Goal: Task Accomplishment & Management: Manage account settings

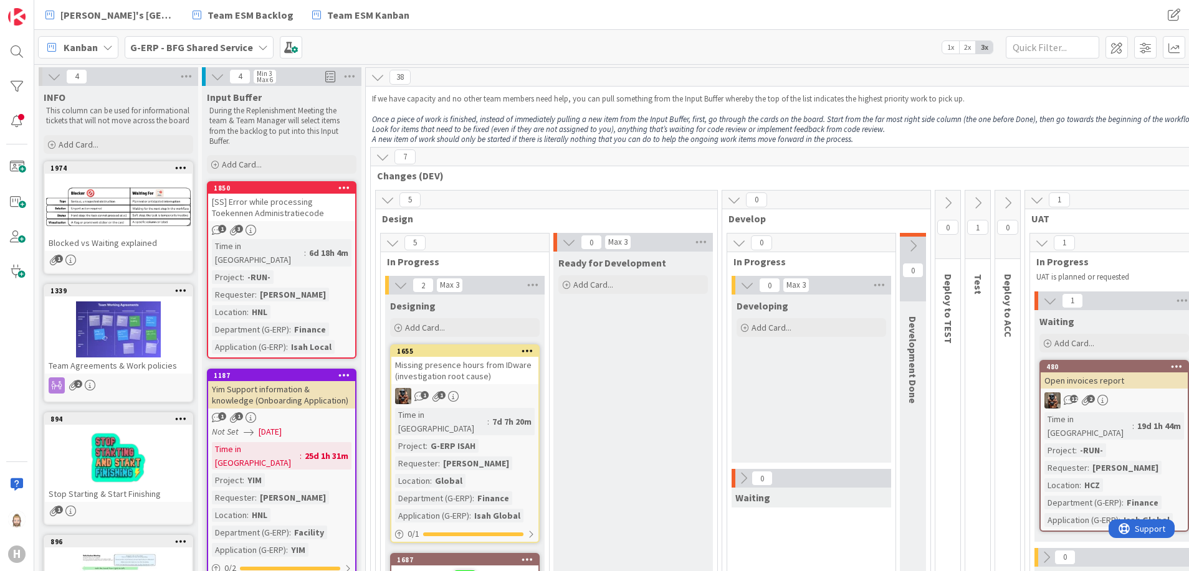
click at [231, 48] on b "G-ERP - BFG Shared Service" at bounding box center [191, 47] width 123 height 12
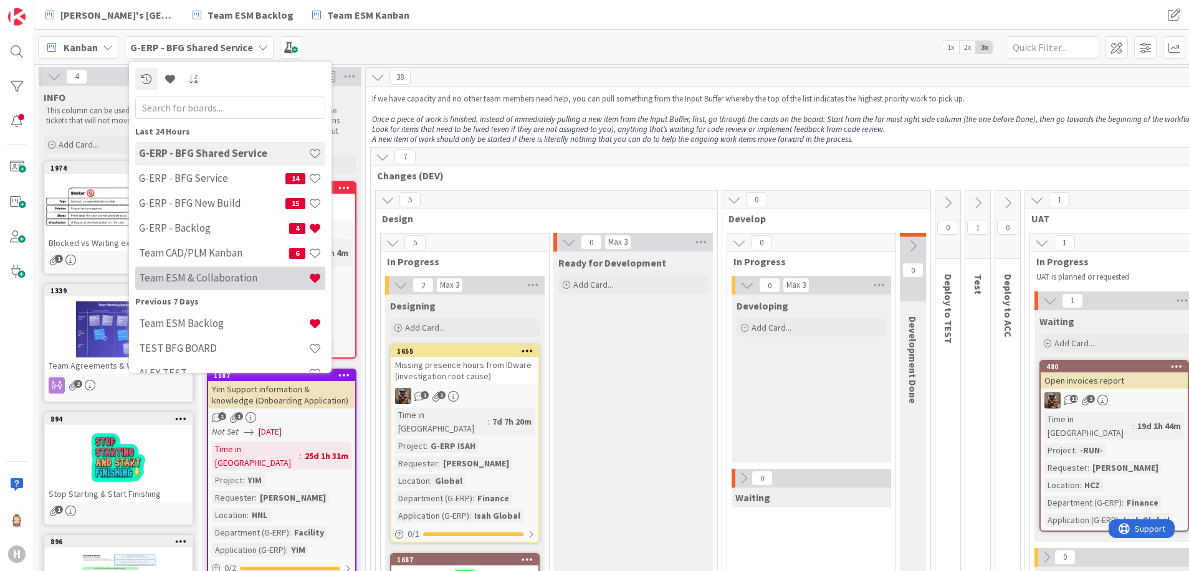
click at [236, 274] on h4 "Team ESM & Collaboration" at bounding box center [223, 278] width 169 height 12
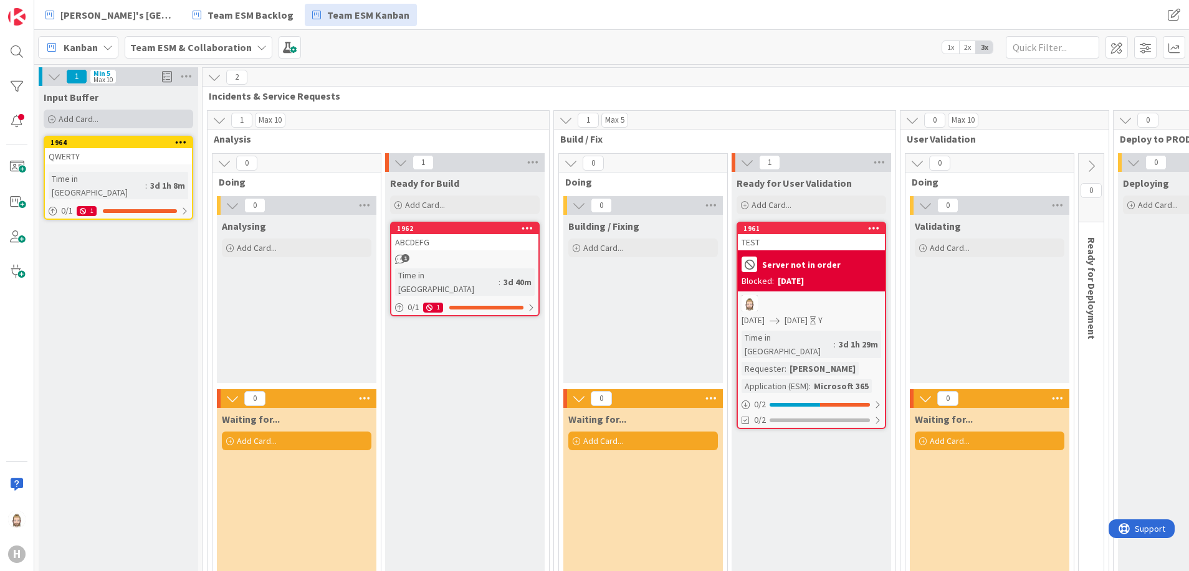
click at [112, 117] on div "Add Card..." at bounding box center [119, 119] width 150 height 19
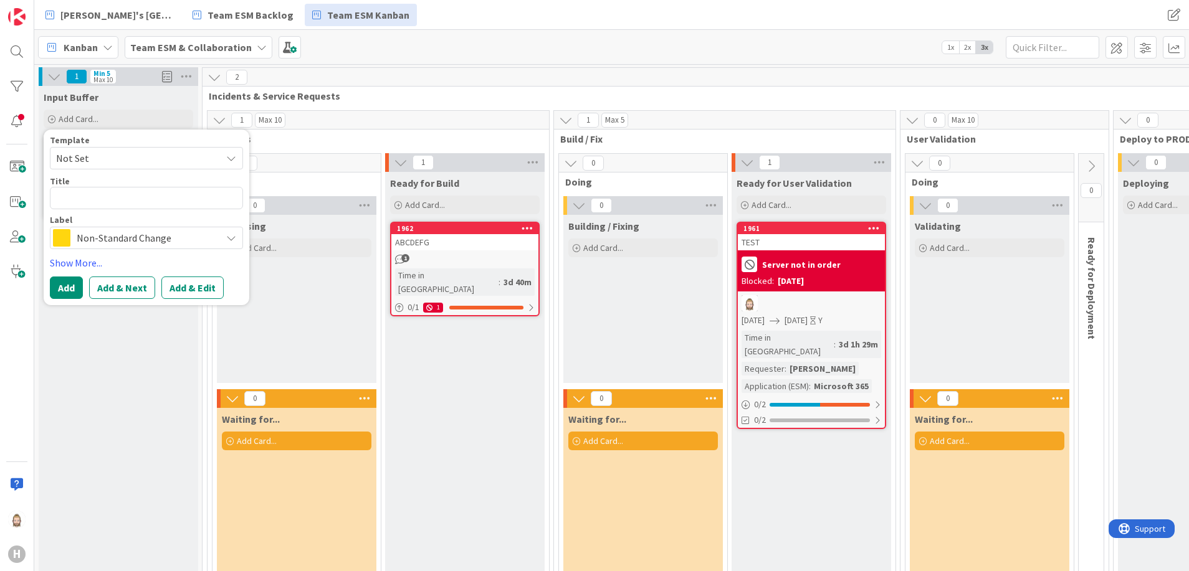
click at [165, 243] on span "Non-Standard Change" at bounding box center [146, 237] width 138 height 17
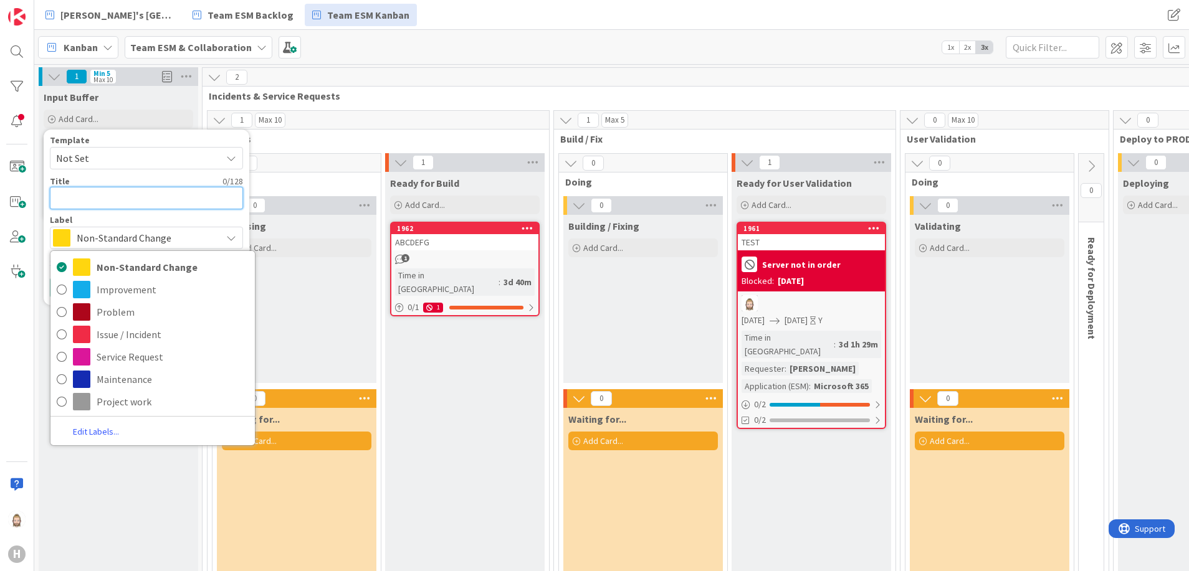
click at [151, 197] on textarea at bounding box center [146, 198] width 193 height 22
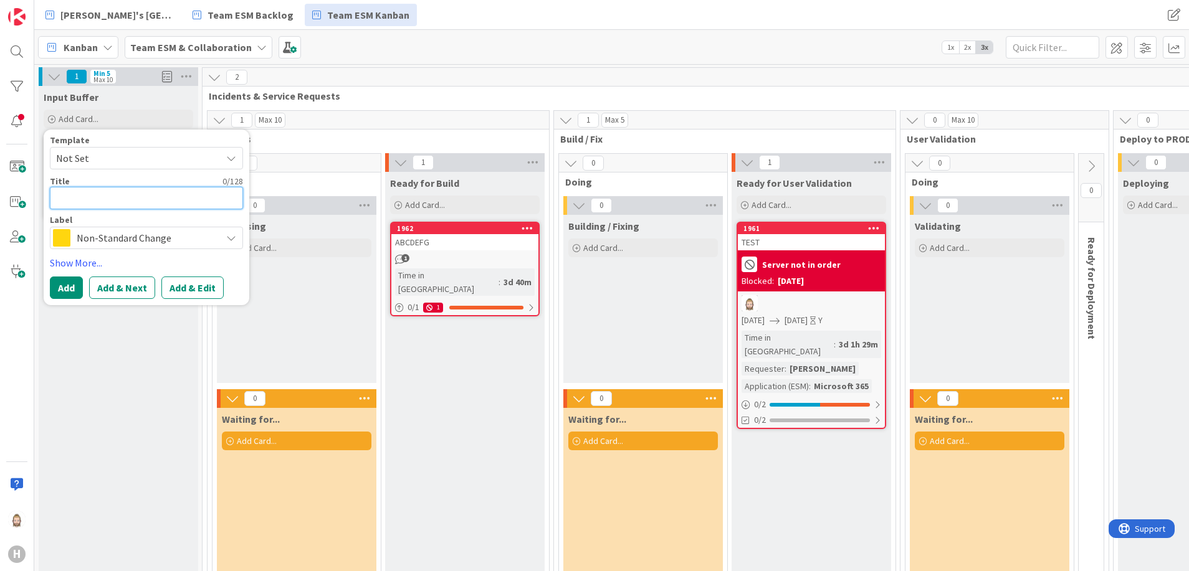
type textarea "x"
type textarea "T"
type textarea "x"
type textarea "Te"
type textarea "x"
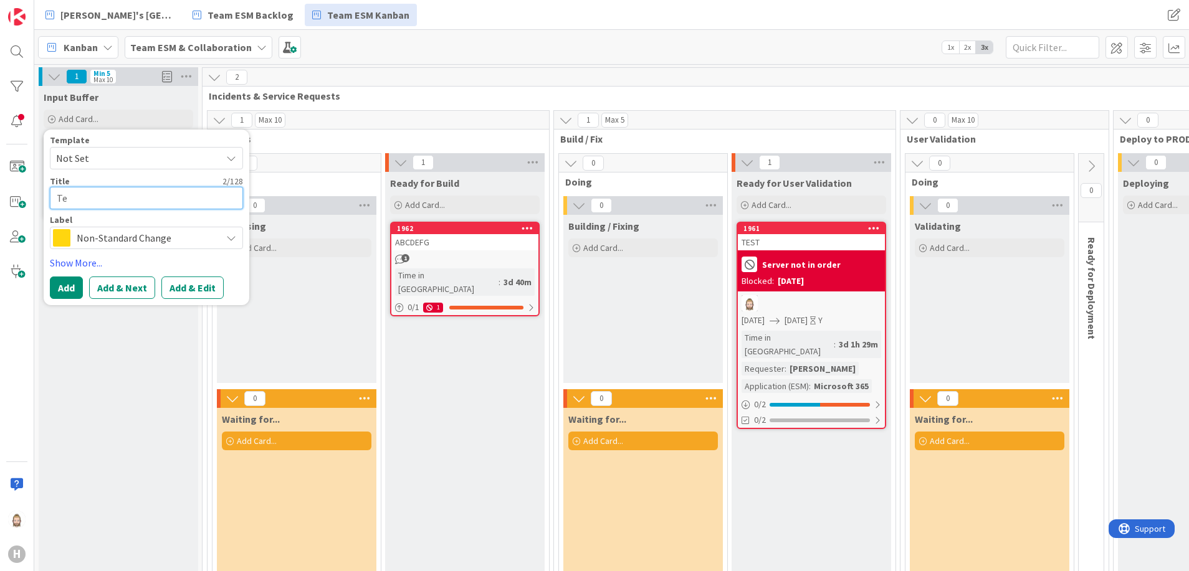
type textarea "Tem"
type textarea "x"
type textarea "Temp"
type textarea "x"
type textarea "Templ"
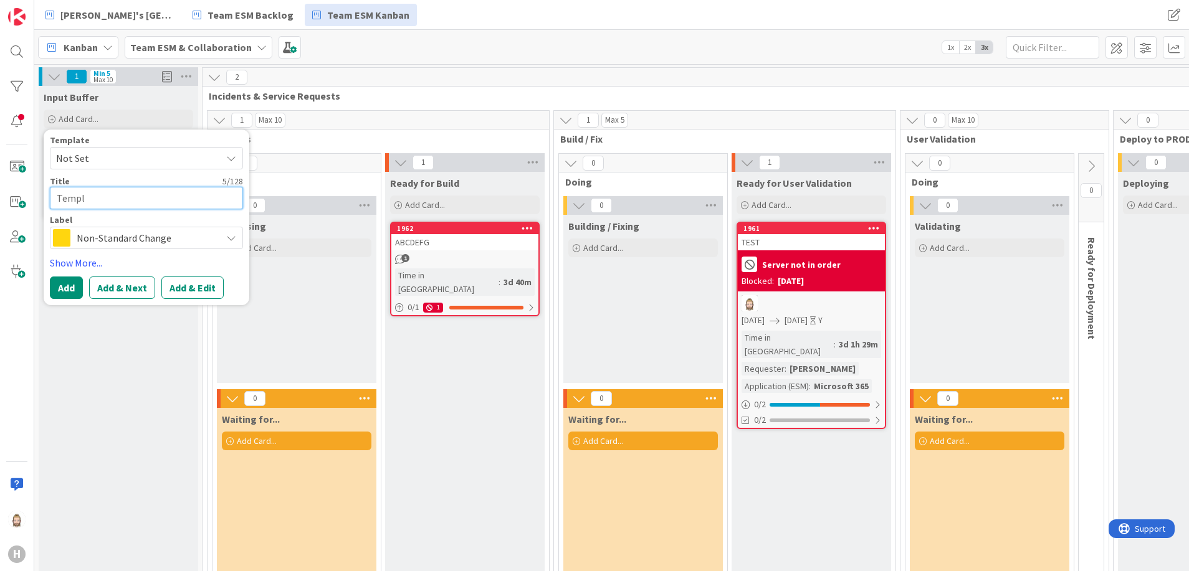
type textarea "x"
type textarea "Templa"
type textarea "x"
type textarea "Templat"
type textarea "x"
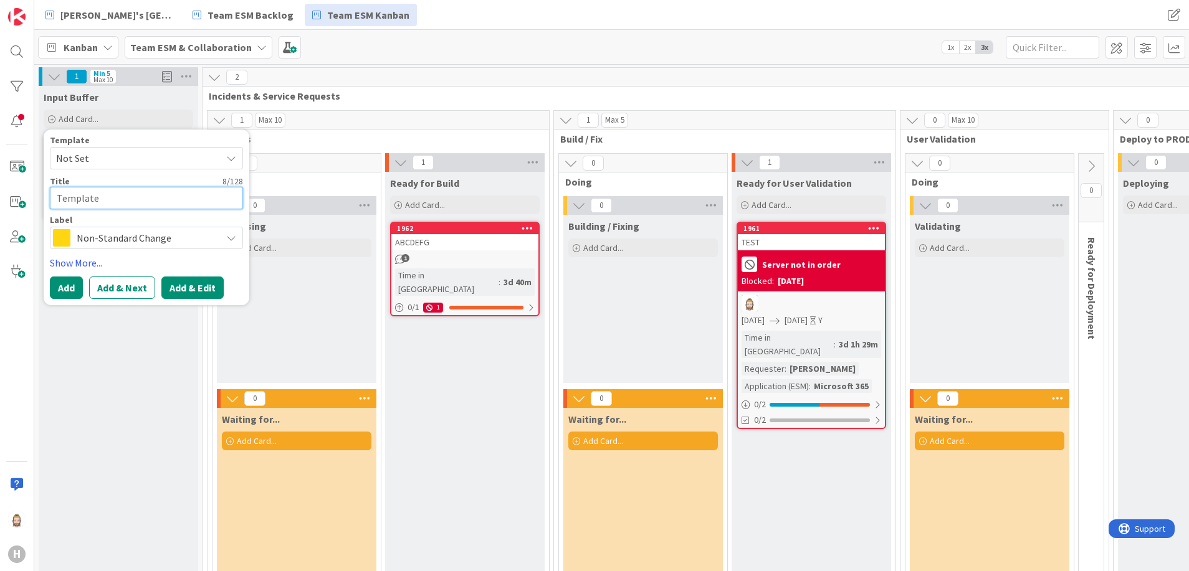
type textarea "Template"
click at [178, 284] on button "Add & Edit" at bounding box center [192, 288] width 62 height 22
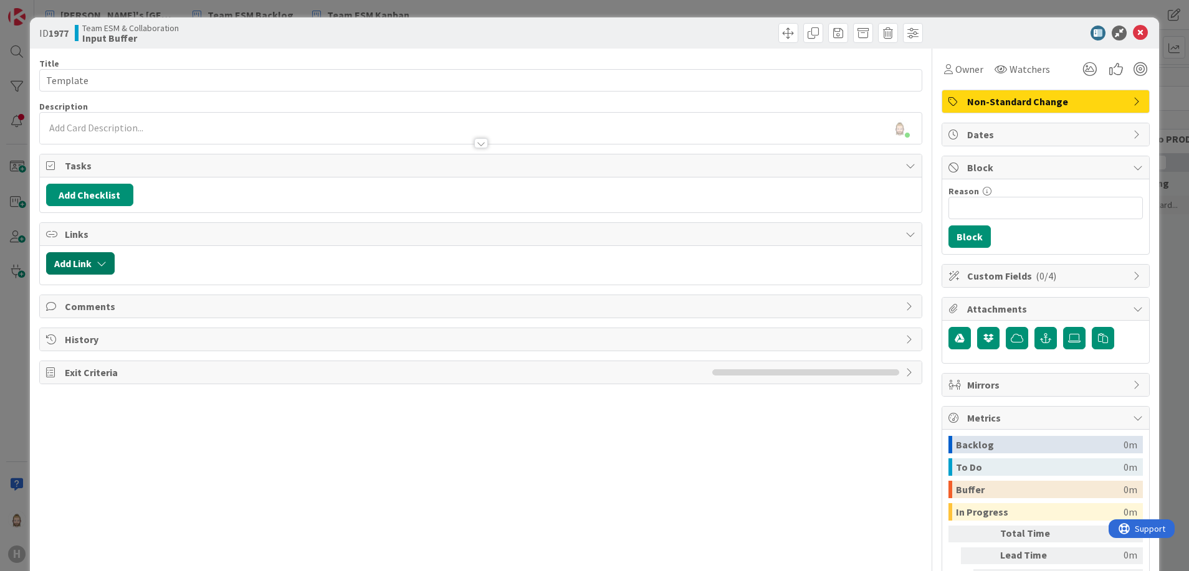
click at [111, 266] on button "Add Link" at bounding box center [80, 263] width 69 height 22
click at [141, 264] on div at bounding box center [518, 263] width 795 height 22
click at [967, 275] on span "Custom Fields ( 0/4 )" at bounding box center [1047, 276] width 160 height 15
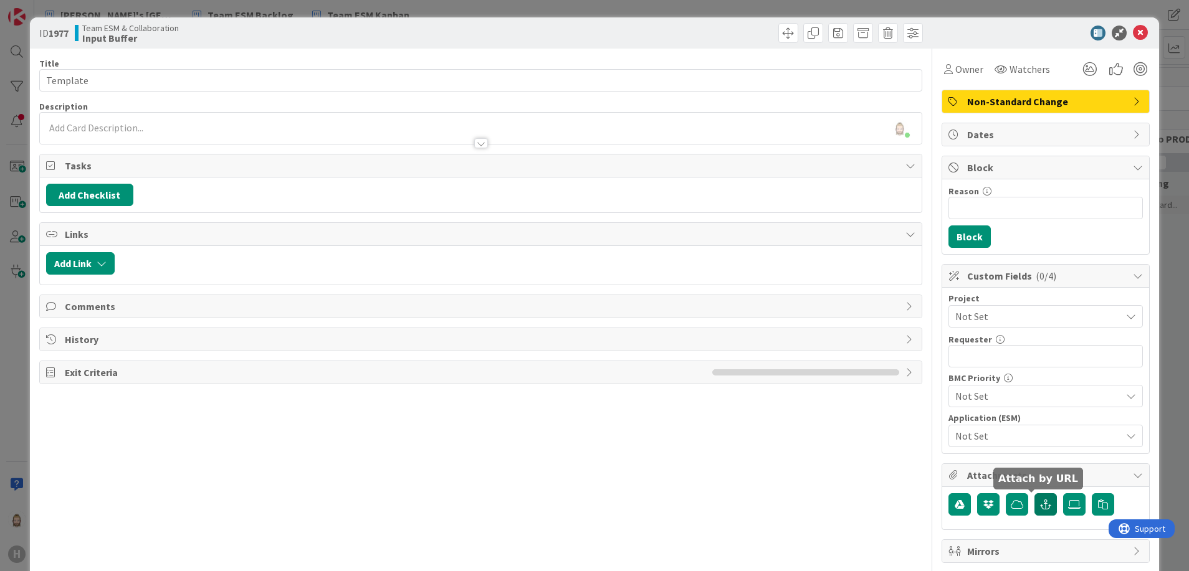
click at [1040, 505] on icon "button" at bounding box center [1045, 505] width 11 height 10
click at [1133, 34] on icon at bounding box center [1140, 33] width 15 height 15
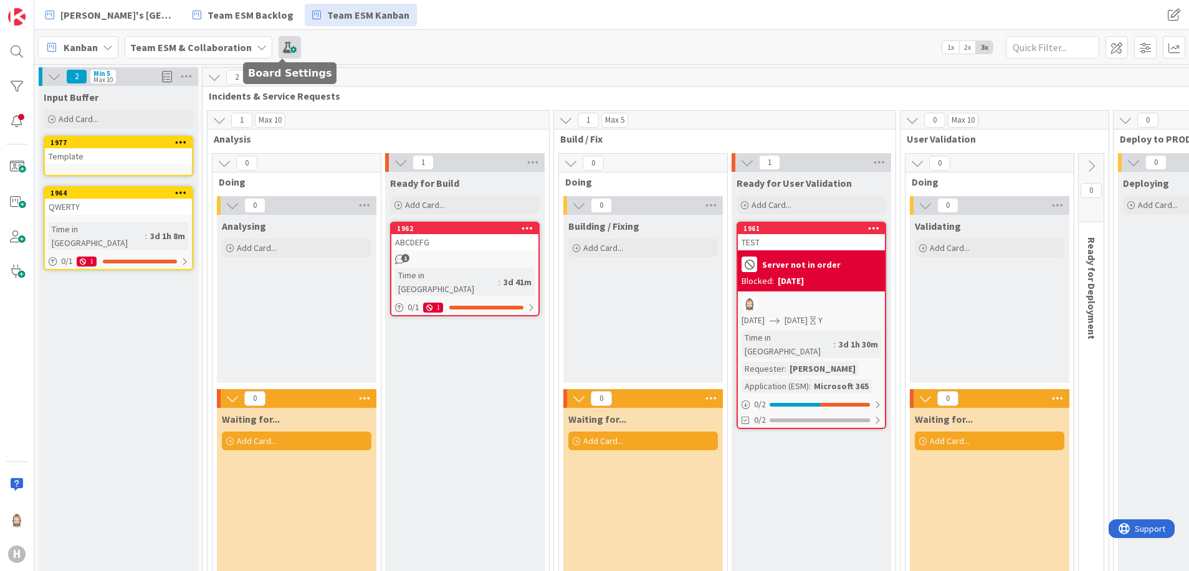
click at [288, 49] on span at bounding box center [290, 47] width 22 height 22
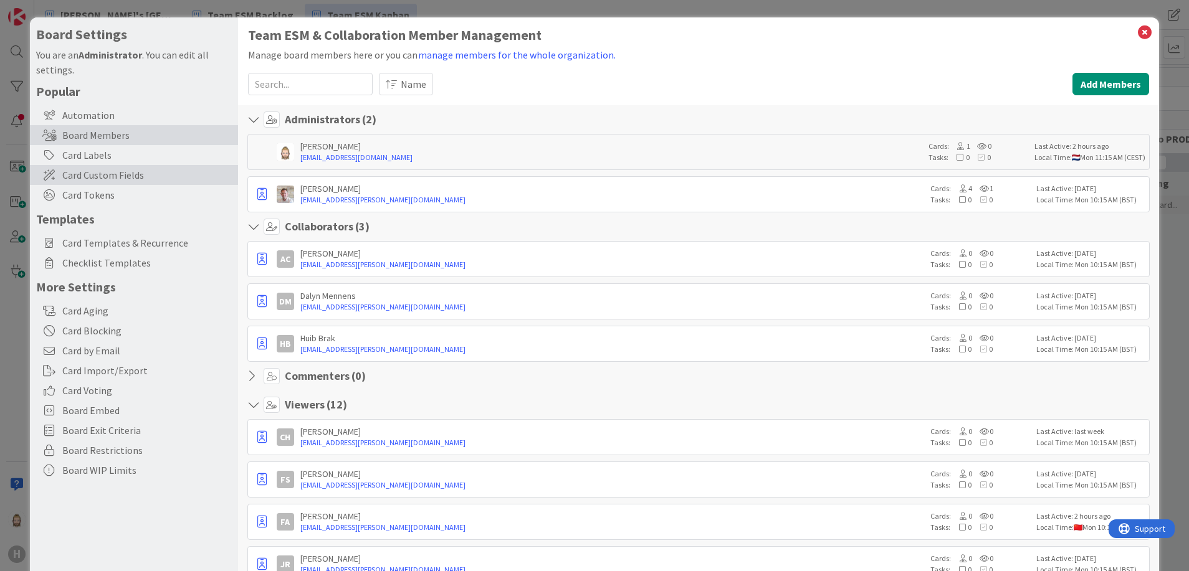
click at [129, 171] on span "Card Custom Fields" at bounding box center [146, 175] width 169 height 15
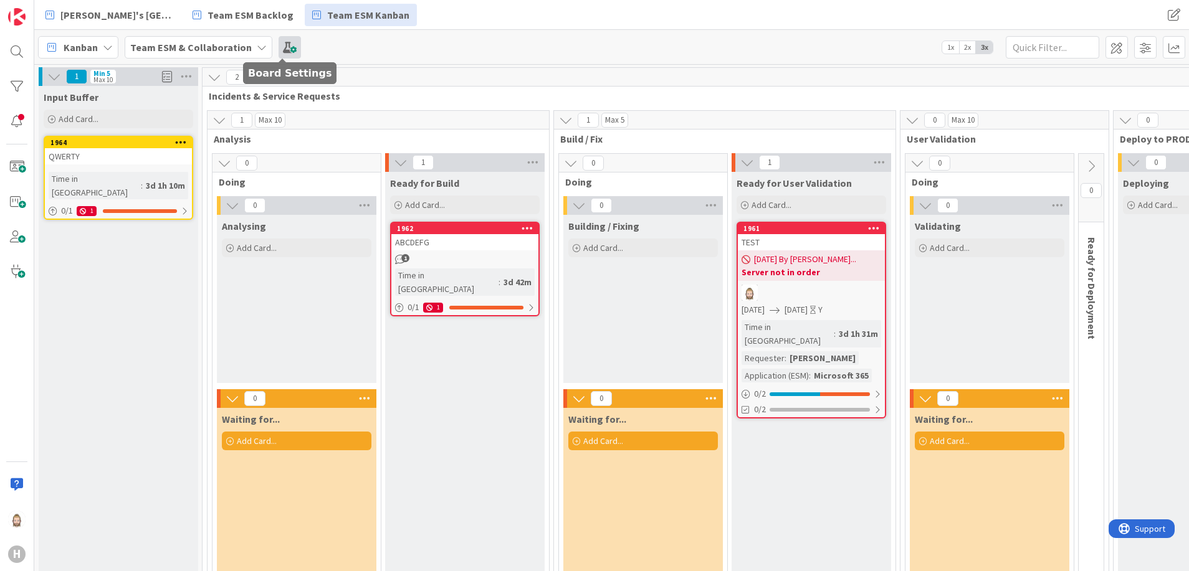
click at [279, 45] on span at bounding box center [290, 47] width 22 height 22
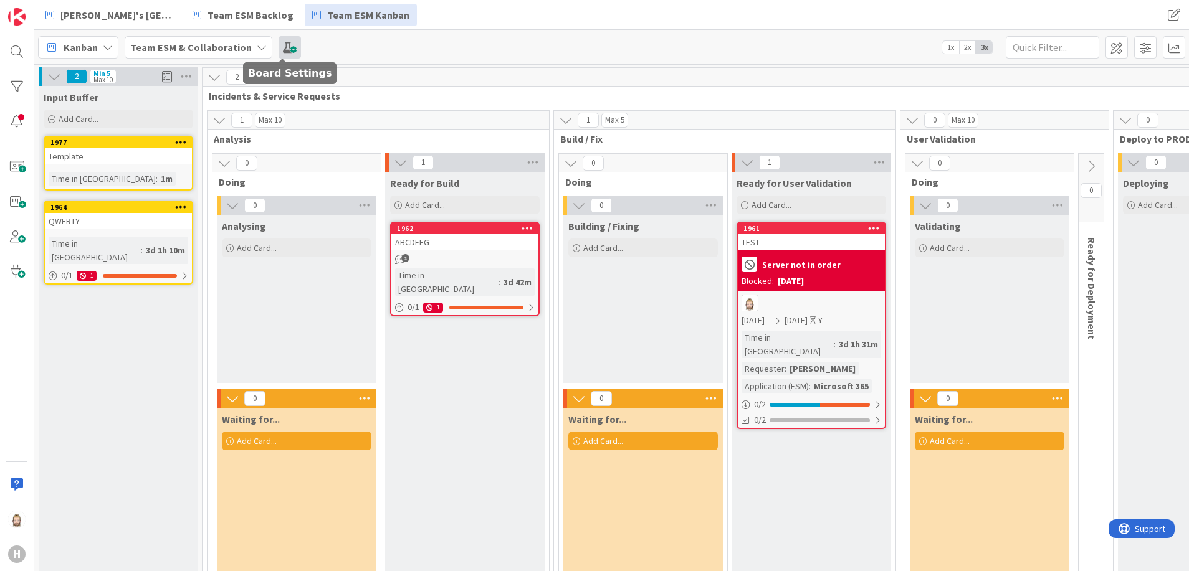
click at [280, 42] on span at bounding box center [290, 47] width 22 height 22
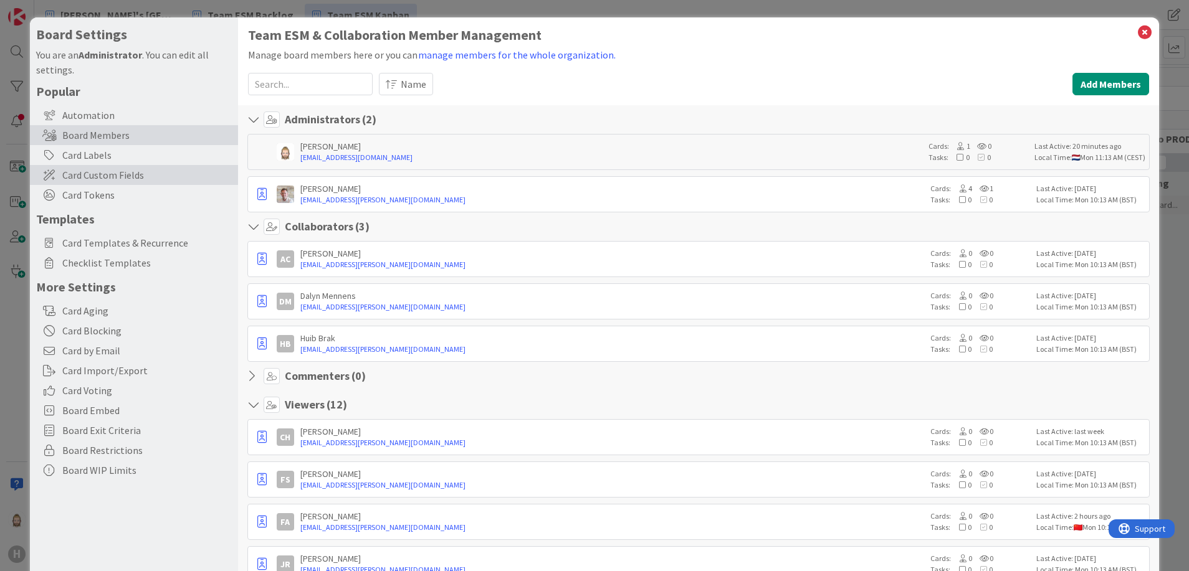
click at [150, 176] on span "Card Custom Fields" at bounding box center [146, 175] width 169 height 15
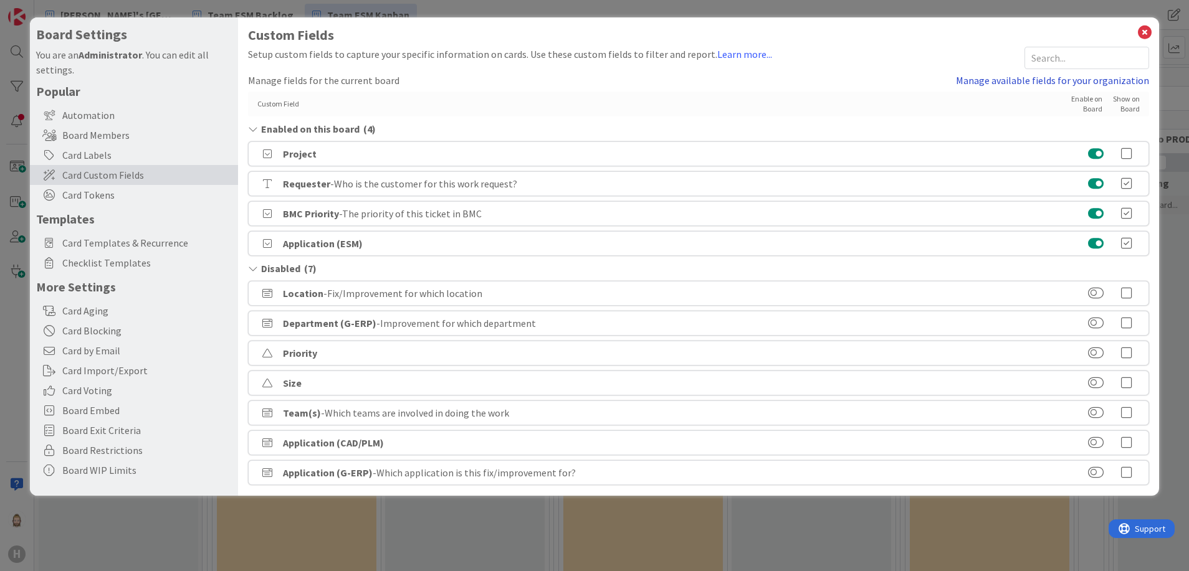
click at [989, 81] on link "Manage available fields for your organization" at bounding box center [1052, 80] width 193 height 15
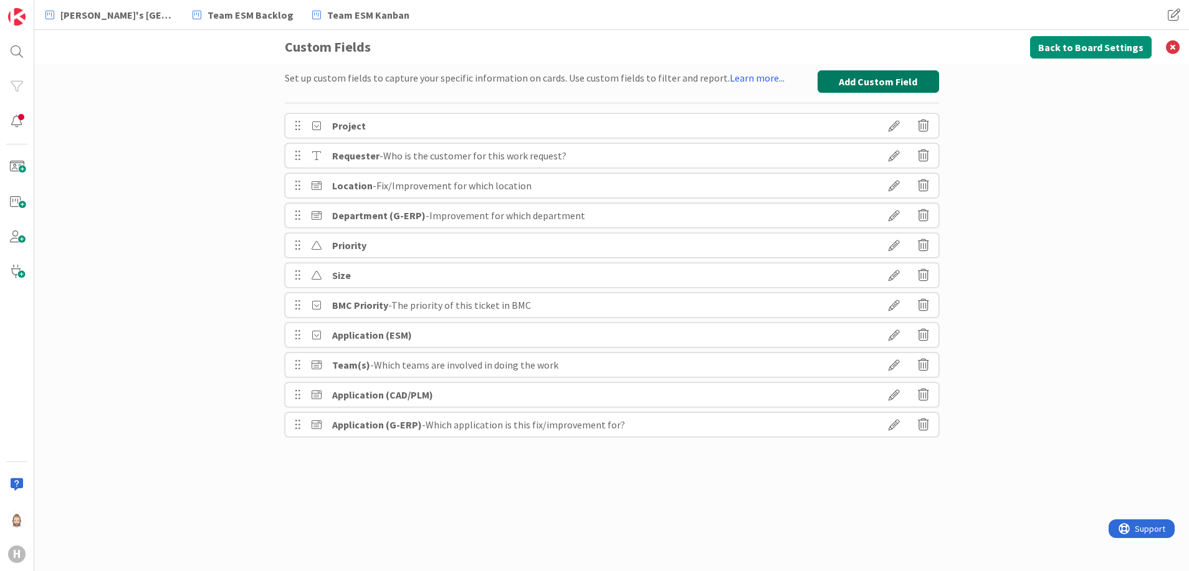
click at [830, 85] on button "Add Custom Field" at bounding box center [879, 81] width 122 height 22
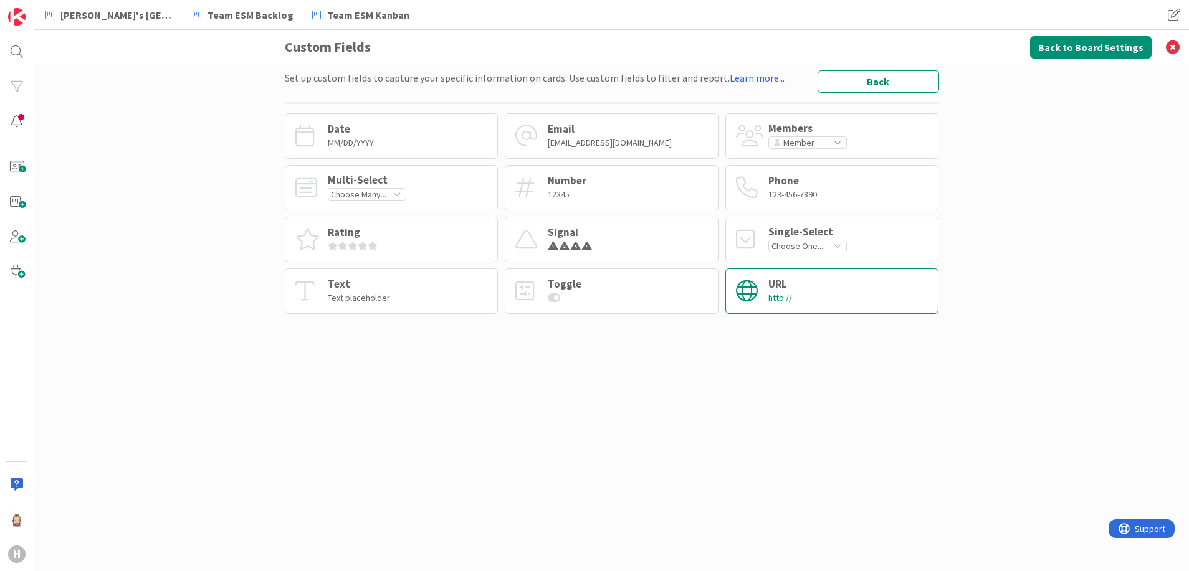
click at [800, 296] on div "URL http://" at bounding box center [832, 291] width 214 height 45
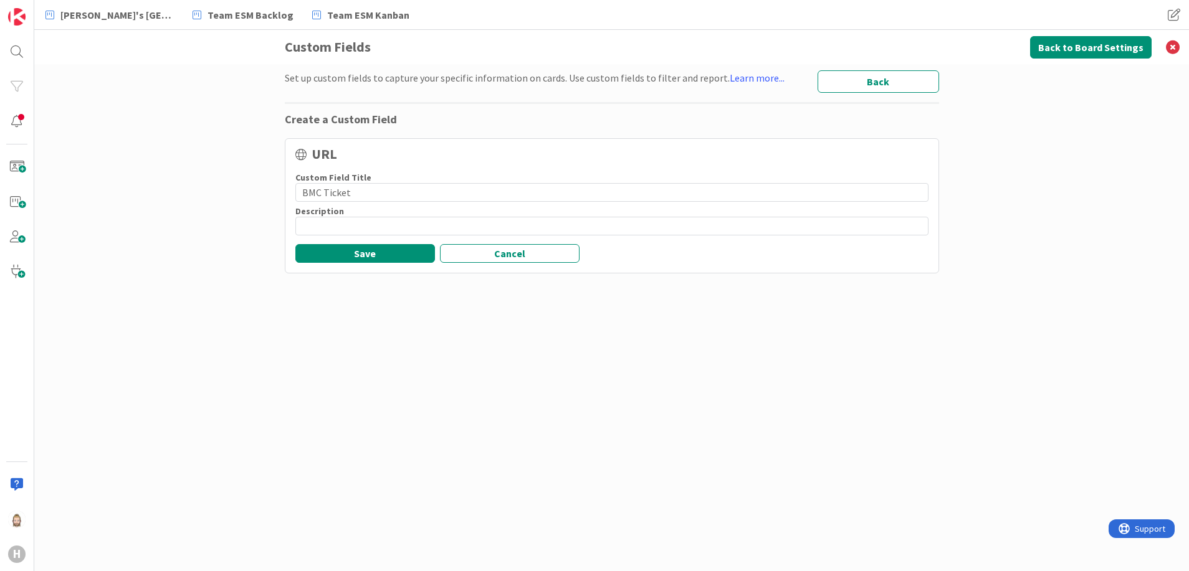
type input "BMC Ticket"
click at [398, 226] on input at bounding box center [611, 226] width 633 height 19
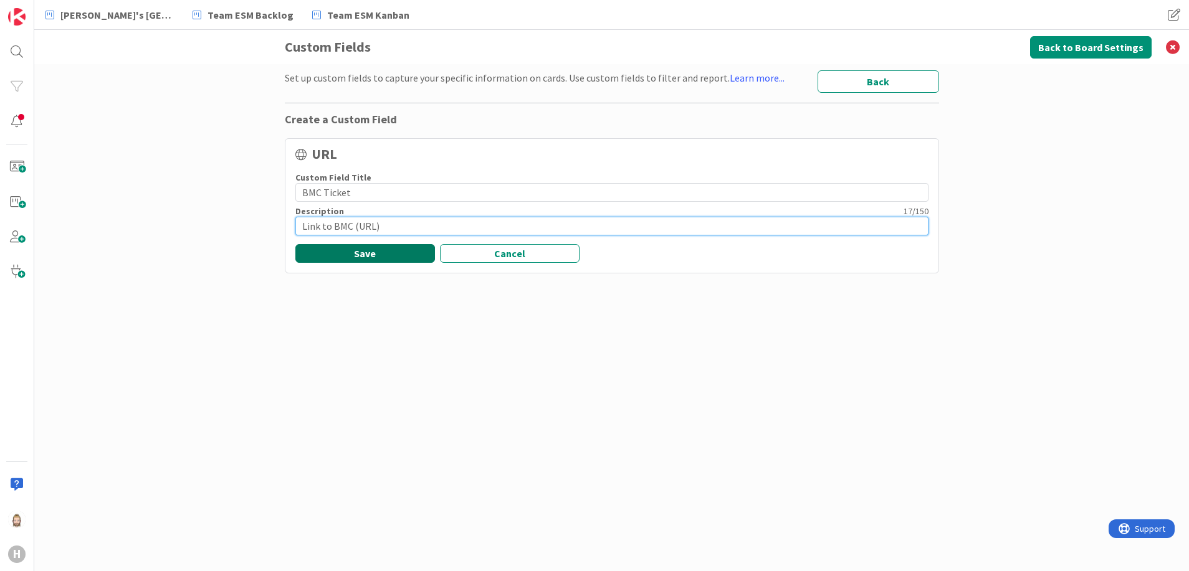
type input "Link to BMC (URL)"
click at [368, 249] on button "Save" at bounding box center [365, 253] width 140 height 19
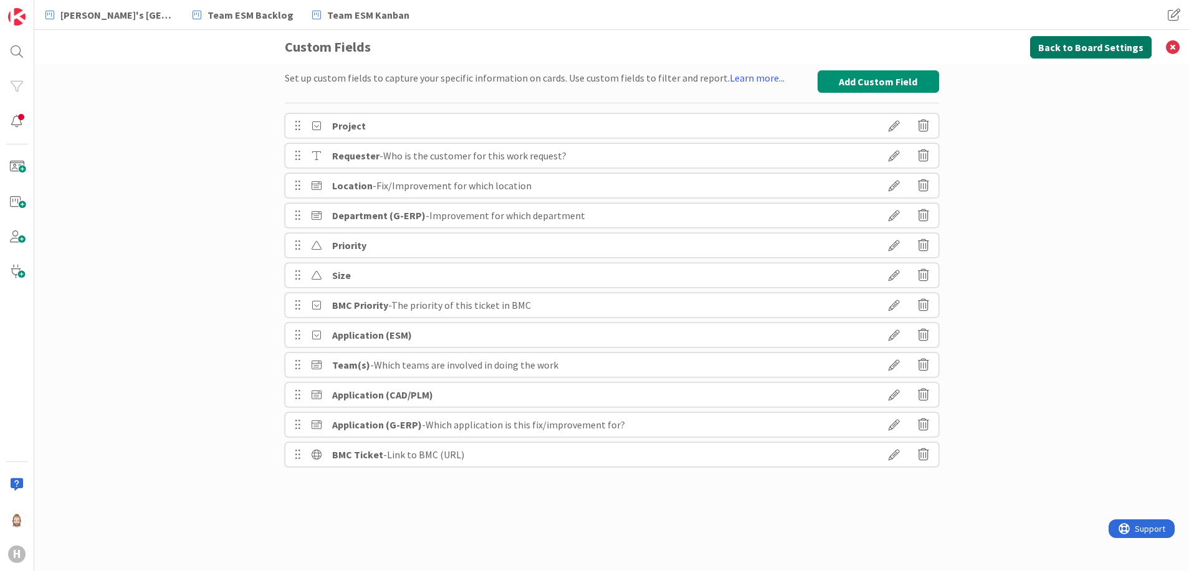
click at [1050, 49] on button "Back to Board Settings" at bounding box center [1091, 47] width 122 height 22
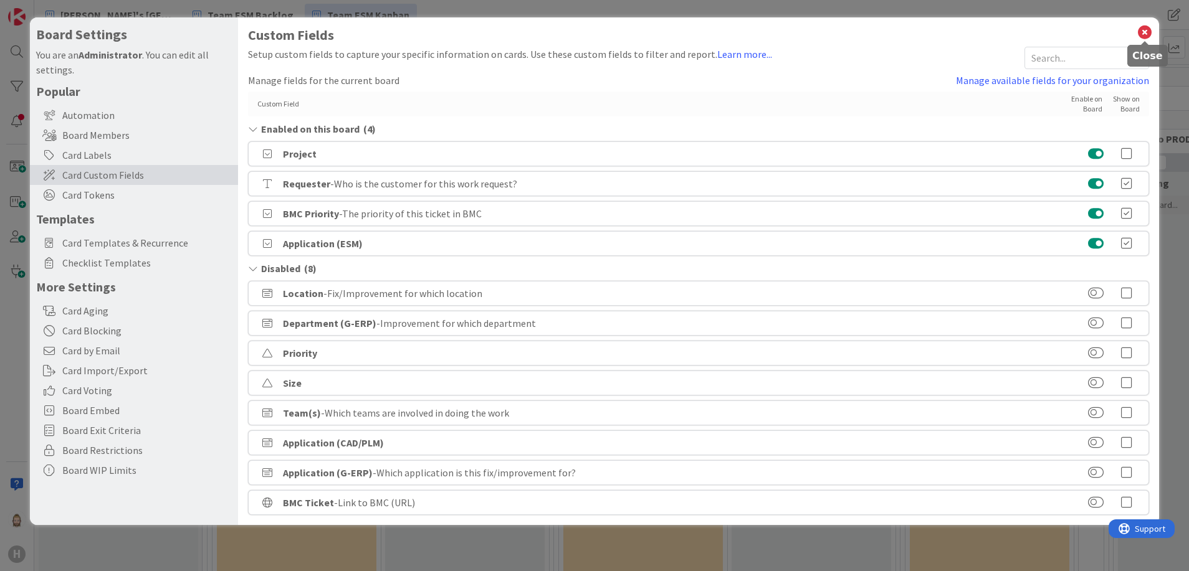
click at [1142, 35] on icon at bounding box center [1145, 32] width 16 height 17
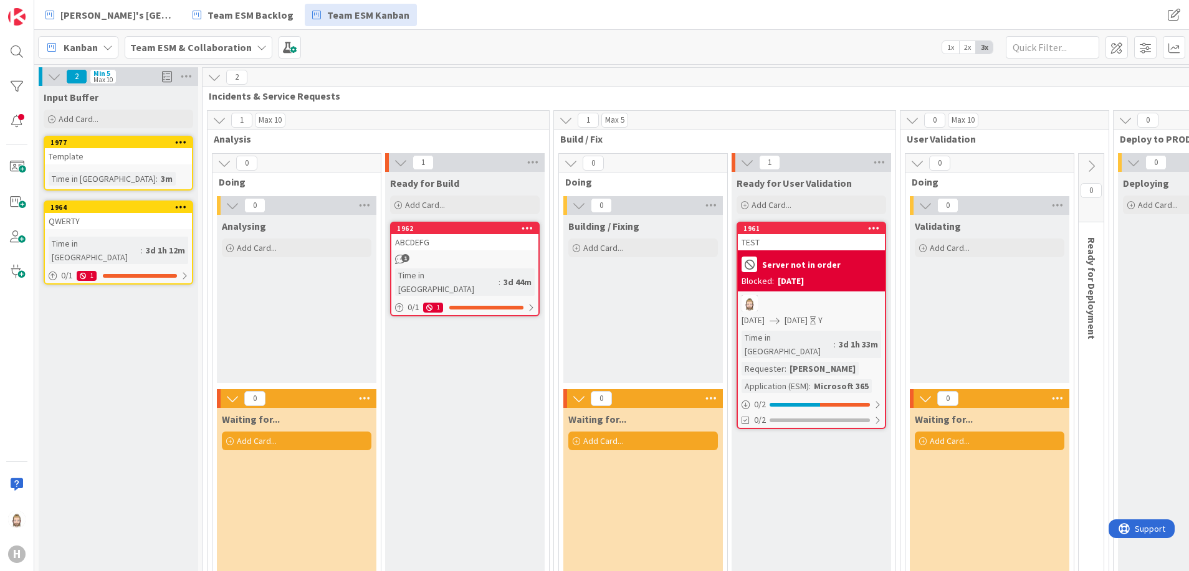
click at [227, 47] on b "Team ESM & Collaboration" at bounding box center [191, 47] width 122 height 12
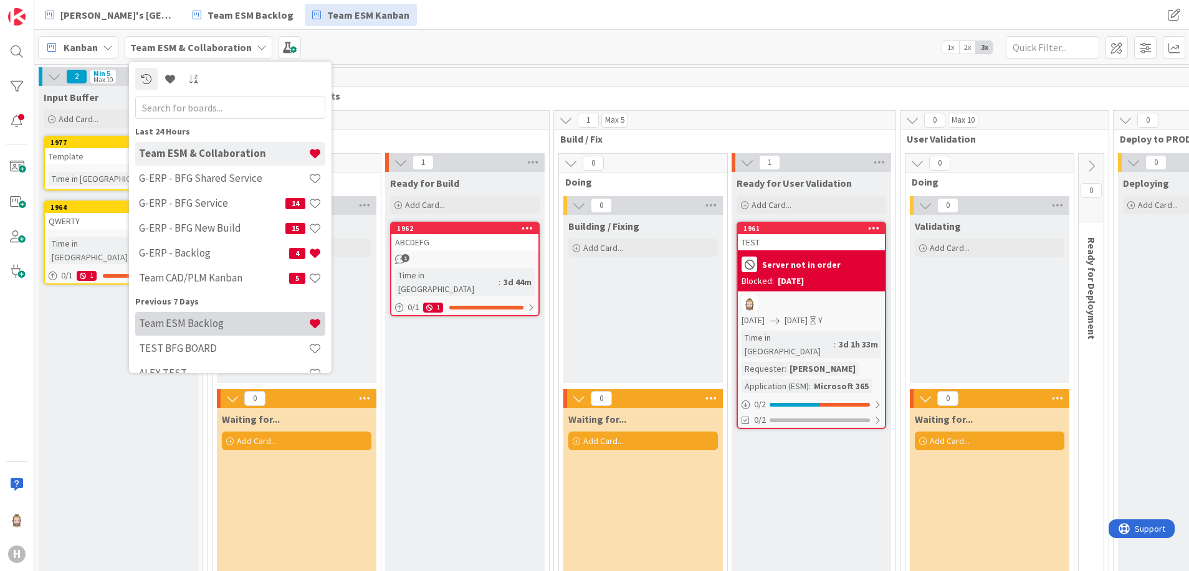
click at [236, 320] on h4 "Team ESM Backlog" at bounding box center [223, 323] width 169 height 12
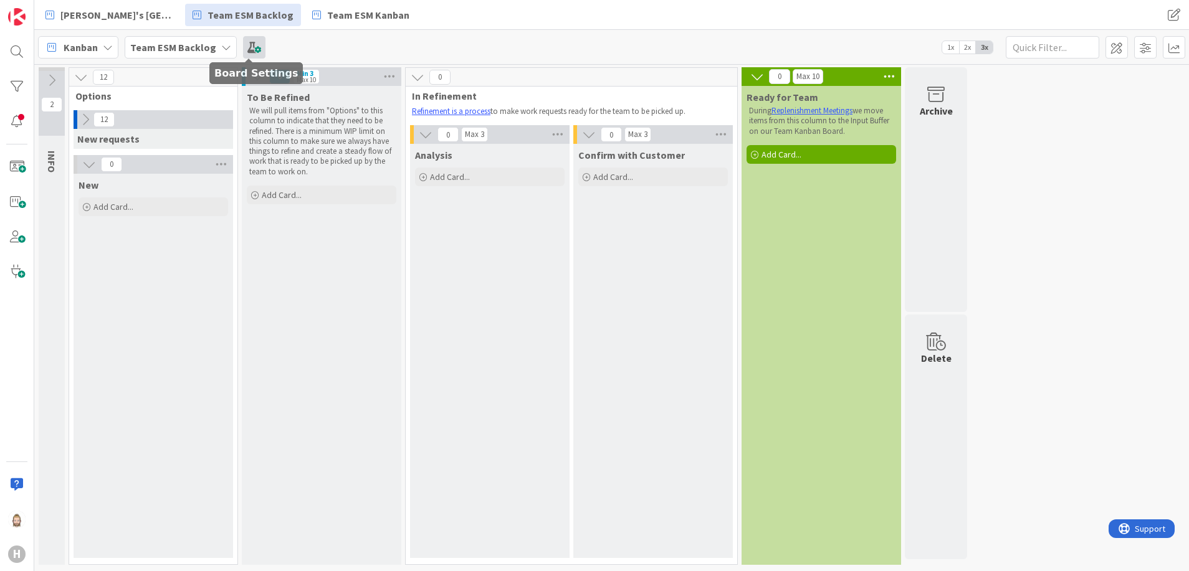
click at [248, 47] on span at bounding box center [254, 47] width 22 height 22
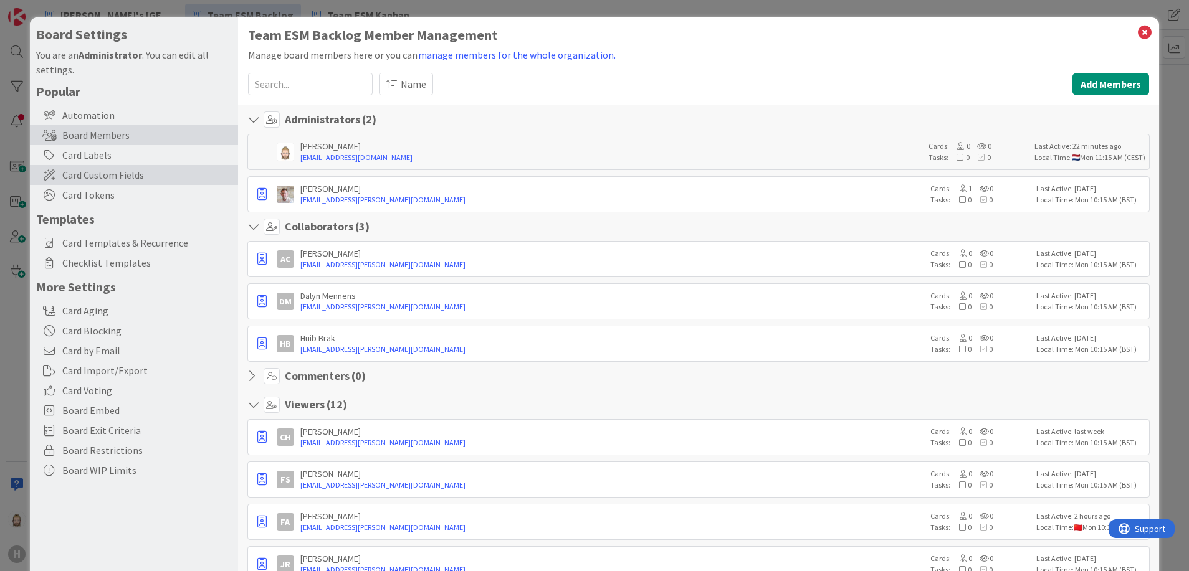
click at [142, 176] on span "Card Custom Fields" at bounding box center [146, 175] width 169 height 15
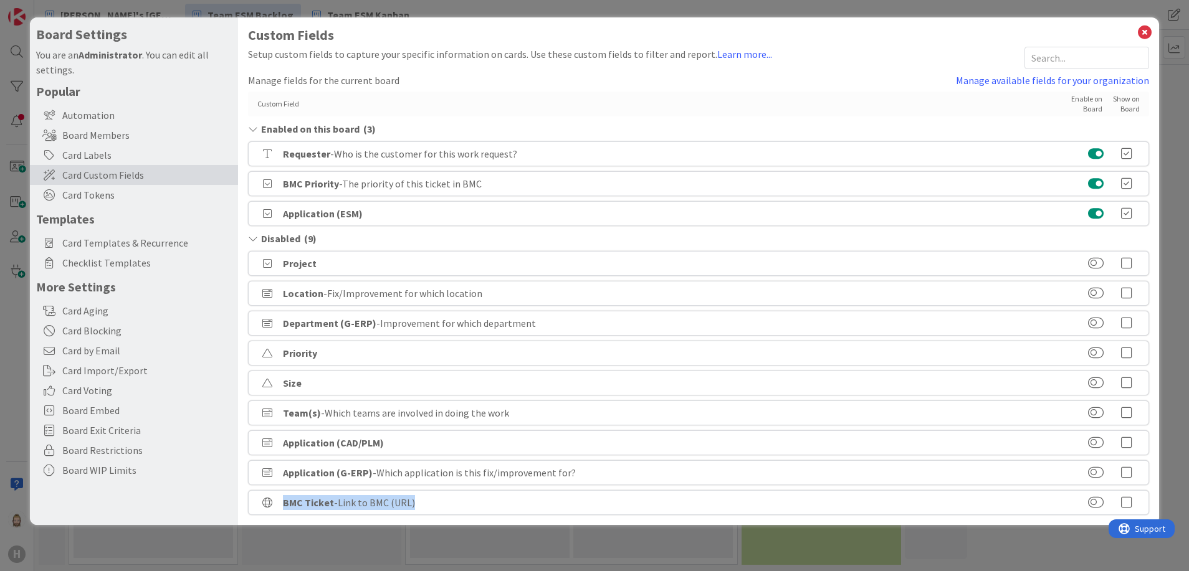
drag, startPoint x: 283, startPoint y: 502, endPoint x: 439, endPoint y: 500, distance: 155.8
click at [439, 500] on div "BMC Ticket - Link to BMC (URL)" at bounding box center [699, 502] width 902 height 25
click at [1097, 502] on button at bounding box center [1096, 503] width 16 height 12
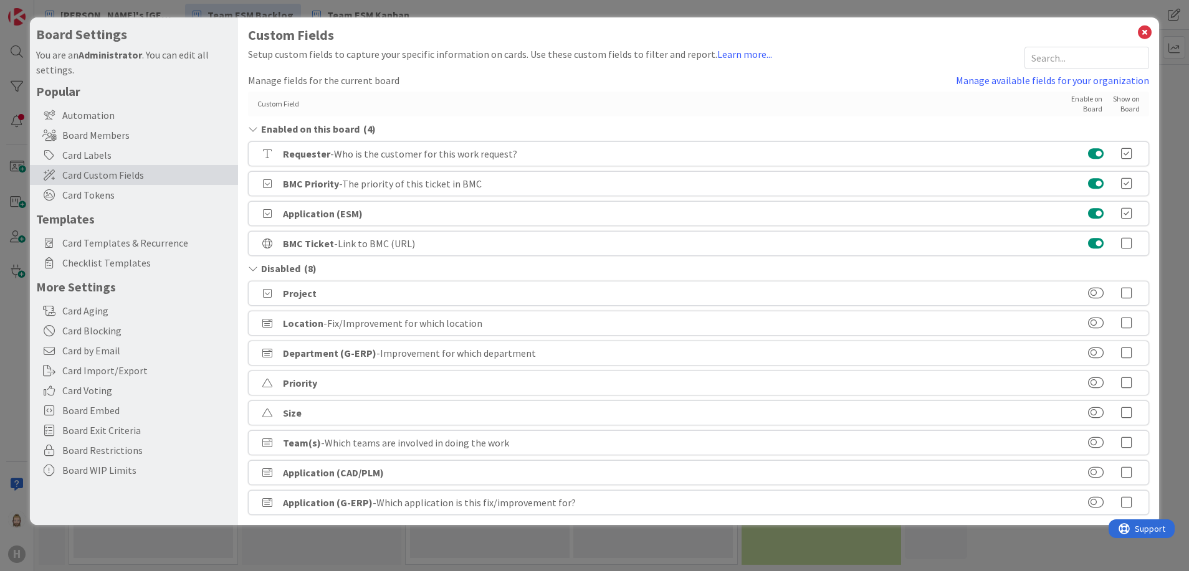
click at [1102, 246] on button at bounding box center [1096, 243] width 16 height 12
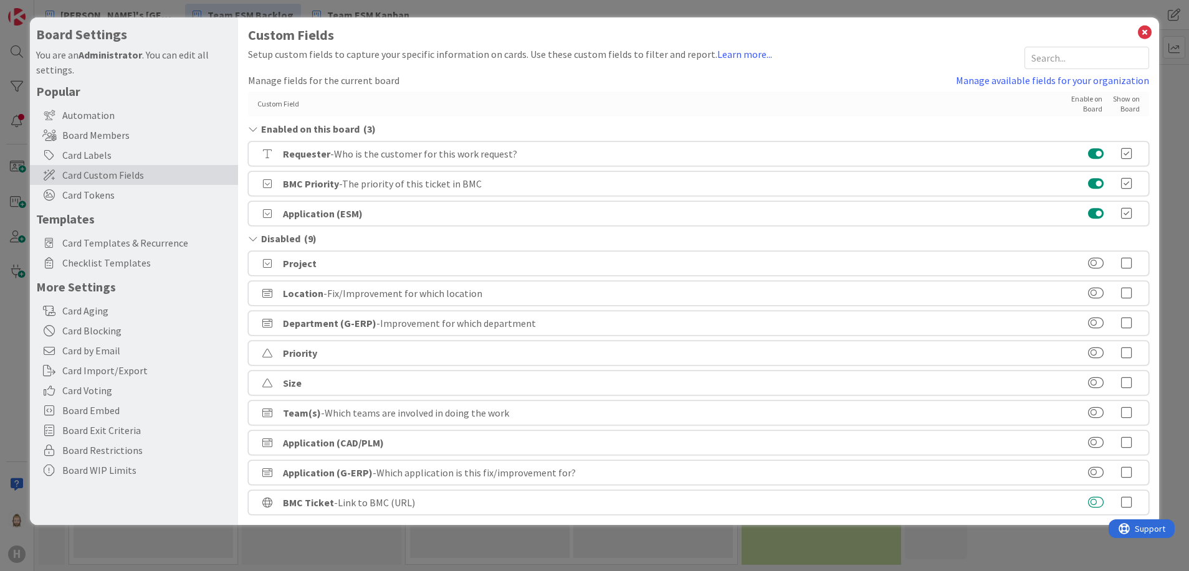
click at [1092, 504] on button at bounding box center [1096, 503] width 16 height 12
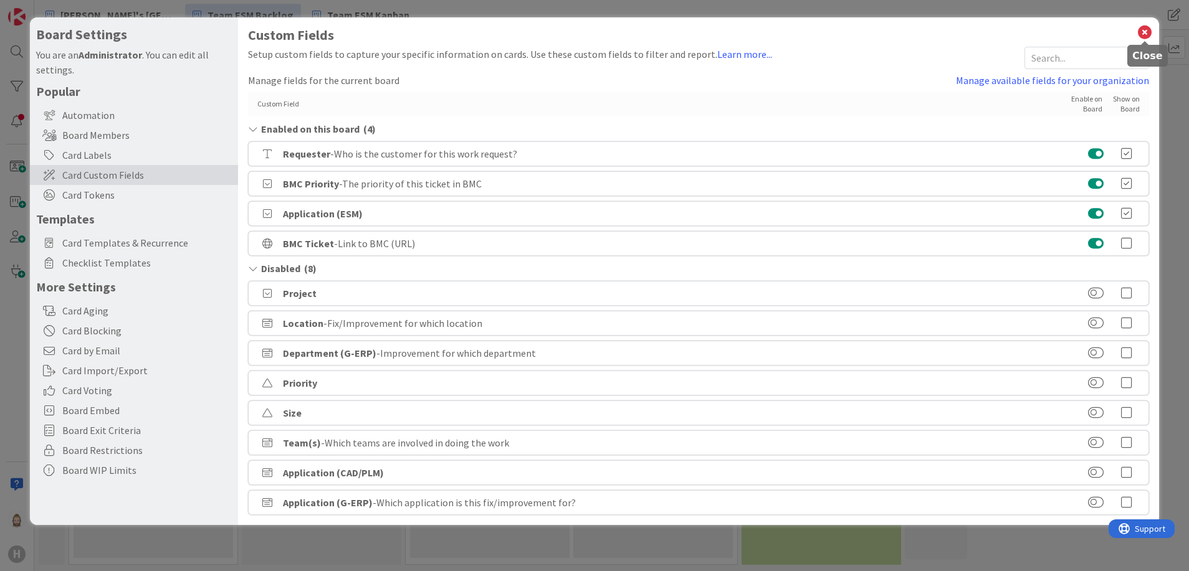
click at [1145, 32] on icon at bounding box center [1145, 32] width 16 height 17
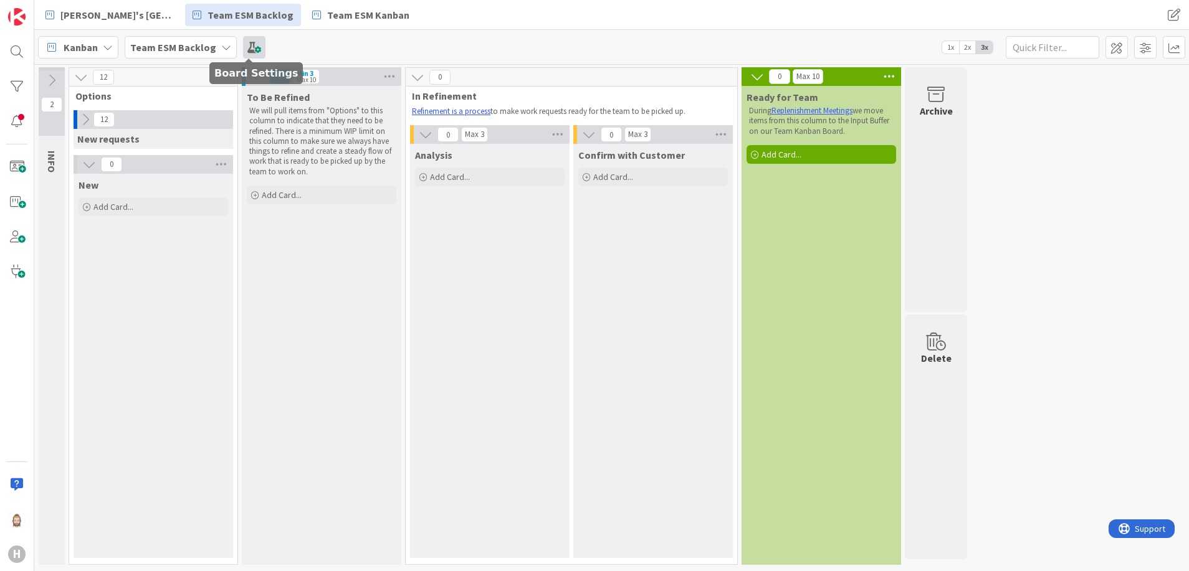
click at [254, 49] on span at bounding box center [254, 47] width 22 height 22
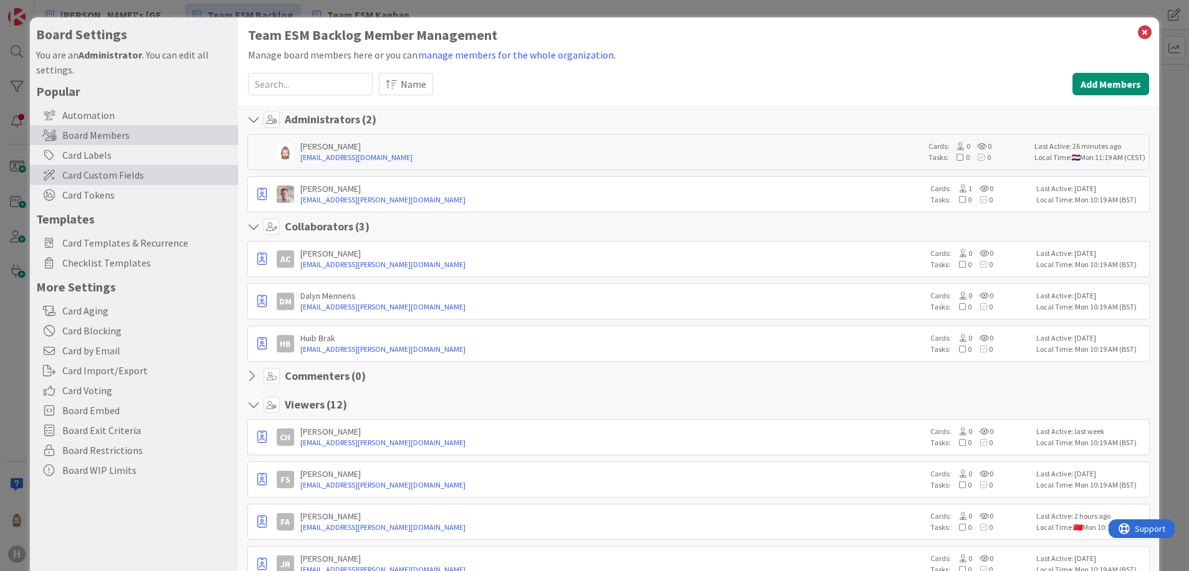
click at [183, 173] on span "Card Custom Fields" at bounding box center [146, 175] width 169 height 15
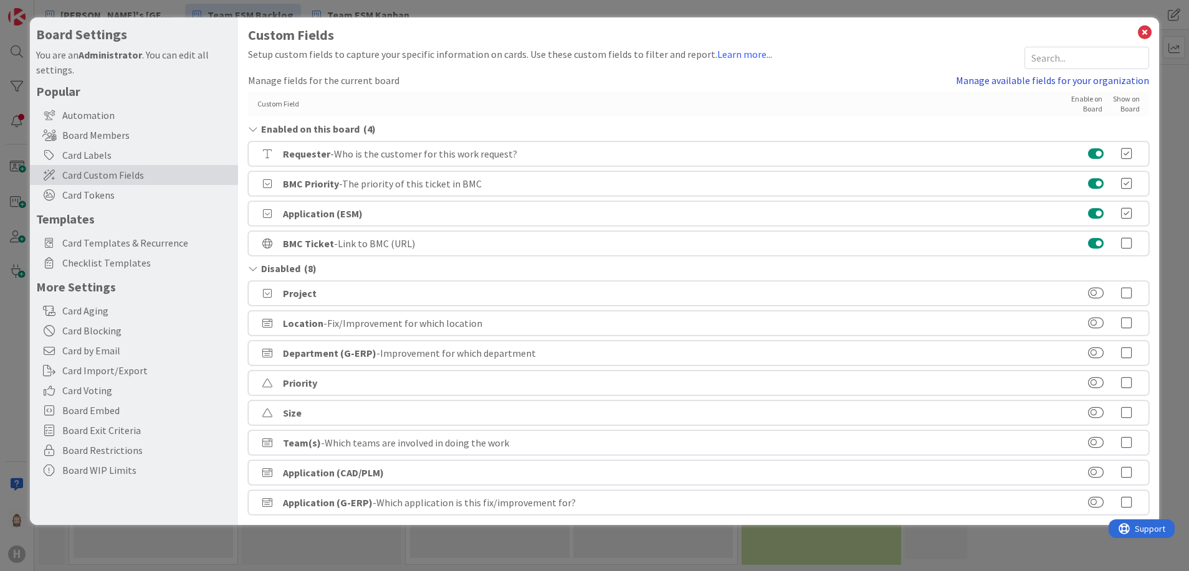
click at [1000, 79] on link "Manage available fields for your organization" at bounding box center [1052, 80] width 193 height 15
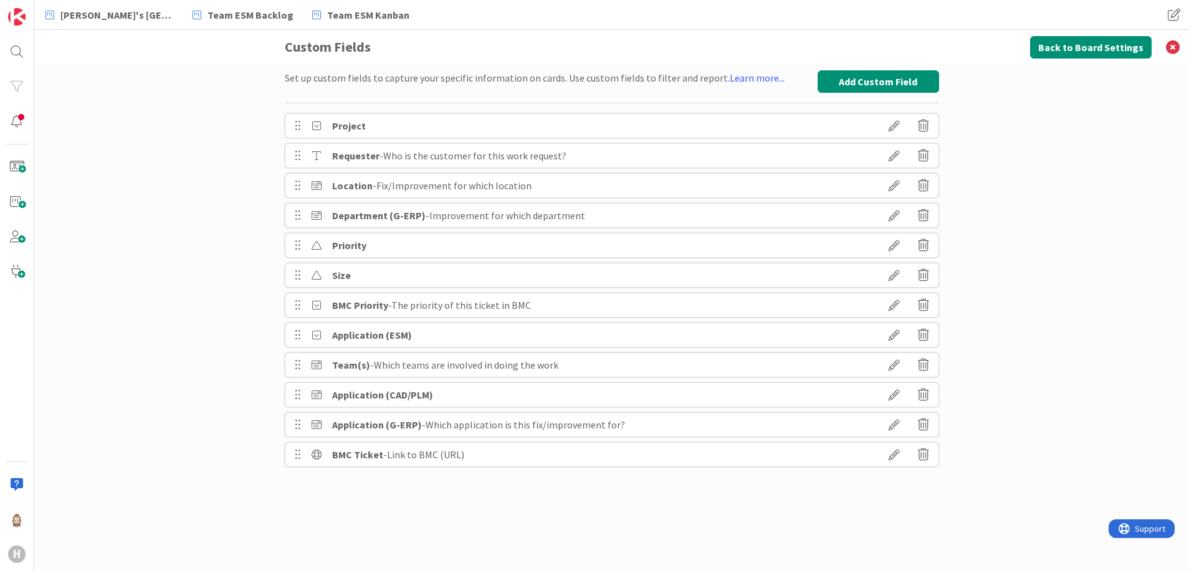
click at [890, 153] on icon at bounding box center [894, 155] width 35 height 21
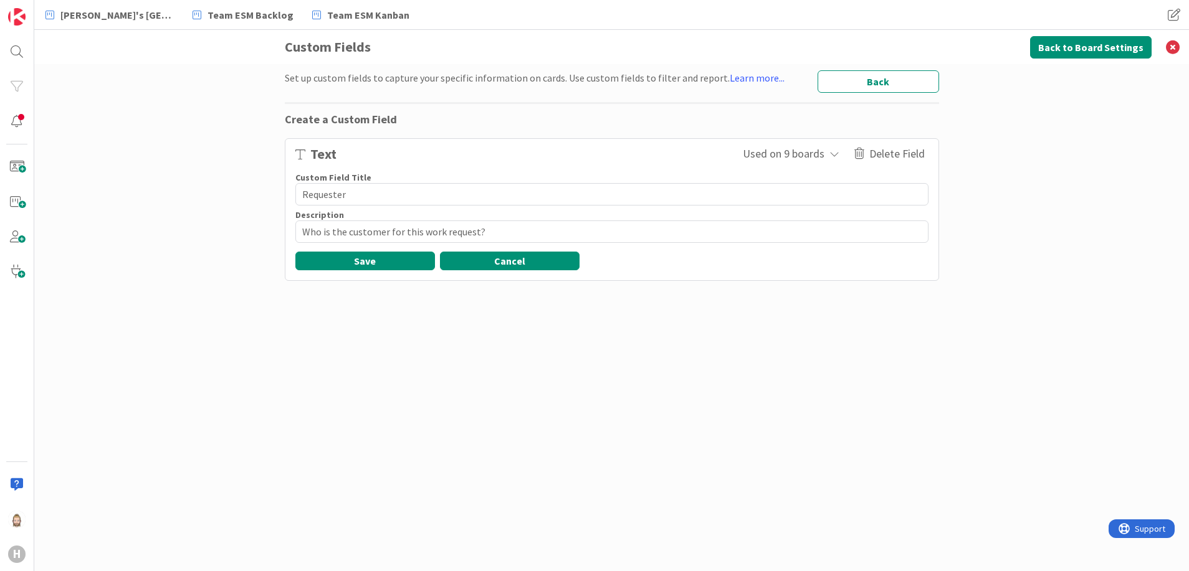
click at [535, 266] on button "Cancel" at bounding box center [510, 261] width 140 height 19
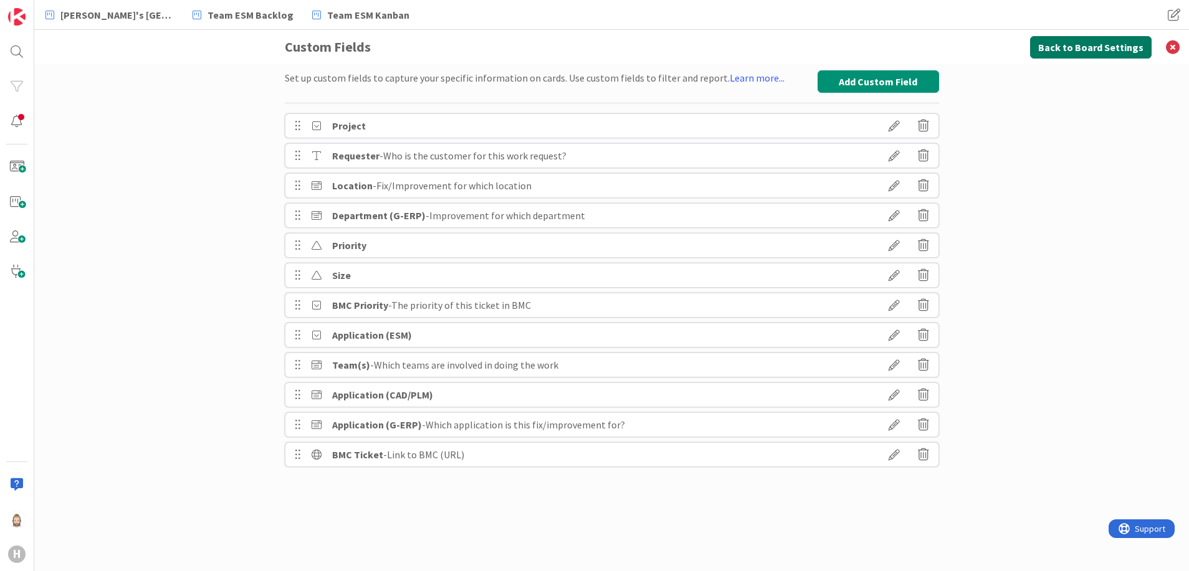
click at [1059, 43] on button "Back to Board Settings" at bounding box center [1091, 47] width 122 height 22
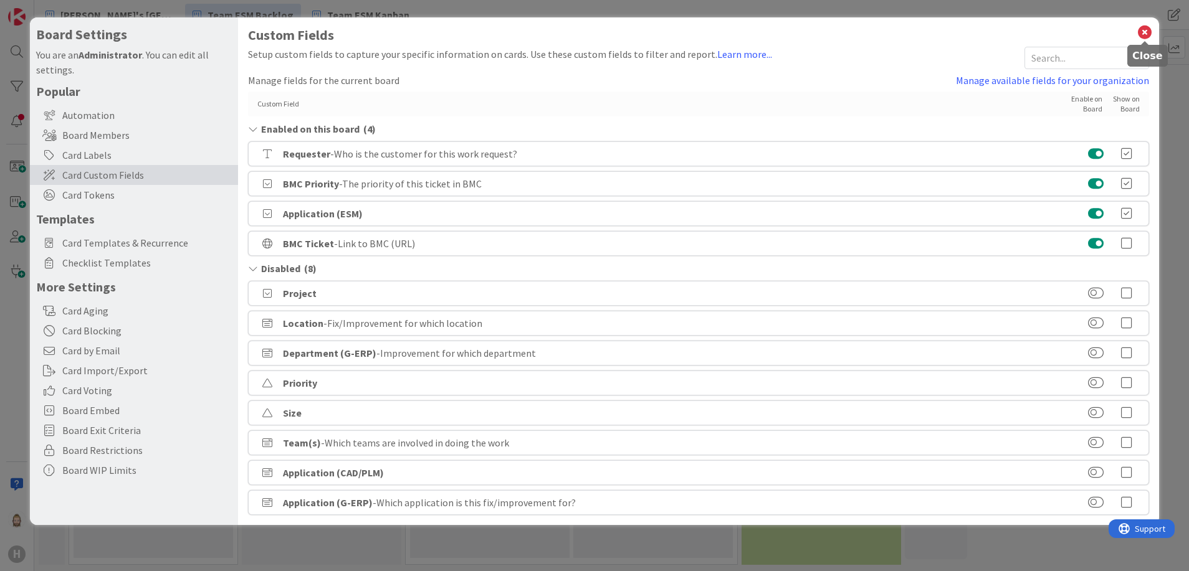
click at [1148, 31] on icon at bounding box center [1145, 32] width 16 height 17
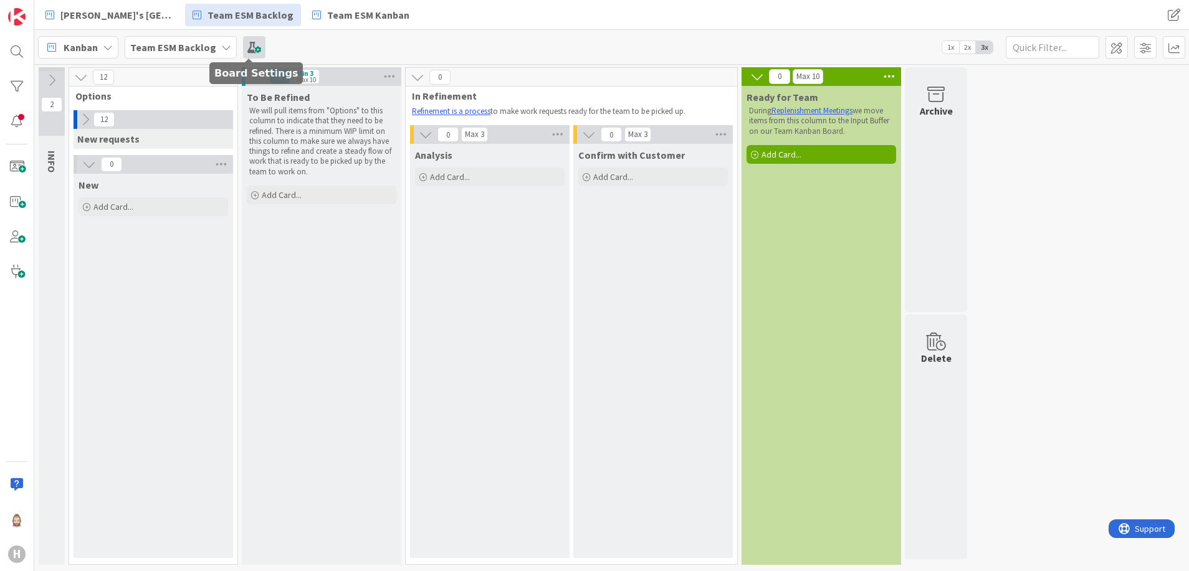
click at [259, 45] on span at bounding box center [254, 47] width 22 height 22
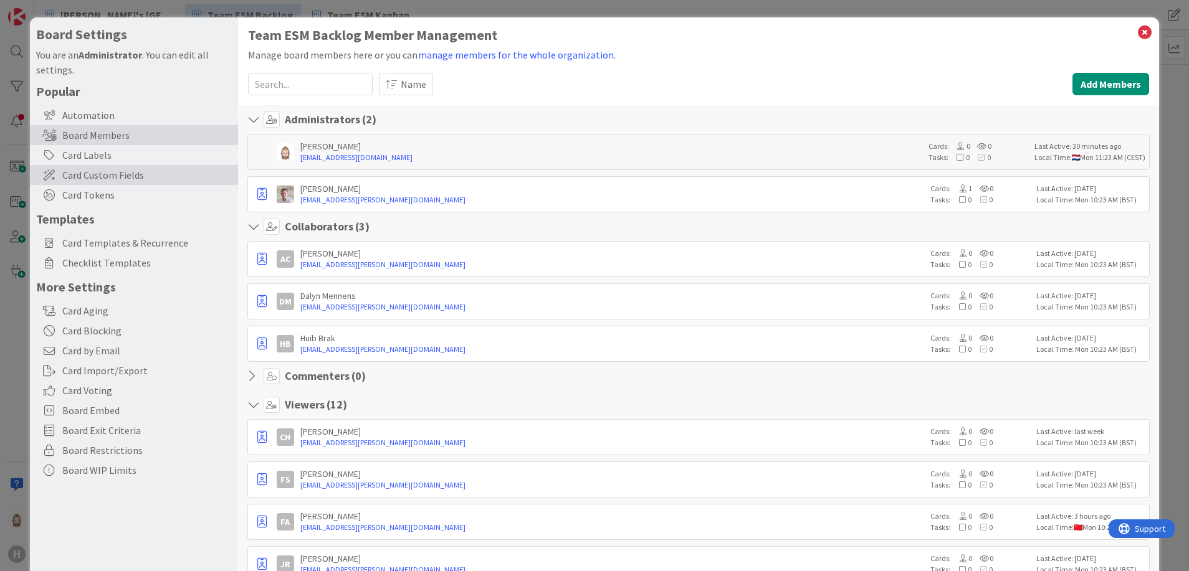
click at [149, 173] on span "Card Custom Fields" at bounding box center [146, 175] width 169 height 15
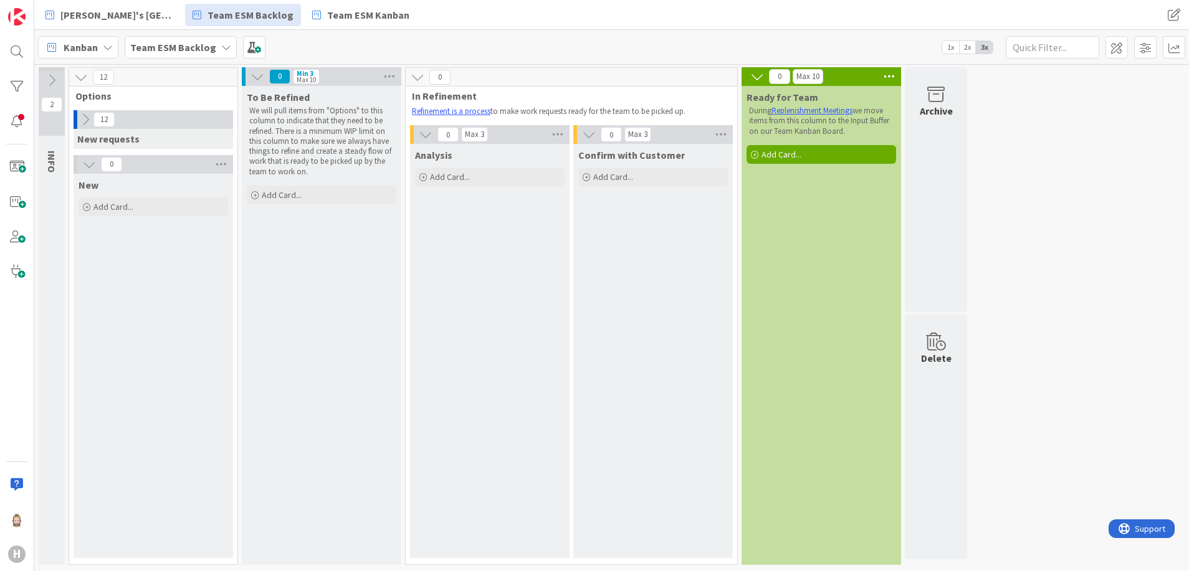
click at [203, 49] on b "Team ESM Backlog" at bounding box center [173, 47] width 86 height 12
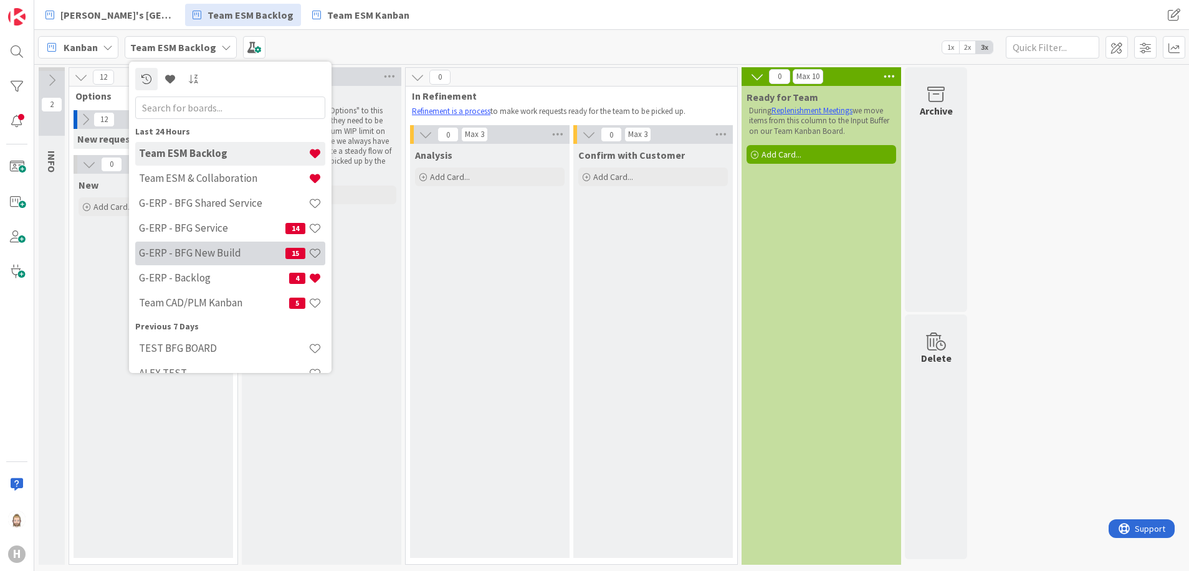
click at [237, 247] on h4 "G-ERP - BFG New Build" at bounding box center [212, 253] width 146 height 12
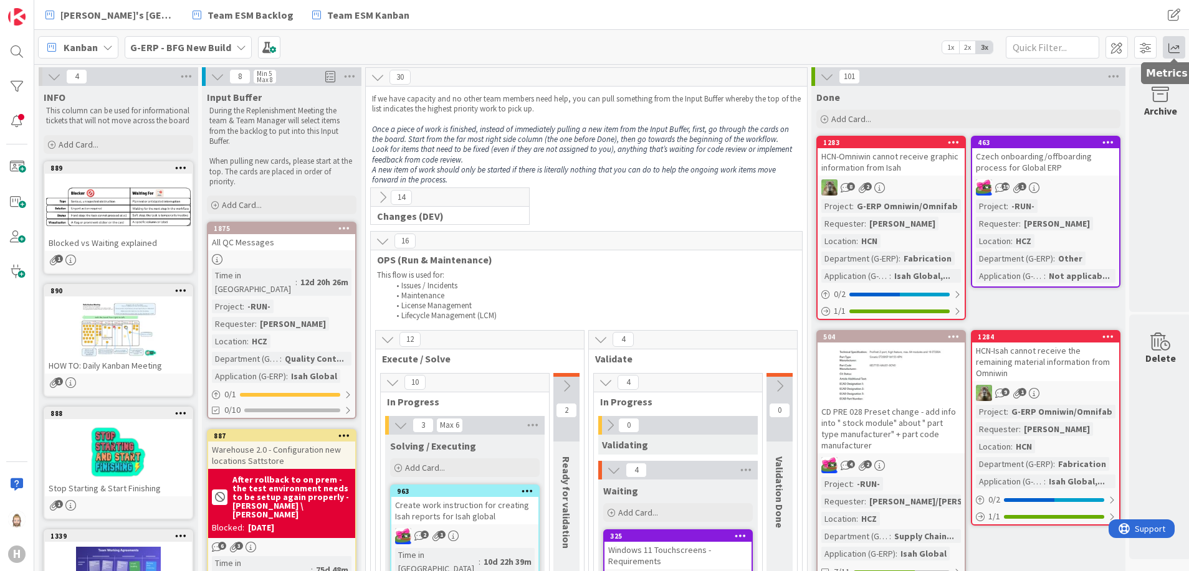
click at [1176, 49] on span at bounding box center [1174, 47] width 22 height 22
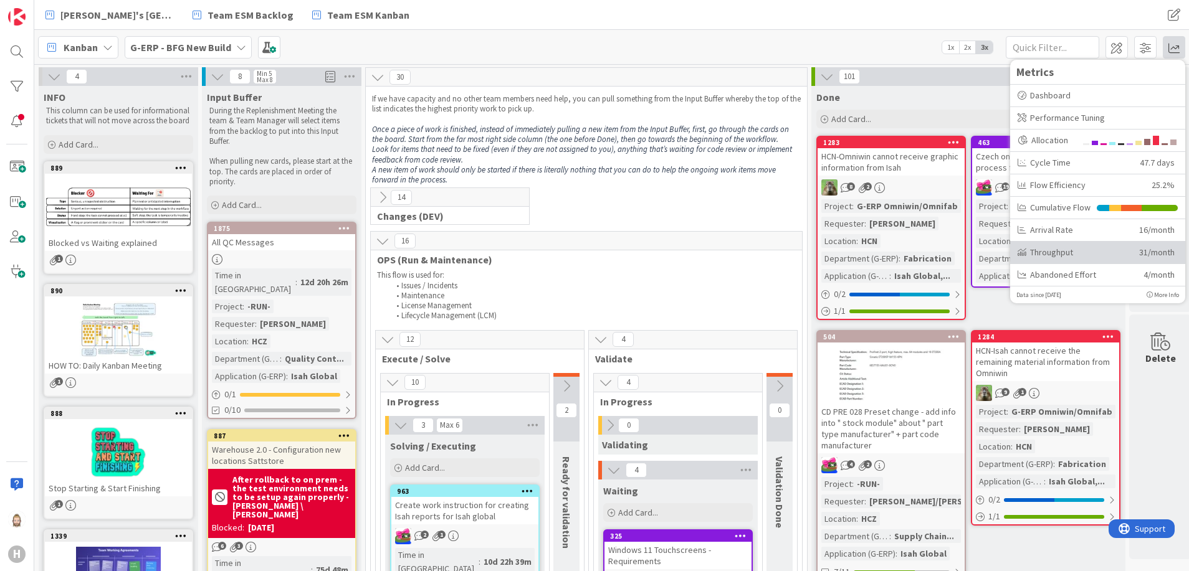
click at [1088, 252] on div "Throughput" at bounding box center [1074, 252] width 112 height 13
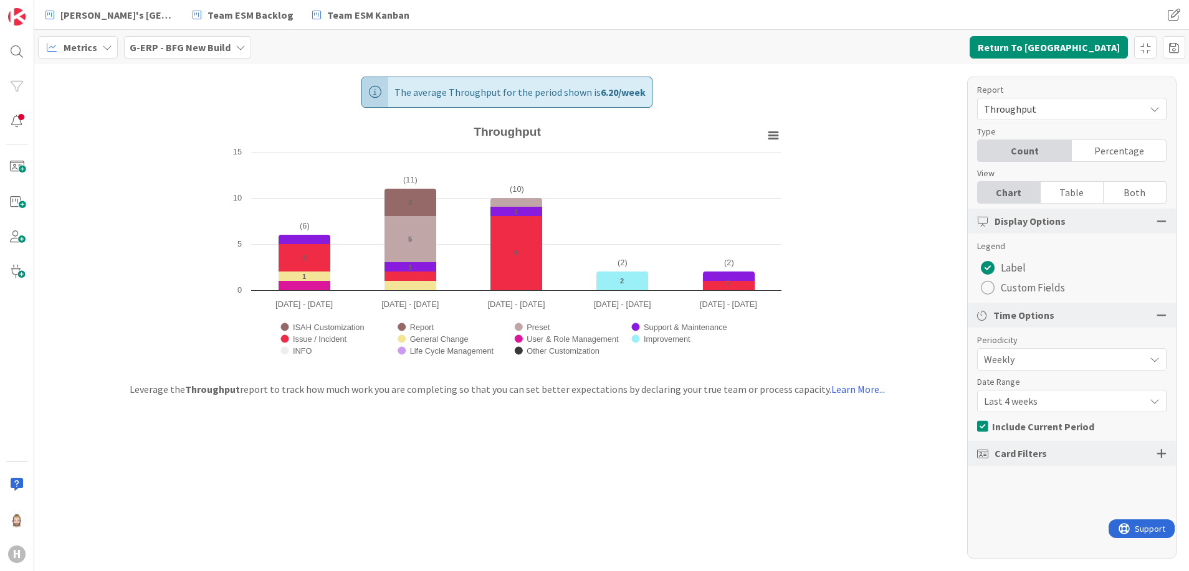
click at [1165, 452] on div at bounding box center [1162, 453] width 10 height 11
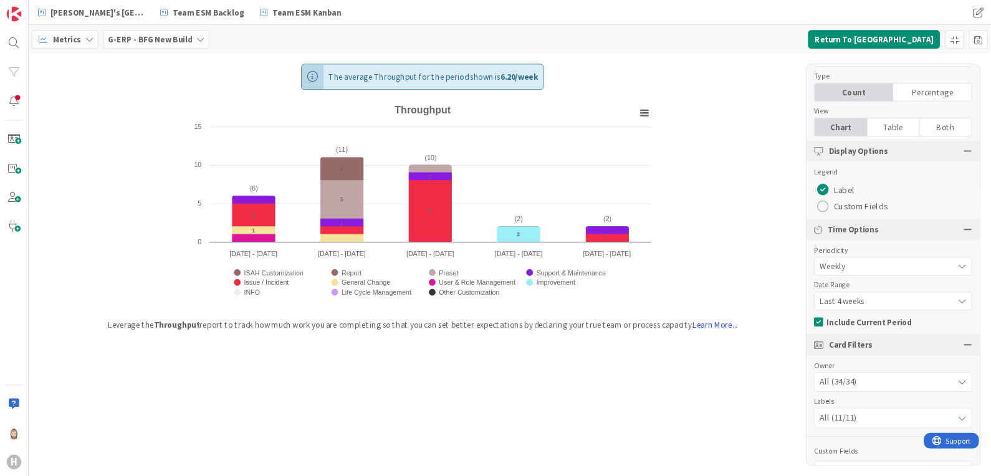
scroll to position [69, 0]
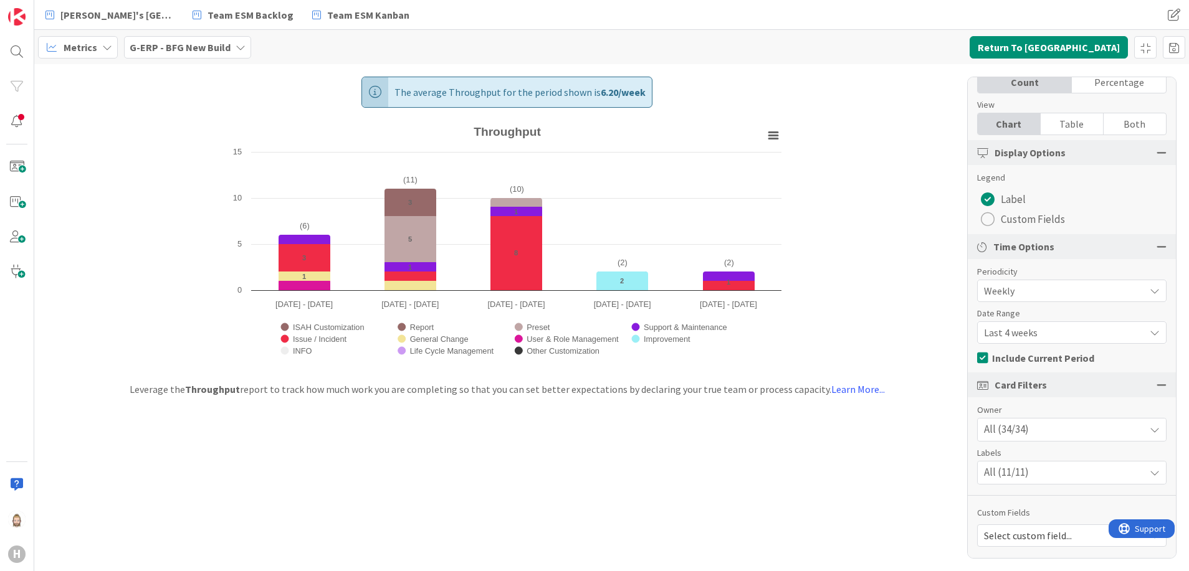
click at [1027, 533] on span "Select custom field..." at bounding box center [1061, 535] width 155 height 17
click at [849, 488] on div "The average Throughput for the period shown is 6.20 / week Created with Highcha…" at bounding box center [611, 317] width 1155 height 507
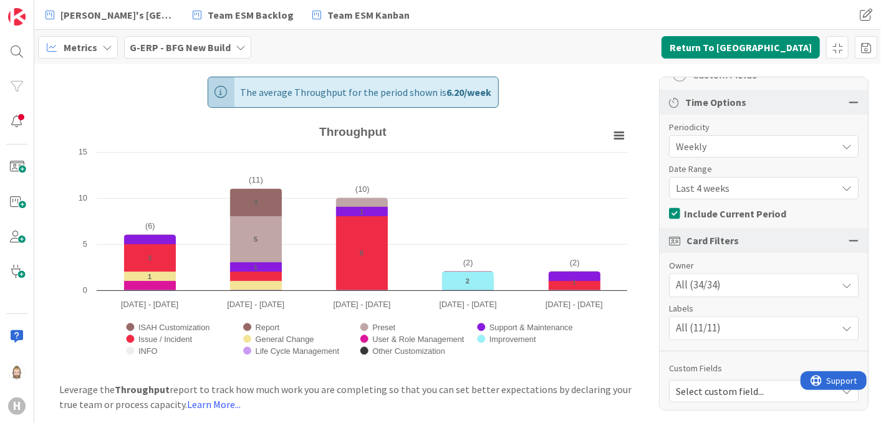
scroll to position [215, 0]
click at [782, 286] on div "All (34/34)" at bounding box center [763, 283] width 188 height 22
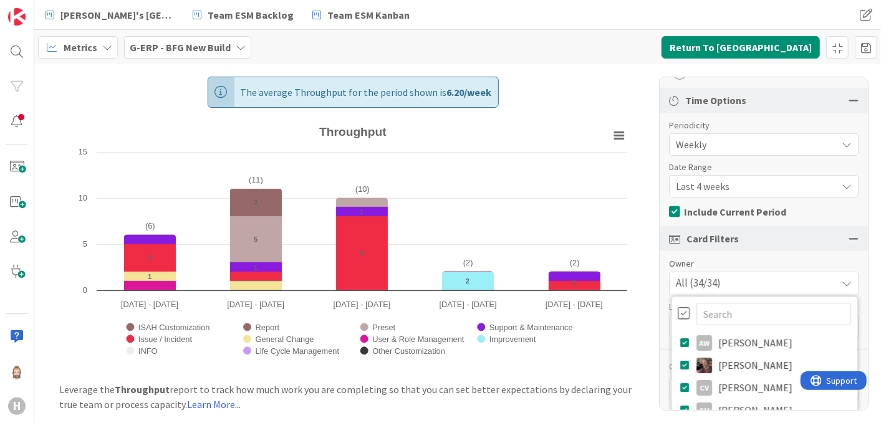
click at [782, 286] on div "All (34/34)" at bounding box center [763, 283] width 188 height 22
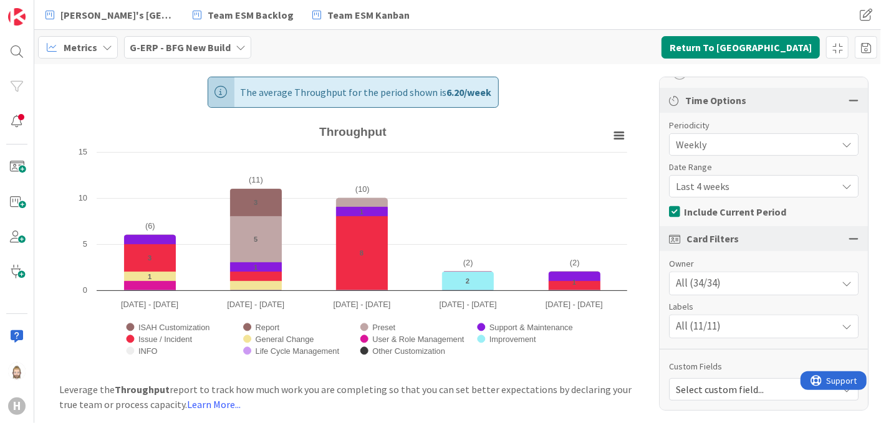
click at [764, 315] on div "All (11/11)" at bounding box center [763, 326] width 188 height 22
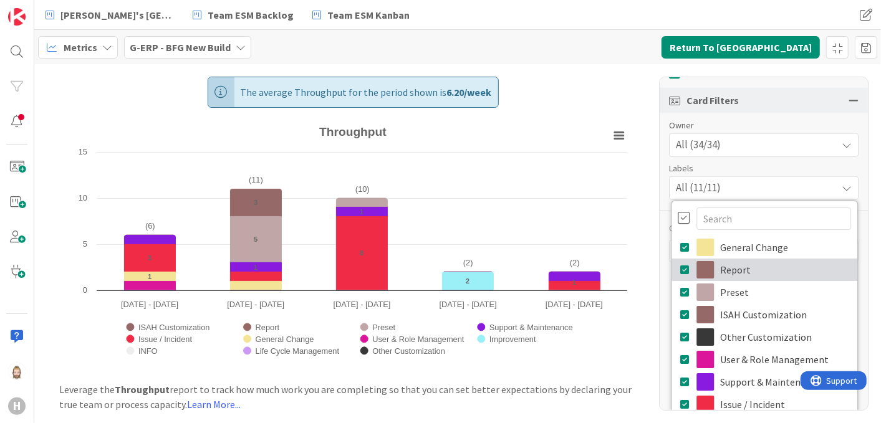
scroll to position [354, 0]
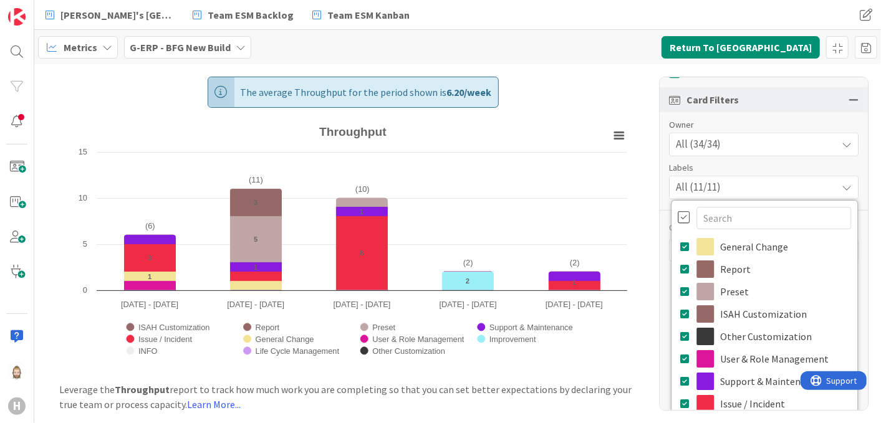
click at [773, 184] on div "All (11/11)" at bounding box center [763, 187] width 188 height 22
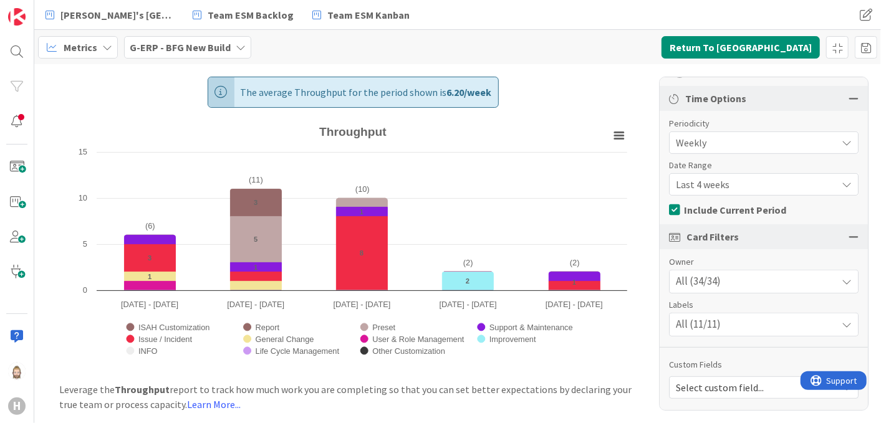
scroll to position [215, 0]
click at [750, 383] on span "Select custom field..." at bounding box center [752, 389] width 155 height 17
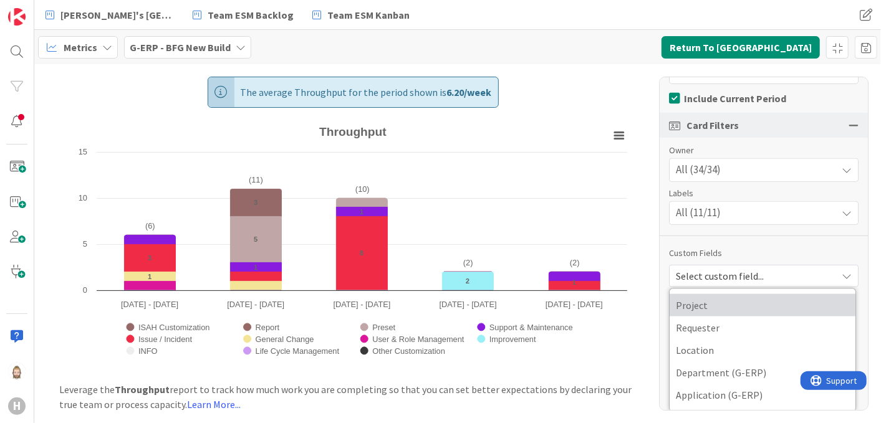
click at [714, 301] on span "Project" at bounding box center [761, 305] width 173 height 19
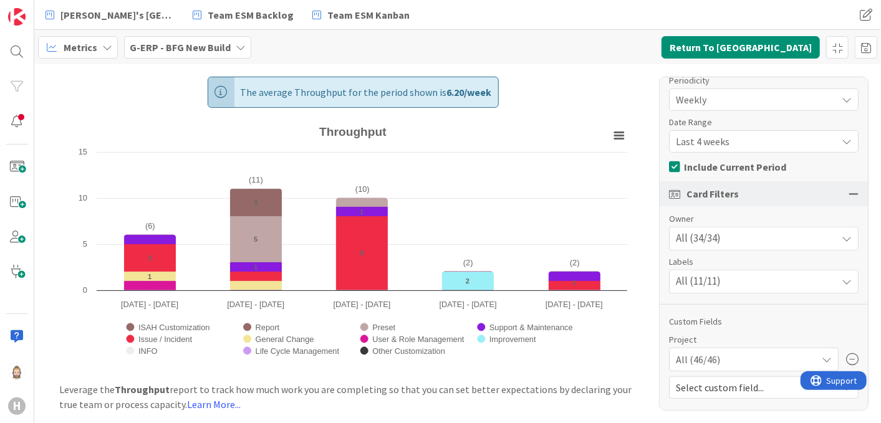
scroll to position [258, 0]
click at [769, 49] on button "Return To Kanban" at bounding box center [740, 47] width 158 height 22
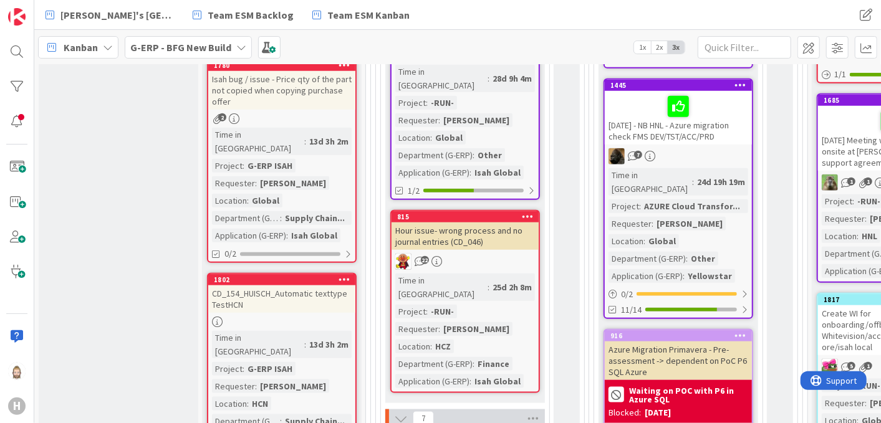
scroll to position [623, 0]
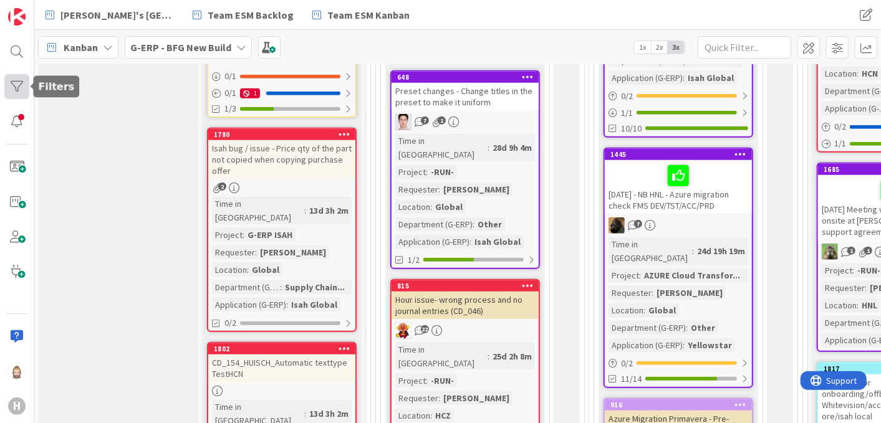
click at [19, 91] on div at bounding box center [16, 86] width 25 height 25
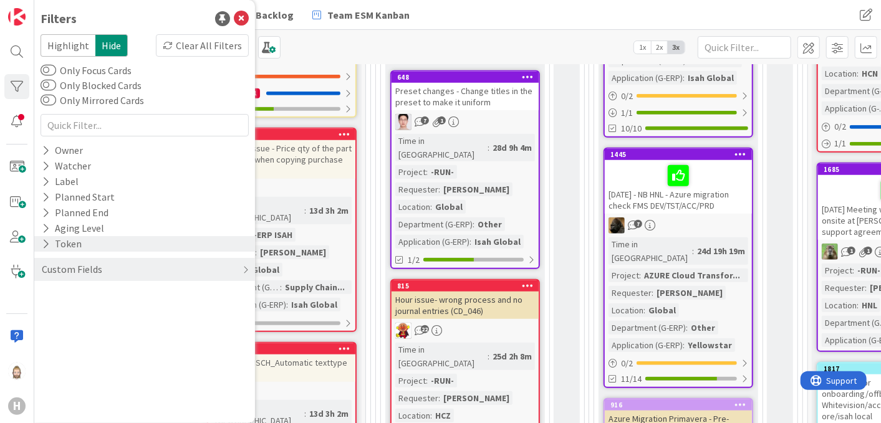
click at [47, 245] on icon at bounding box center [46, 244] width 8 height 11
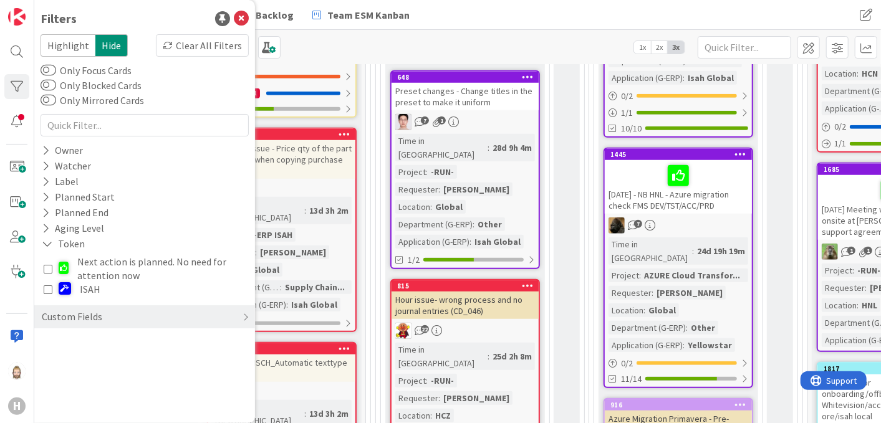
click at [51, 269] on icon at bounding box center [48, 268] width 9 height 9
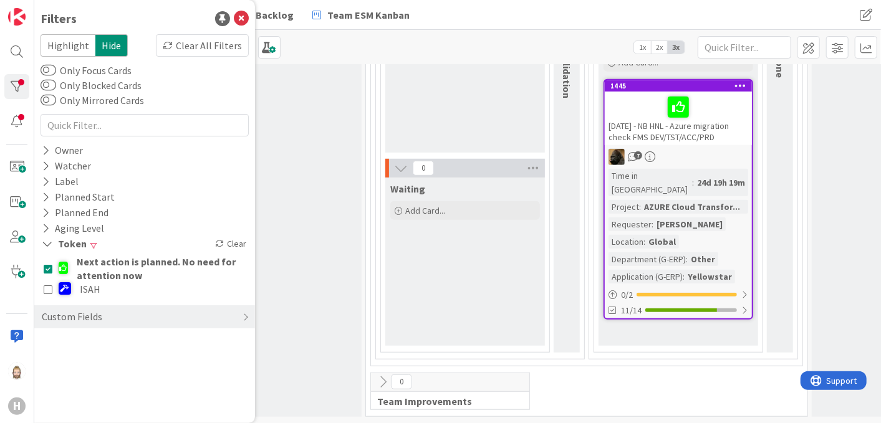
scroll to position [458, 0]
click at [51, 269] on icon at bounding box center [48, 268] width 9 height 9
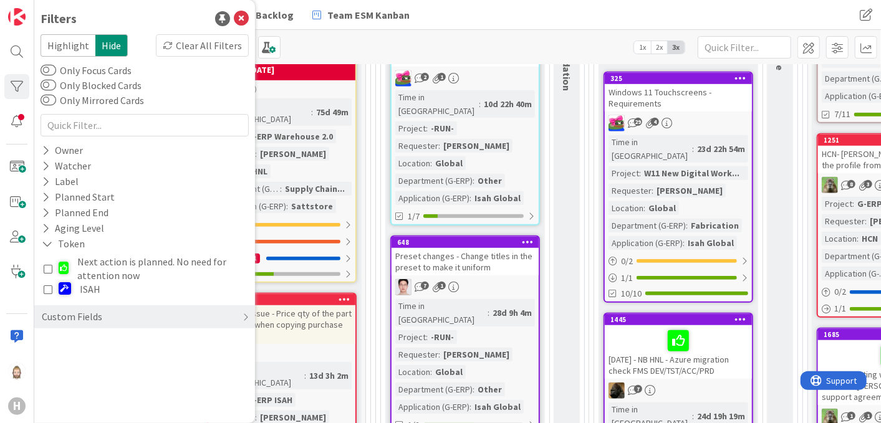
scroll to position [623, 0]
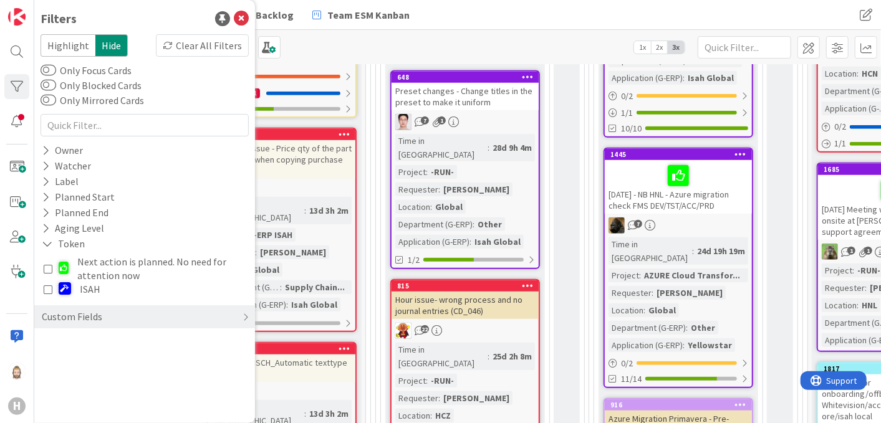
click at [50, 288] on icon at bounding box center [48, 289] width 9 height 9
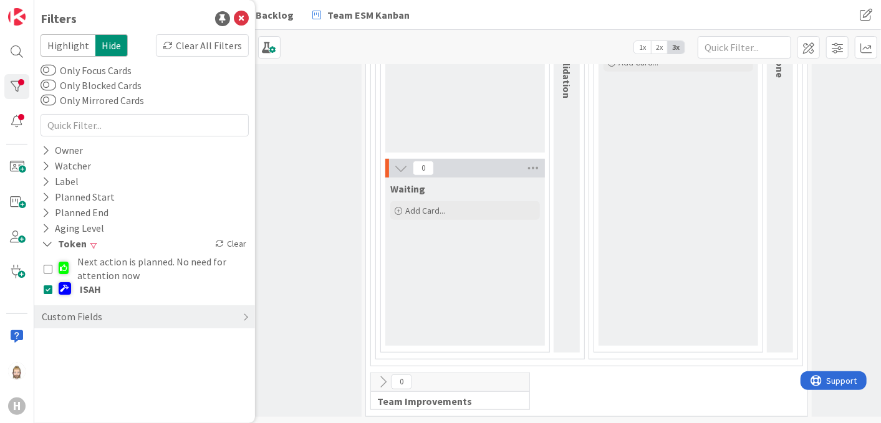
scroll to position [458, 0]
click at [46, 291] on icon at bounding box center [48, 289] width 9 height 9
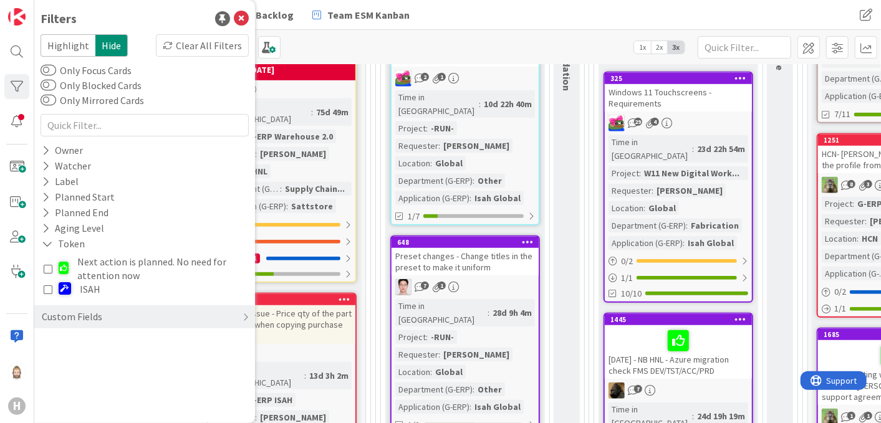
scroll to position [623, 0]
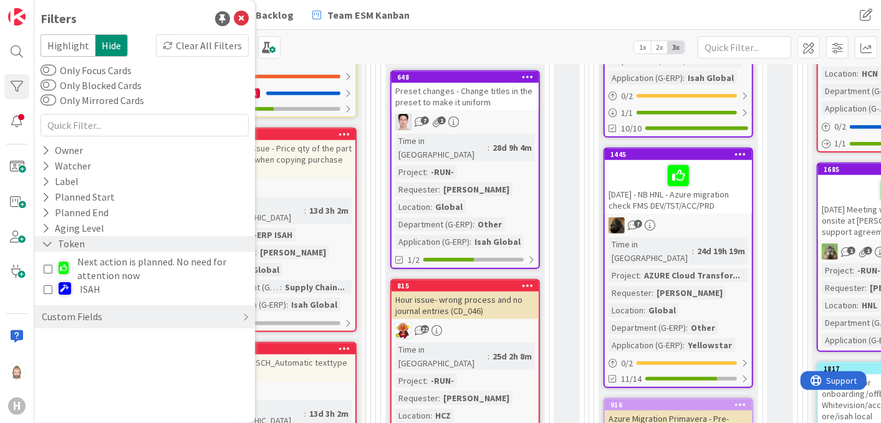
click at [51, 244] on icon at bounding box center [47, 244] width 11 height 11
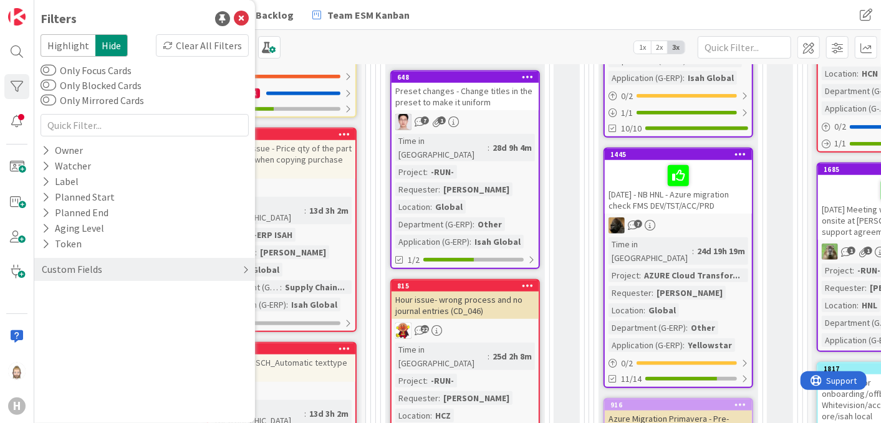
click at [80, 265] on div "Custom Fields" at bounding box center [72, 270] width 63 height 16
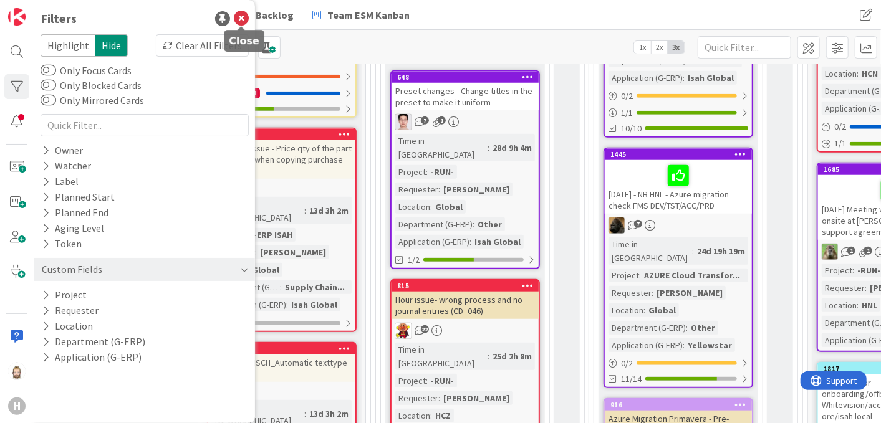
click at [242, 18] on icon at bounding box center [241, 18] width 15 height 15
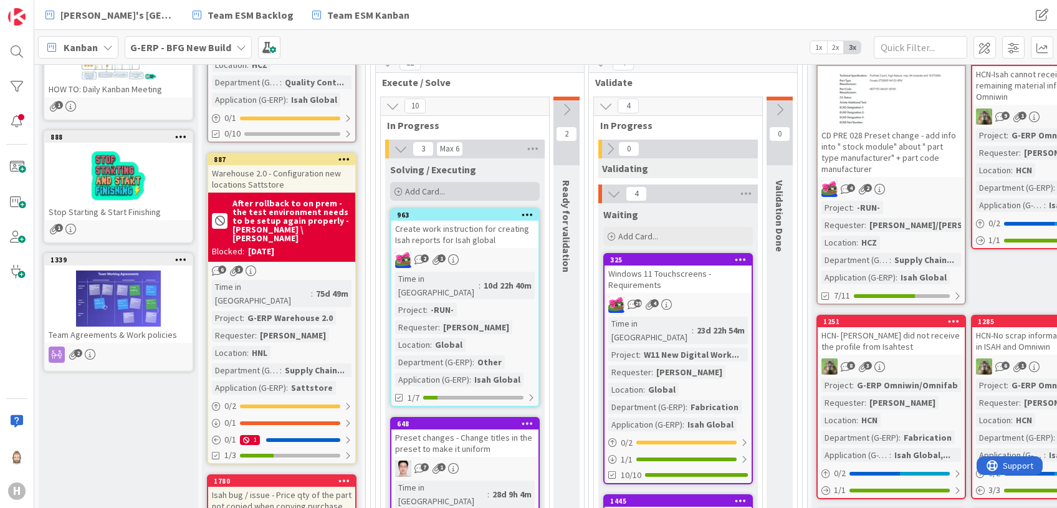
scroll to position [277, 0]
click at [398, 150] on icon at bounding box center [401, 149] width 14 height 14
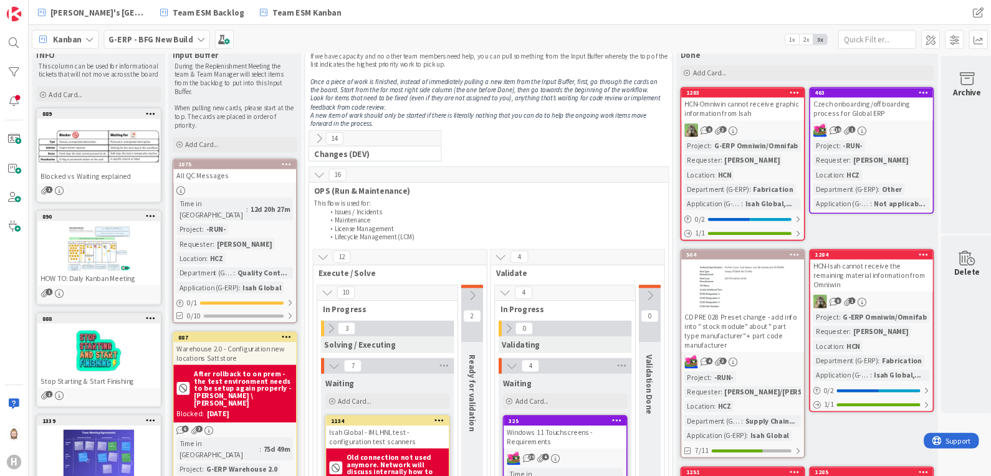
scroll to position [0, 0]
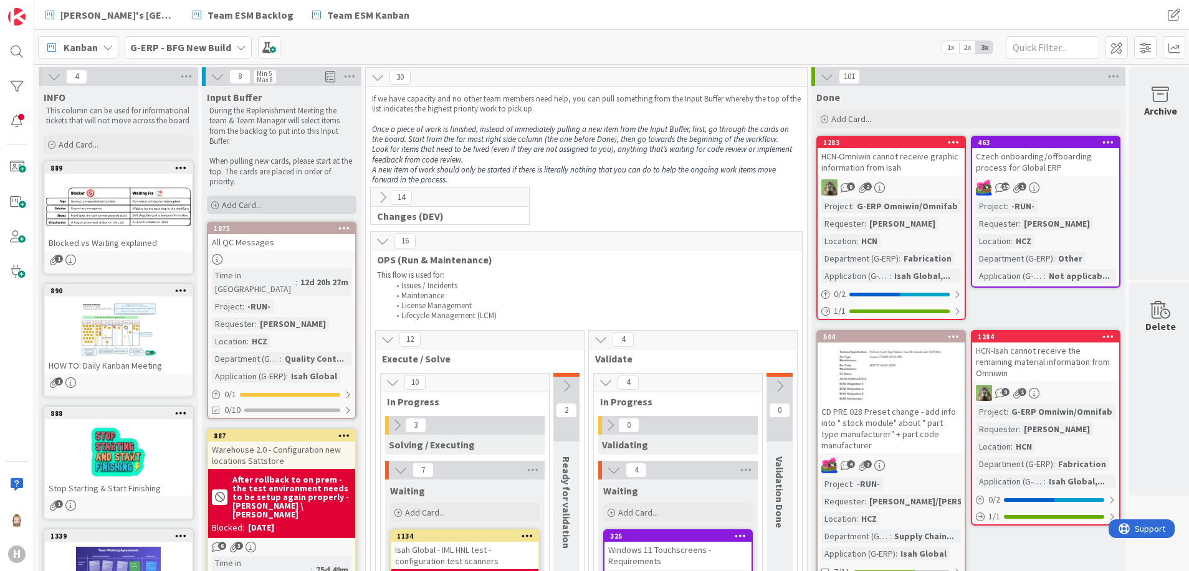
click at [303, 202] on div "Add Card..." at bounding box center [282, 205] width 150 height 19
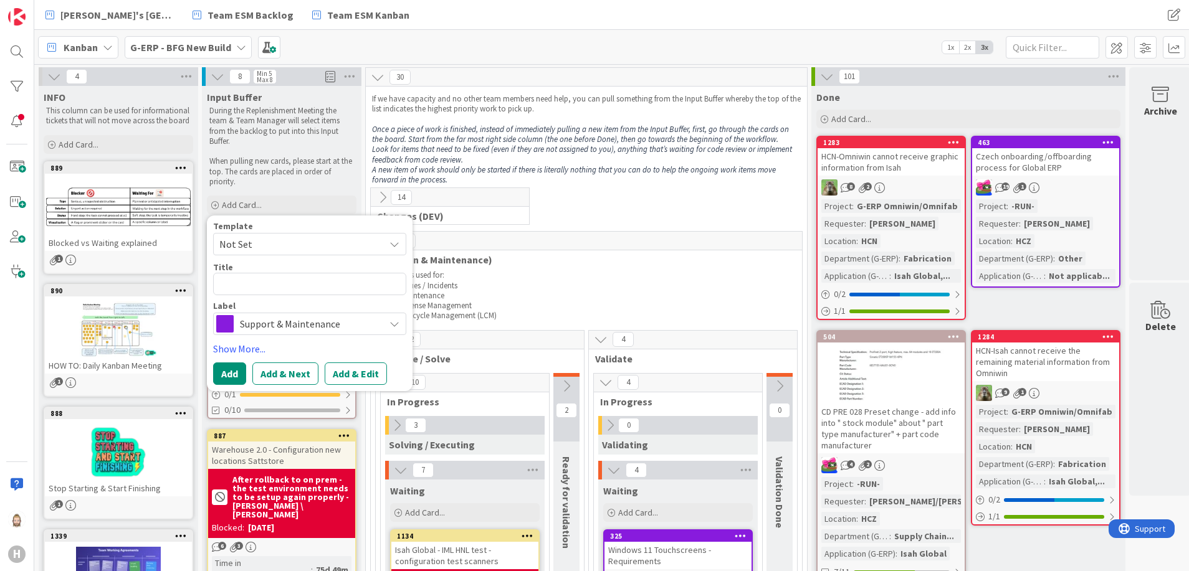
click at [303, 320] on span "Support & Maintenance" at bounding box center [309, 323] width 138 height 17
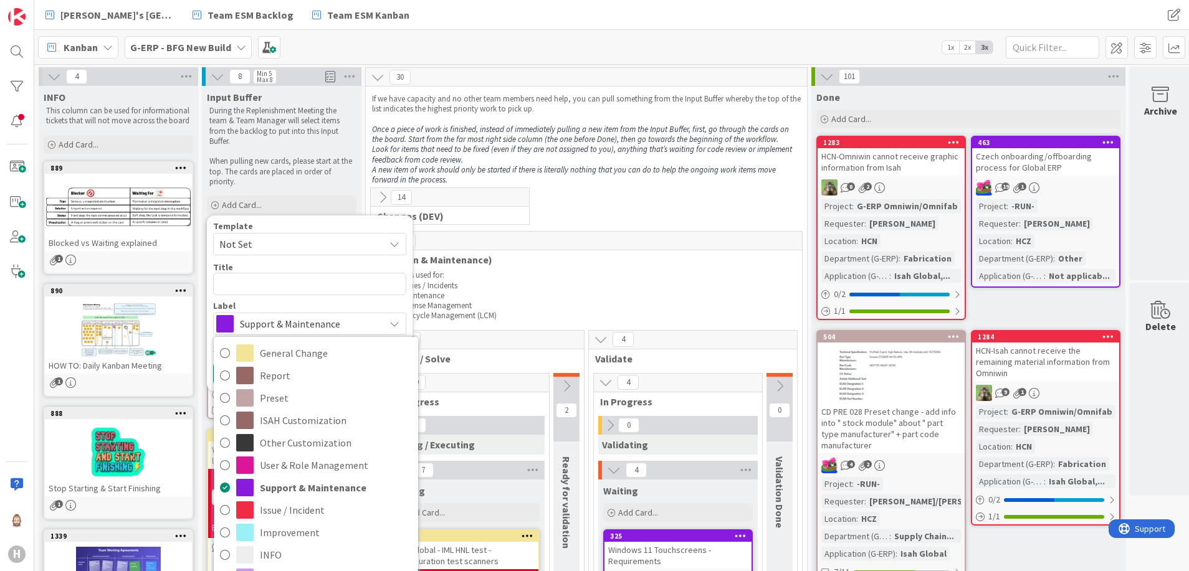
click at [303, 320] on span "Support & Maintenance" at bounding box center [309, 323] width 138 height 17
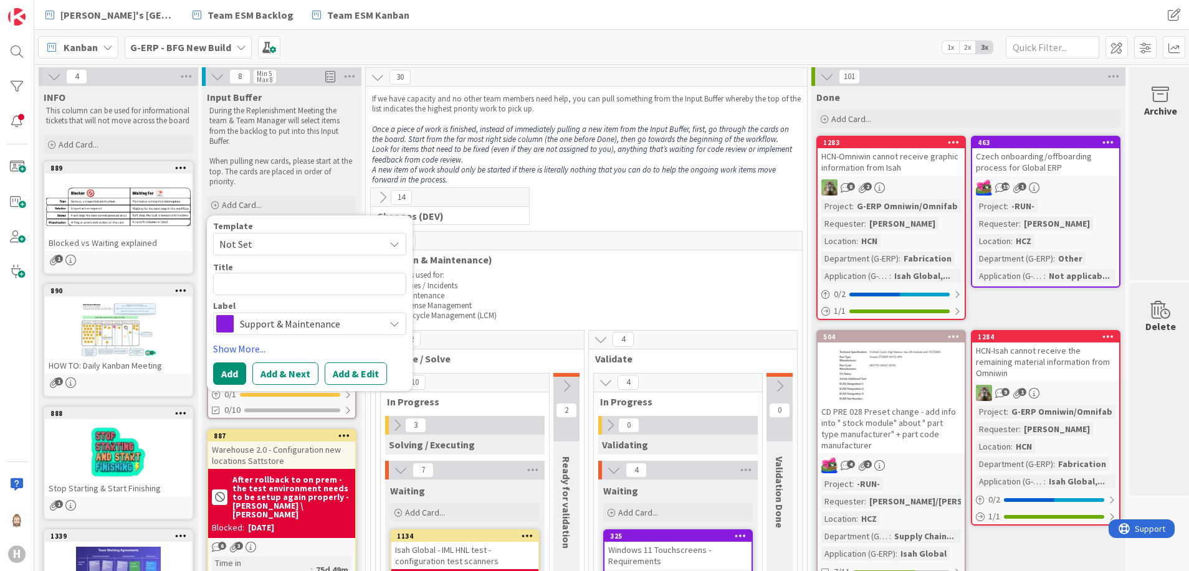
click at [305, 251] on span "Not Set" at bounding box center [297, 244] width 156 height 16
click at [403, 53] on div "Kanban G-ERP - BFG New Build 1x 2x 3x" at bounding box center [611, 47] width 1155 height 34
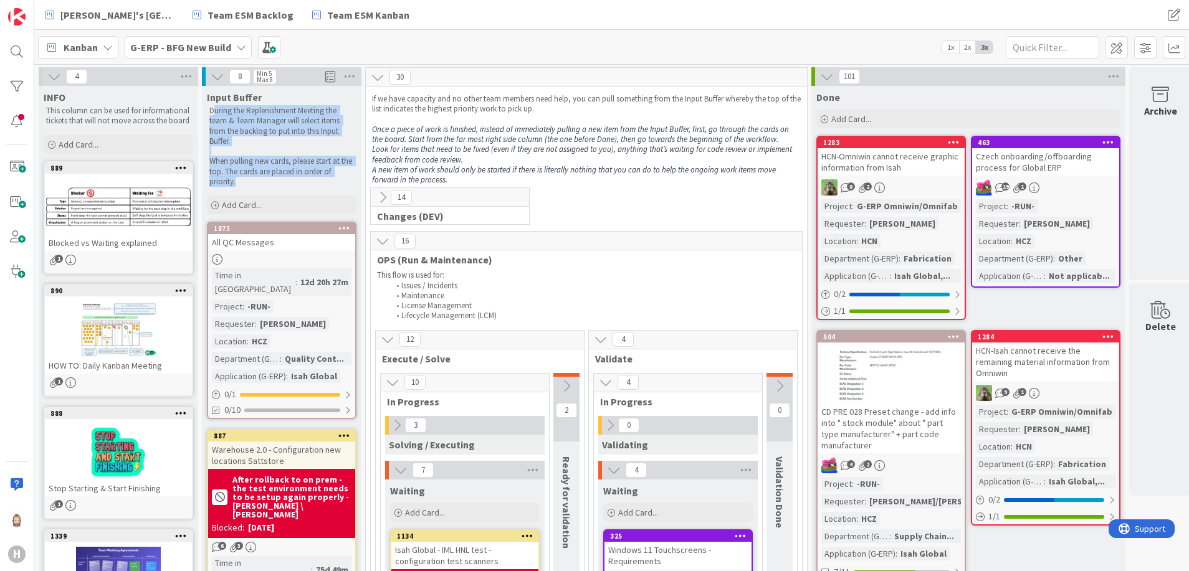
drag, startPoint x: 212, startPoint y: 112, endPoint x: 322, endPoint y: 183, distance: 130.1
click at [322, 183] on div "During the Replenishment Meeting the team & Team Manager will select items from…" at bounding box center [282, 146] width 150 height 86
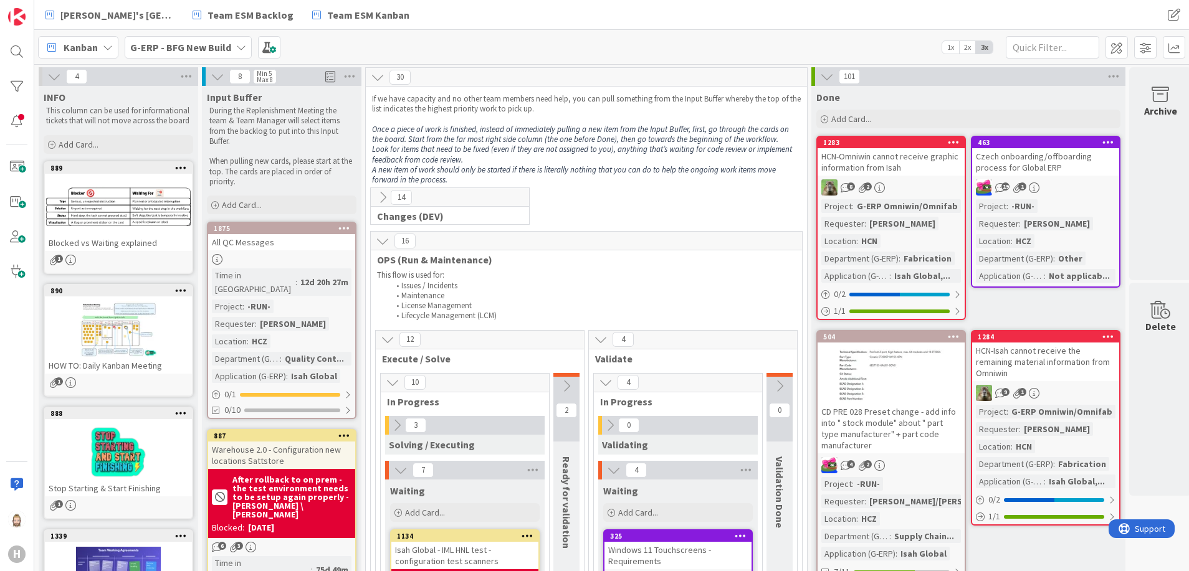
drag, startPoint x: 322, startPoint y: 183, endPoint x: 522, endPoint y: 122, distance: 209.7
click at [522, 122] on p at bounding box center [586, 120] width 429 height 10
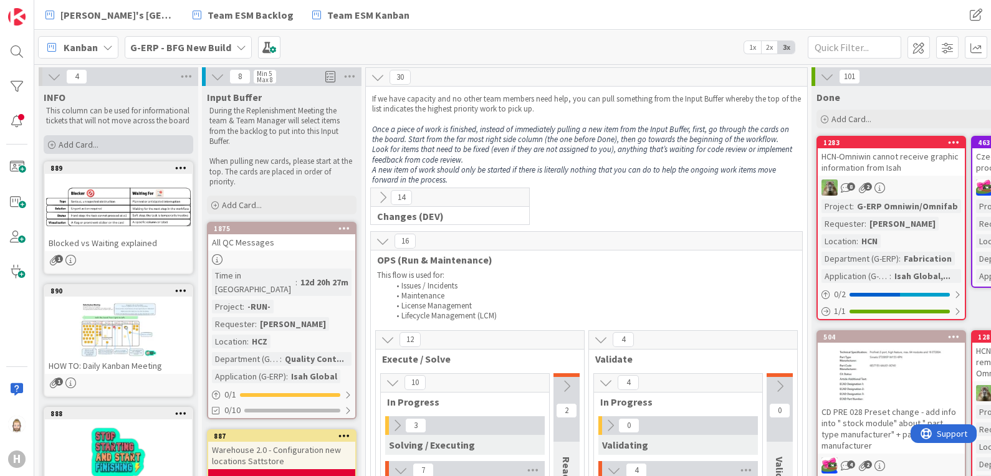
click at [118, 143] on div "Add Card..." at bounding box center [119, 144] width 150 height 19
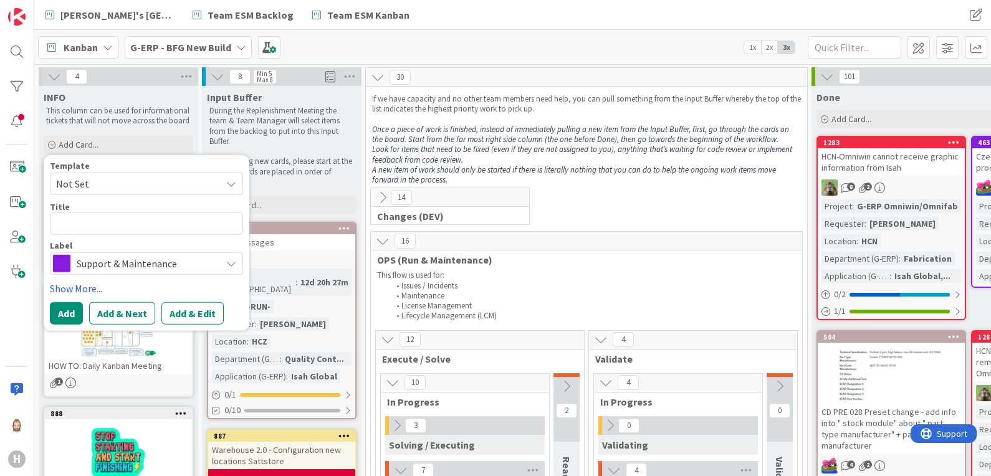
type textarea "x"
type textarea "W"
type textarea "x"
type textarea "We"
type textarea "x"
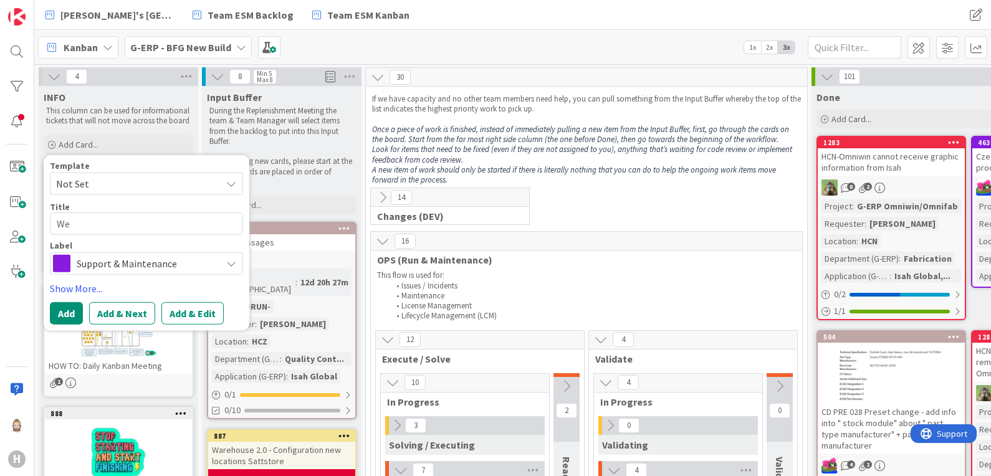
type textarea "Wer"
type textarea "x"
type textarea "Werk"
type textarea "x"
type textarea "Wer"
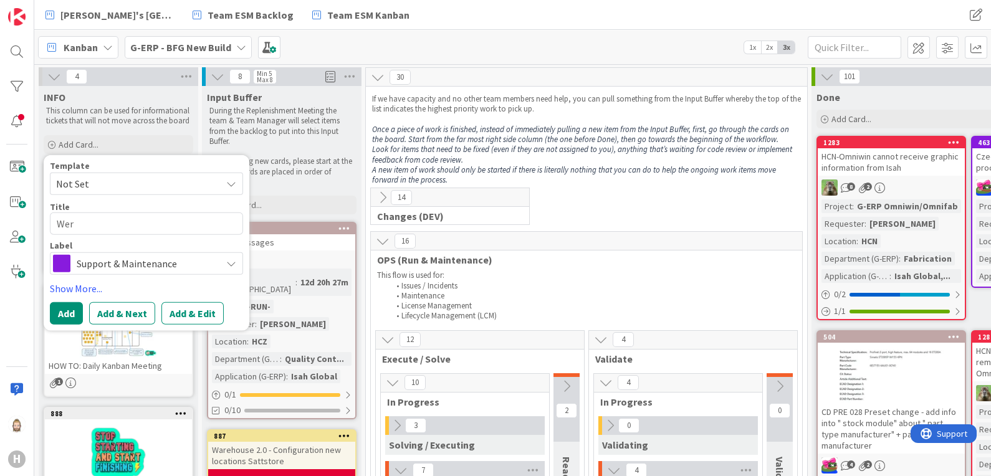
type textarea "x"
type textarea "We"
type textarea "x"
type textarea "W"
type textarea "x"
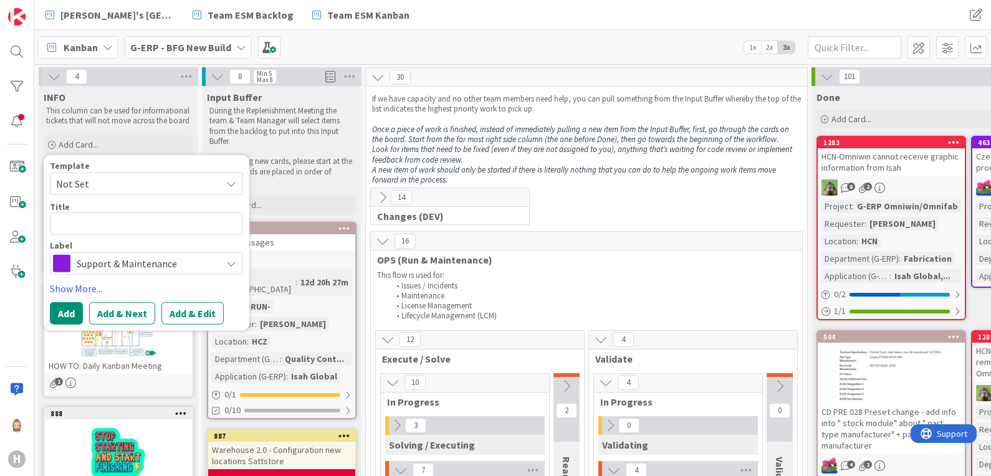
type textarea "T"
type textarea "x"
type textarea "Te"
type textarea "x"
type textarea "Tea"
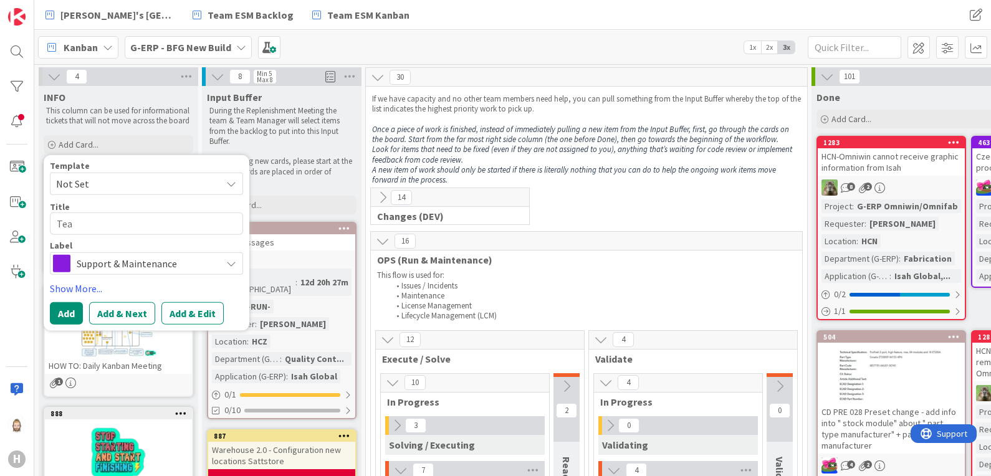
type textarea "x"
type textarea "Team"
type textarea "x"
type textarea "Team"
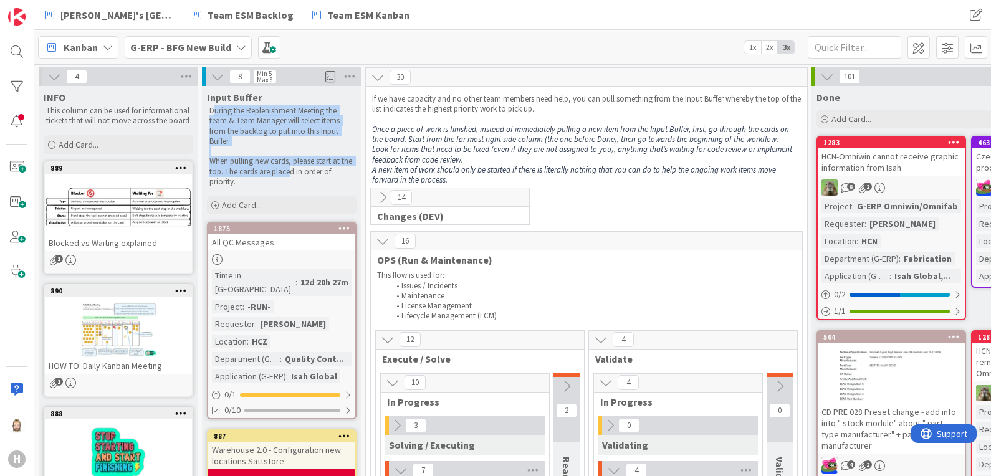
drag, startPoint x: 214, startPoint y: 115, endPoint x: 288, endPoint y: 173, distance: 93.7
click at [288, 173] on div "During the Replenishment Meeting the team & Team Manager will select items from…" at bounding box center [282, 146] width 150 height 86
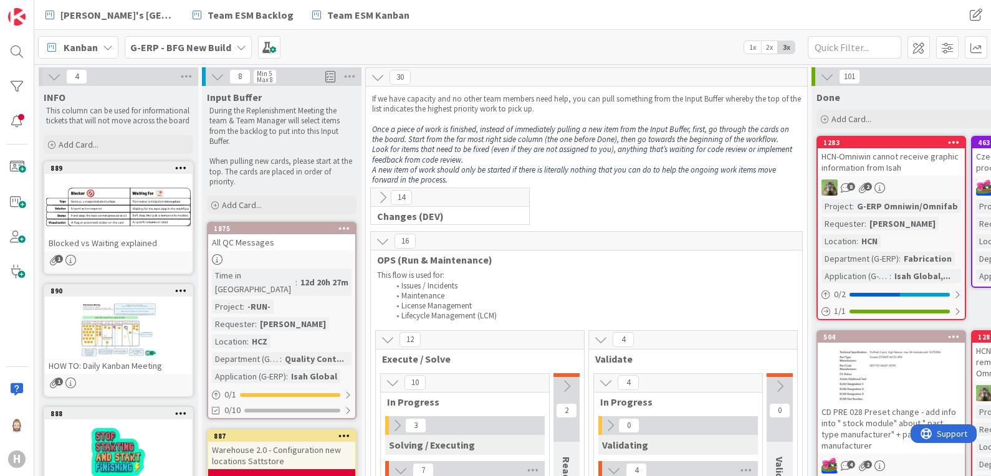
drag, startPoint x: 288, startPoint y: 173, endPoint x: 439, endPoint y: 135, distance: 155.5
click at [439, 135] on em "Once a piece of work is finished, instead of immediately pulling a new item fro…" at bounding box center [581, 134] width 419 height 21
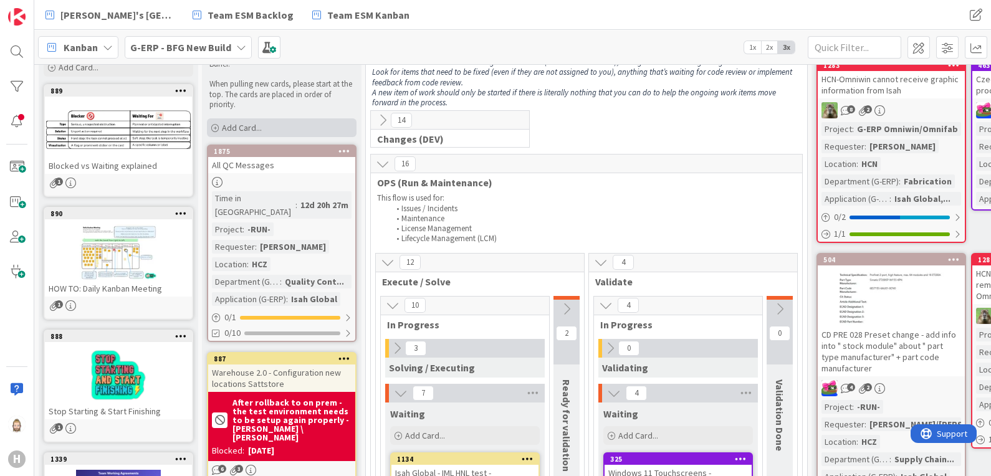
click at [295, 124] on div "Add Card..." at bounding box center [282, 127] width 150 height 19
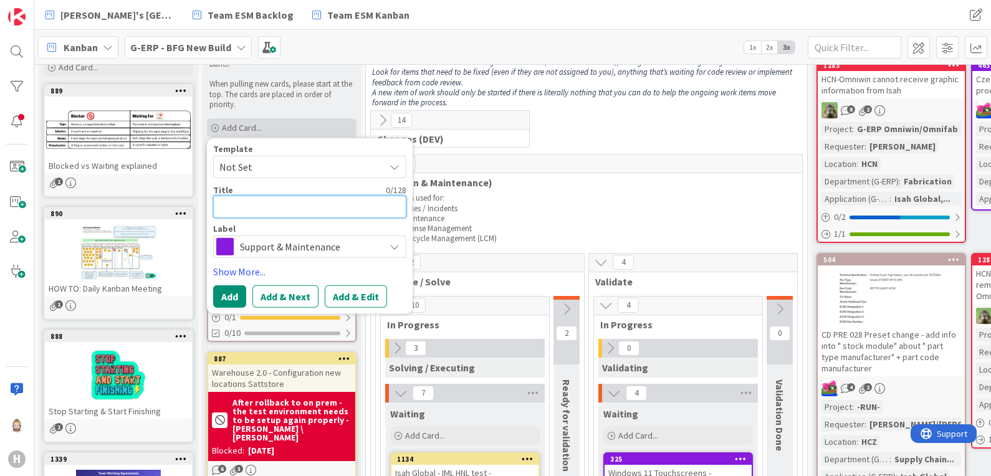
type textarea "x"
type textarea "t"
type textarea "x"
type textarea "te"
type textarea "x"
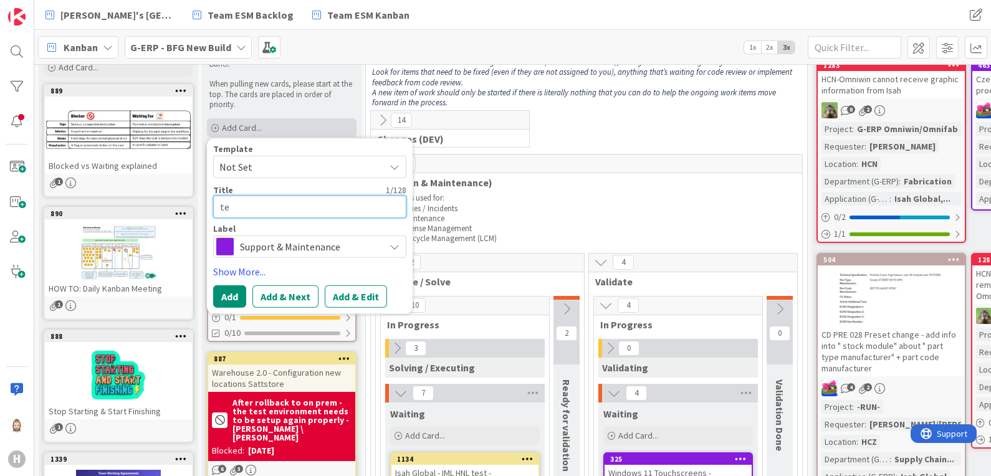
type textarea "tes"
type textarea "x"
type textarea "test"
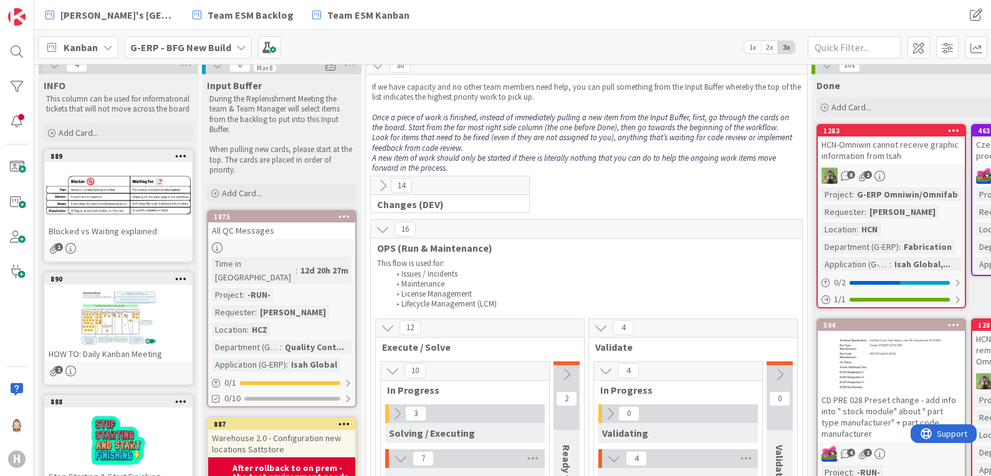
scroll to position [0, 0]
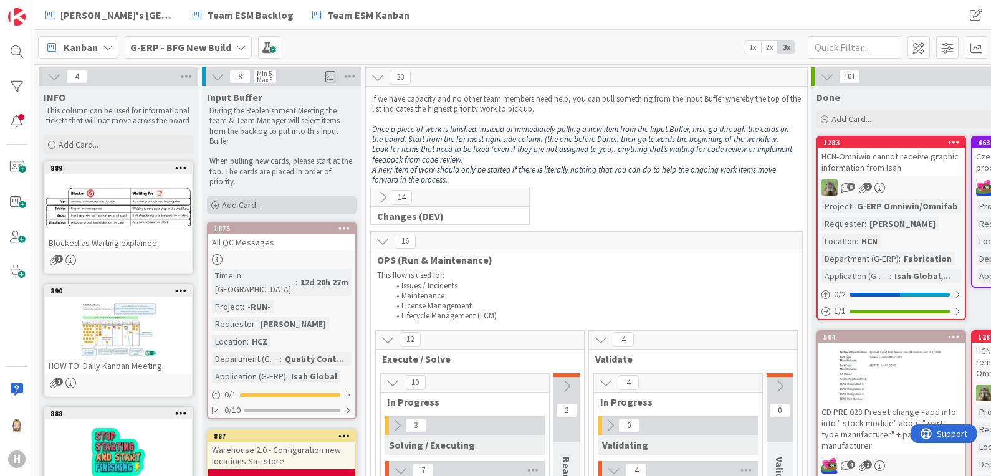
click at [287, 203] on div "Add Card..." at bounding box center [282, 205] width 150 height 19
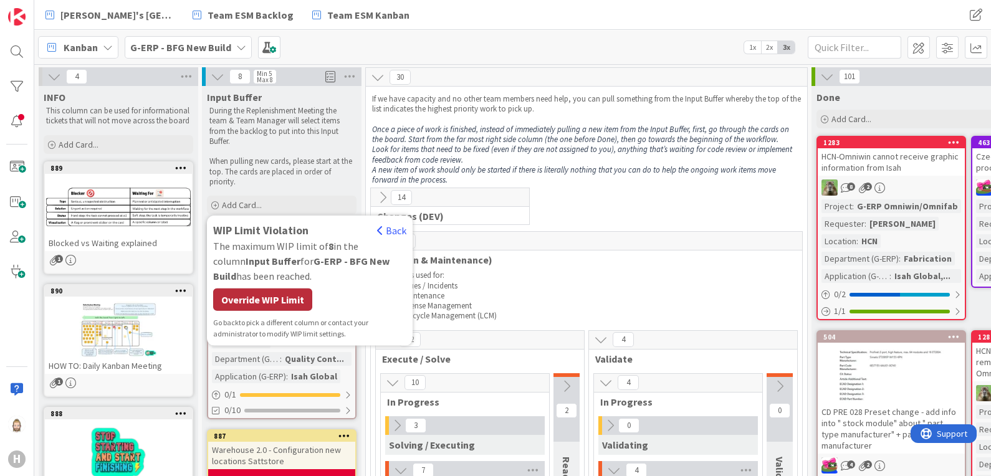
click at [282, 301] on div "Override WIP Limit" at bounding box center [262, 300] width 99 height 22
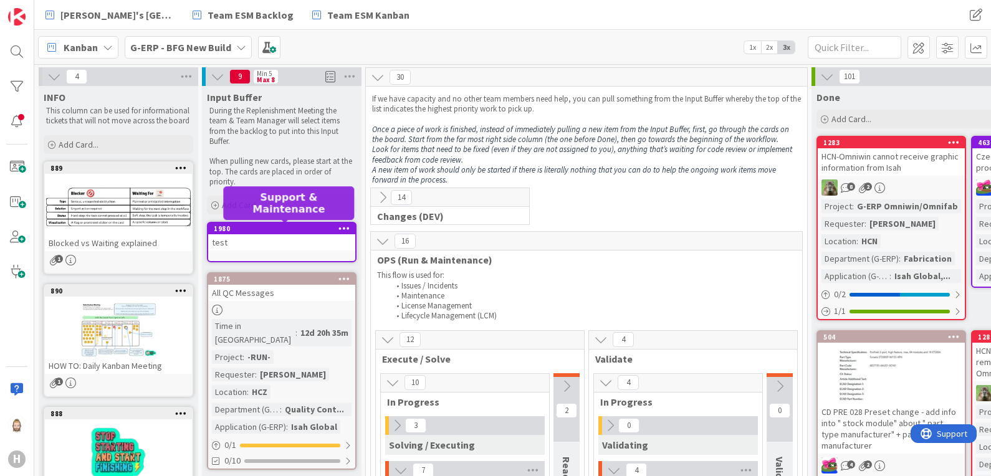
click at [270, 231] on div "1980" at bounding box center [284, 228] width 141 height 9
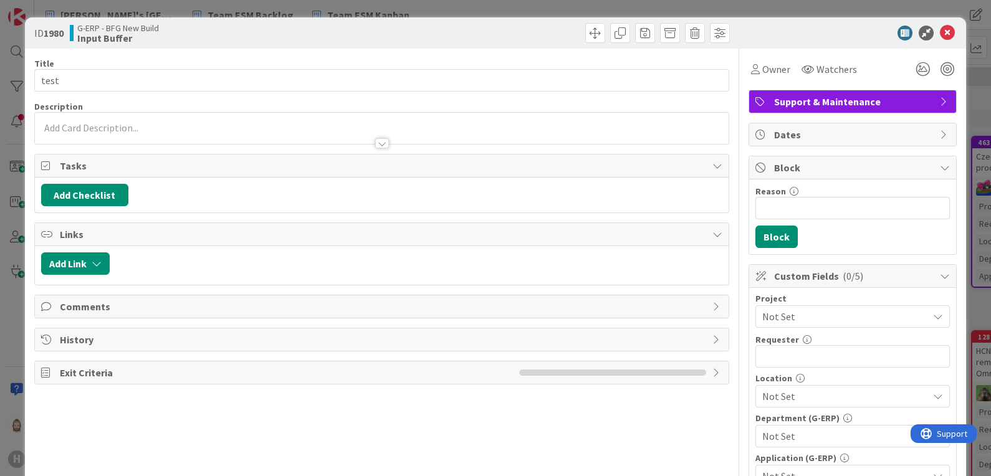
click at [383, 201] on div "Add Checklist" at bounding box center [382, 195] width 682 height 22
click at [940, 31] on icon at bounding box center [947, 33] width 15 height 15
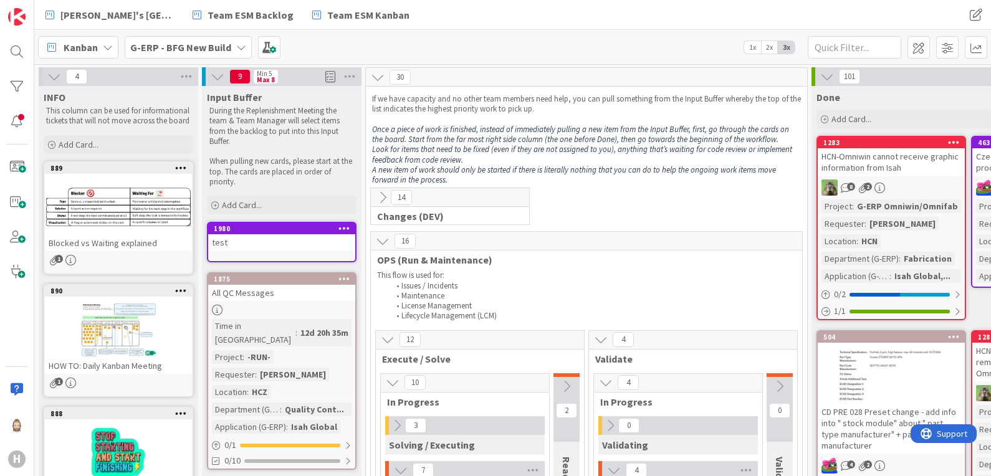
click at [383, 200] on icon at bounding box center [383, 198] width 14 height 14
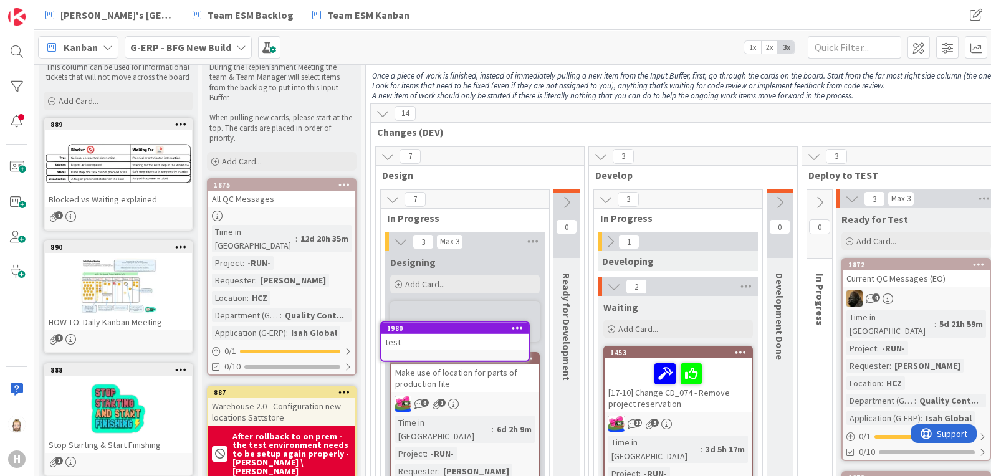
scroll to position [45, 0]
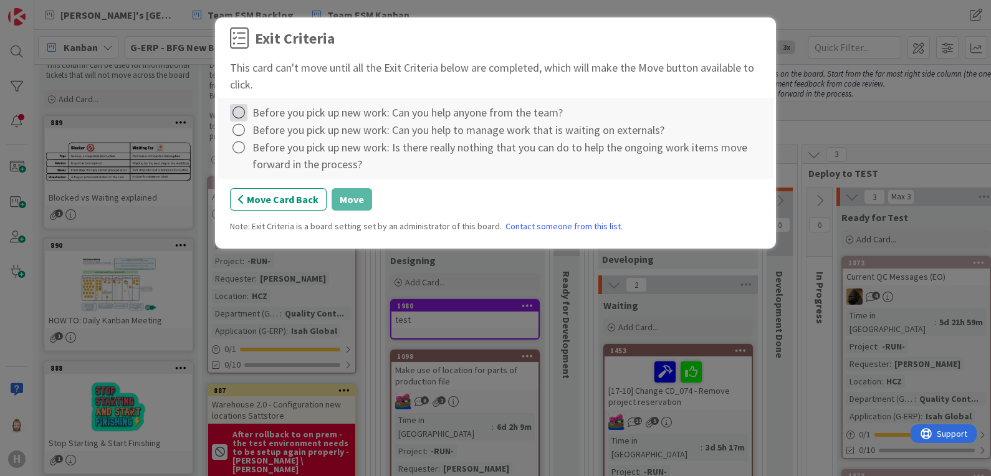
click at [239, 113] on icon at bounding box center [238, 112] width 17 height 17
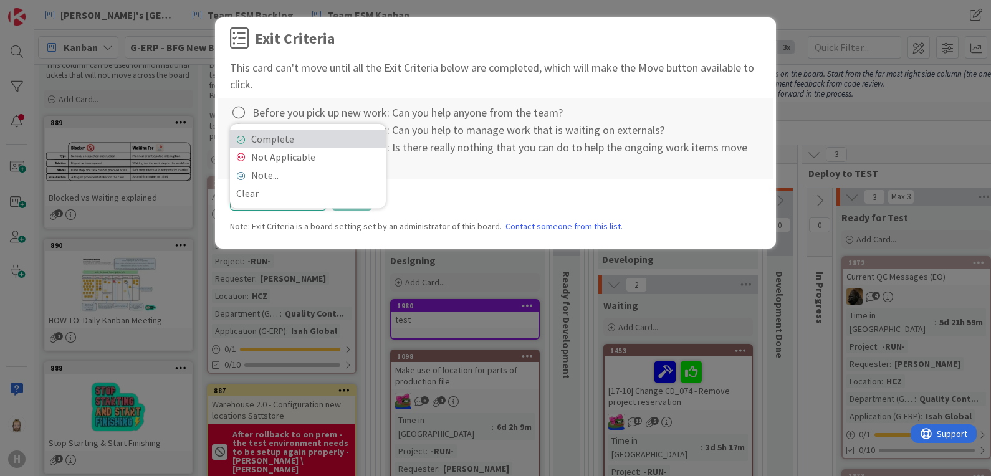
click at [294, 137] on link "Complete" at bounding box center [308, 139] width 156 height 18
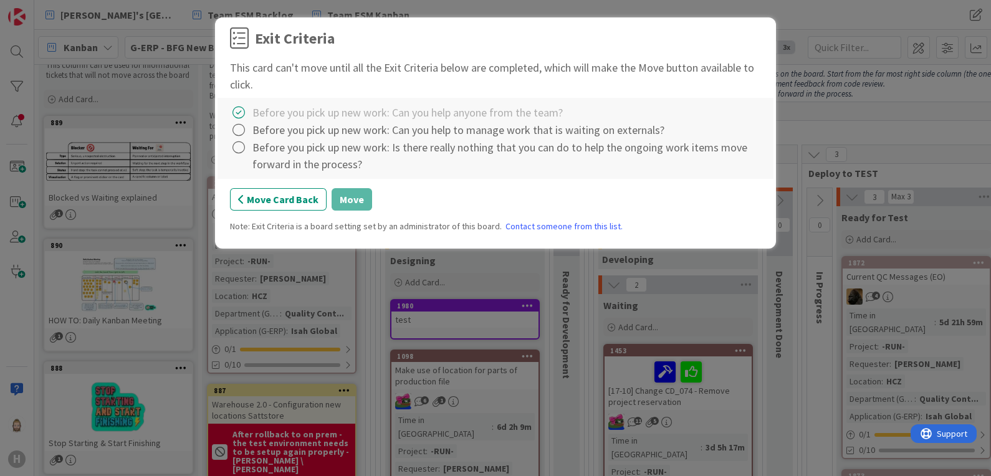
click at [831, 120] on div "Exit Criteria This card can't move until all the Exit Criteria below are comple…" at bounding box center [495, 238] width 991 height 476
click at [305, 200] on button "Move Card Back" at bounding box center [278, 199] width 97 height 22
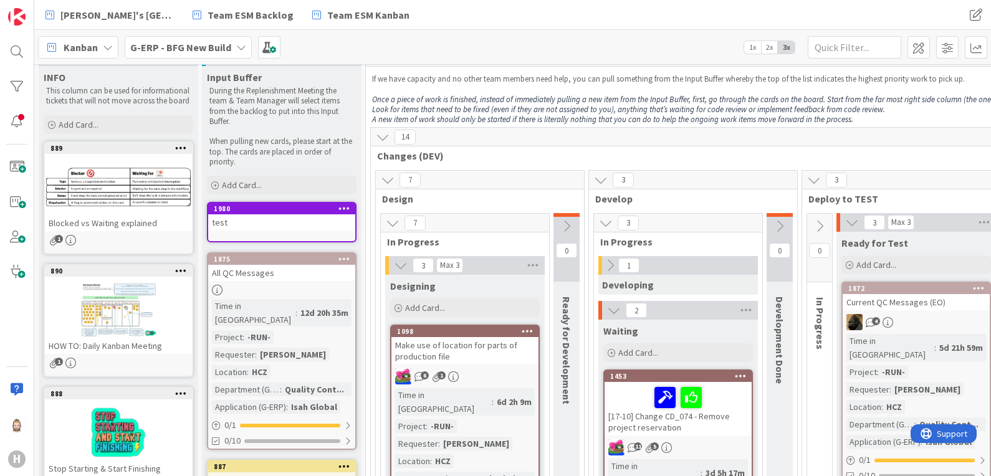
scroll to position [0, 0]
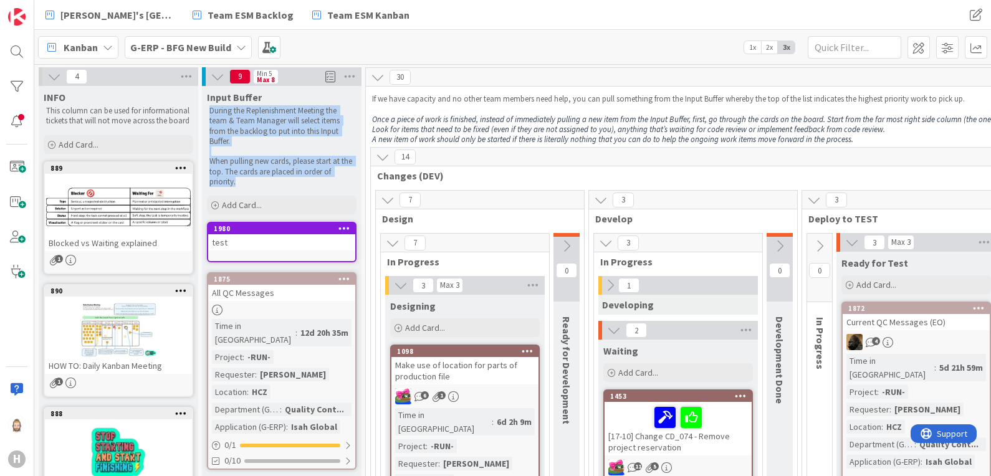
drag, startPoint x: 210, startPoint y: 110, endPoint x: 294, endPoint y: 180, distance: 109.3
click at [294, 180] on div "During the Replenishment Meeting the team & Team Manager will select items from…" at bounding box center [282, 146] width 150 height 86
click at [302, 148] on p at bounding box center [281, 151] width 145 height 10
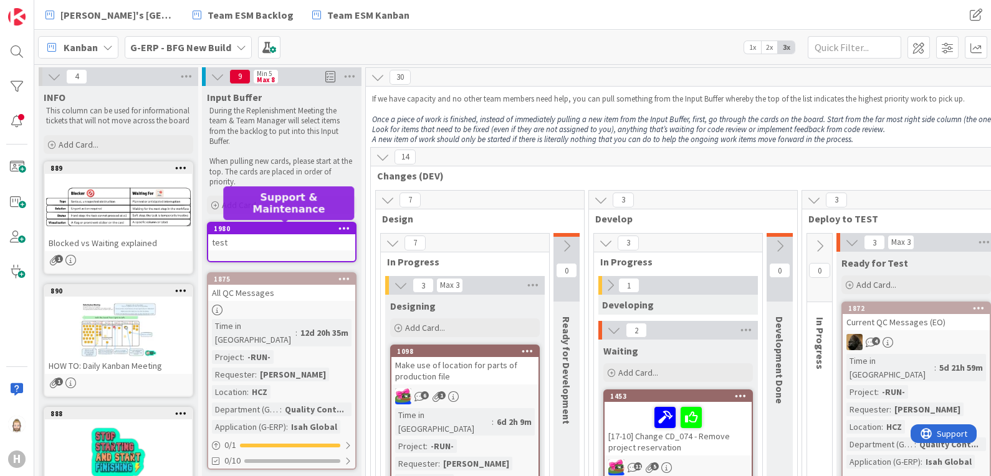
click at [311, 226] on div "1980" at bounding box center [284, 228] width 141 height 9
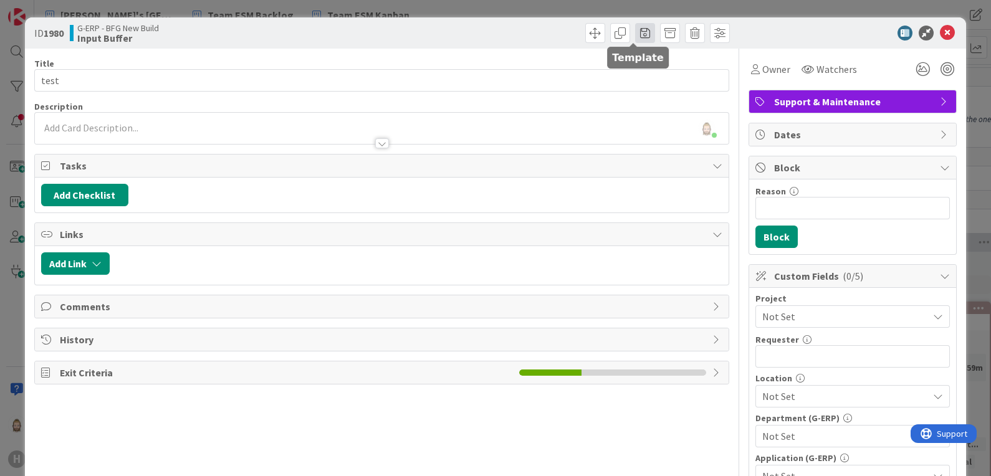
click at [636, 34] on span at bounding box center [645, 33] width 20 height 20
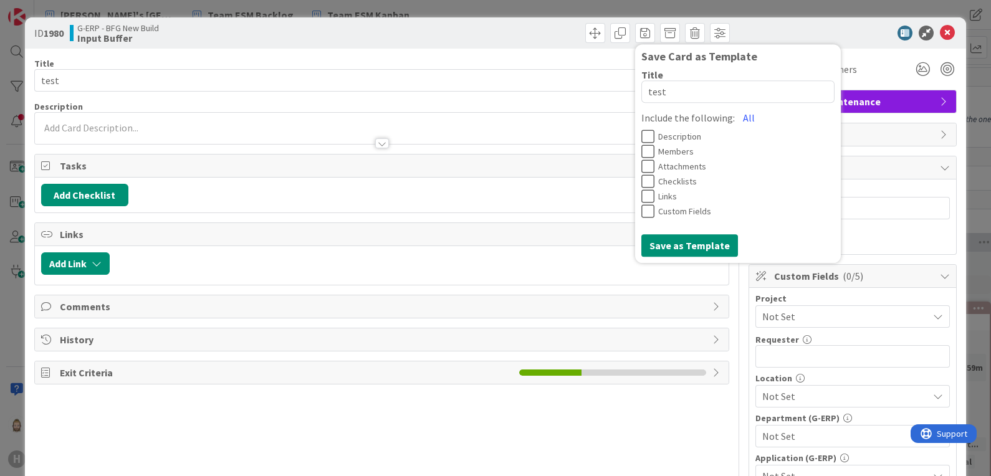
click at [533, 39] on div "Save Card as Template Title 4 / 128 test Include the following: All Description…" at bounding box center [557, 33] width 345 height 20
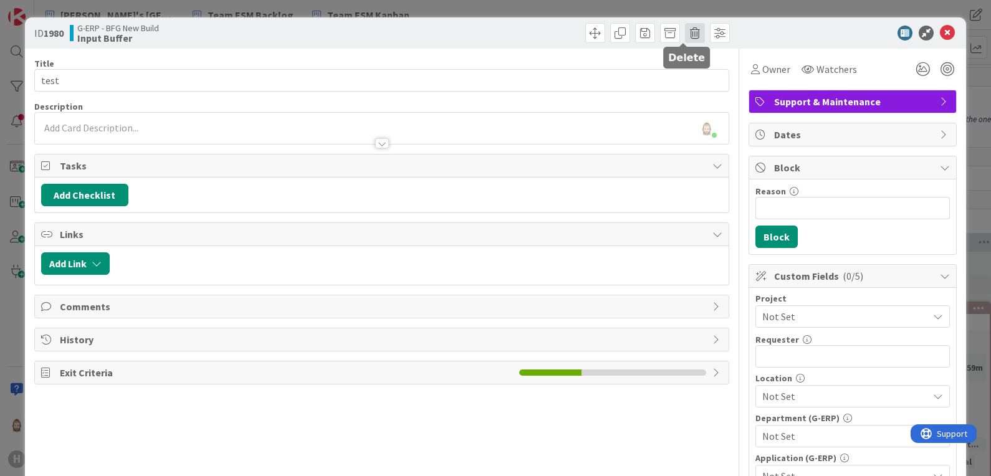
click at [685, 29] on span at bounding box center [695, 33] width 20 height 20
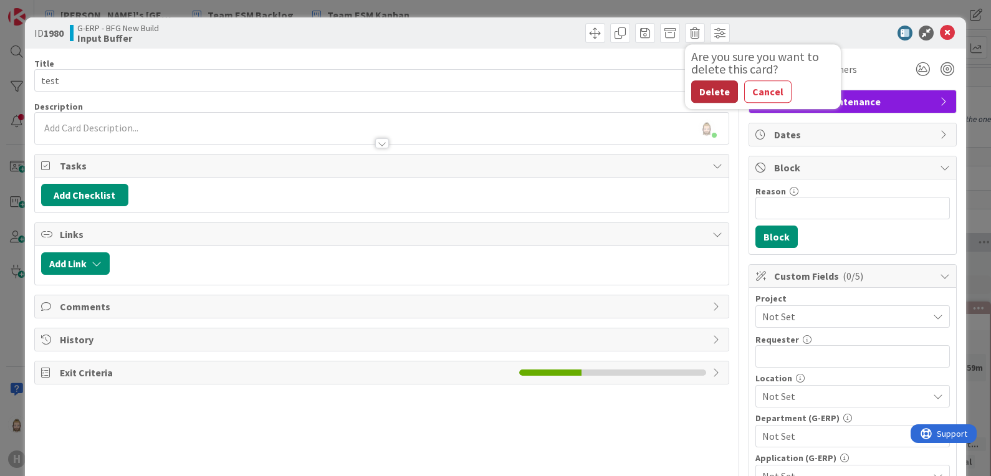
click at [707, 88] on button "Delete" at bounding box center [714, 91] width 47 height 22
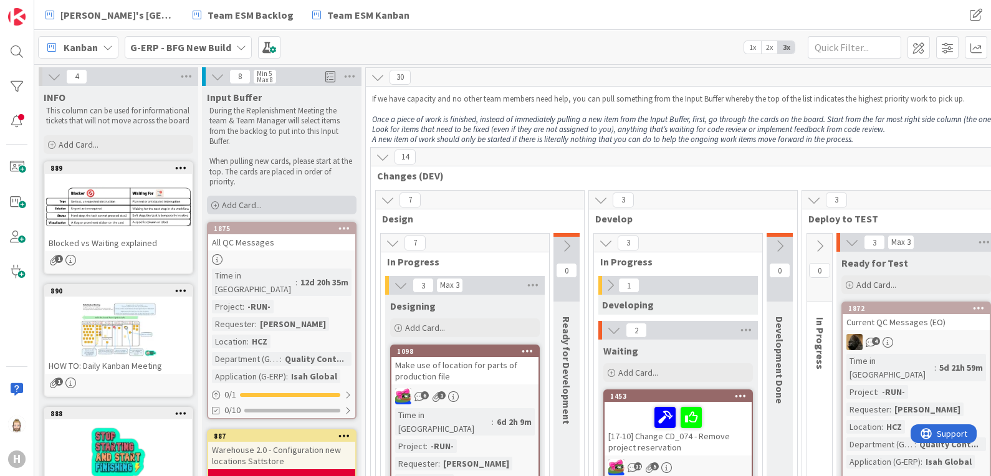
click at [257, 208] on span "Add Card..." at bounding box center [242, 204] width 40 height 11
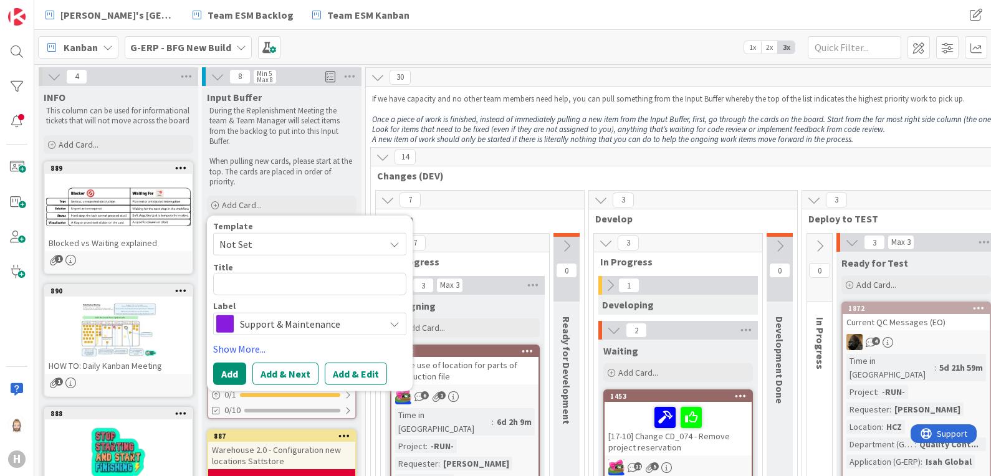
click at [306, 241] on span "Not Set" at bounding box center [297, 244] width 156 height 16
drag, startPoint x: 450, startPoint y: 56, endPoint x: 391, endPoint y: 59, distance: 59.3
click at [449, 55] on div "Kanban G-ERP - BFG New Build 1x 2x 3x" at bounding box center [512, 47] width 957 height 34
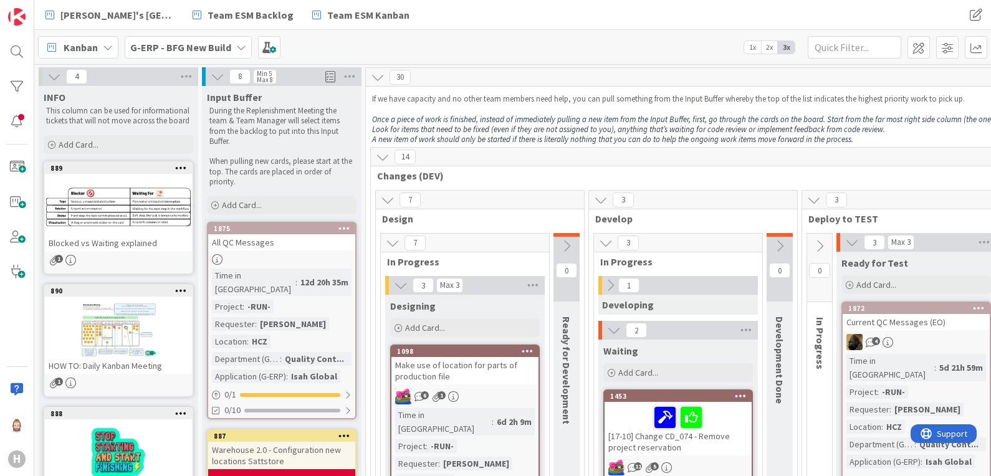
click at [236, 45] on icon at bounding box center [241, 47] width 10 height 10
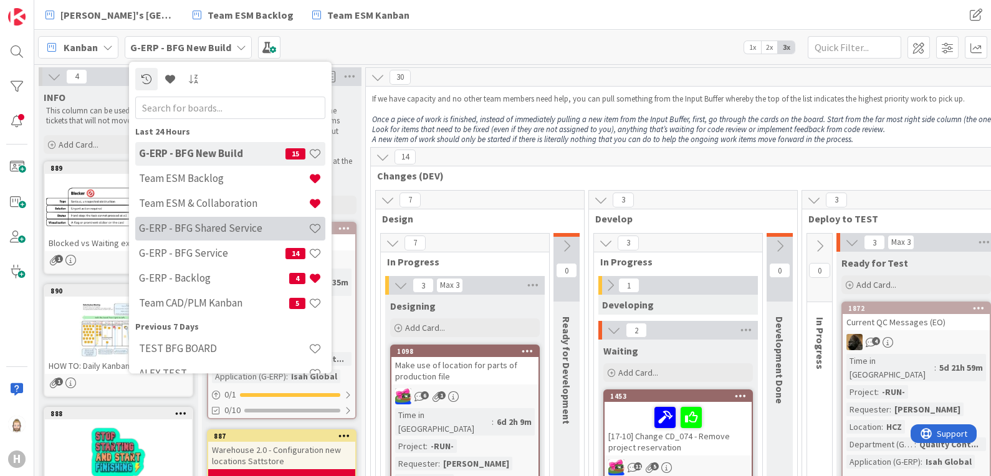
click at [215, 226] on h4 "G-ERP - BFG Shared Service" at bounding box center [223, 228] width 169 height 12
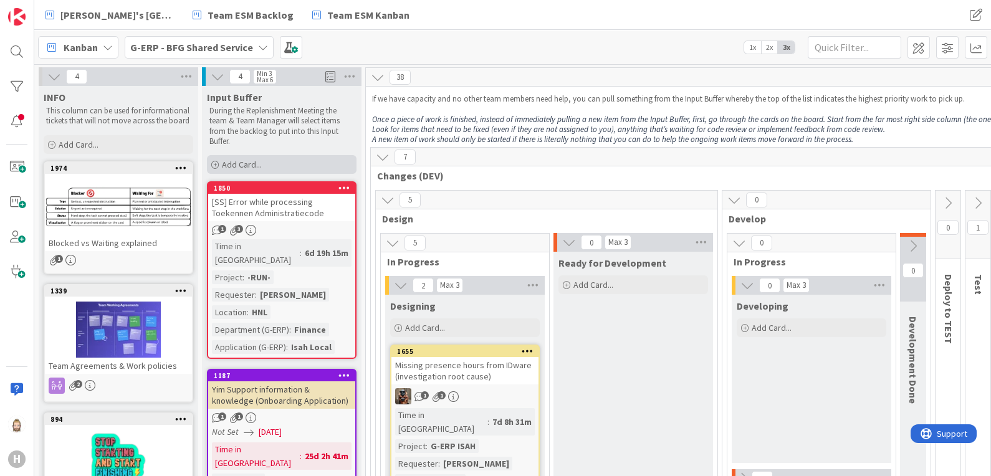
click at [246, 165] on span "Add Card..." at bounding box center [242, 164] width 40 height 11
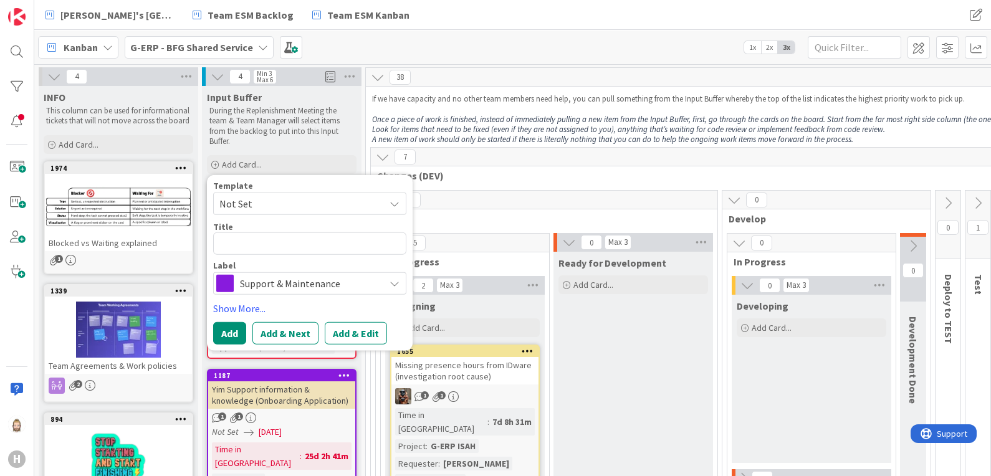
click at [249, 203] on span "Not Set" at bounding box center [297, 204] width 156 height 16
click at [242, 42] on b "G-ERP - BFG Shared Service" at bounding box center [191, 47] width 123 height 12
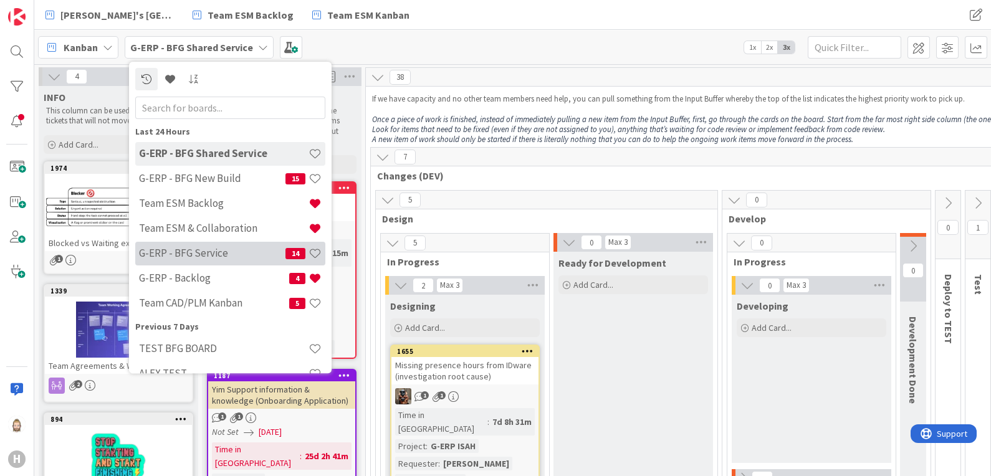
click at [217, 243] on div "G-ERP - BFG Service 14" at bounding box center [230, 254] width 190 height 24
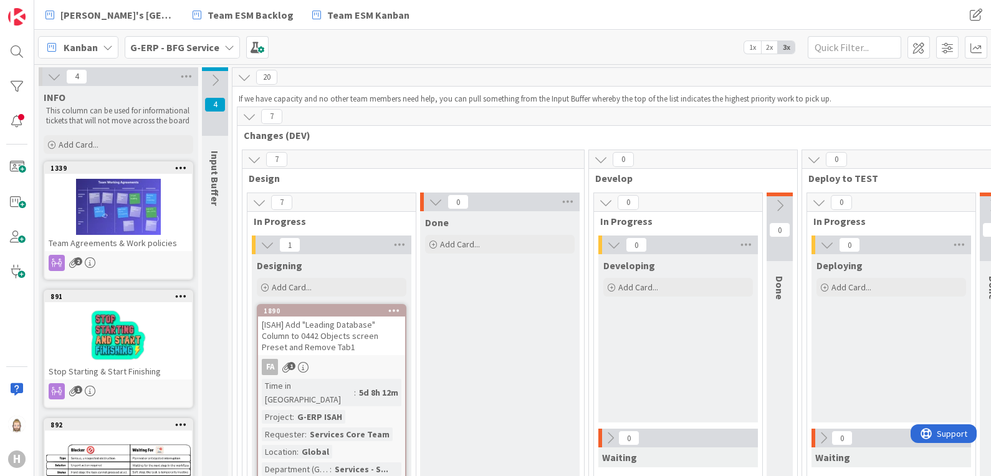
click at [218, 79] on icon at bounding box center [215, 81] width 14 height 14
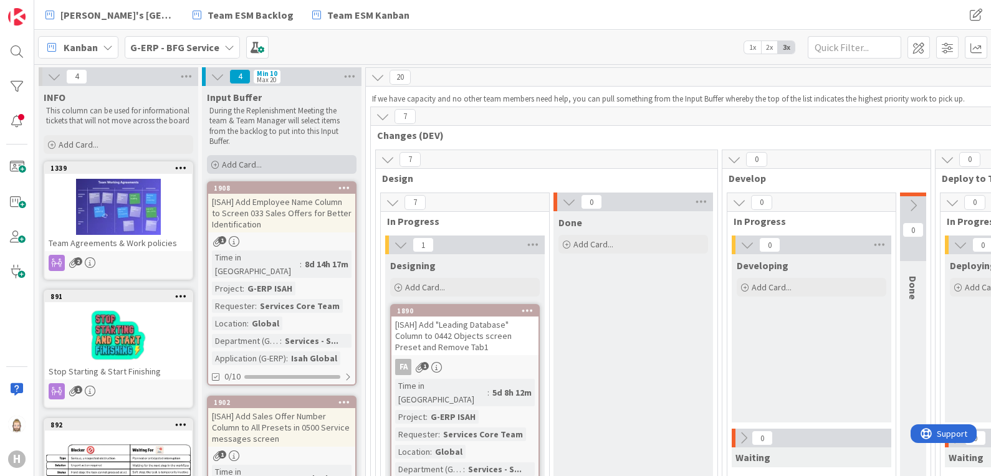
click at [293, 160] on div "Add Card..." at bounding box center [282, 164] width 150 height 19
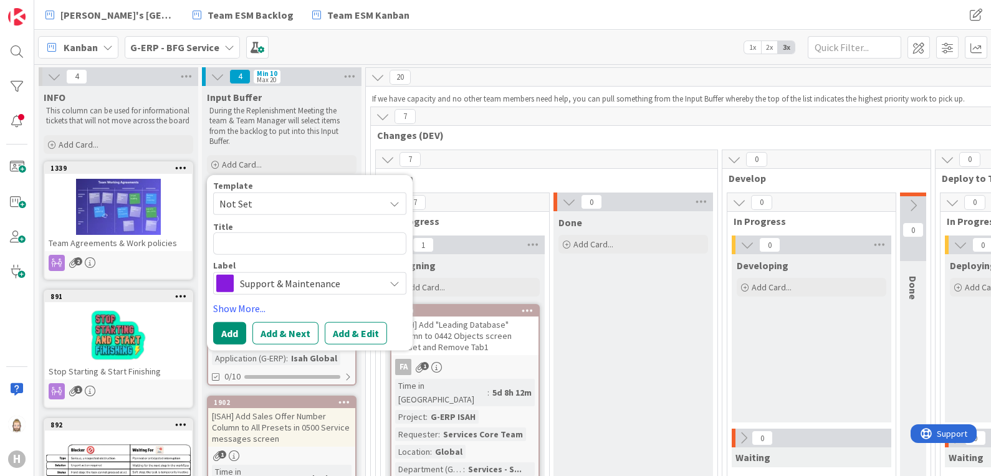
click at [292, 203] on span "Not Set" at bounding box center [297, 204] width 156 height 16
click at [447, 53] on div "Kanban G-ERP - BFG Service 1x 2x 3x" at bounding box center [512, 47] width 957 height 34
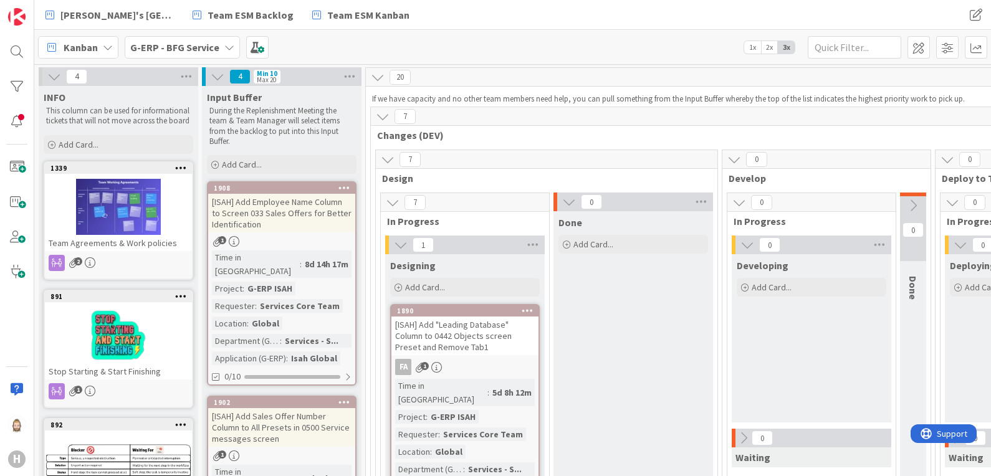
click at [201, 45] on b "G-ERP - BFG Service" at bounding box center [174, 47] width 89 height 12
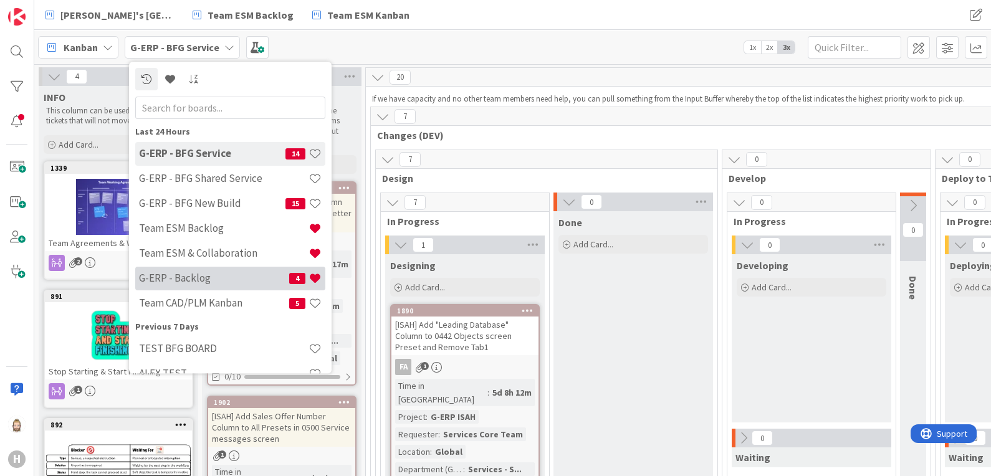
click at [230, 278] on h4 "G-ERP - Backlog" at bounding box center [214, 278] width 150 height 12
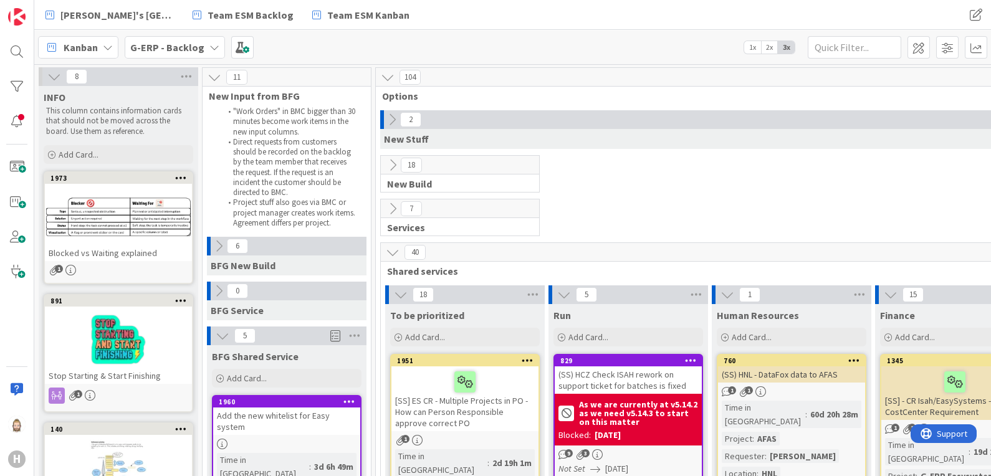
click at [217, 242] on icon at bounding box center [219, 246] width 14 height 14
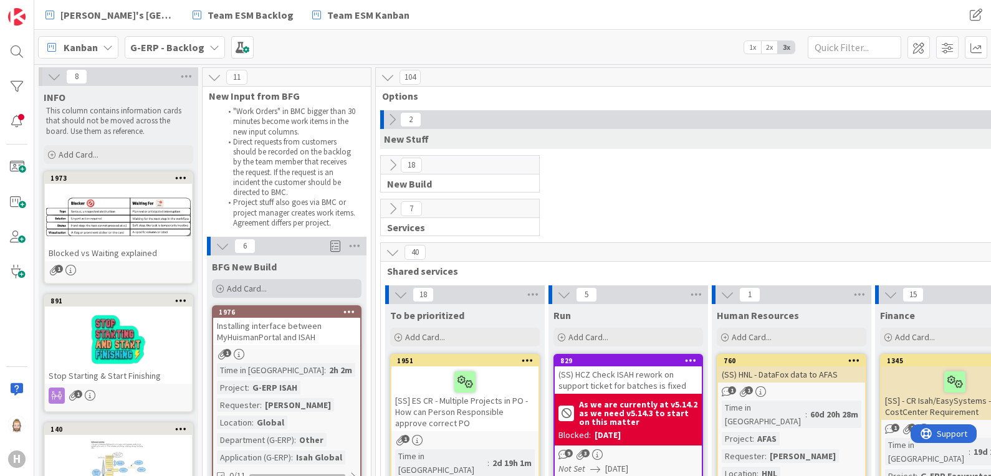
click at [242, 290] on span "Add Card..." at bounding box center [247, 288] width 40 height 11
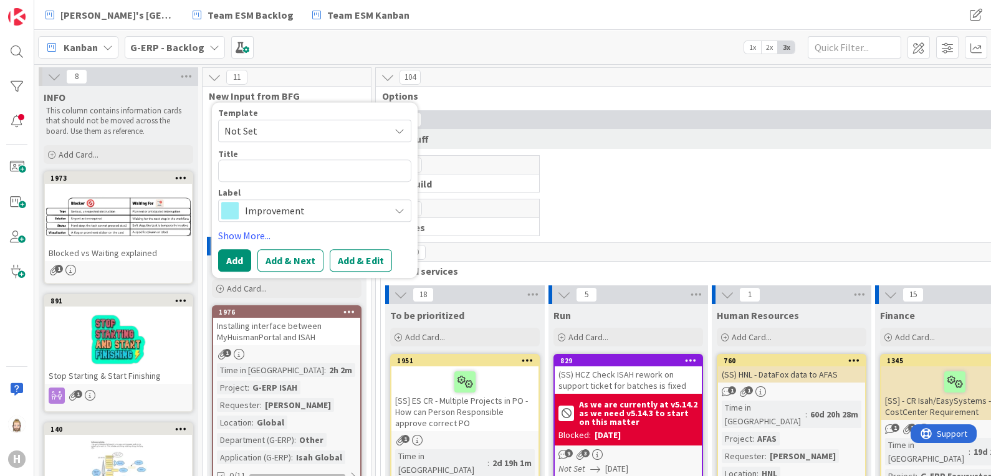
click at [296, 128] on span "Not Set" at bounding box center [302, 131] width 156 height 16
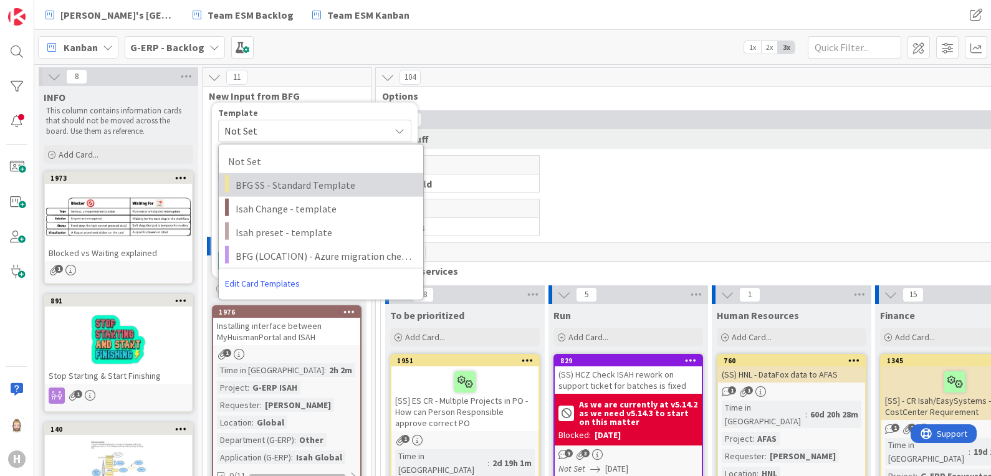
click at [299, 178] on span "BFG SS - Standard Template" at bounding box center [325, 185] width 178 height 16
type textarea "x"
type textarea "BFG SS - Standard Template"
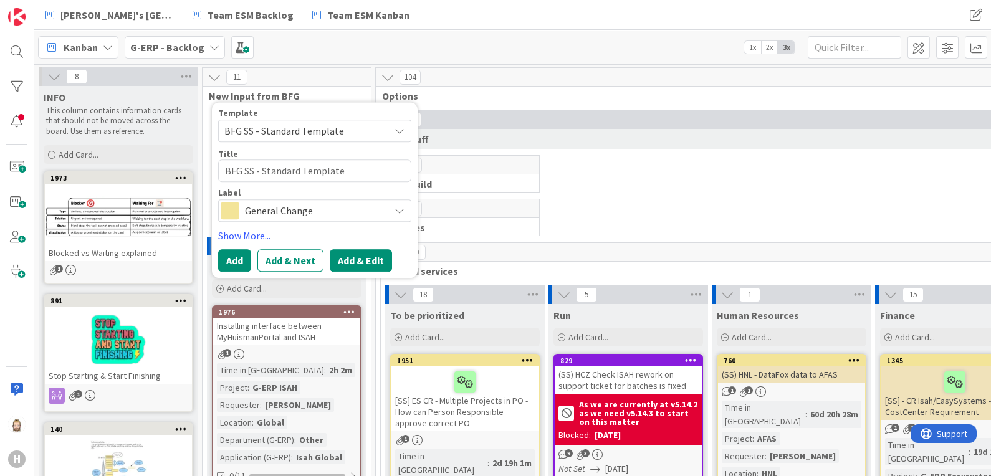
click at [370, 259] on button "Add & Edit" at bounding box center [361, 260] width 62 height 22
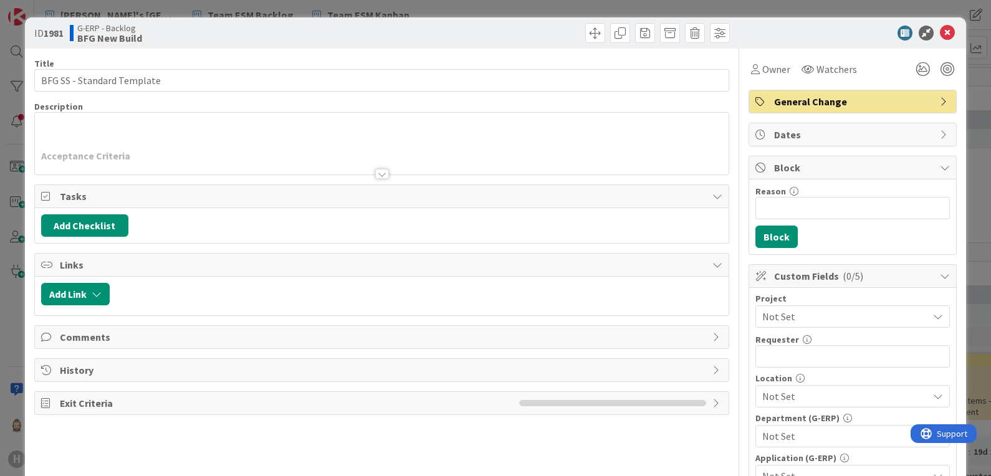
click at [376, 174] on div at bounding box center [382, 174] width 14 height 10
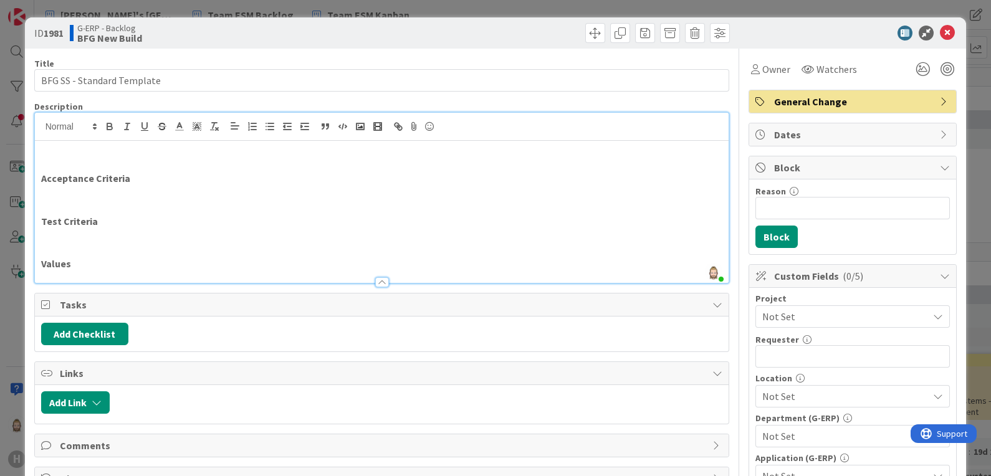
click at [108, 196] on p at bounding box center [382, 193] width 682 height 14
click at [122, 240] on p at bounding box center [382, 235] width 682 height 14
click at [62, 273] on div at bounding box center [382, 276] width 694 height 13
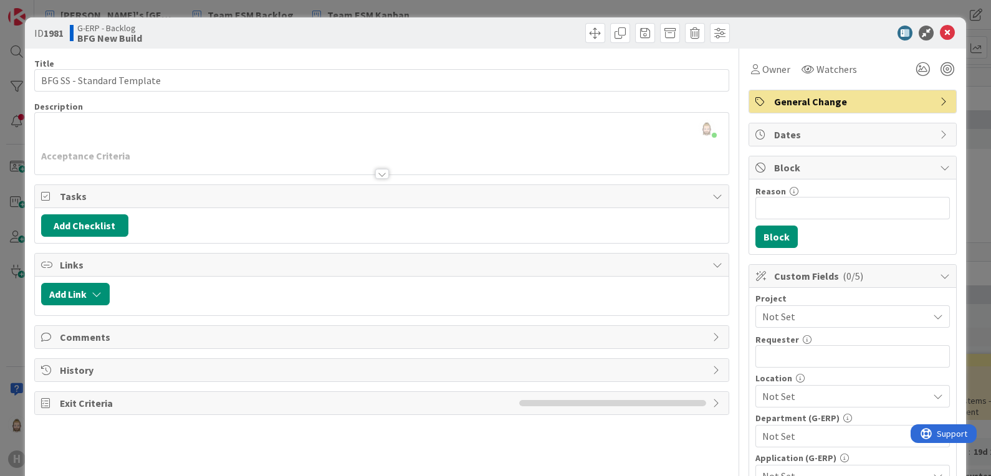
click at [375, 174] on div at bounding box center [382, 174] width 14 height 10
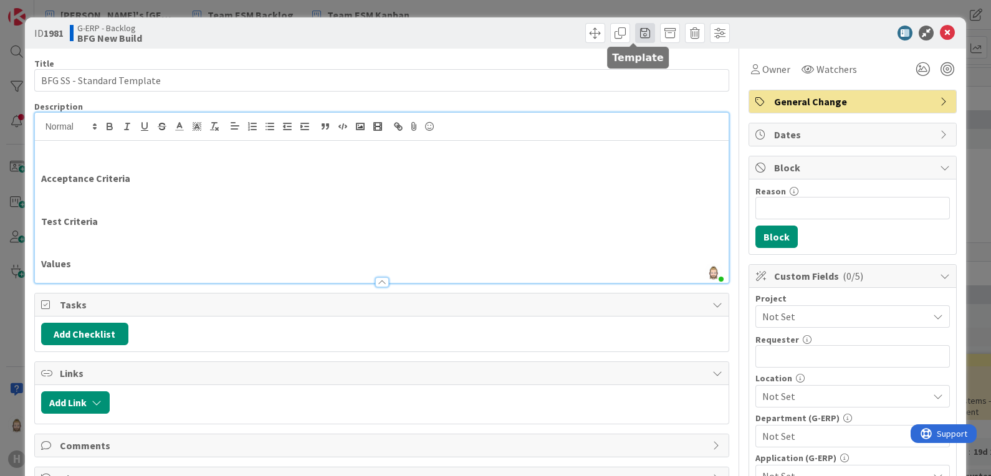
click at [635, 33] on span at bounding box center [645, 33] width 20 height 20
type textarea "x"
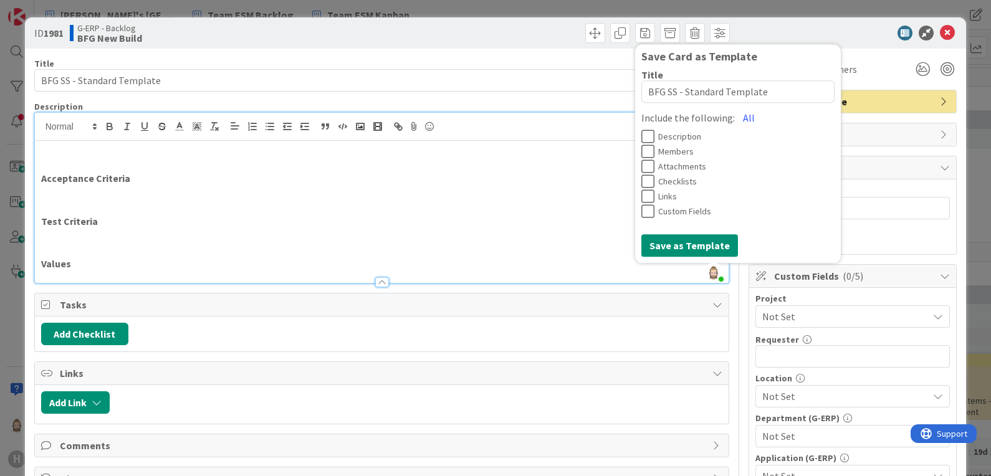
drag, startPoint x: 843, startPoint y: 39, endPoint x: 851, endPoint y: 39, distance: 8.1
click at [842, 39] on div at bounding box center [846, 33] width 221 height 15
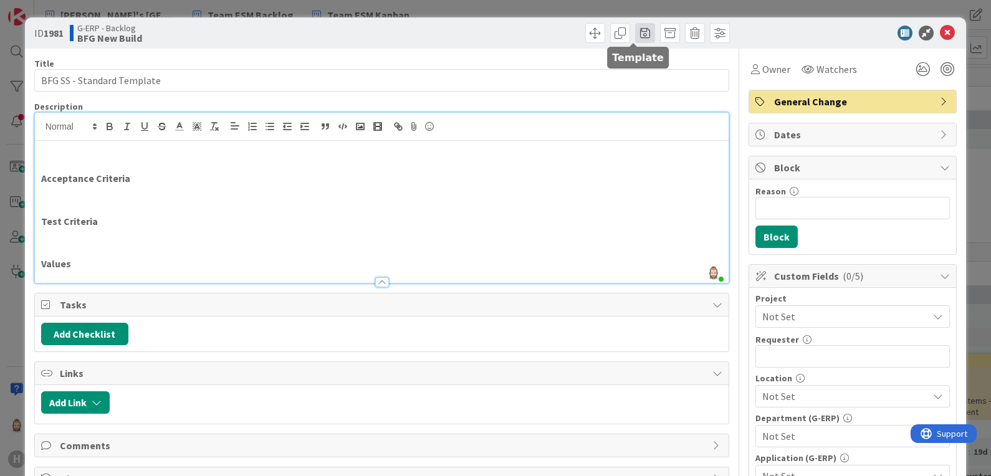
click at [635, 37] on span at bounding box center [645, 33] width 20 height 20
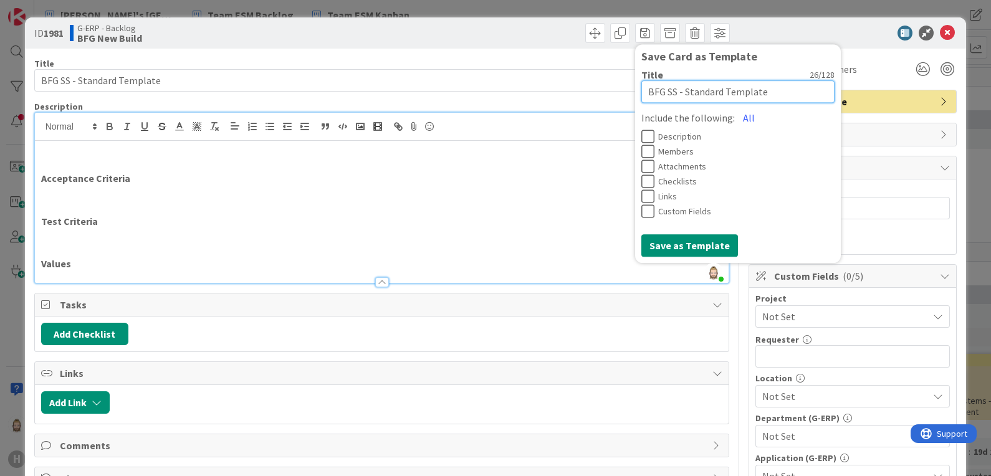
click at [773, 93] on textarea "BFG SS - Standard Template" at bounding box center [737, 91] width 193 height 22
click at [786, 29] on div at bounding box center [846, 33] width 221 height 15
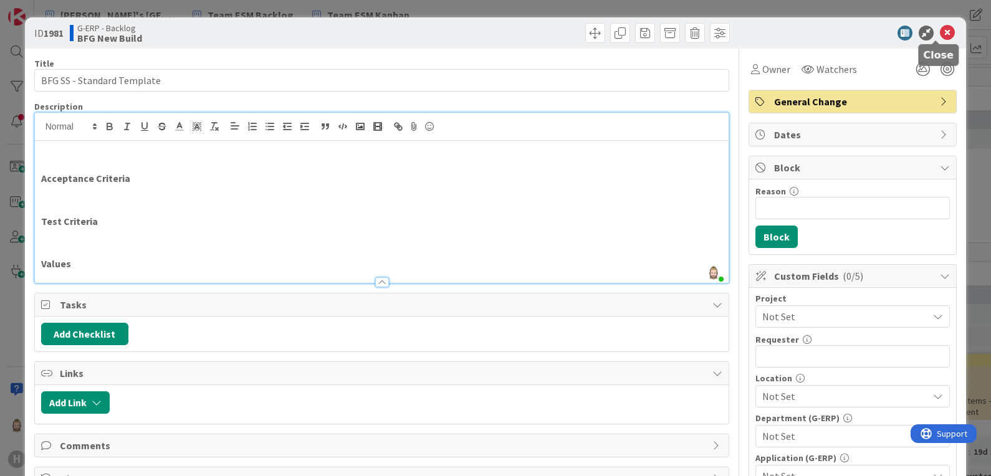
click at [940, 31] on icon at bounding box center [947, 33] width 15 height 15
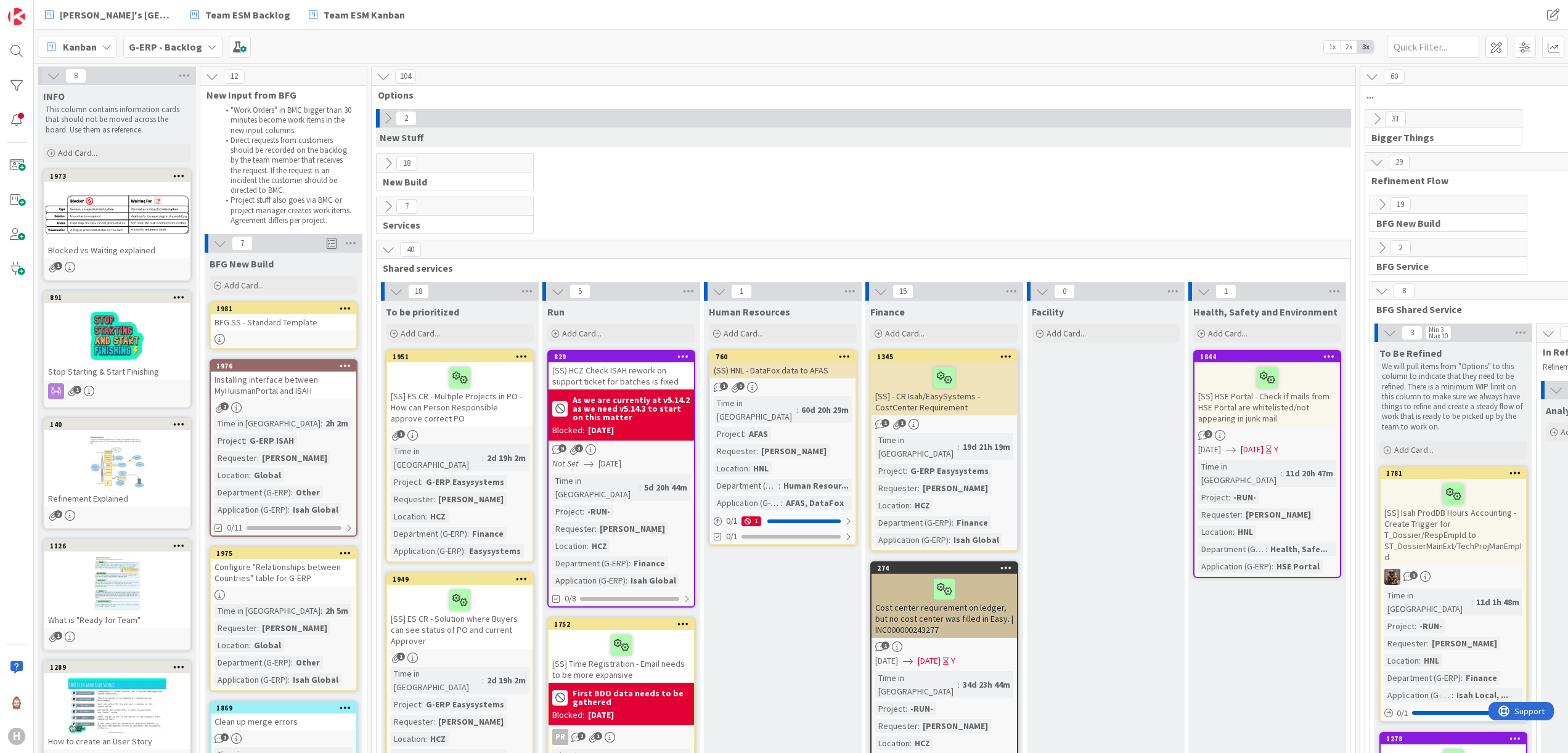
click at [207, 39] on div "G-ERP - Backlog" at bounding box center [173, 47] width 99 height 22
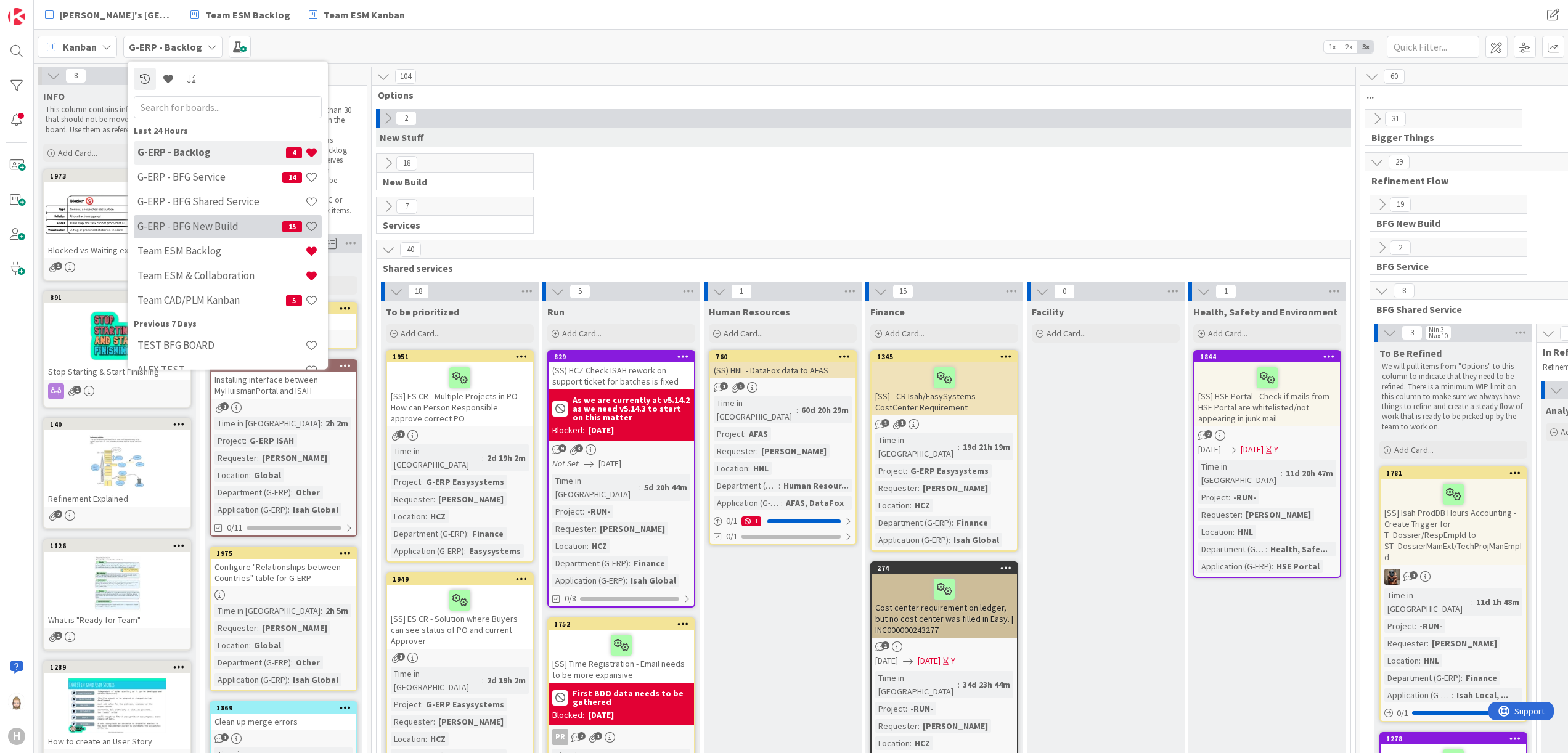
click at [218, 217] on div "G-ERP - BFG New Build 15" at bounding box center [228, 227] width 188 height 24
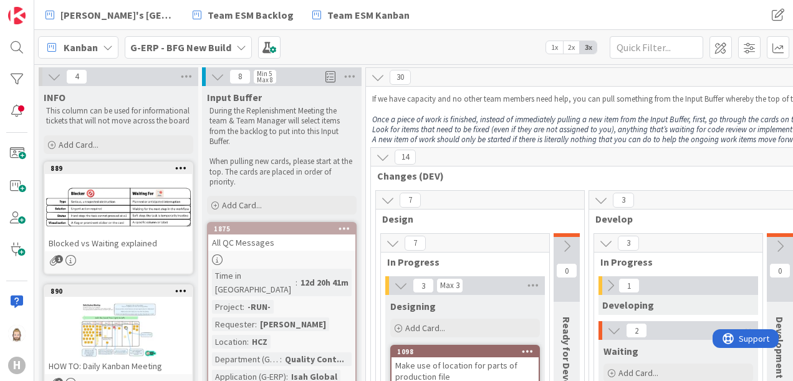
click at [214, 77] on icon at bounding box center [218, 77] width 14 height 14
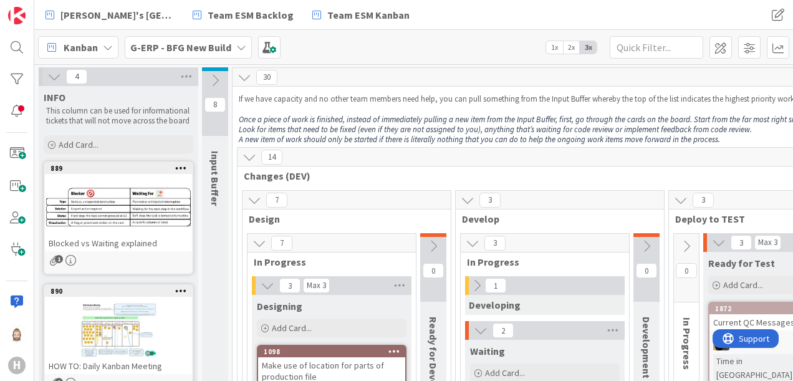
click at [57, 77] on icon at bounding box center [54, 77] width 14 height 14
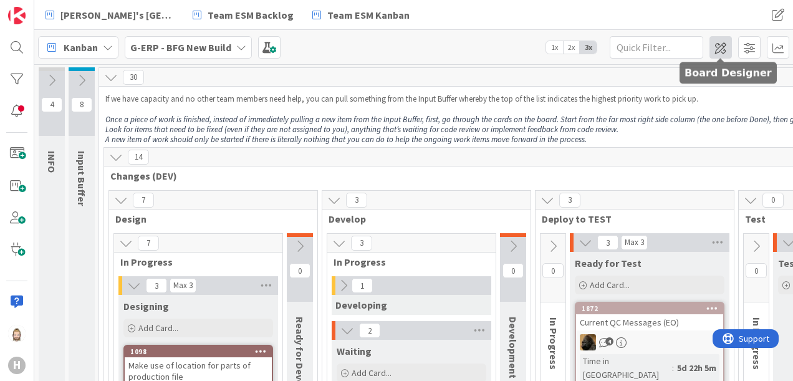
click at [725, 49] on span at bounding box center [720, 47] width 22 height 22
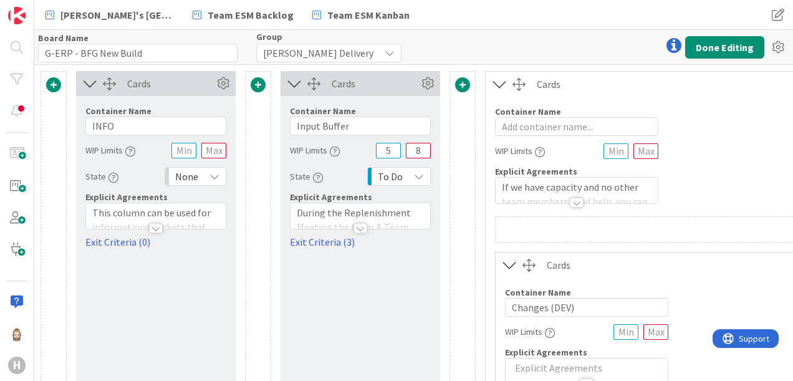
type input "G-ERP - BFG New Build"
click at [295, 85] on icon at bounding box center [294, 83] width 21 height 16
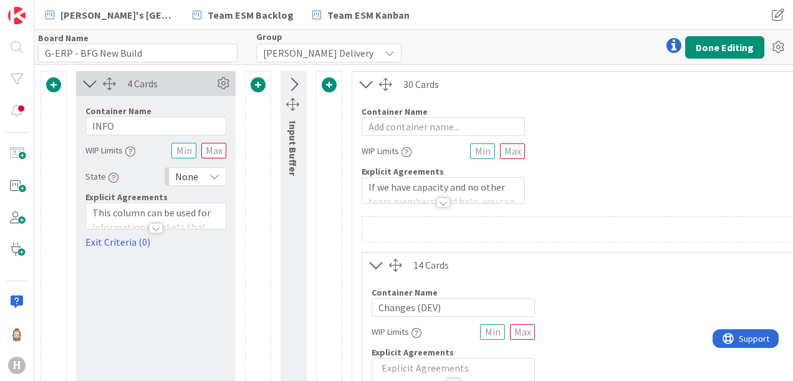
click at [89, 85] on icon at bounding box center [90, 83] width 21 height 16
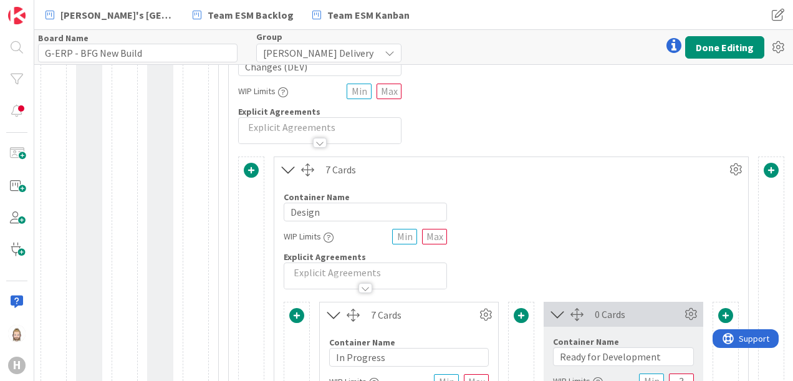
scroll to position [312, 0]
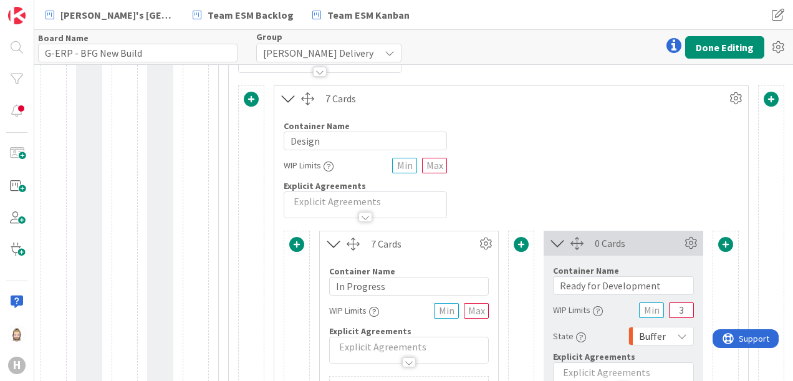
click at [555, 236] on icon at bounding box center [557, 243] width 21 height 16
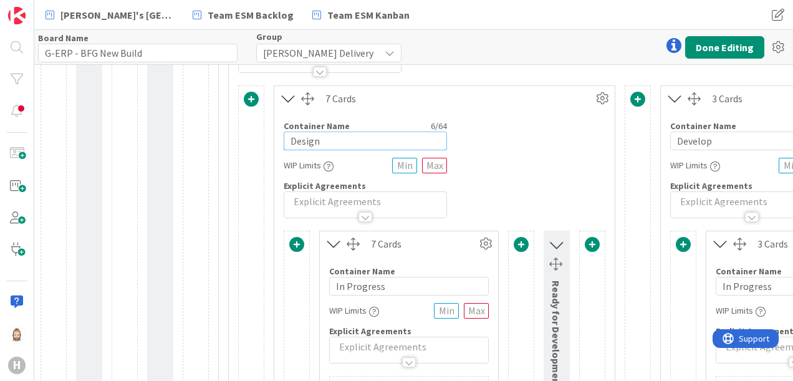
click at [340, 143] on input "Design" at bounding box center [365, 140] width 163 height 19
click at [340, 142] on input "Design" at bounding box center [365, 140] width 163 height 19
click at [563, 150] on div "Container Name 6 / 64 Design WIP Limits Explicit Agreements" at bounding box center [444, 164] width 340 height 107
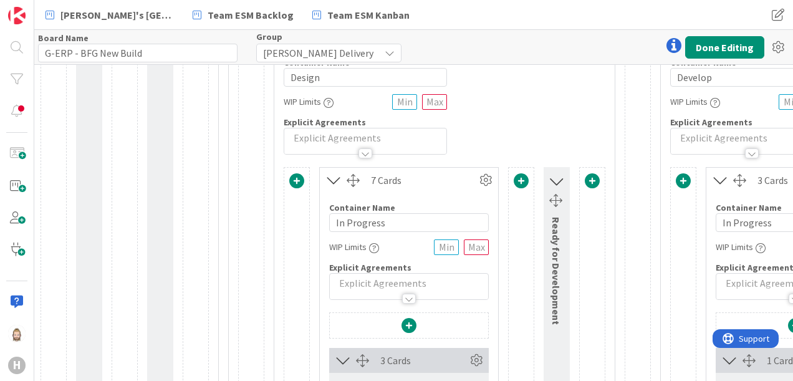
scroll to position [374, 0]
click at [553, 178] on icon at bounding box center [556, 182] width 16 height 21
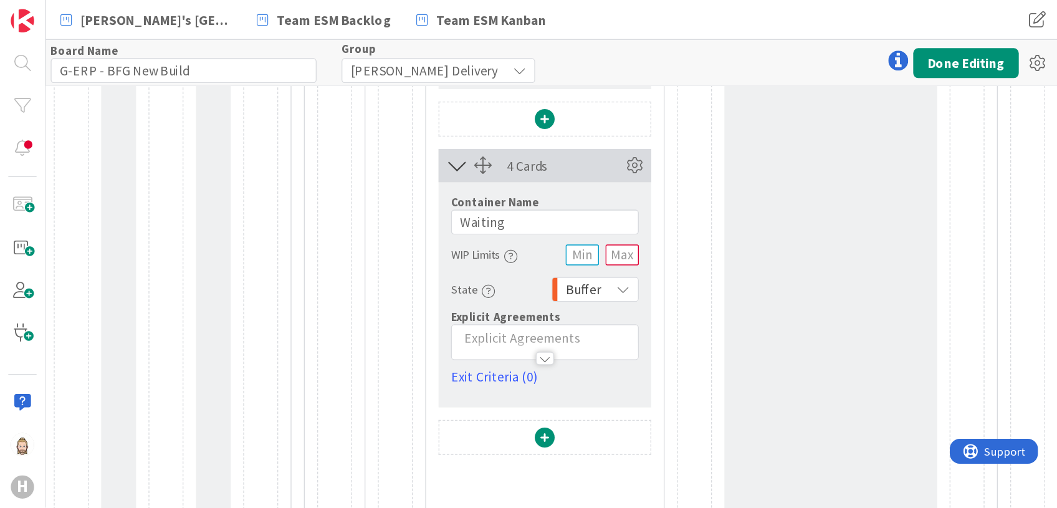
scroll to position [872, 0]
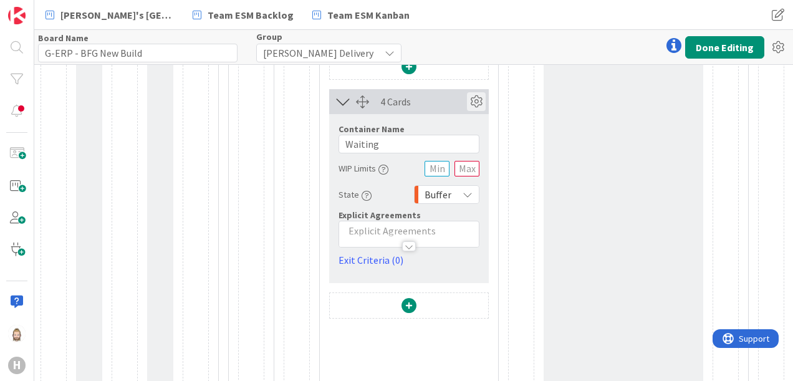
click at [476, 100] on icon at bounding box center [476, 101] width 19 height 19
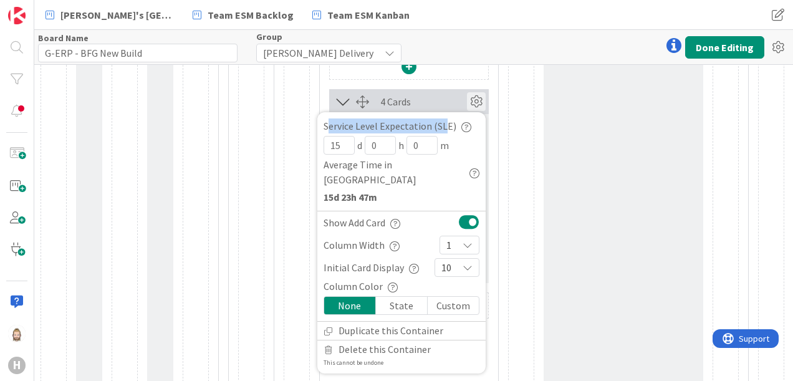
drag, startPoint x: 334, startPoint y: 122, endPoint x: 445, endPoint y: 125, distance: 110.9
click at [445, 125] on div "Service Level Expectation (SLE)" at bounding box center [401, 125] width 156 height 15
drag, startPoint x: 445, startPoint y: 125, endPoint x: 458, endPoint y: 173, distance: 50.3
click at [458, 189] on b "15d 23h 47m" at bounding box center [401, 196] width 156 height 15
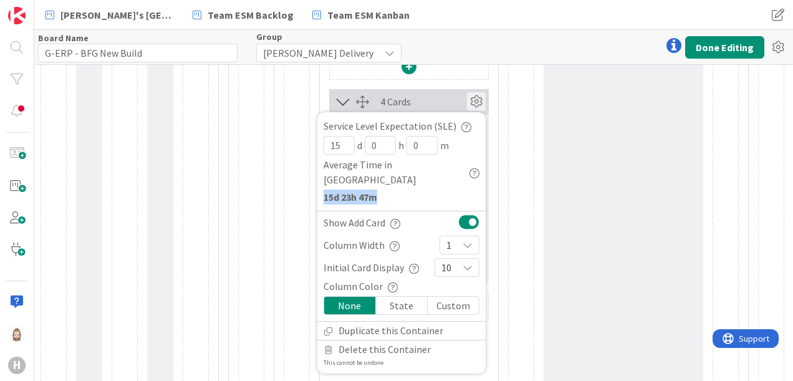
drag, startPoint x: 323, startPoint y: 179, endPoint x: 380, endPoint y: 179, distance: 57.3
click at [380, 189] on b "15d 23h 47m" at bounding box center [401, 196] width 156 height 15
drag, startPoint x: 380, startPoint y: 179, endPoint x: 347, endPoint y: 141, distance: 50.8
click at [347, 141] on input "15" at bounding box center [338, 145] width 31 height 19
drag, startPoint x: 323, startPoint y: 166, endPoint x: 411, endPoint y: 167, distance: 88.5
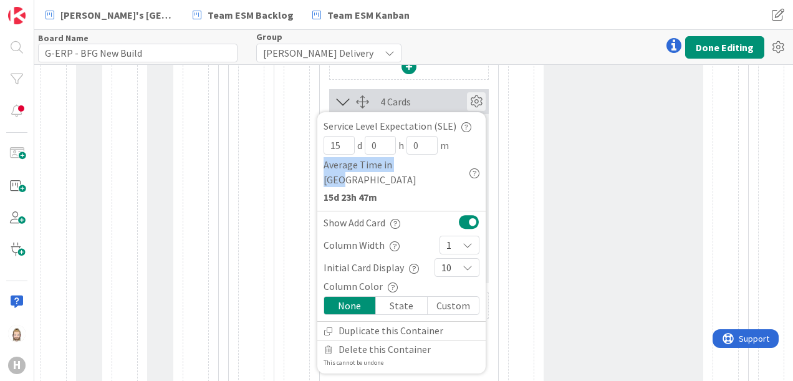
click at [411, 167] on div "Average Time in Column" at bounding box center [401, 172] width 156 height 30
drag, startPoint x: 411, startPoint y: 167, endPoint x: 420, endPoint y: 194, distance: 28.8
click at [420, 211] on div "Show Add Card" at bounding box center [401, 222] width 168 height 22
drag, startPoint x: 323, startPoint y: 179, endPoint x: 338, endPoint y: 179, distance: 15.6
click at [338, 189] on b "15d 23h 47m" at bounding box center [401, 196] width 156 height 15
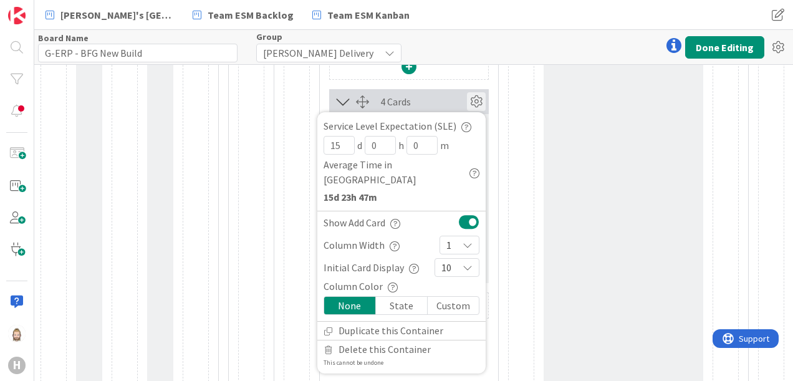
drag, startPoint x: 338, startPoint y: 179, endPoint x: 405, endPoint y: 184, distance: 66.9
click at [405, 189] on b "15d 23h 47m" at bounding box center [401, 196] width 156 height 15
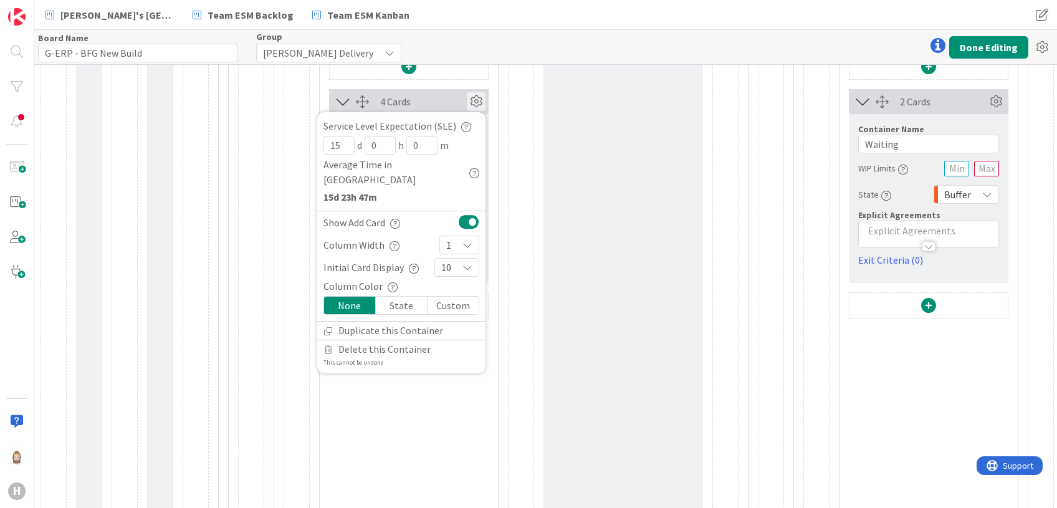
click at [537, 149] on div "7 Cards Container Name 11 / 64 In Progress WIP Limits Explicit Agreements 3 Car…" at bounding box center [511, 114] width 455 height 888
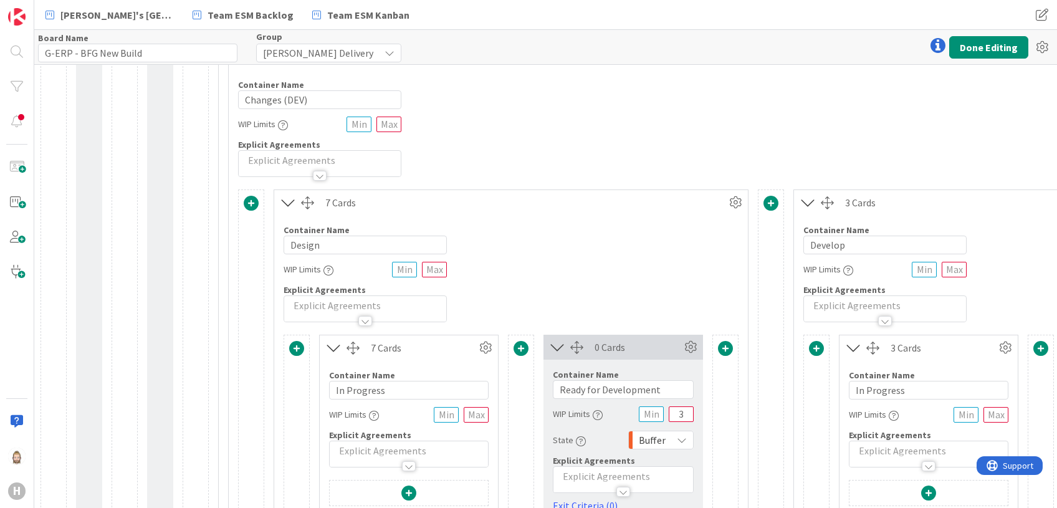
scroll to position [0, 0]
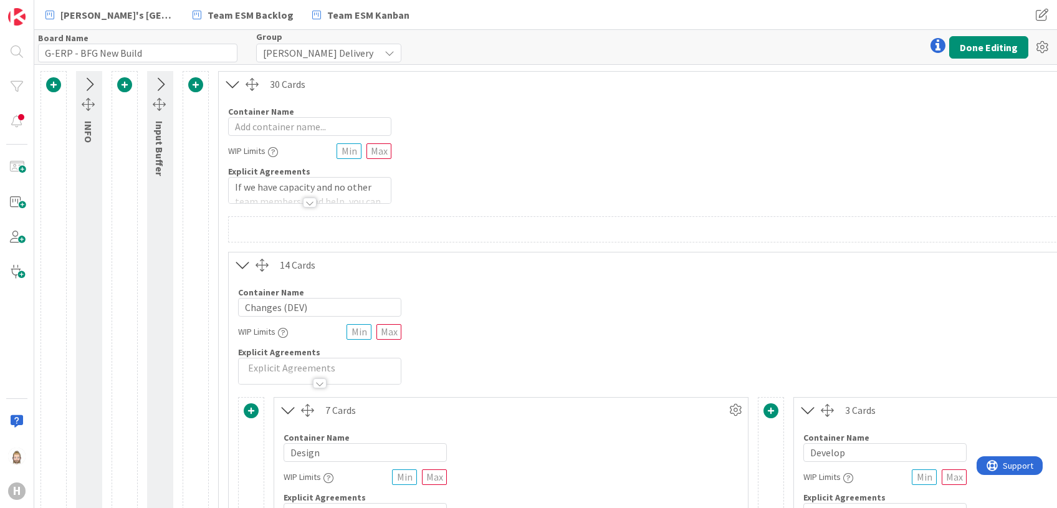
click at [162, 81] on icon at bounding box center [160, 85] width 21 height 16
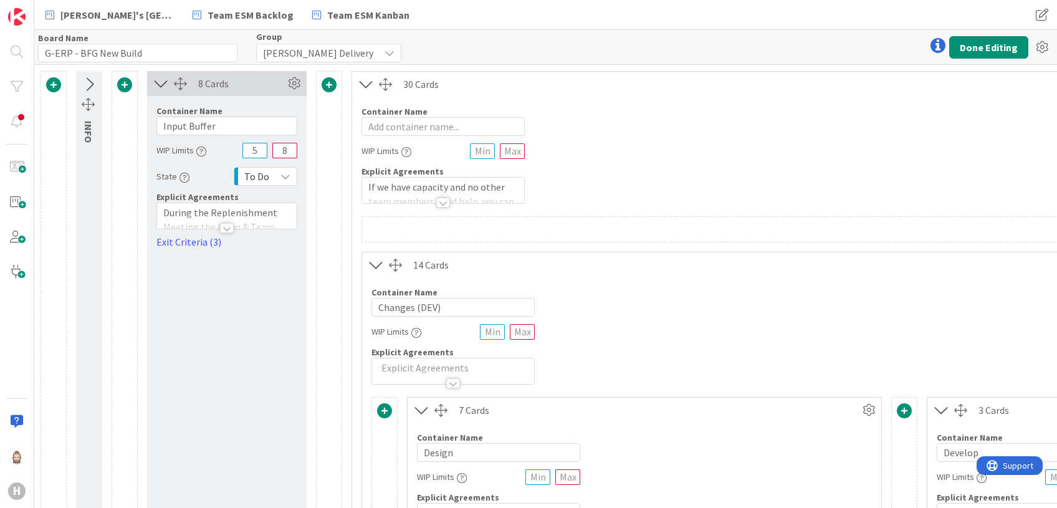
click at [275, 181] on div "To Do" at bounding box center [266, 176] width 64 height 19
click at [95, 85] on icon at bounding box center [89, 85] width 21 height 16
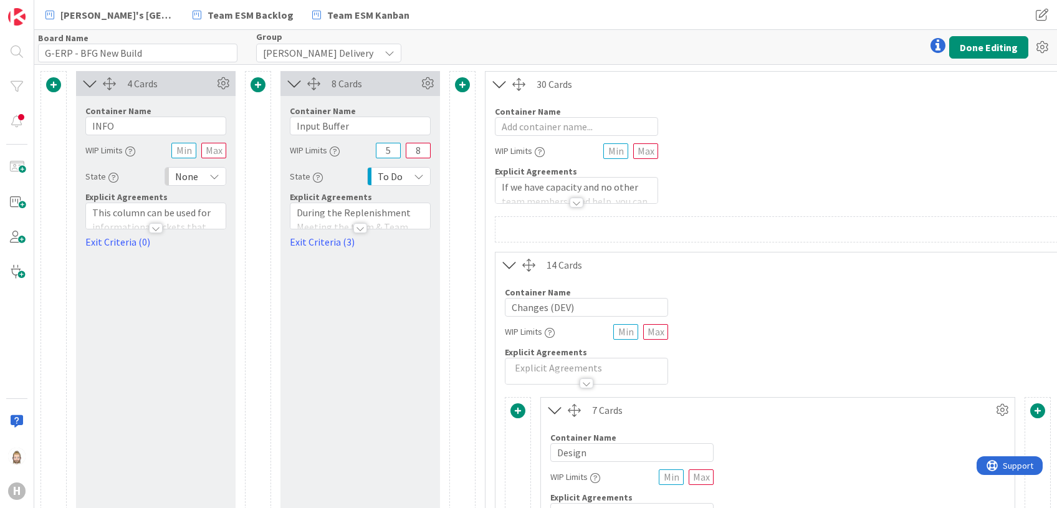
click at [91, 80] on icon at bounding box center [90, 83] width 21 height 16
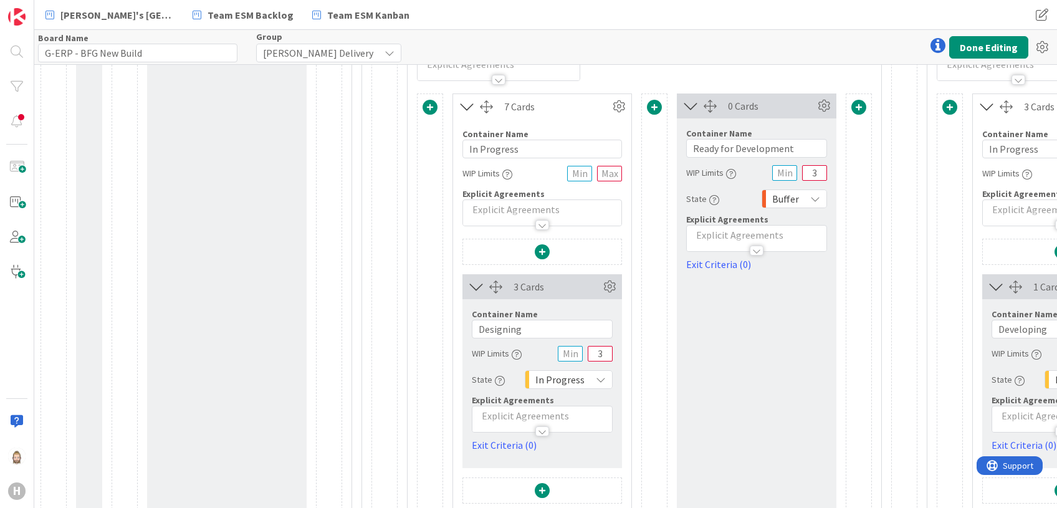
scroll to position [581, 0]
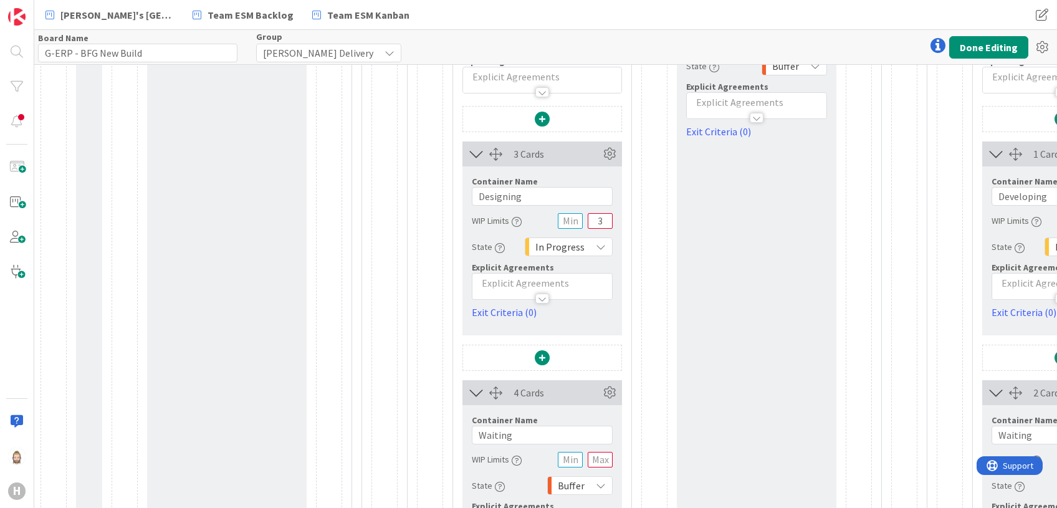
click at [555, 244] on span "In Progress" at bounding box center [559, 246] width 49 height 17
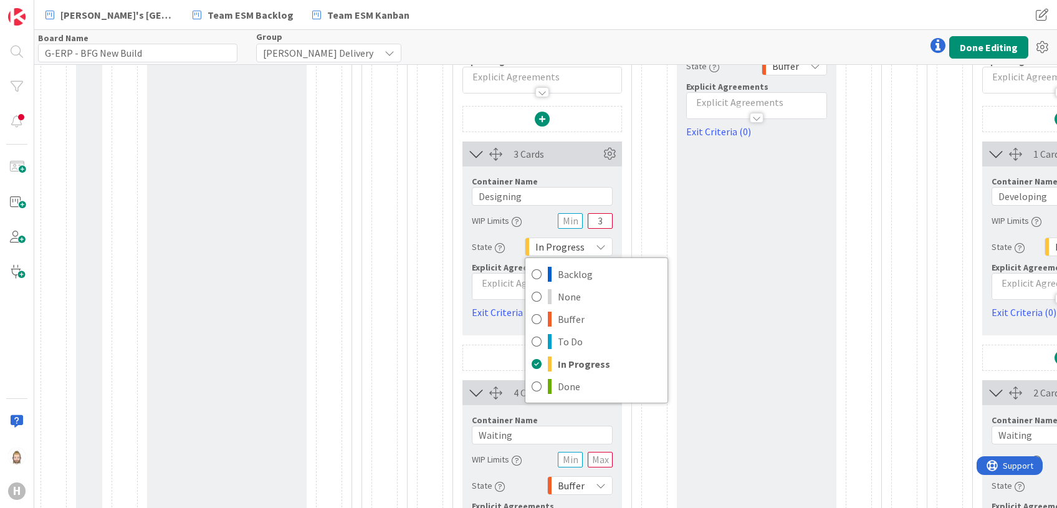
click at [728, 277] on div "0 Cards Container Name 21 / 64 Ready for Development WIP Limits 3 State Buffer …" at bounding box center [757, 405] width 160 height 888
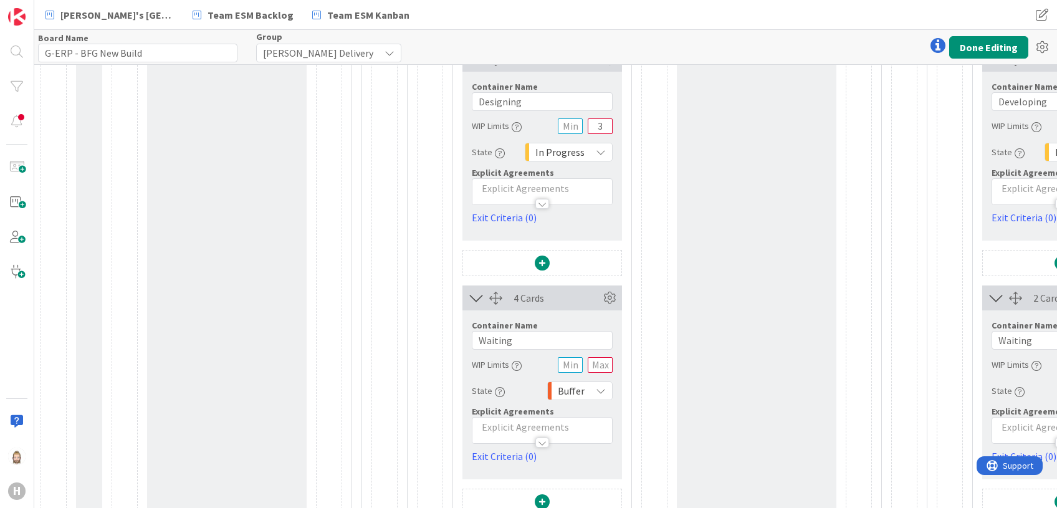
scroll to position [748, 0]
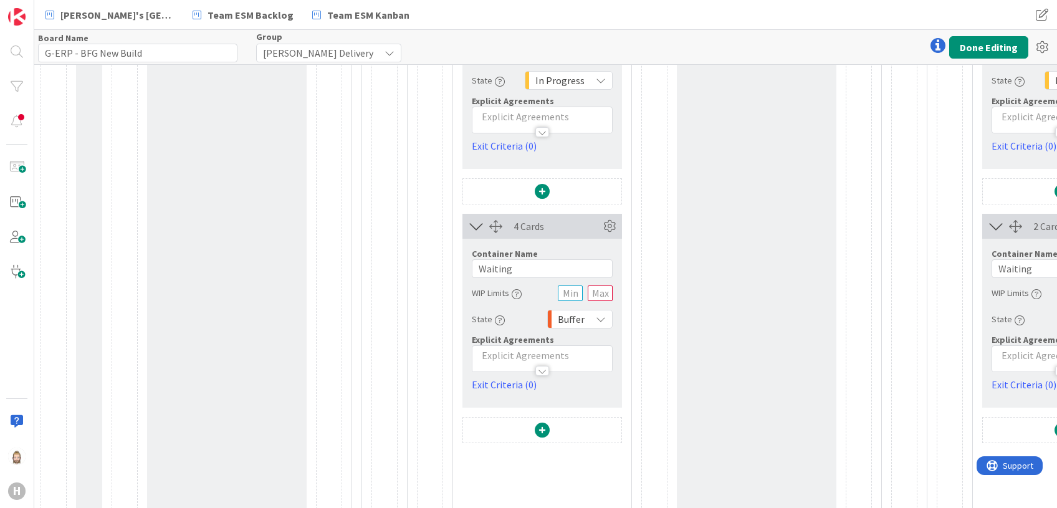
click at [567, 315] on span "Buffer" at bounding box center [571, 318] width 27 height 17
click at [484, 464] on div "3 Cards Container Name 9 / 64 Designing WIP Limits 3 State In Progress Backlog …" at bounding box center [542, 311] width 160 height 742
click at [599, 319] on icon at bounding box center [601, 319] width 10 height 10
click at [659, 284] on div at bounding box center [654, 238] width 26 height 888
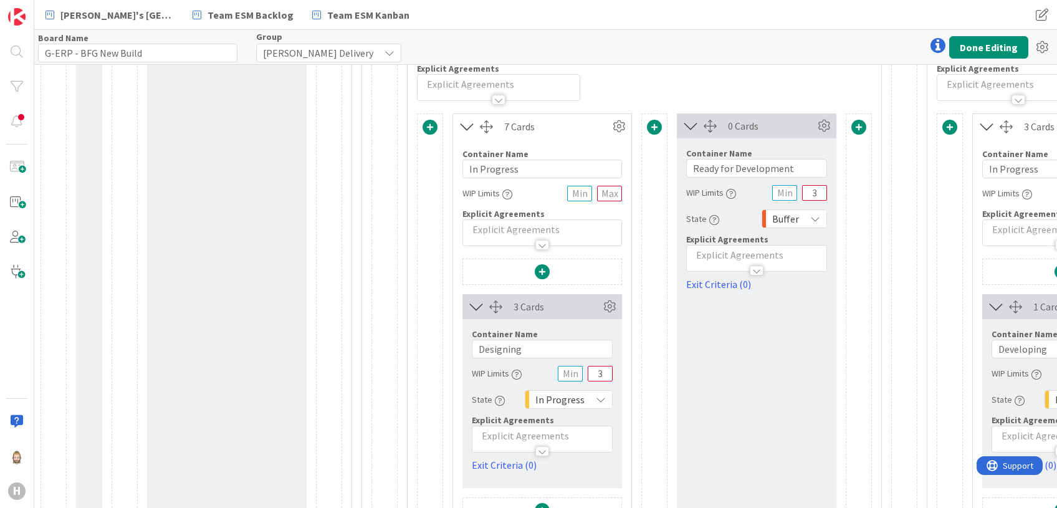
scroll to position [415, 0]
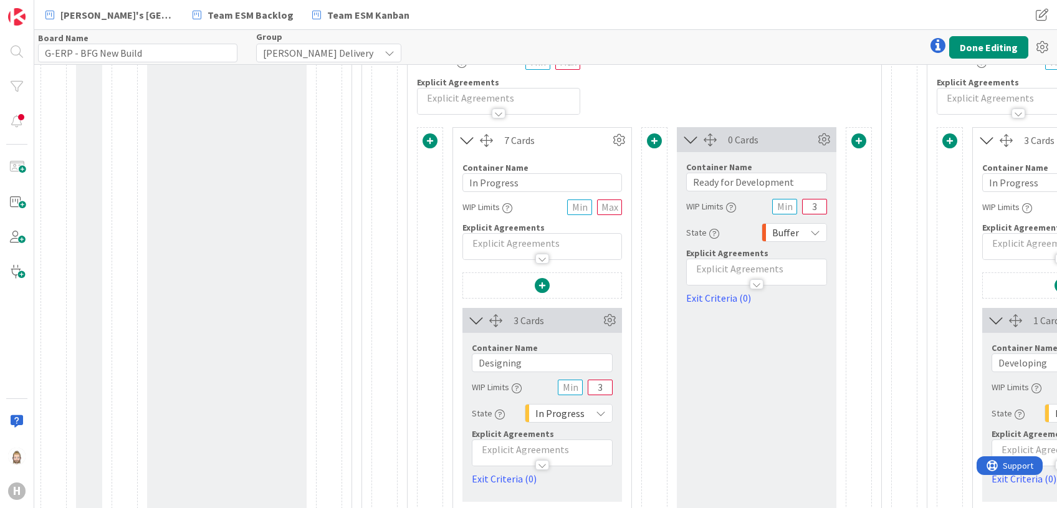
click at [809, 229] on div "Buffer" at bounding box center [793, 232] width 65 height 19
click at [820, 99] on div "Container Name 6 / 64 Design WIP Limits Explicit Agreements" at bounding box center [645, 60] width 474 height 107
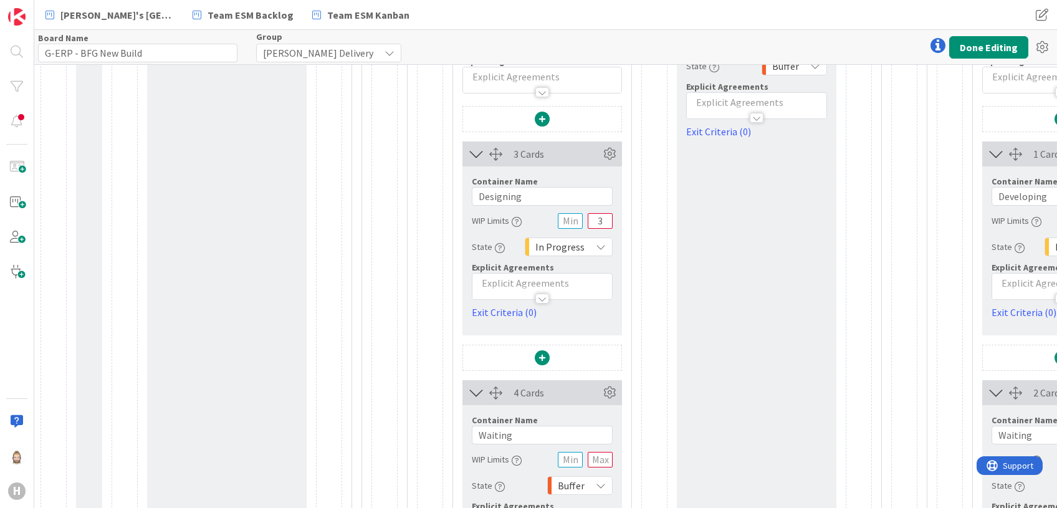
scroll to position [748, 0]
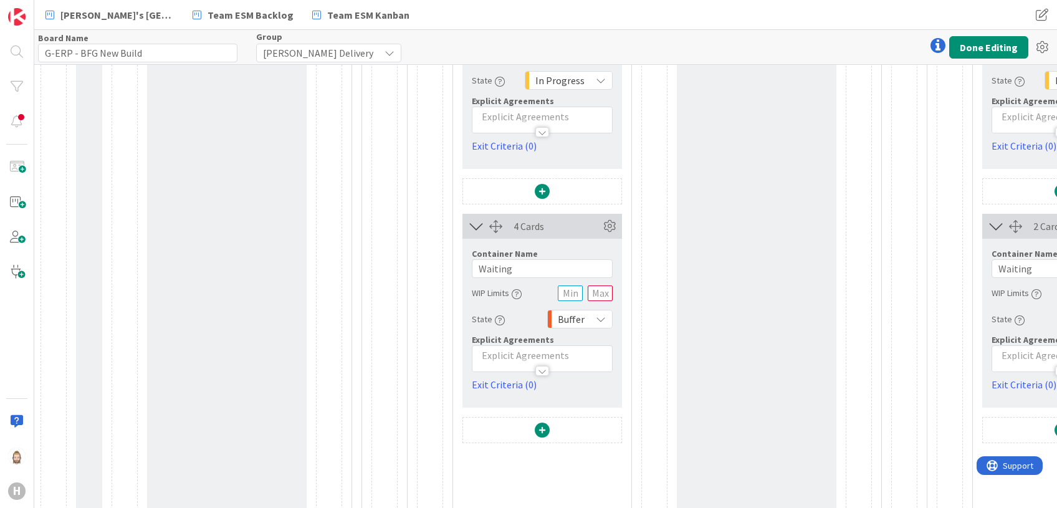
click at [598, 79] on icon at bounding box center [601, 80] width 10 height 10
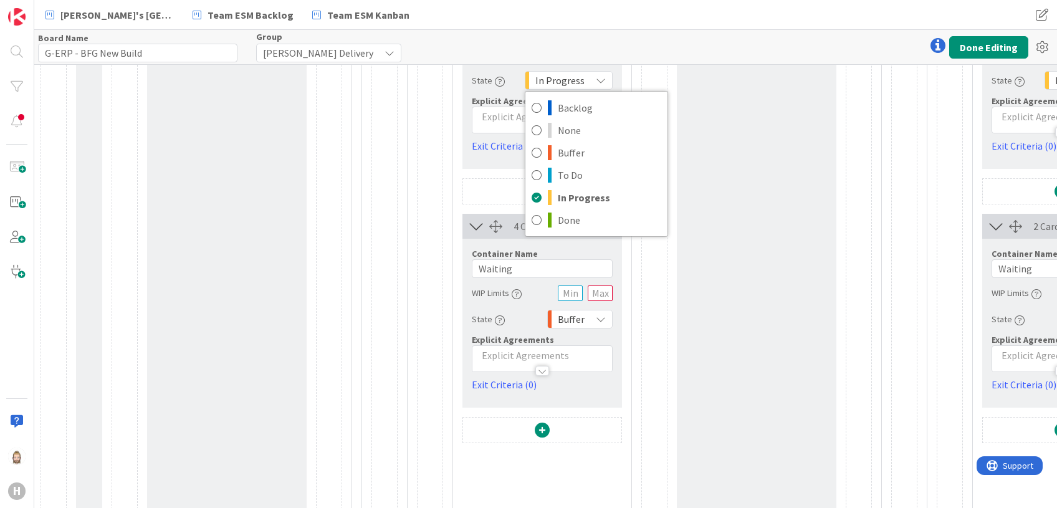
click at [657, 289] on div at bounding box center [654, 238] width 26 height 888
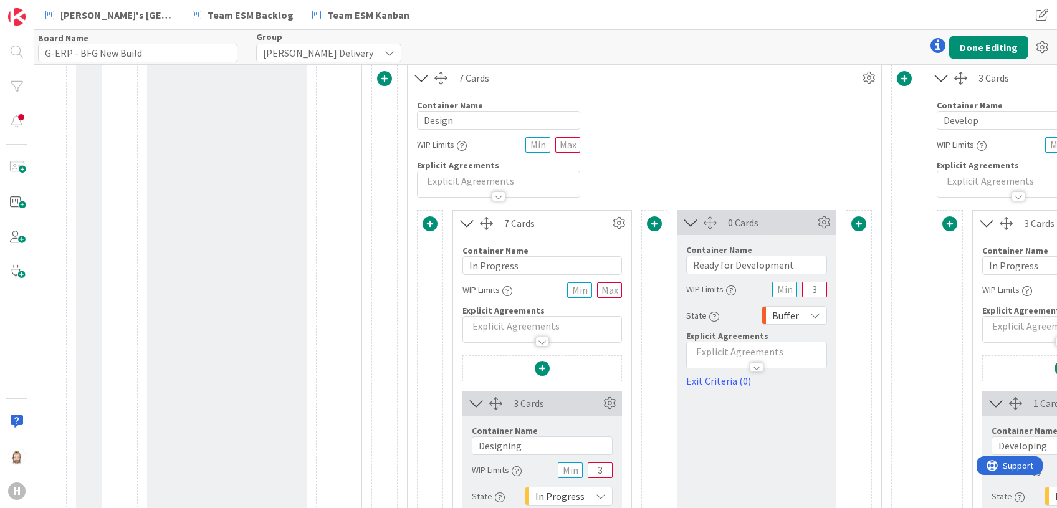
scroll to position [0, 0]
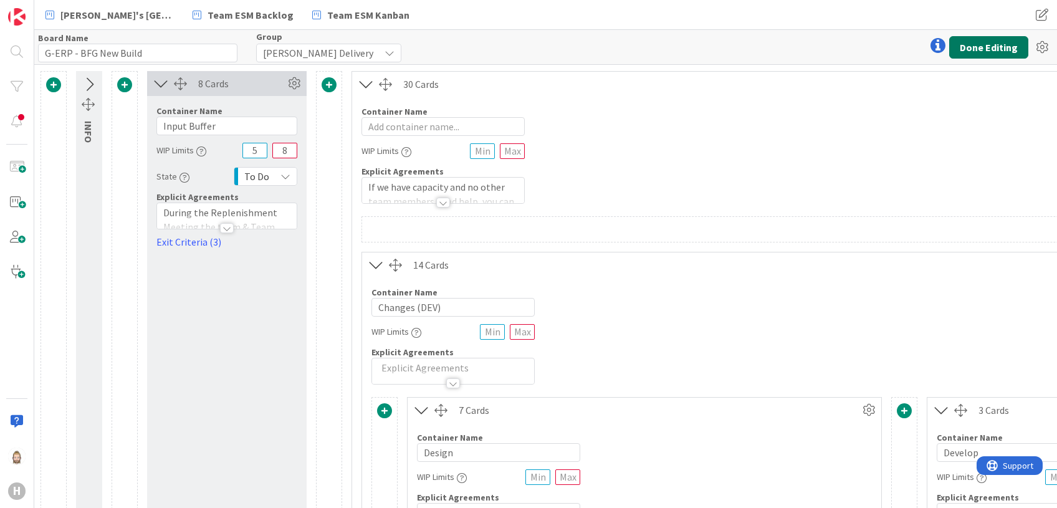
click at [977, 52] on button "Done Editing" at bounding box center [988, 47] width 79 height 22
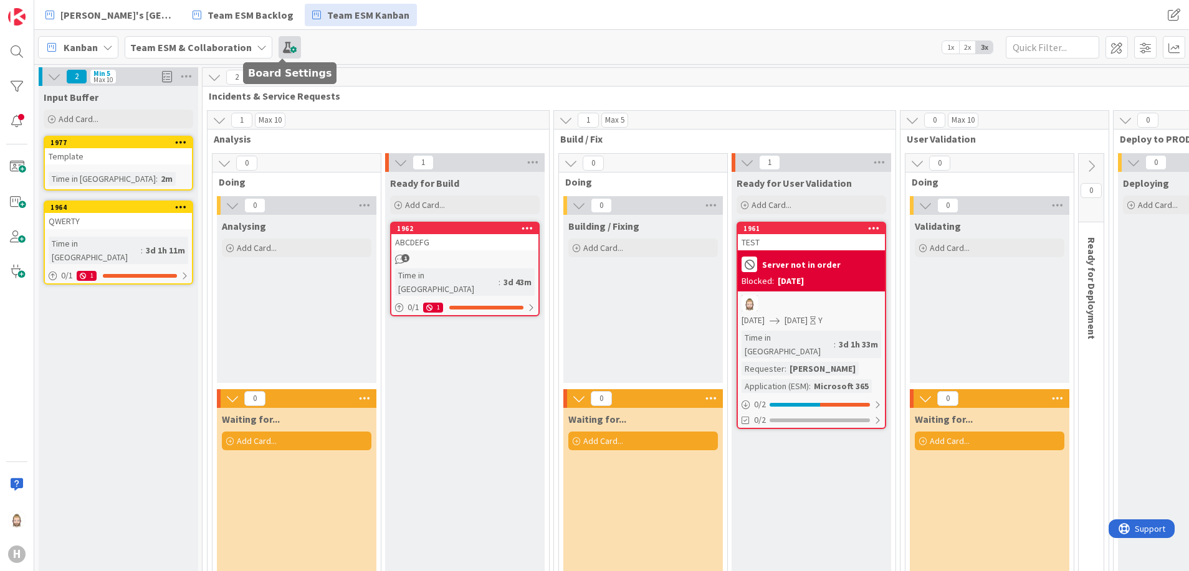
click at [288, 49] on span at bounding box center [290, 47] width 22 height 22
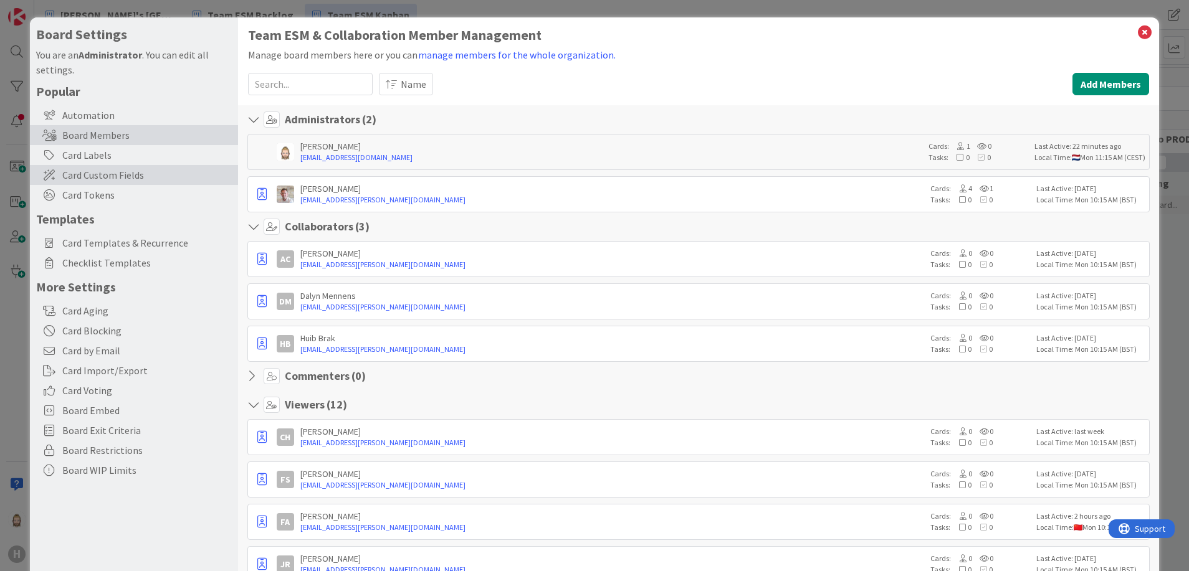
click at [165, 173] on span "Card Custom Fields" at bounding box center [146, 175] width 169 height 15
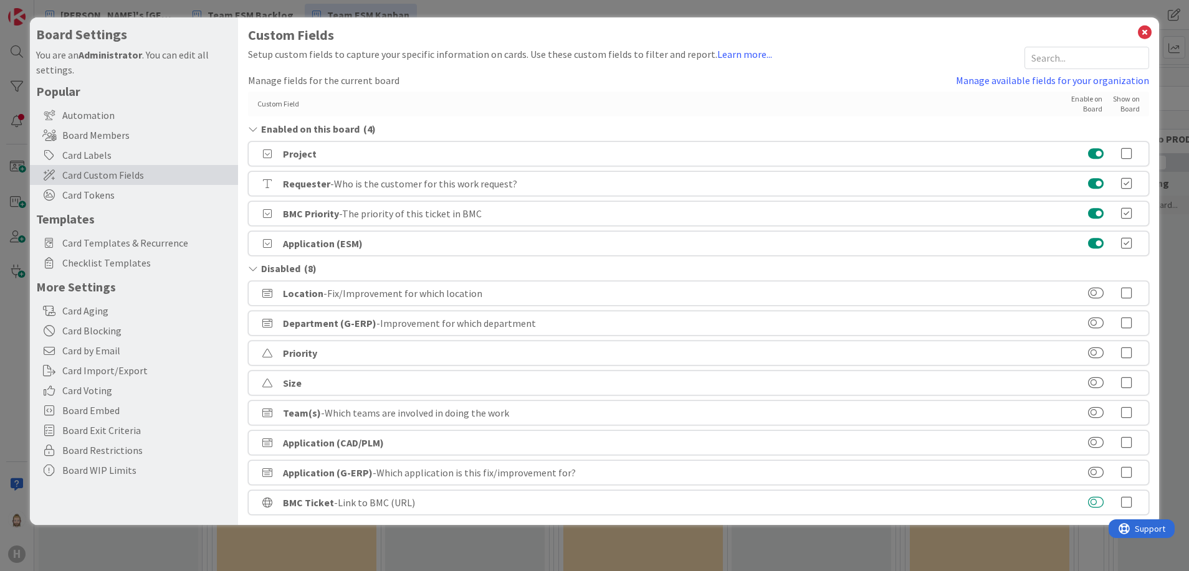
click at [1092, 503] on button at bounding box center [1096, 503] width 16 height 12
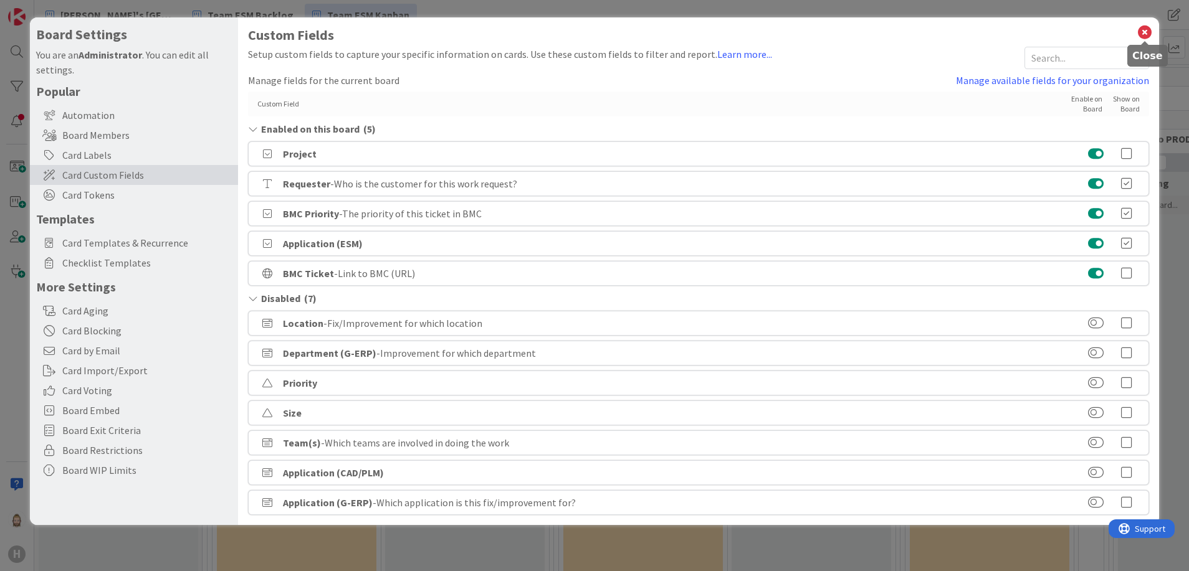
click at [1145, 33] on icon at bounding box center [1145, 32] width 16 height 17
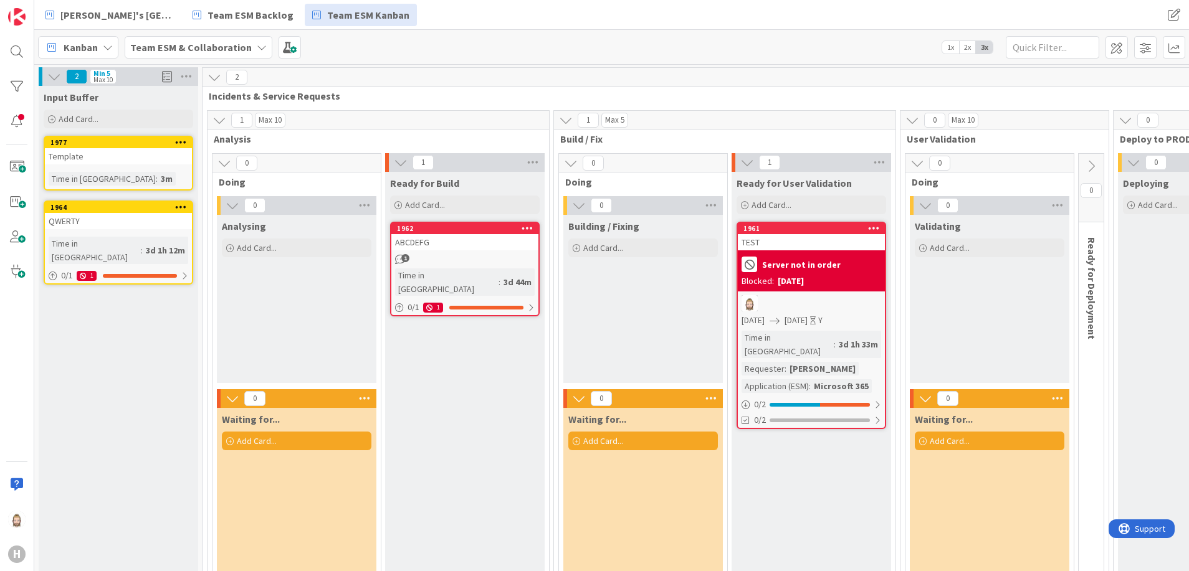
click at [133, 155] on div "Template" at bounding box center [118, 156] width 147 height 16
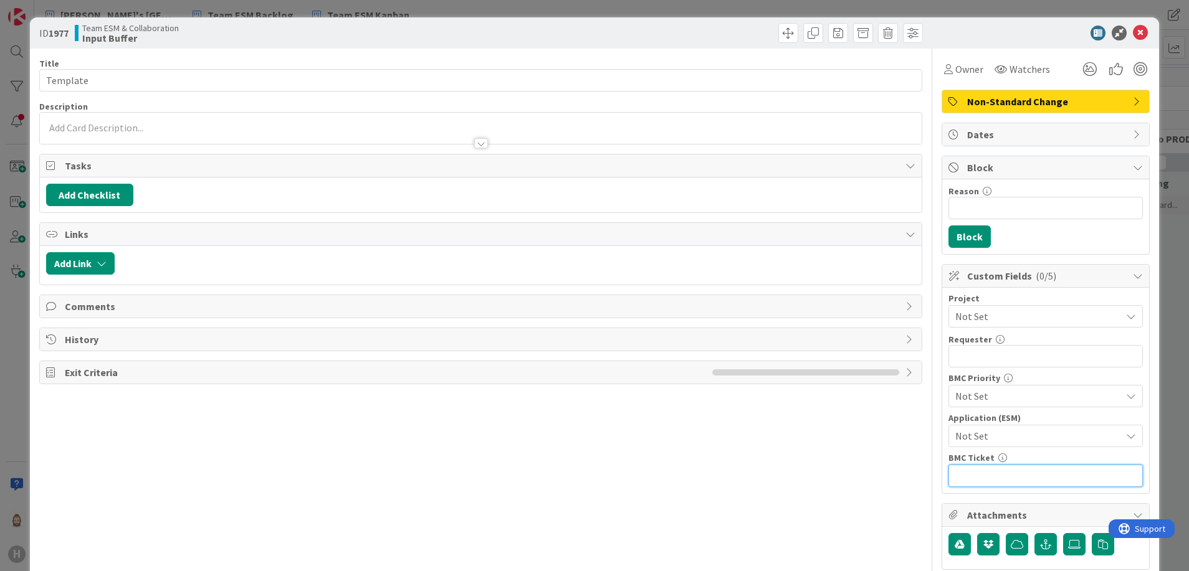
click at [1020, 472] on input "text" at bounding box center [1045, 476] width 194 height 22
click at [1018, 454] on div "BMC Ticket" at bounding box center [1045, 458] width 194 height 9
click at [991, 319] on span "Not Set" at bounding box center [1035, 316] width 160 height 17
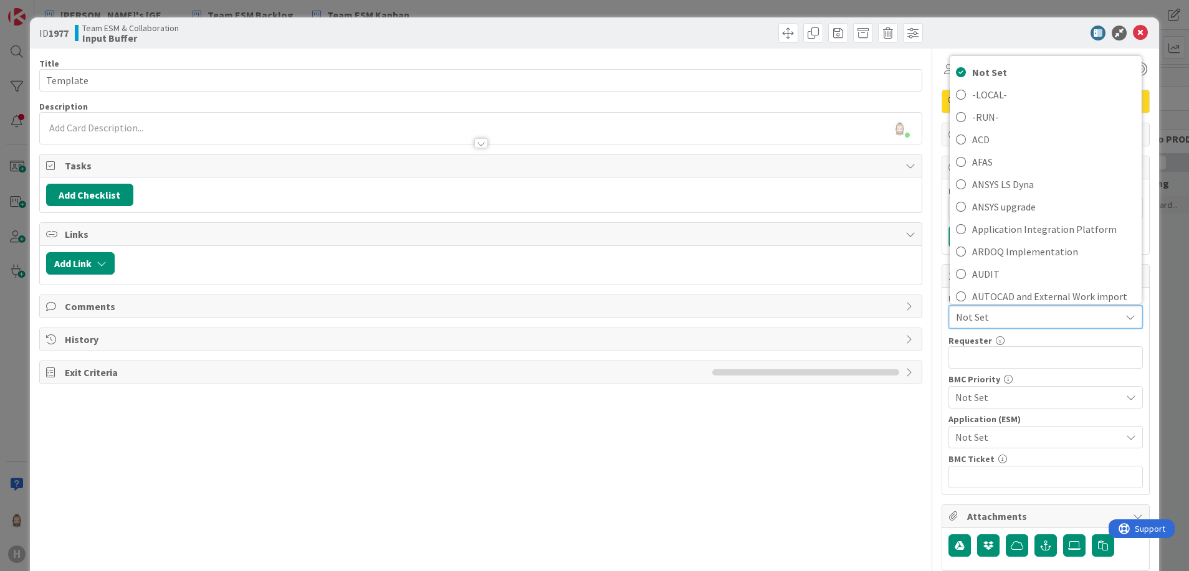
click at [1009, 337] on div "Requester 0 / 32" at bounding box center [1045, 340] width 194 height 11
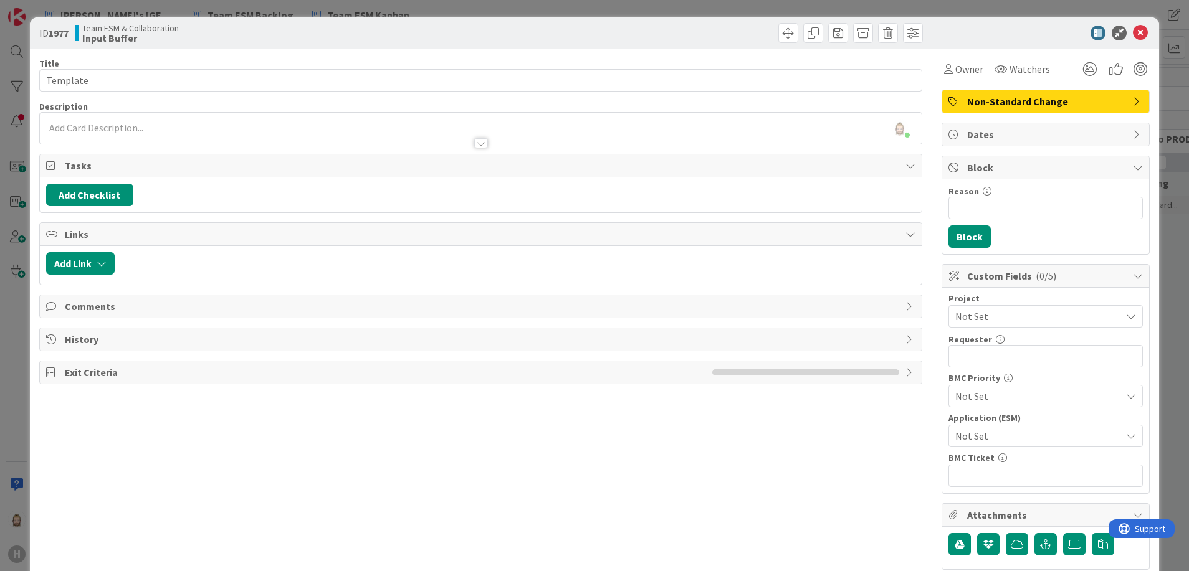
click at [998, 339] on div "Requester 0 / 32" at bounding box center [1045, 339] width 194 height 11
click at [996, 399] on span "Not Set" at bounding box center [1035, 396] width 160 height 17
click at [1018, 375] on div "BMC Priority" at bounding box center [1045, 378] width 194 height 9
click at [1005, 435] on span "Not Set" at bounding box center [1035, 435] width 160 height 17
click at [872, 446] on div "Title 8 / 128 Template Description [PERSON_NAME] just joined Owner Watchers Non…" at bounding box center [481, 449] width 884 height 801
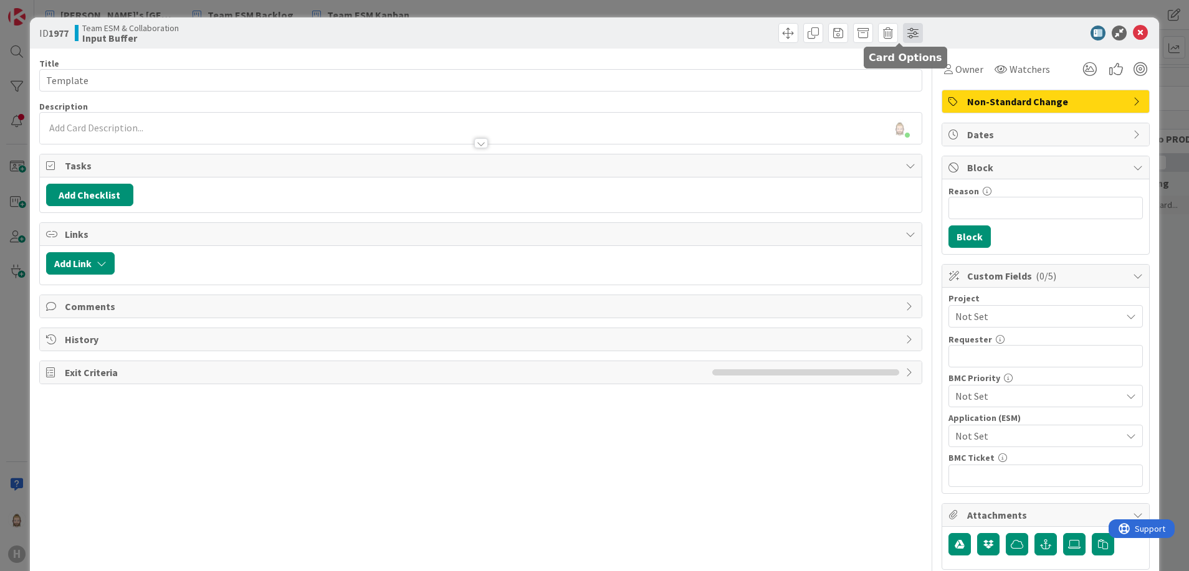
click at [903, 34] on span at bounding box center [913, 33] width 20 height 20
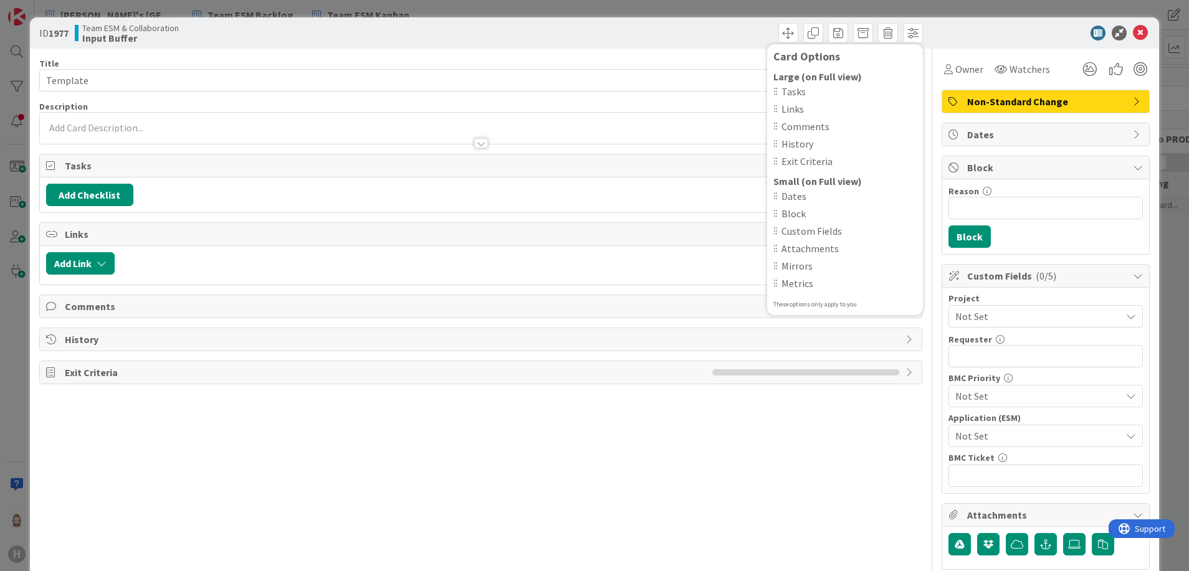
click at [955, 29] on div at bounding box center [1039, 33] width 221 height 15
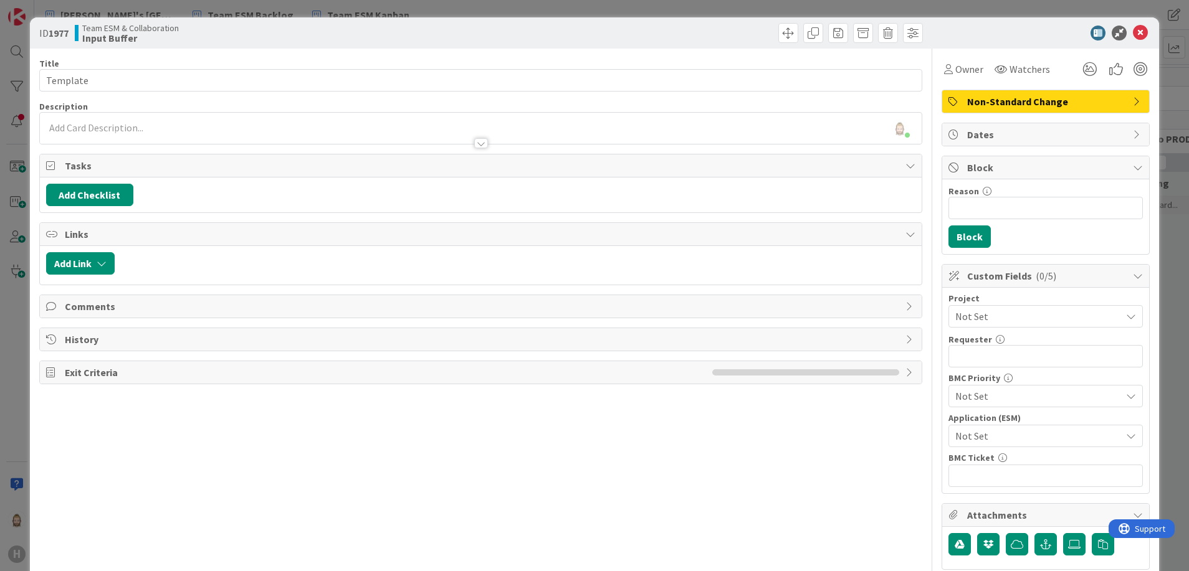
click at [1039, 391] on span "Not Set" at bounding box center [1035, 396] width 160 height 17
click at [899, 434] on div "Title 8 / 128 Template Description [PERSON_NAME] joined 4 m ago Owner Watchers …" at bounding box center [481, 449] width 884 height 801
click at [1133, 31] on icon at bounding box center [1140, 33] width 15 height 15
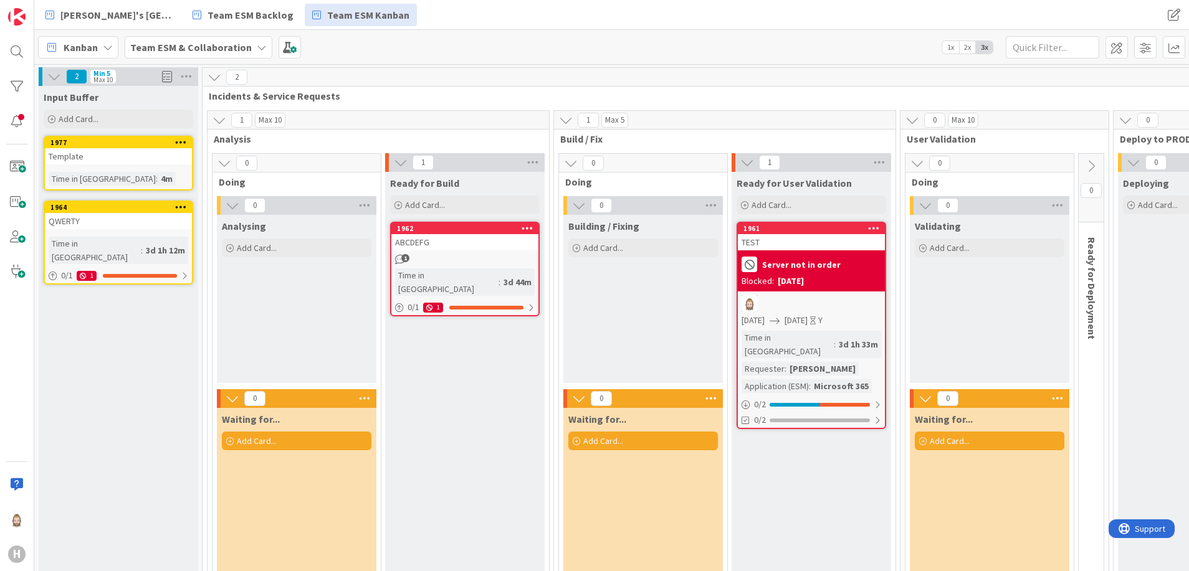
click at [297, 49] on div "Kanban Team ESM & Collaboration 1x 2x 3x" at bounding box center [611, 47] width 1155 height 34
click at [281, 47] on span at bounding box center [290, 47] width 22 height 22
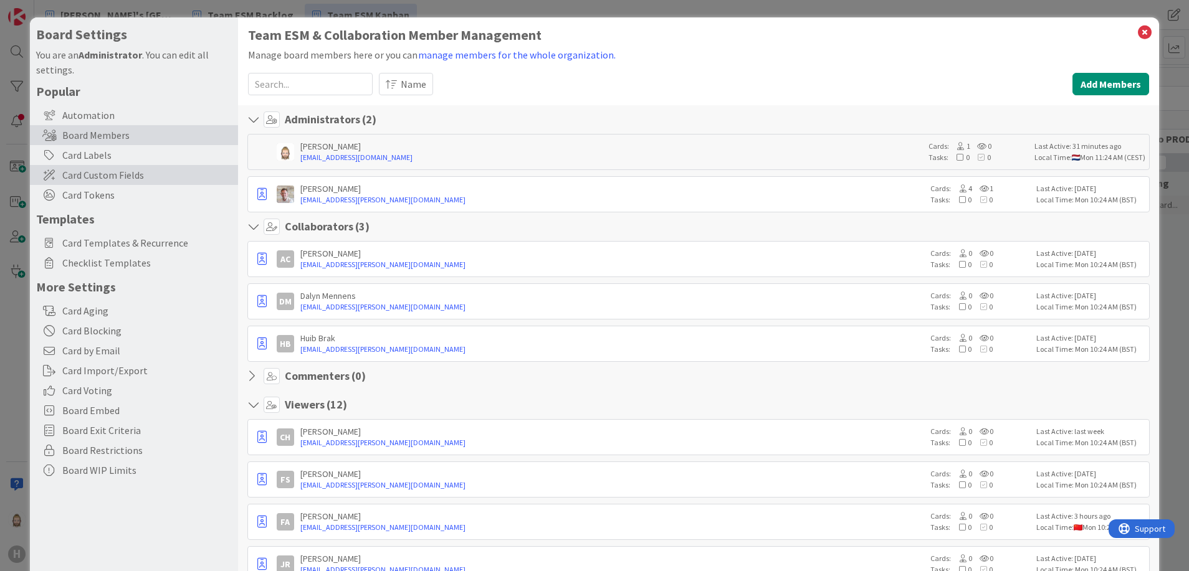
click at [140, 172] on span "Card Custom Fields" at bounding box center [146, 175] width 169 height 15
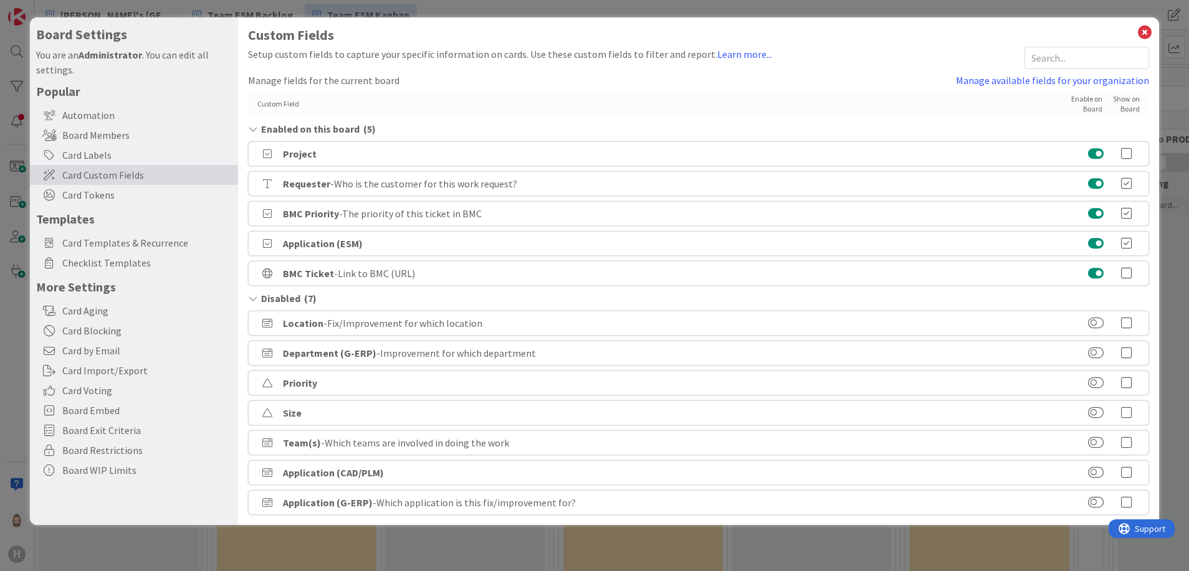
click at [1096, 212] on button at bounding box center [1096, 214] width 16 height 12
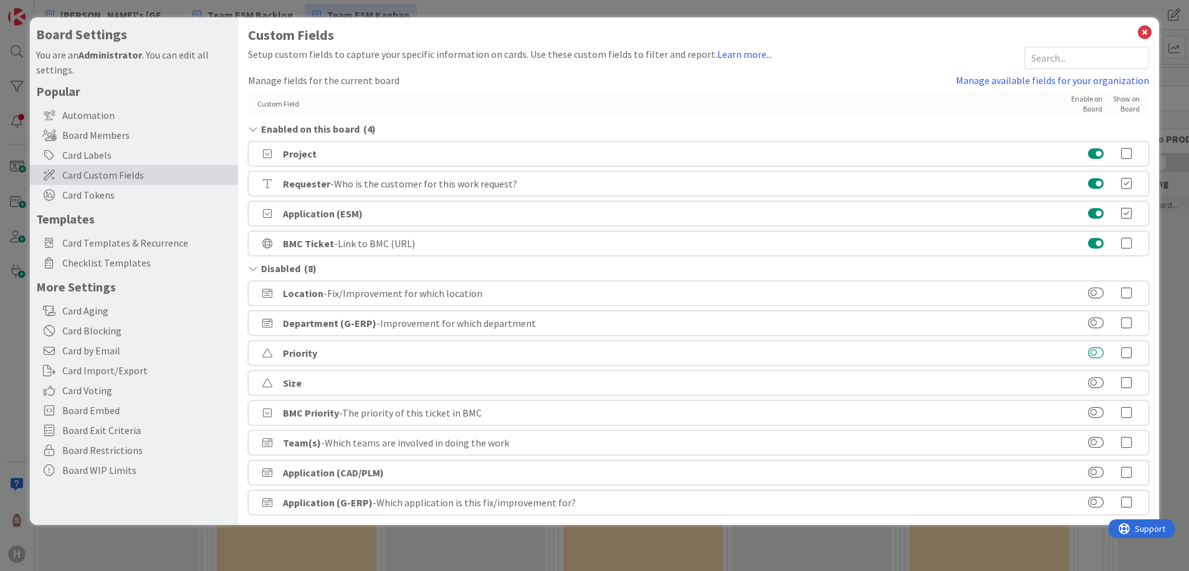
click at [1099, 350] on button at bounding box center [1096, 353] width 16 height 12
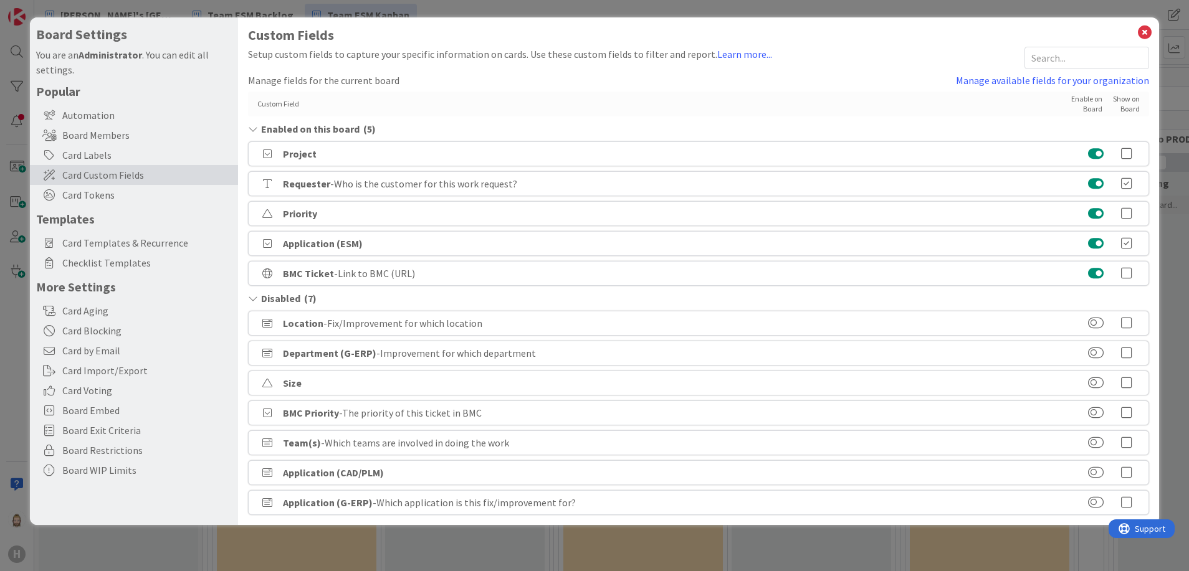
click at [1129, 215] on icon at bounding box center [1126, 214] width 25 height 12
click at [1129, 151] on icon at bounding box center [1126, 154] width 25 height 12
click at [1143, 32] on icon at bounding box center [1145, 32] width 16 height 17
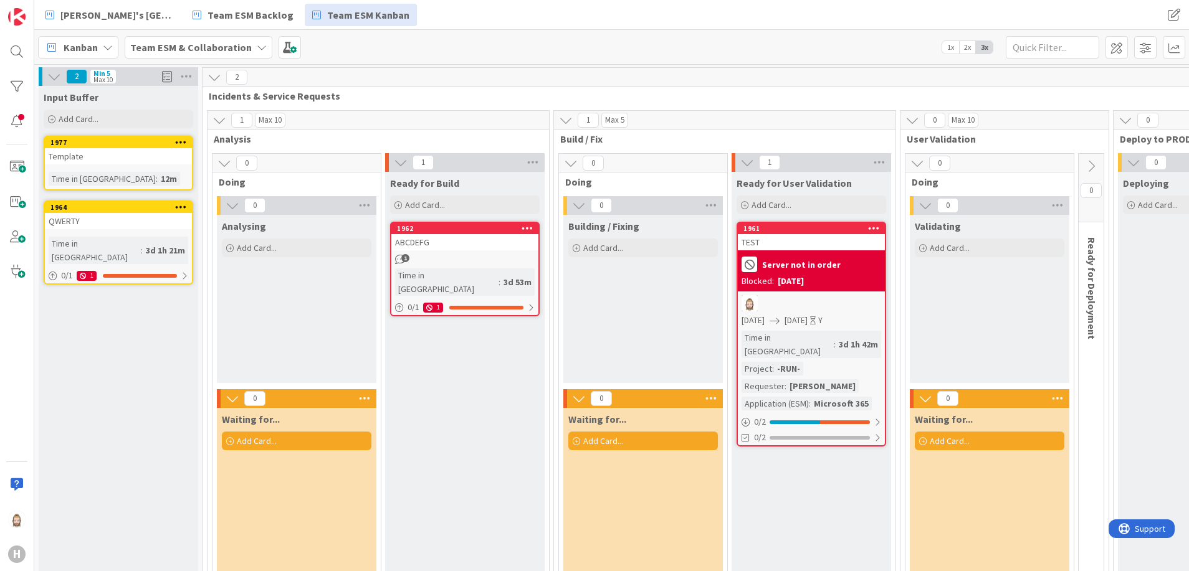
click at [480, 249] on div "ABCDEFG" at bounding box center [464, 242] width 147 height 16
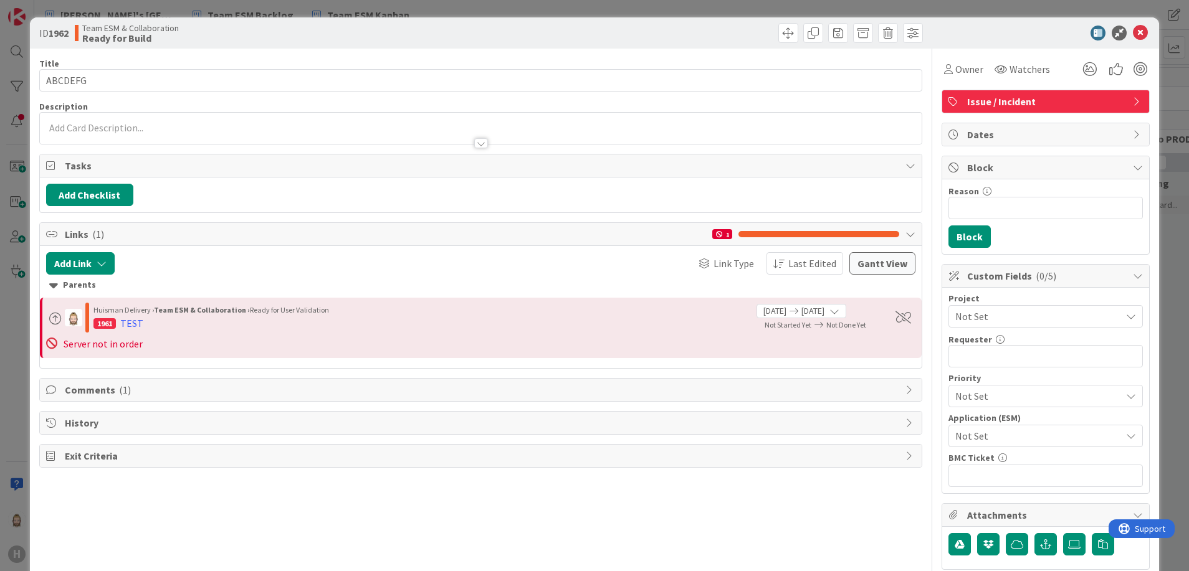
click at [993, 318] on span "Not Set" at bounding box center [1035, 316] width 160 height 17
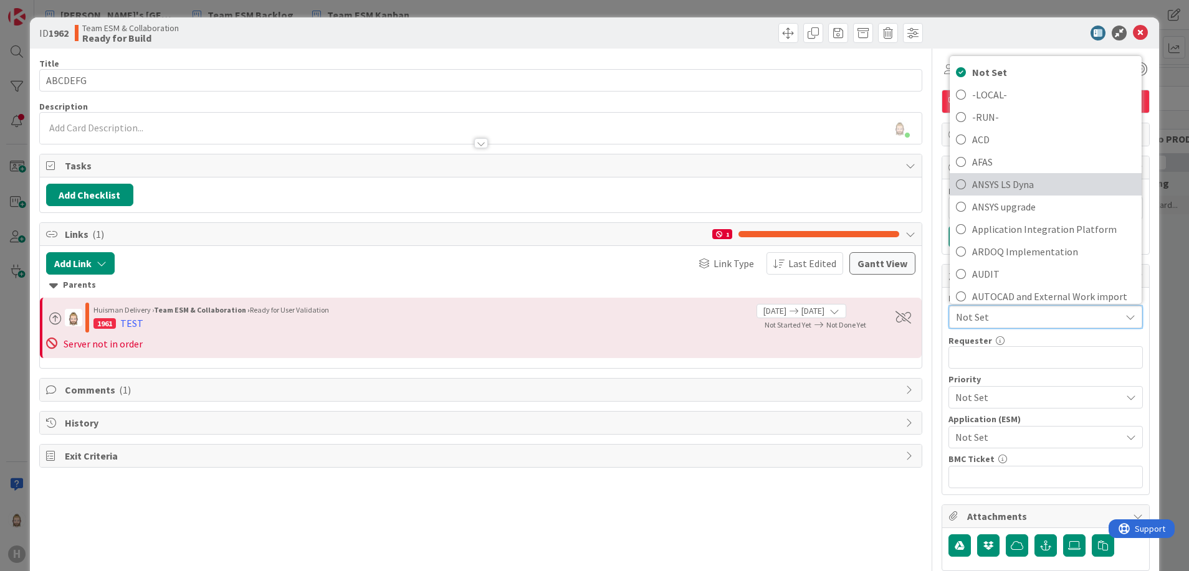
click at [1027, 176] on span "ANSYS LS Dyna" at bounding box center [1053, 184] width 163 height 19
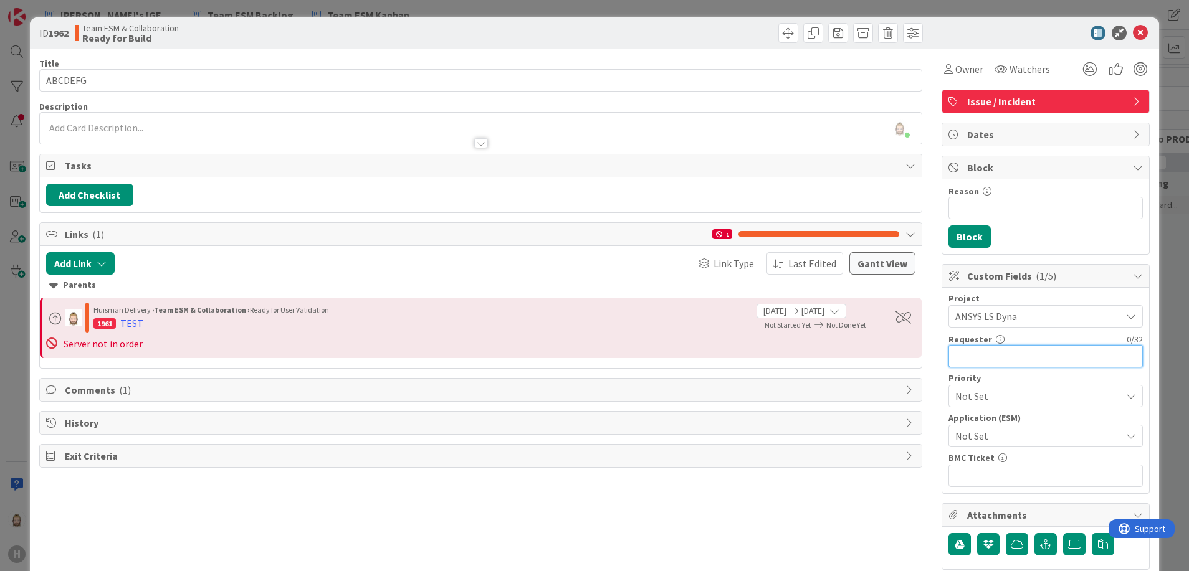
click at [1017, 357] on input "text" at bounding box center [1045, 356] width 194 height 22
type input "[PERSON_NAME]"
click at [976, 394] on span "Not Set" at bounding box center [1035, 396] width 160 height 17
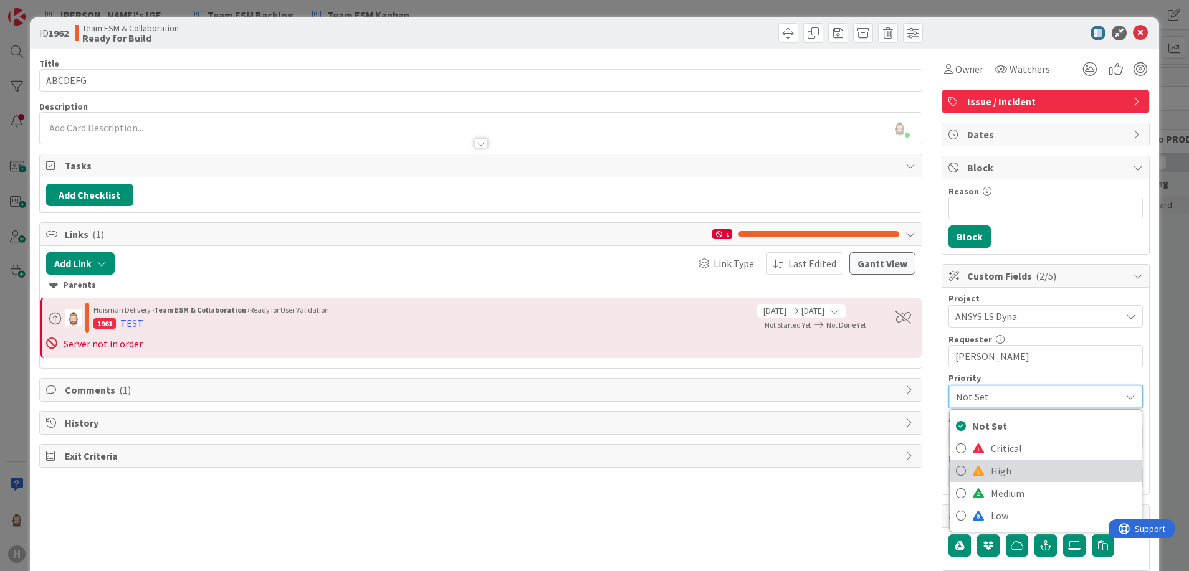
click at [1002, 462] on span "High" at bounding box center [1063, 471] width 145 height 19
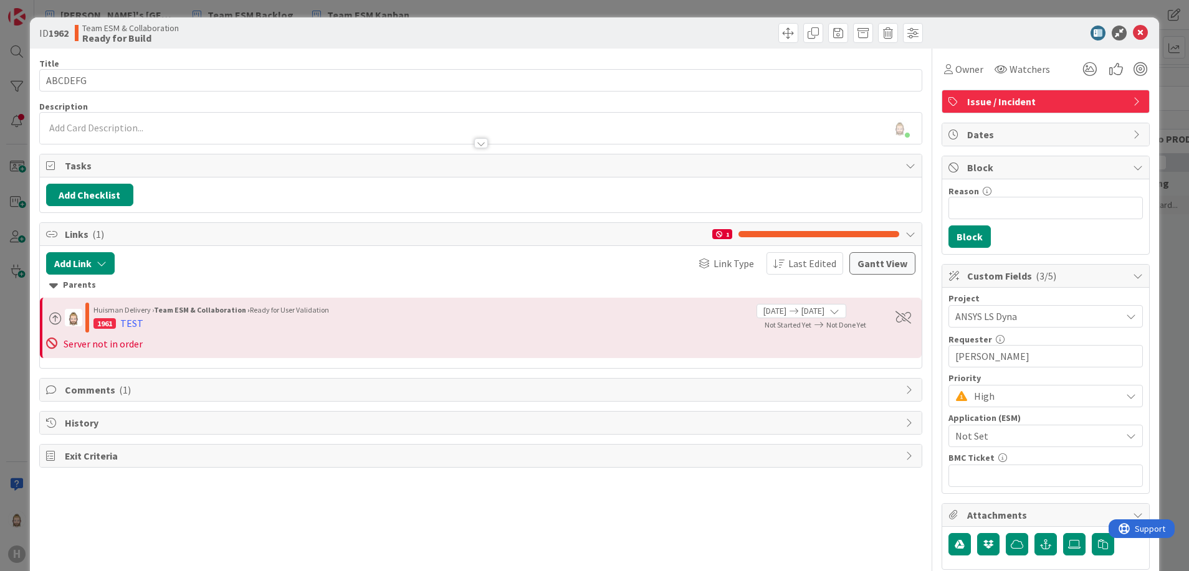
click at [1013, 441] on span "Not Set" at bounding box center [1035, 435] width 160 height 17
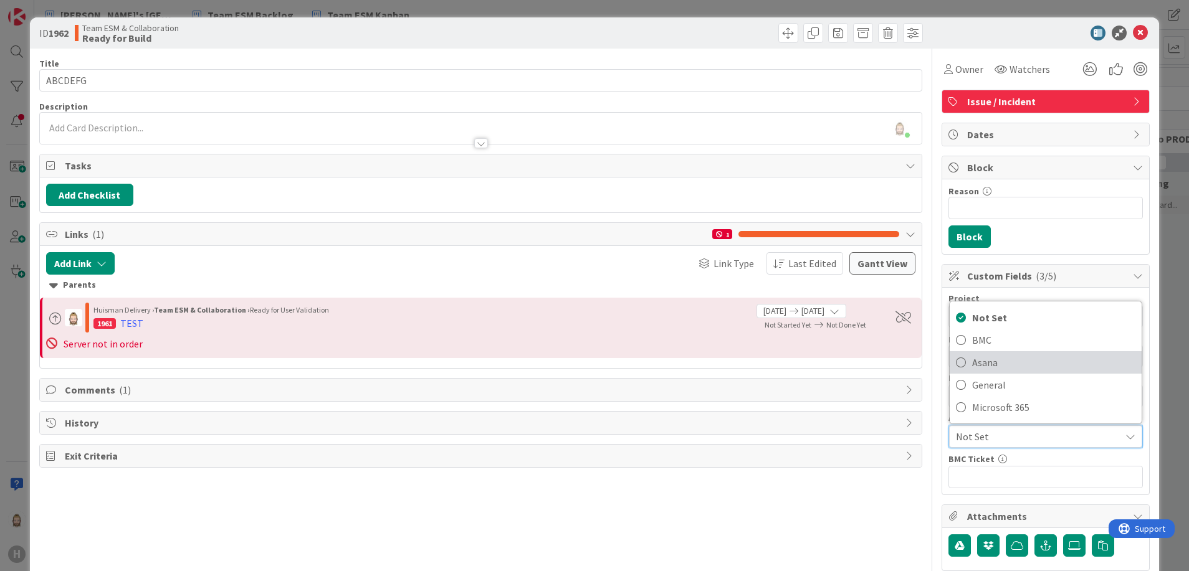
click at [1010, 370] on span "Asana" at bounding box center [1053, 362] width 163 height 19
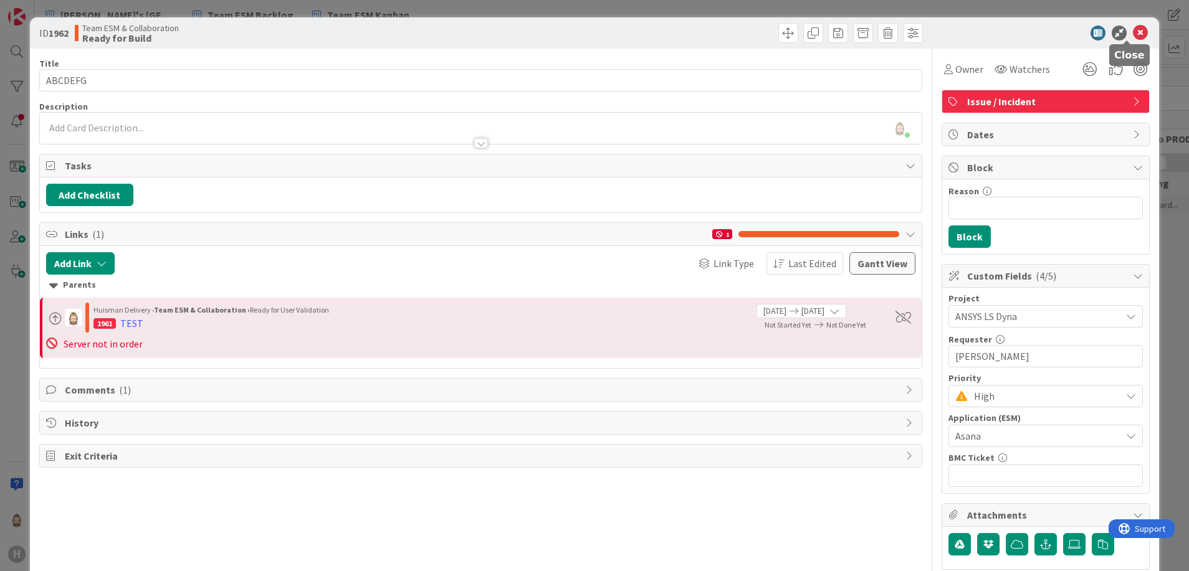
click at [1133, 39] on icon at bounding box center [1140, 33] width 15 height 15
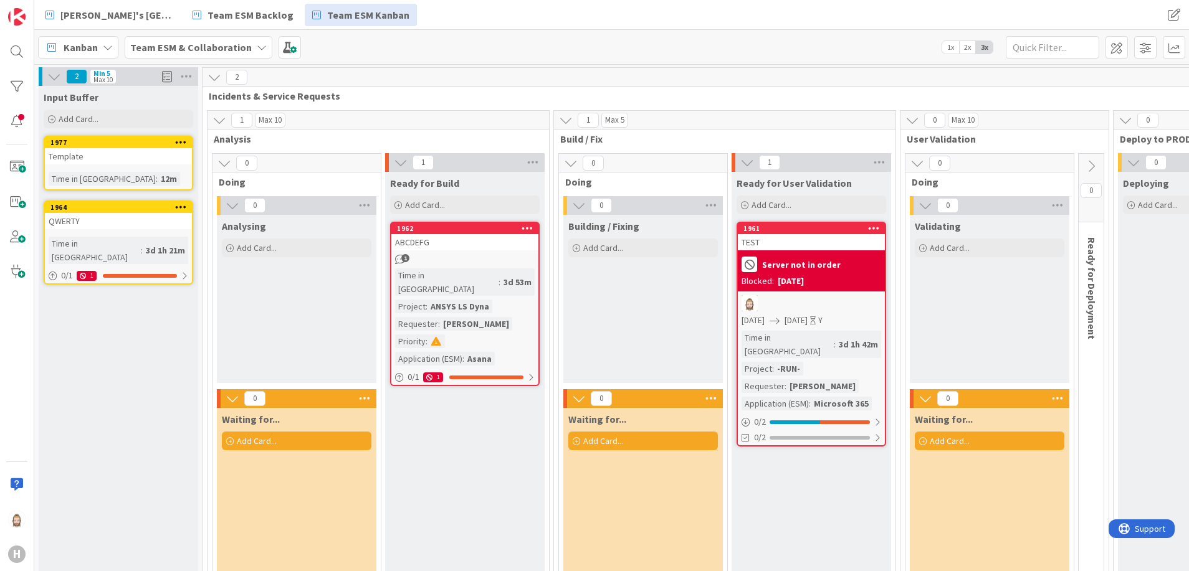
click at [965, 47] on span "2x" at bounding box center [967, 47] width 17 height 12
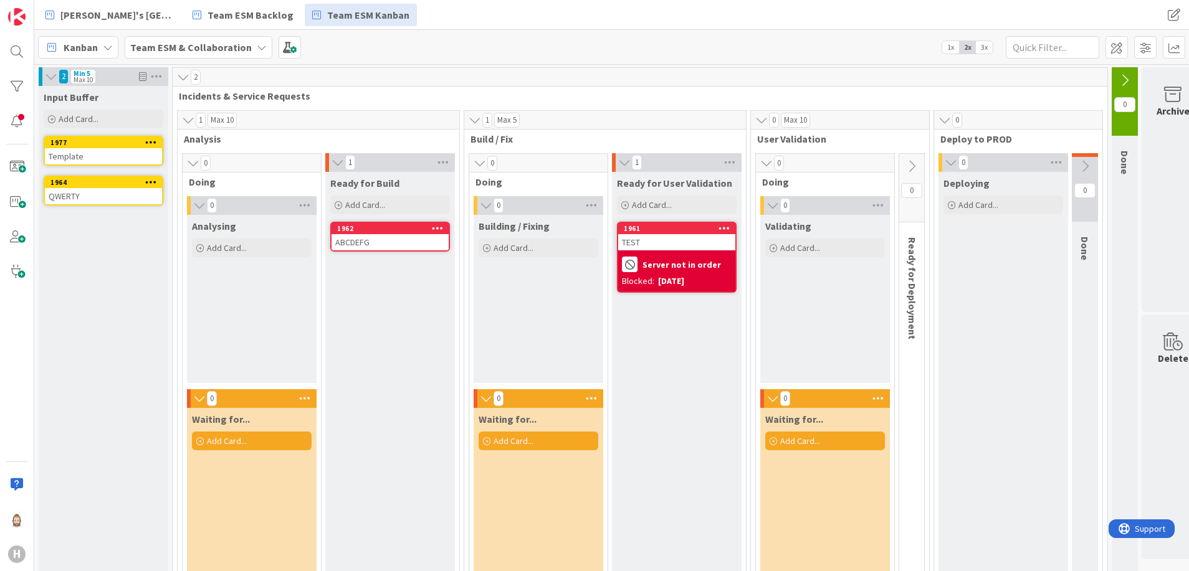
click at [988, 47] on span "3x" at bounding box center [984, 47] width 17 height 12
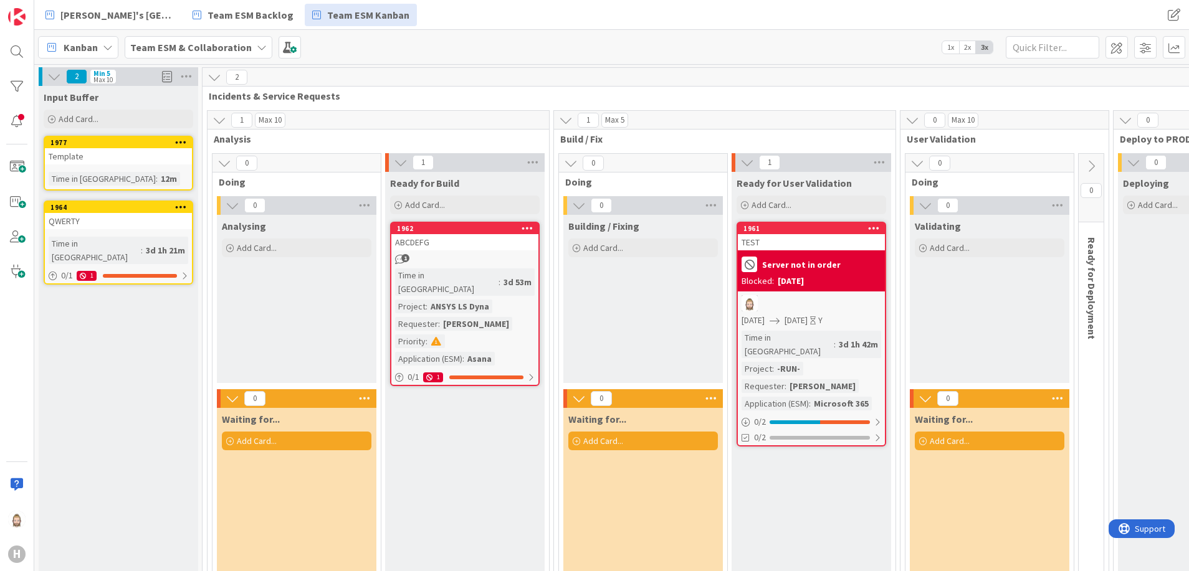
click at [184, 145] on icon at bounding box center [181, 142] width 12 height 9
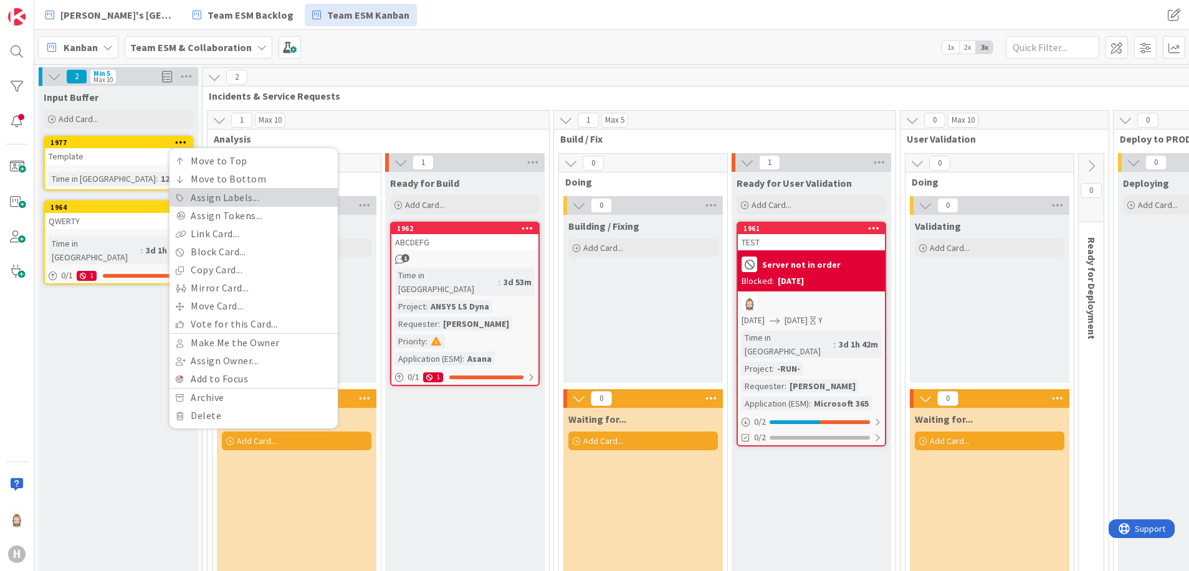
click at [236, 189] on link "Assign Labels..." at bounding box center [253, 198] width 168 height 18
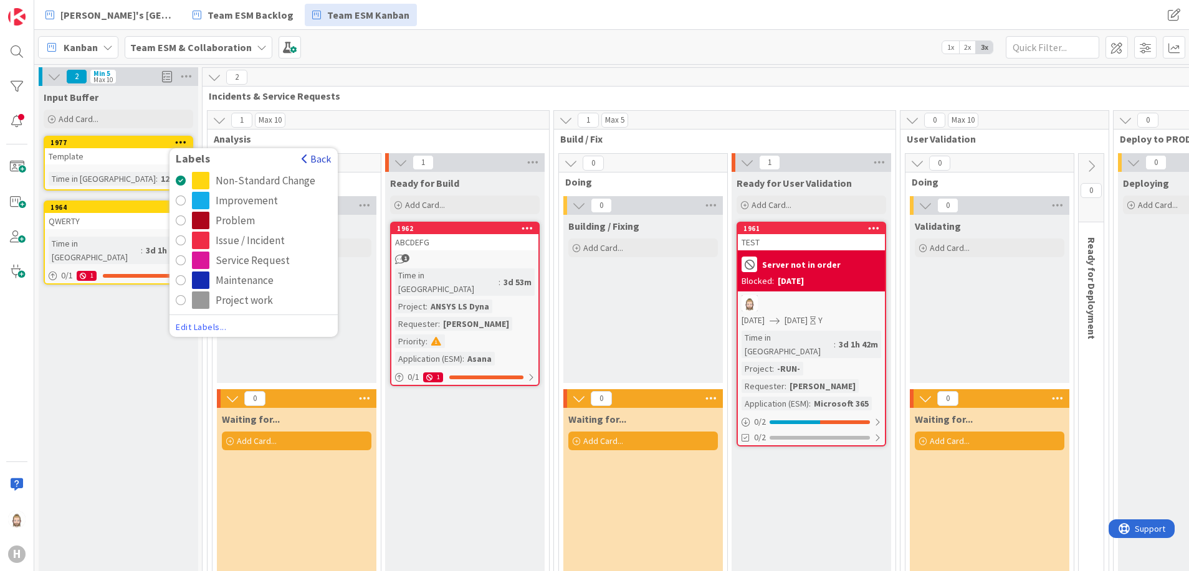
click at [322, 158] on button "Back" at bounding box center [316, 159] width 31 height 14
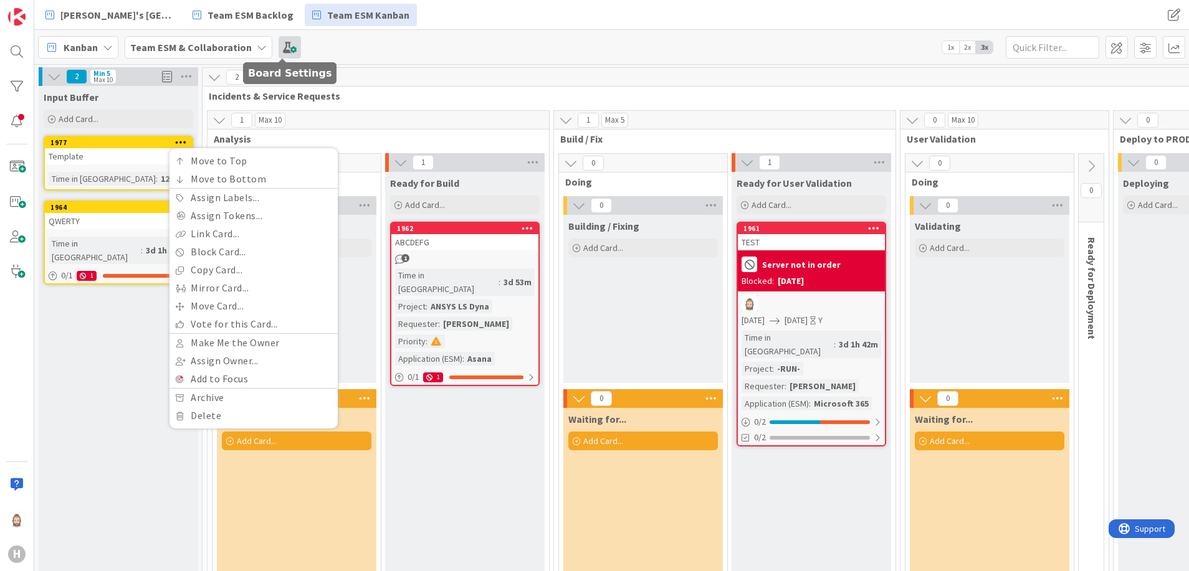
click at [288, 51] on span at bounding box center [290, 47] width 22 height 22
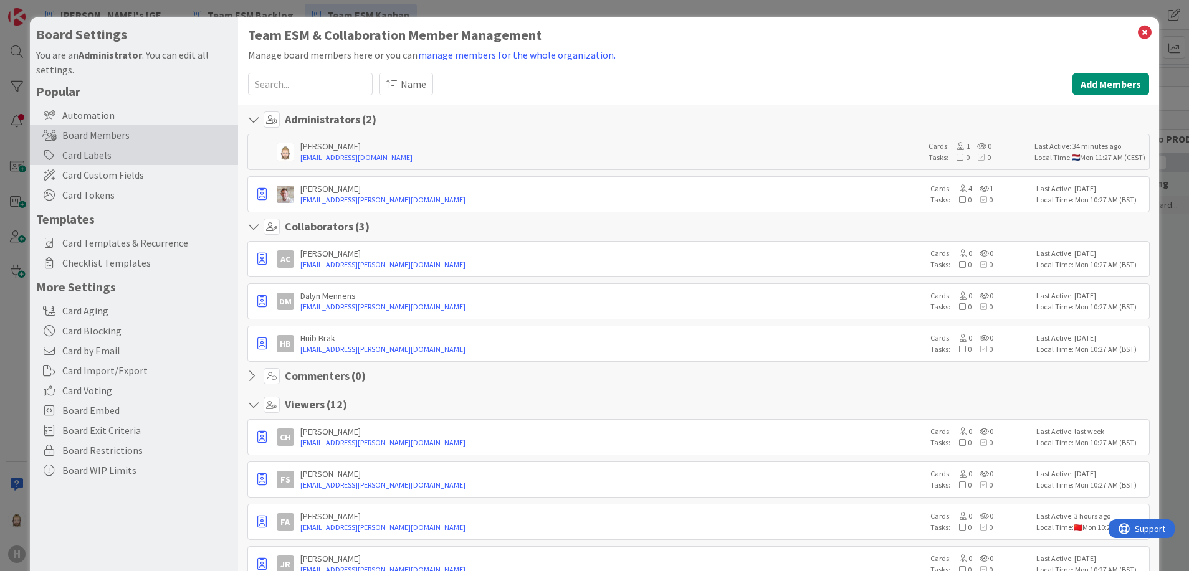
click at [125, 156] on div "Card Labels" at bounding box center [134, 155] width 208 height 20
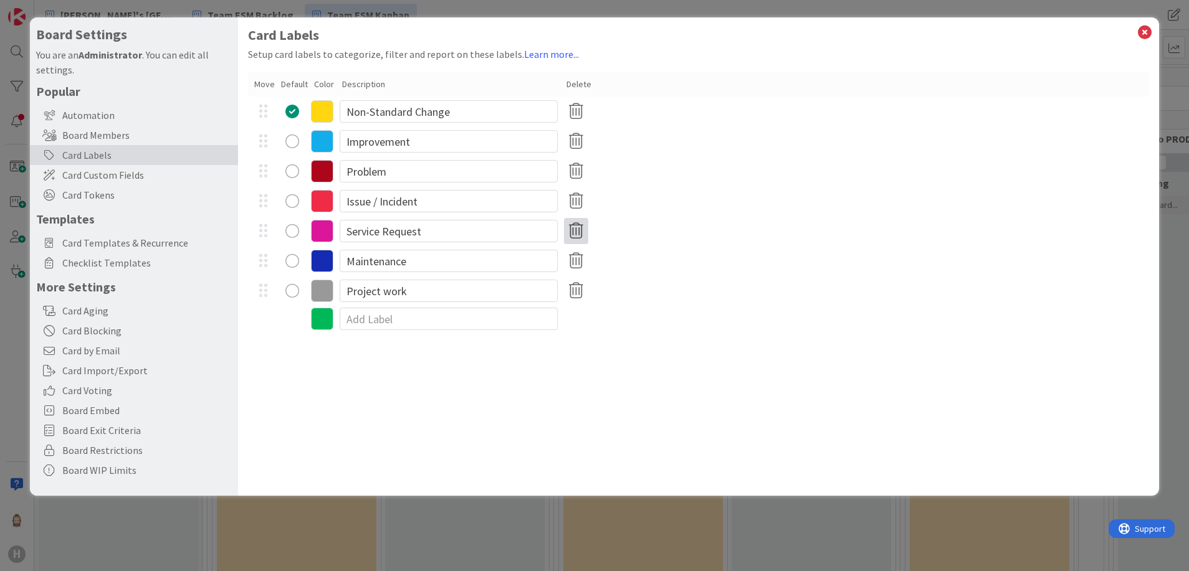
click at [578, 228] on icon at bounding box center [576, 231] width 24 height 26
click at [599, 287] on button "Remove" at bounding box center [597, 291] width 54 height 22
click at [473, 234] on input "Maintenance" at bounding box center [449, 231] width 218 height 22
click at [361, 206] on input "Issue / Incident" at bounding box center [449, 201] width 218 height 22
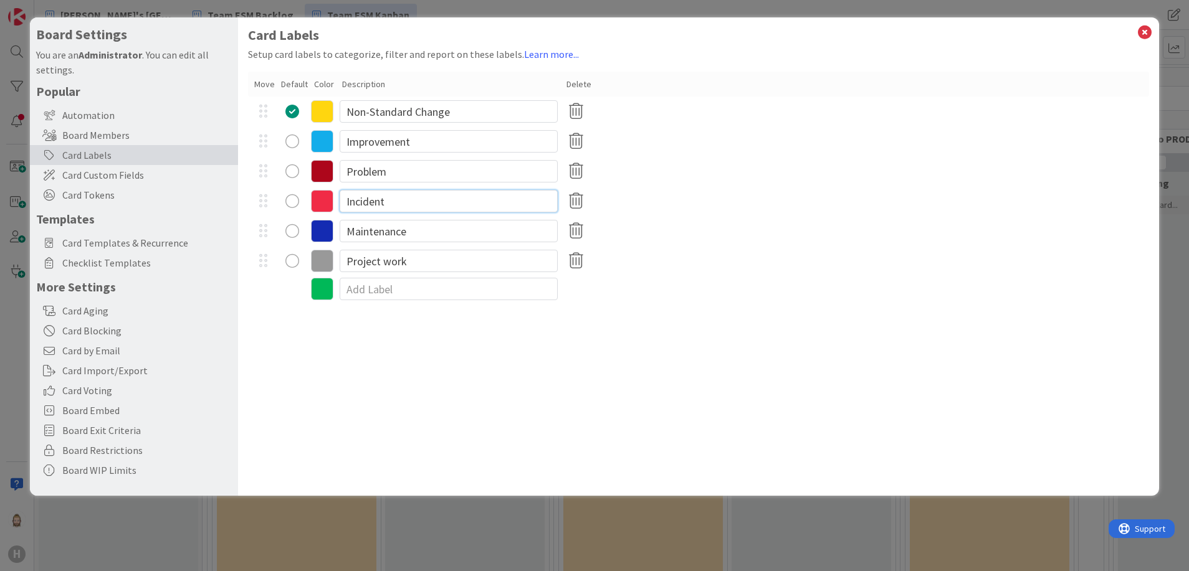
type input "Incident"
click at [370, 409] on div "Card Labels Setup card labels to categorize, filter and report on these labels.…" at bounding box center [699, 256] width 922 height 479
click at [325, 259] on icon at bounding box center [322, 261] width 22 height 22
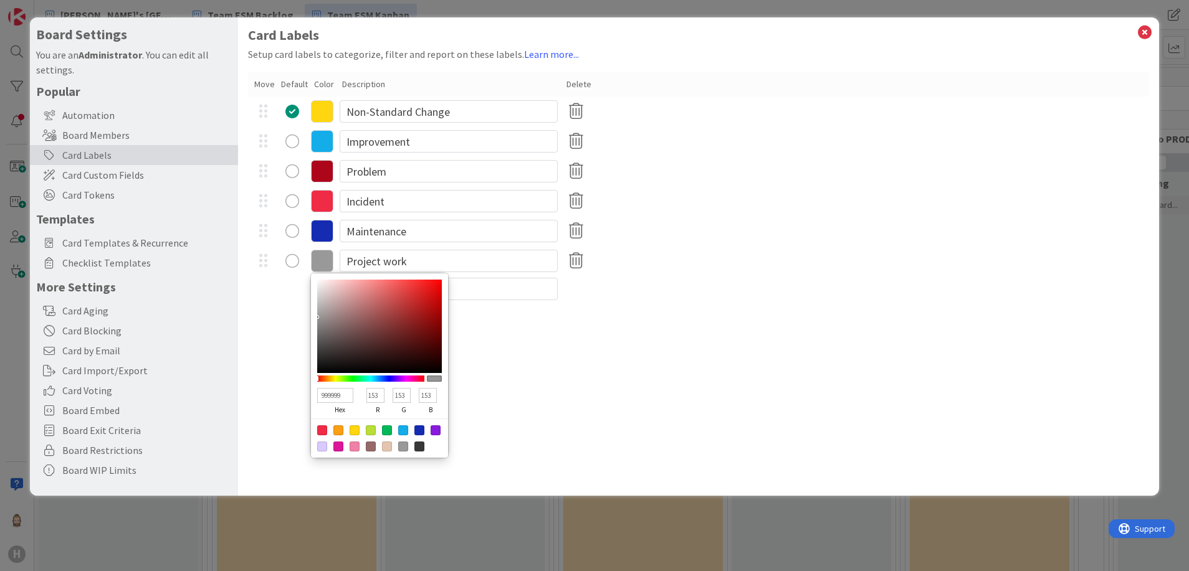
click at [389, 428] on div at bounding box center [387, 431] width 10 height 10
type input "00B858"
type input "0"
type input "184"
type input "88"
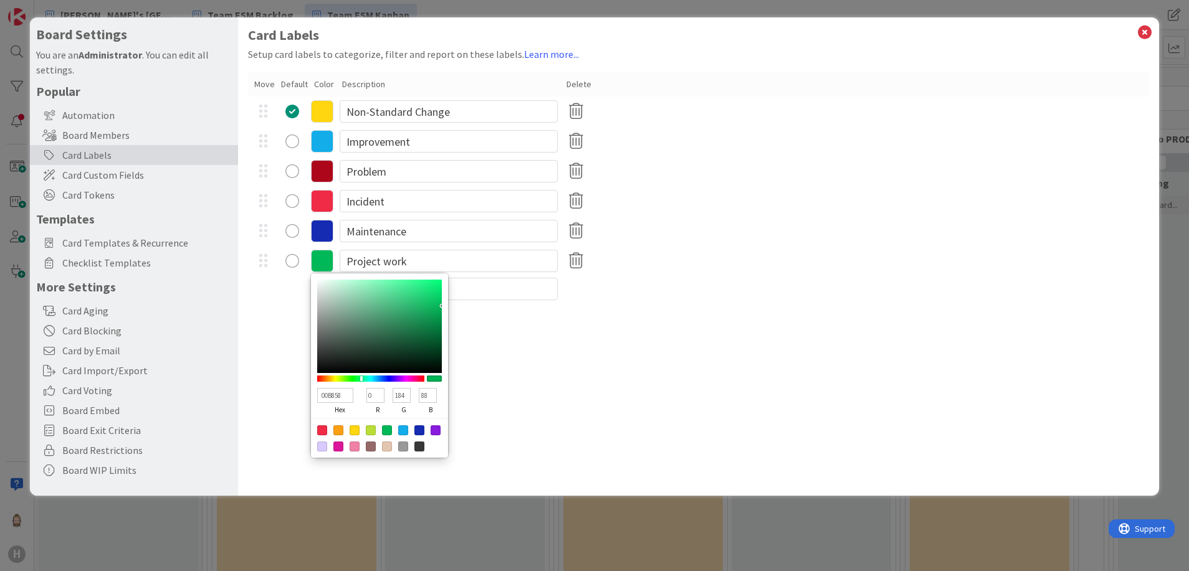
click at [586, 396] on div "Card Labels Setup card labels to categorize, filter and report on these labels.…" at bounding box center [699, 256] width 922 height 479
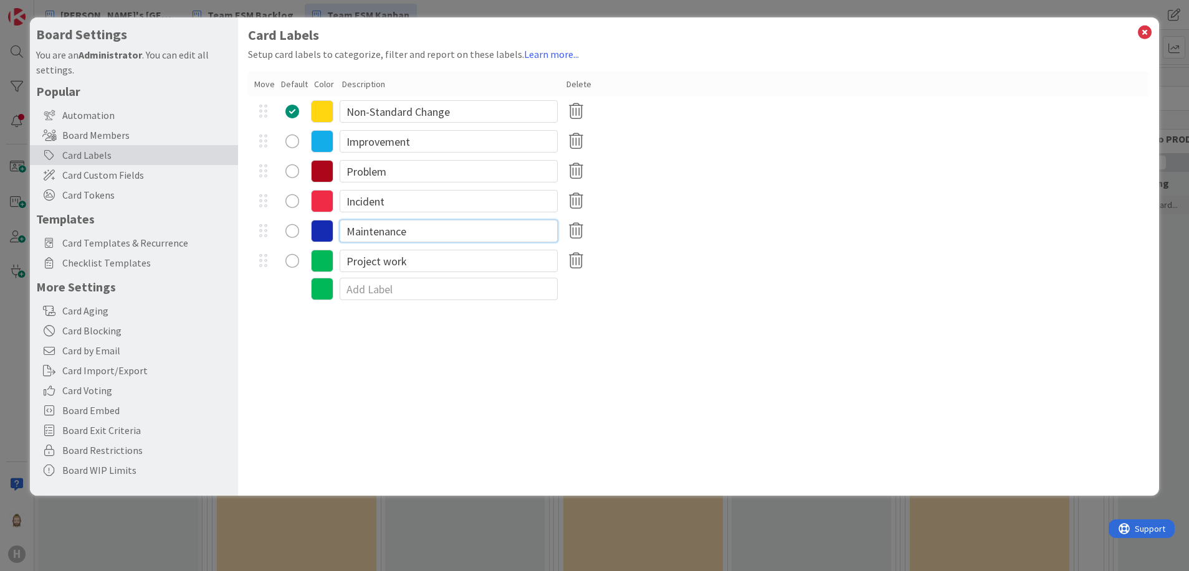
click at [529, 236] on input "Maintenance" at bounding box center [449, 231] width 218 height 22
click at [520, 112] on input "Non-Standard Change" at bounding box center [449, 111] width 218 height 22
click at [1147, 34] on icon at bounding box center [1145, 32] width 16 height 17
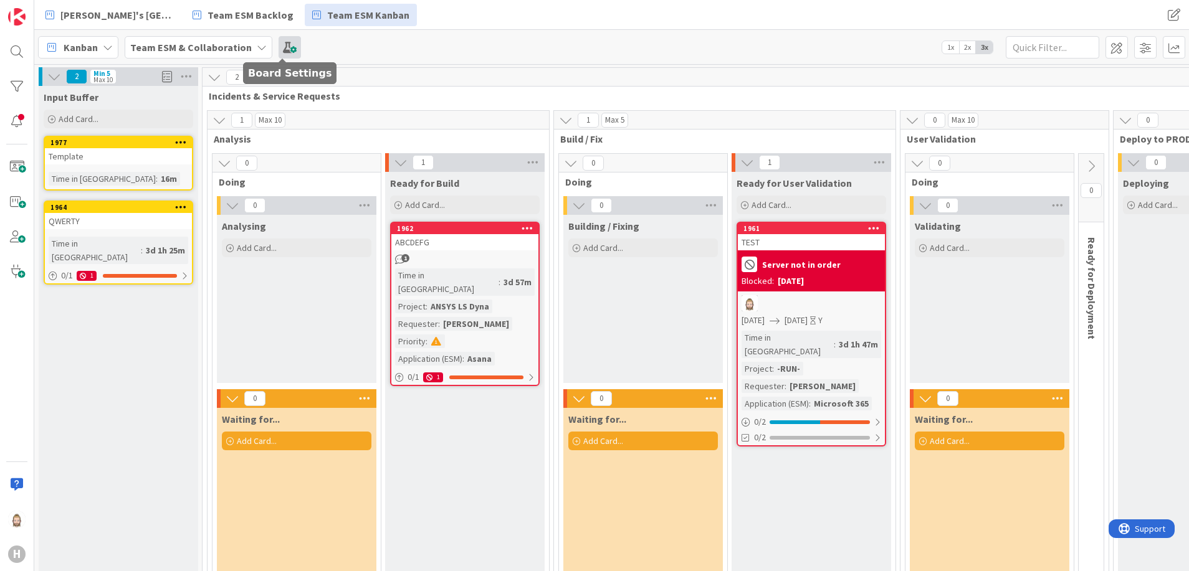
click at [287, 44] on span at bounding box center [290, 47] width 22 height 22
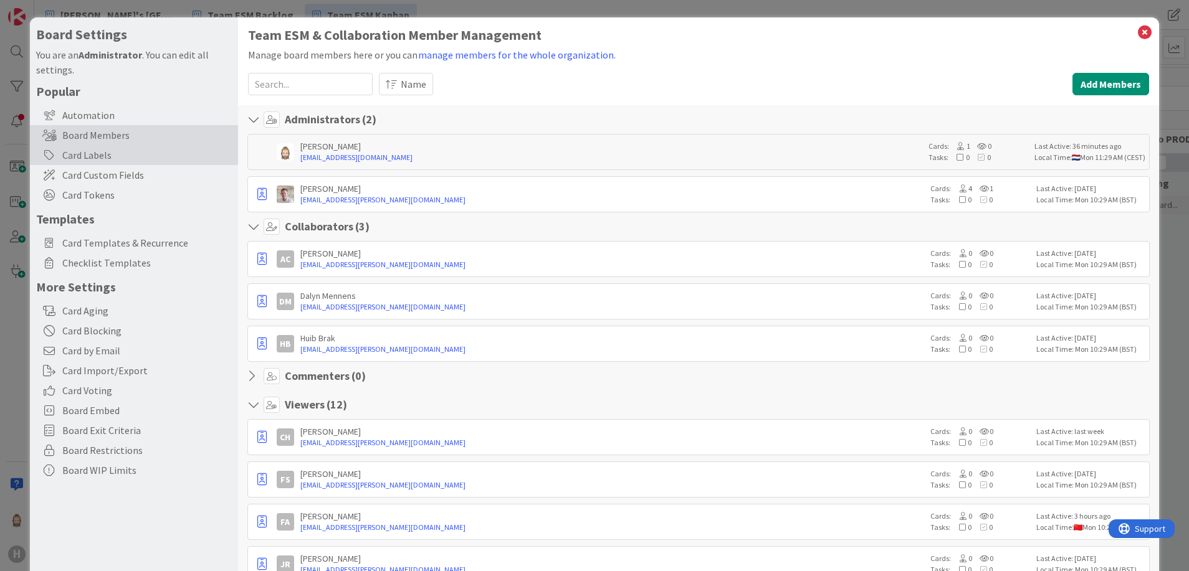
click at [126, 151] on div "Card Labels" at bounding box center [134, 155] width 208 height 20
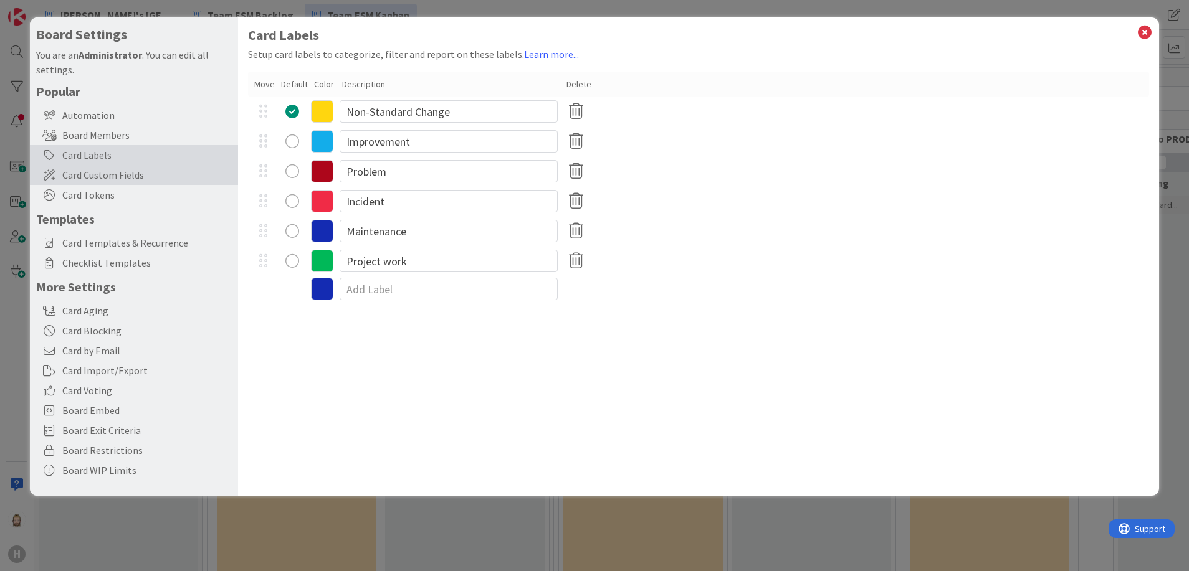
click at [150, 169] on span "Card Custom Fields" at bounding box center [146, 175] width 169 height 15
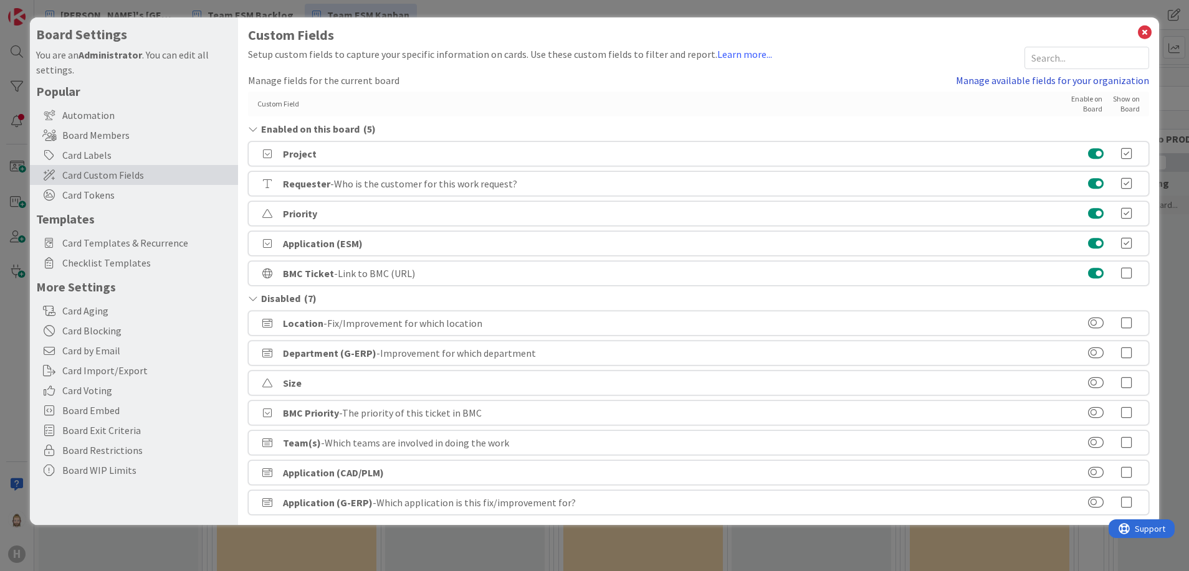
click at [1010, 83] on link "Manage available fields for your organization" at bounding box center [1052, 80] width 193 height 15
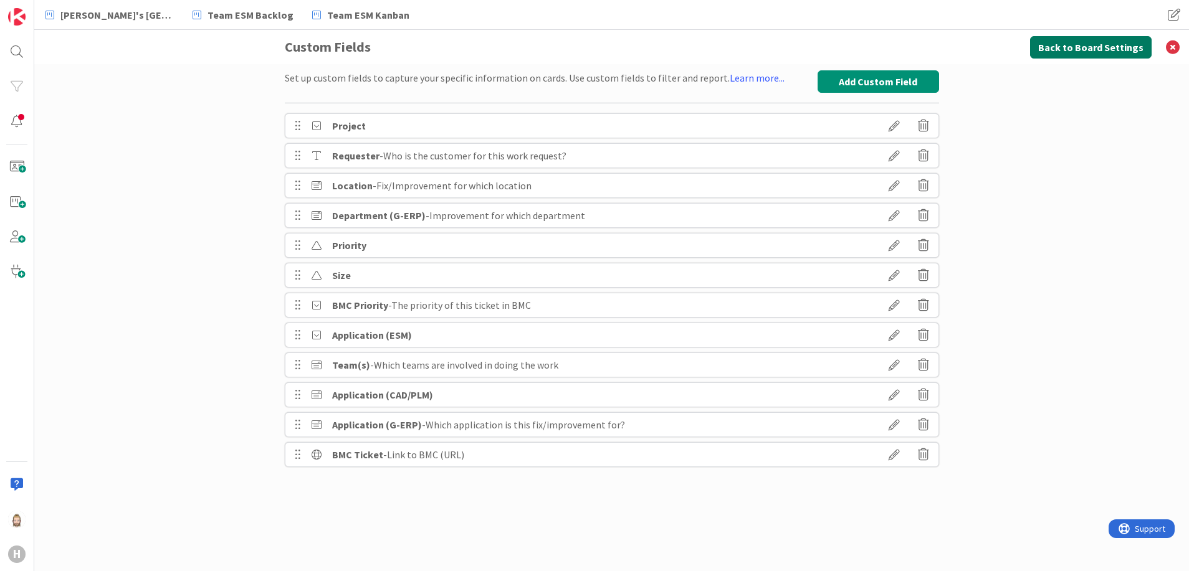
click at [1070, 47] on button "Back to Board Settings" at bounding box center [1091, 47] width 122 height 22
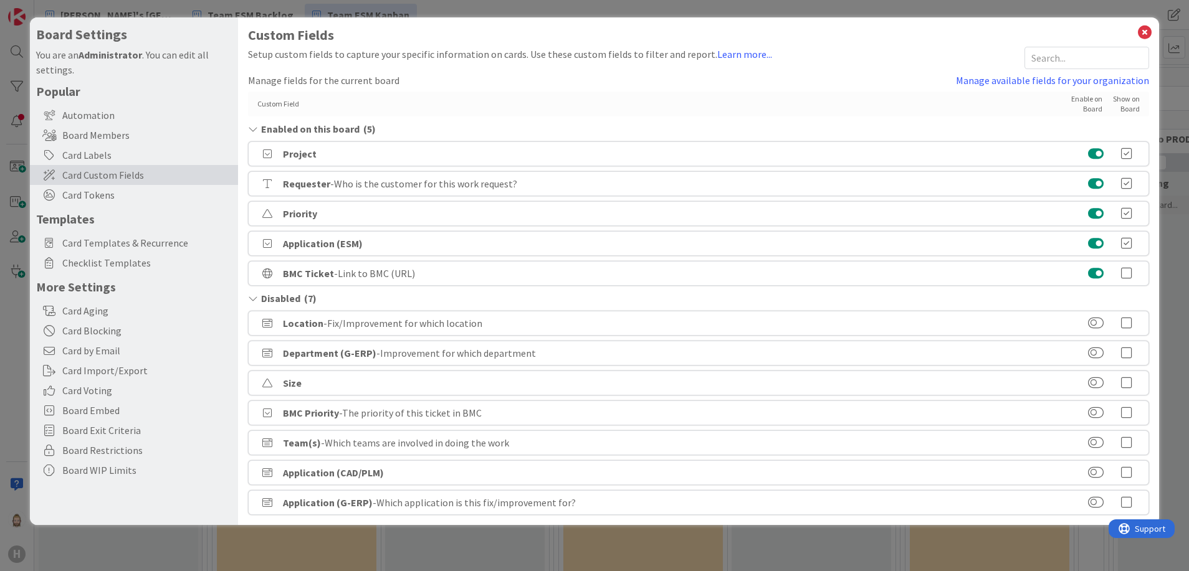
click at [257, 300] on icon at bounding box center [252, 299] width 9 height 10
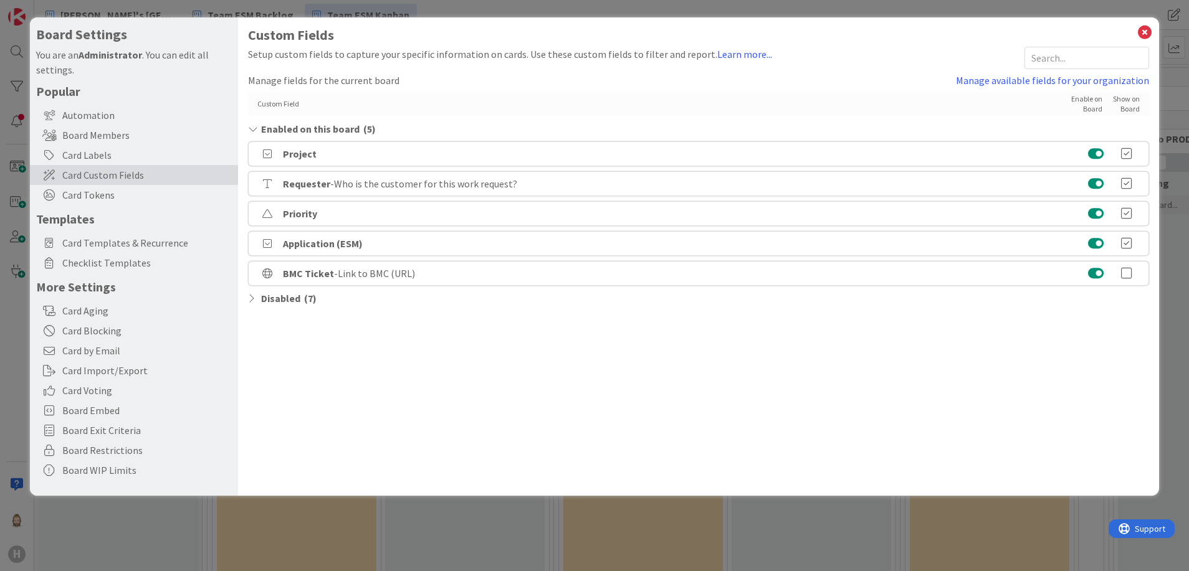
click at [252, 297] on icon at bounding box center [252, 299] width 9 height 10
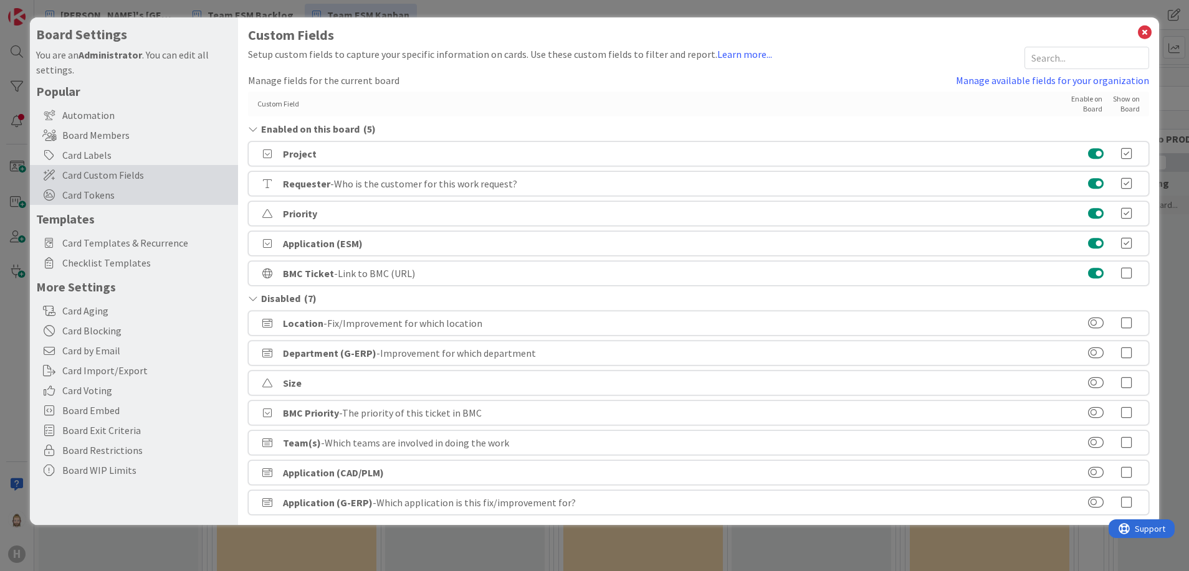
click at [107, 196] on span "Card Tokens" at bounding box center [146, 195] width 169 height 15
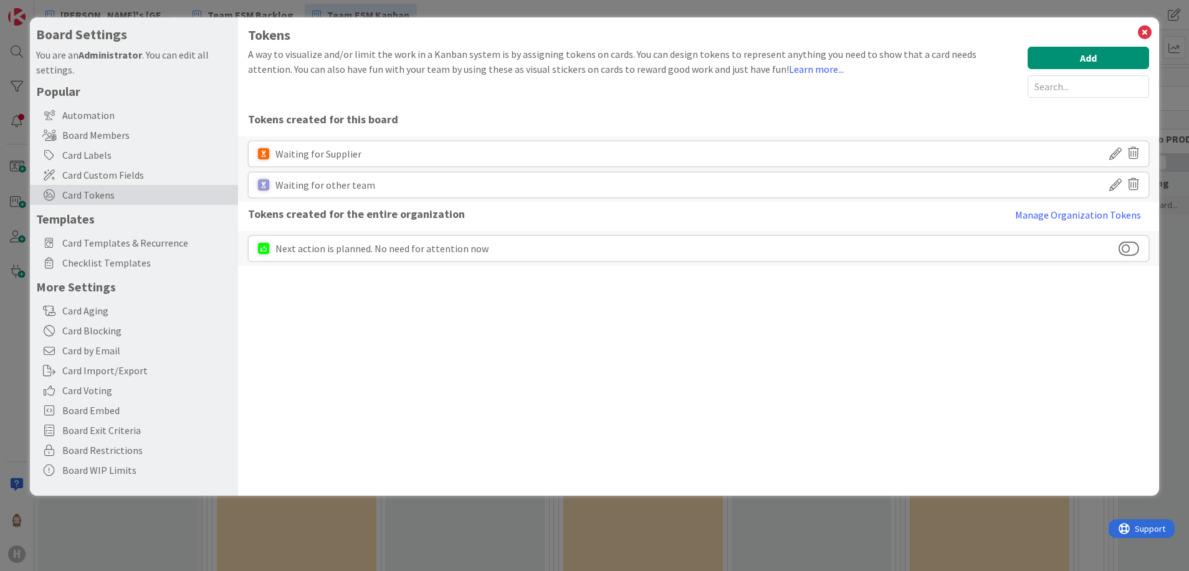
click at [1135, 149] on icon at bounding box center [1133, 153] width 11 height 21
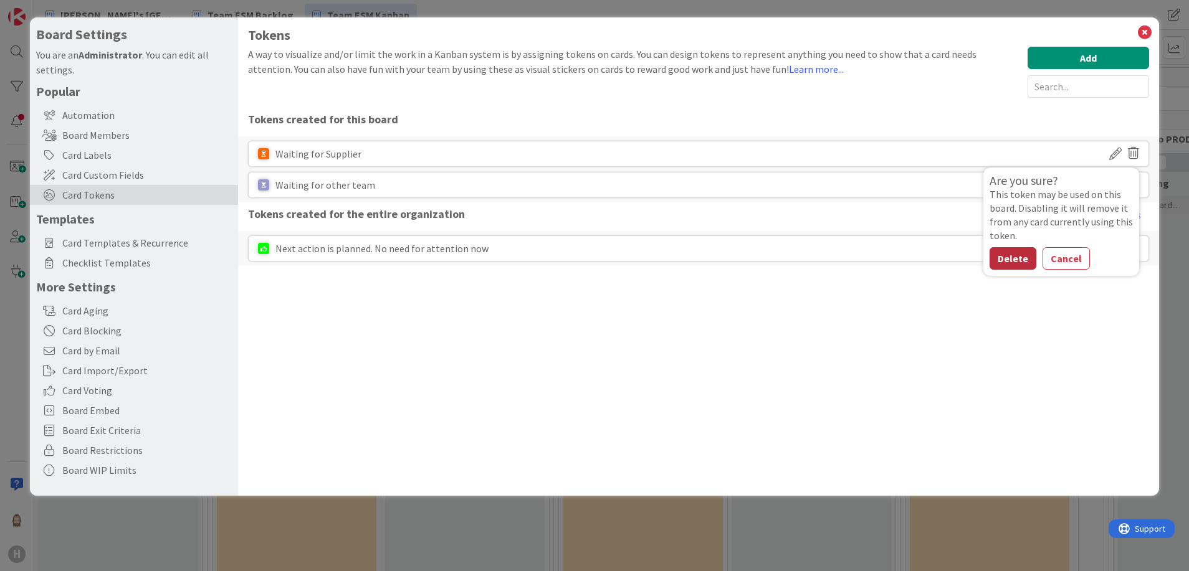
click at [1022, 257] on button "Delete" at bounding box center [1013, 258] width 47 height 22
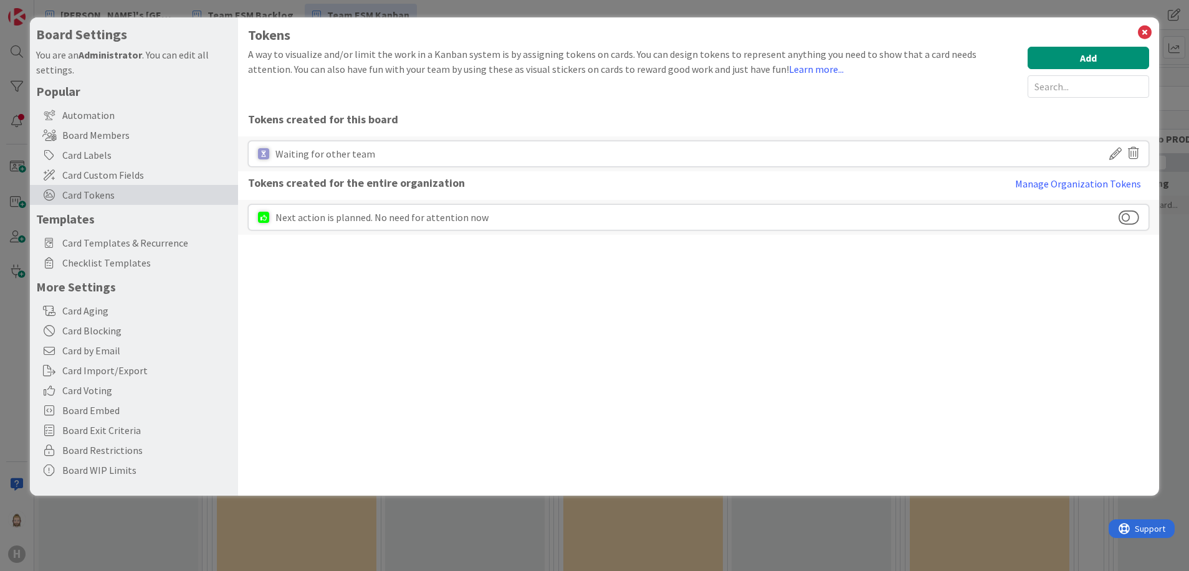
click at [1136, 156] on icon at bounding box center [1133, 153] width 11 height 21
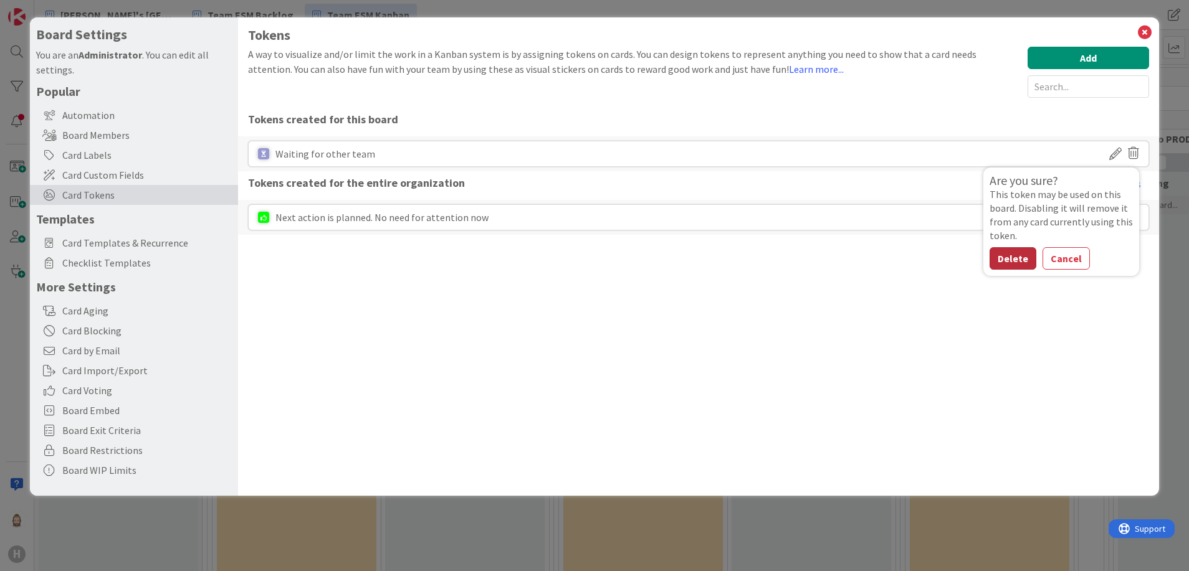
click at [1020, 254] on button "Delete" at bounding box center [1013, 258] width 47 height 22
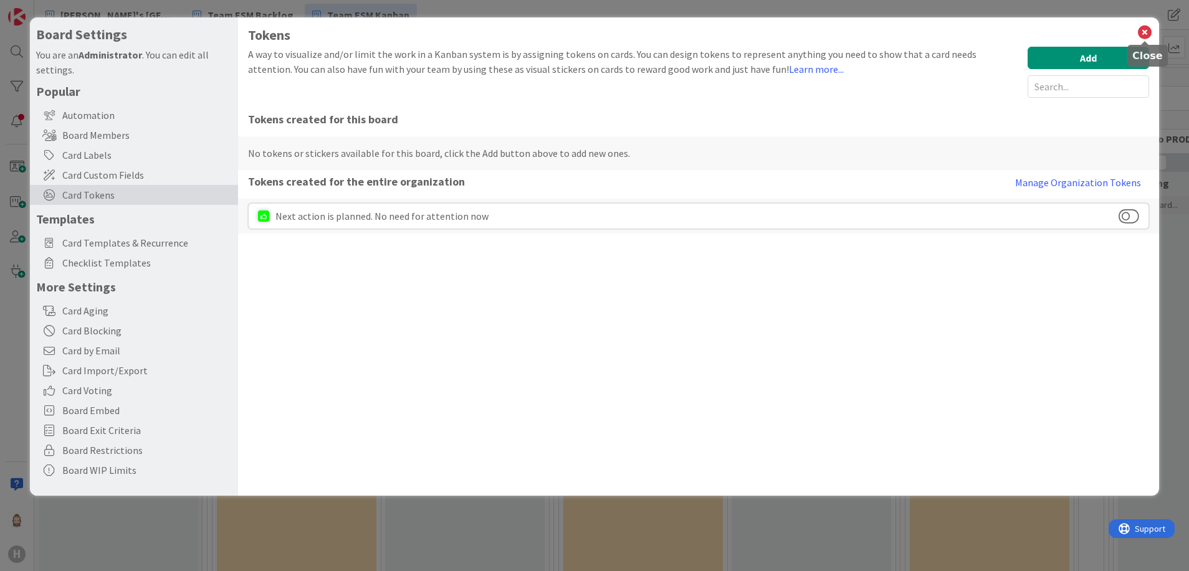
click at [1147, 29] on icon at bounding box center [1145, 32] width 16 height 17
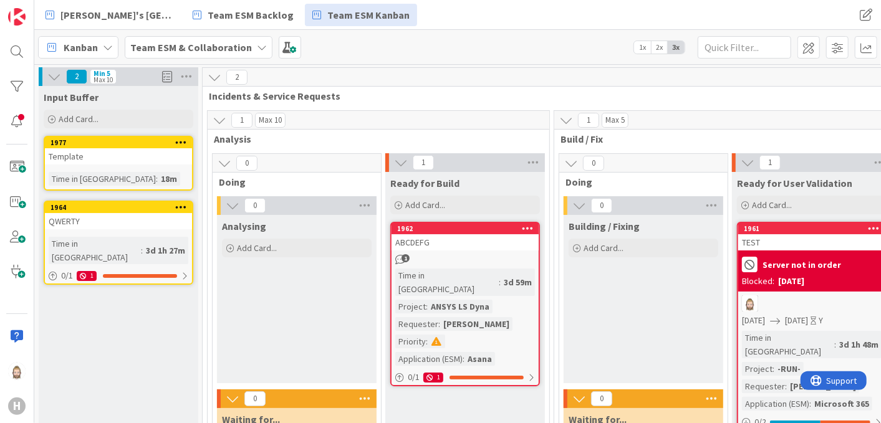
click at [105, 160] on div "Template" at bounding box center [118, 156] width 147 height 16
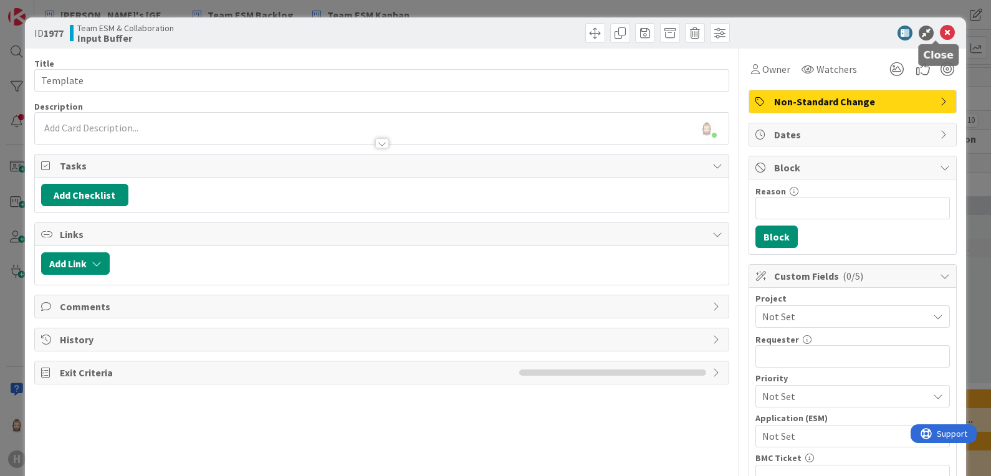
click at [940, 36] on icon at bounding box center [947, 33] width 15 height 15
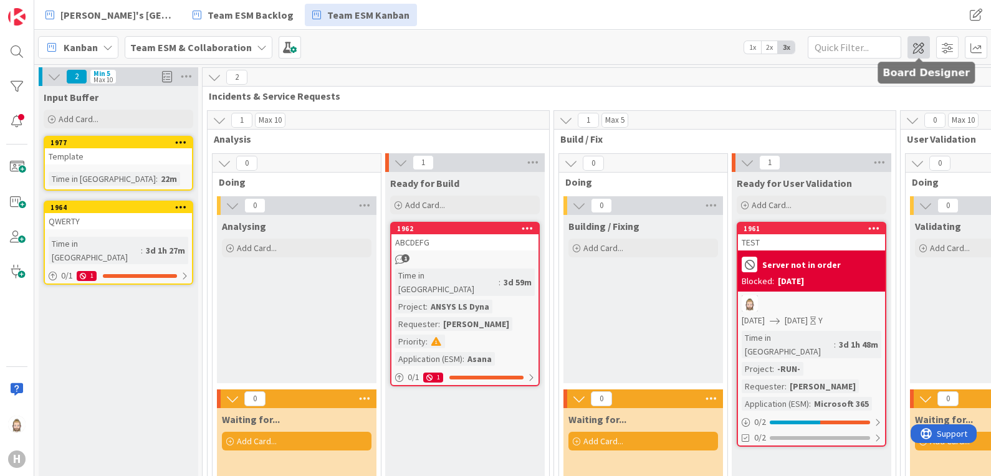
click at [921, 47] on span at bounding box center [918, 47] width 22 height 22
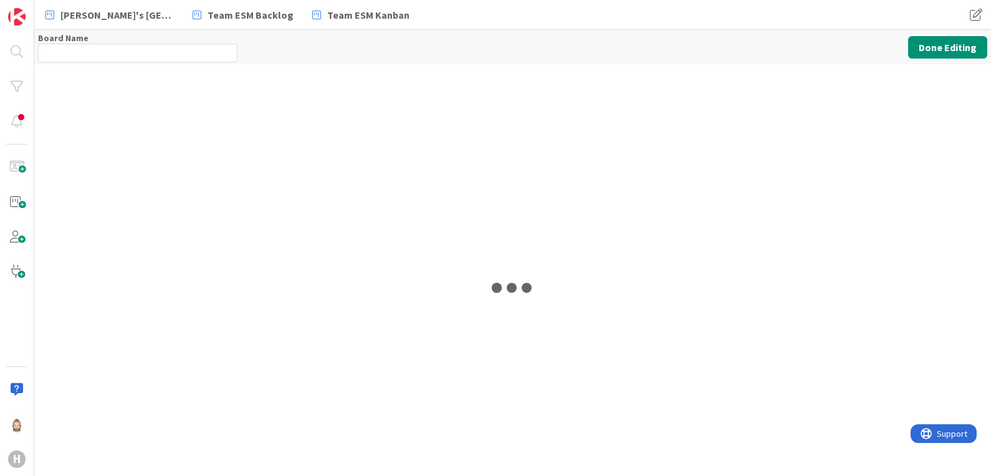
type input "Team ESM & Collaboration"
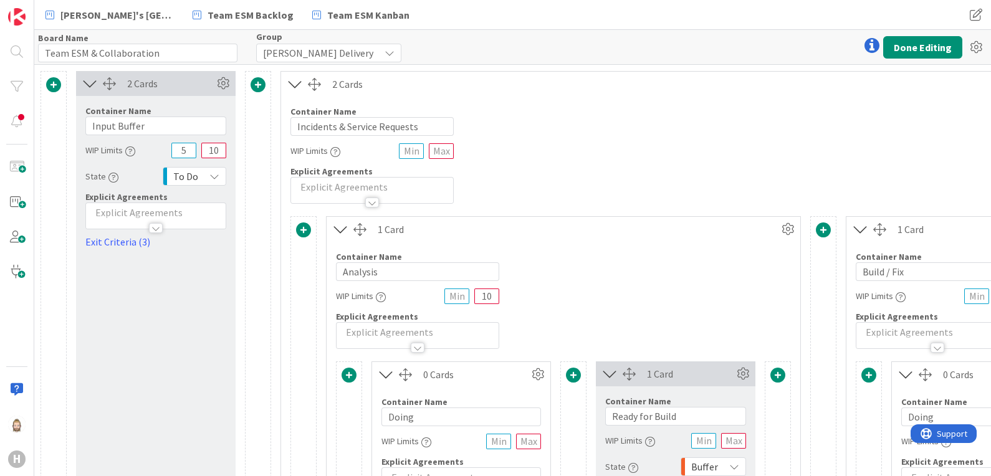
click at [53, 84] on span at bounding box center [53, 84] width 15 height 15
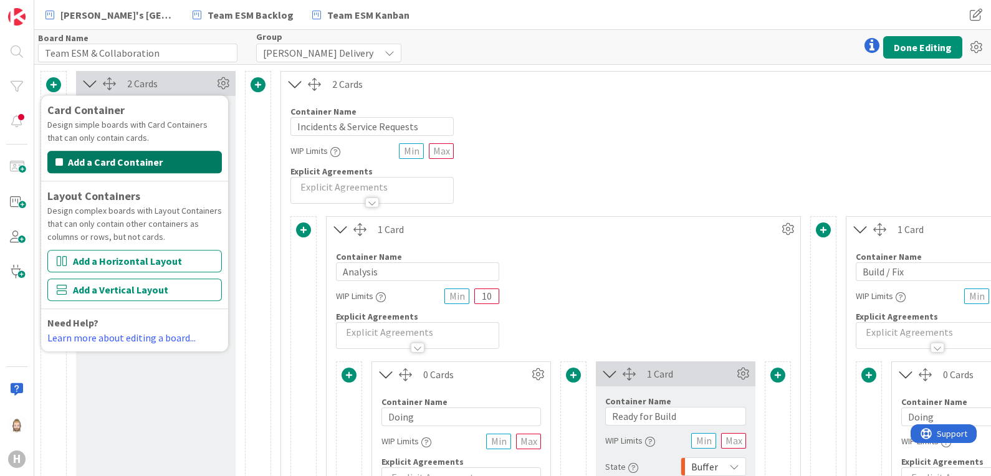
click at [106, 156] on button "Add a Card Container" at bounding box center [134, 162] width 174 height 22
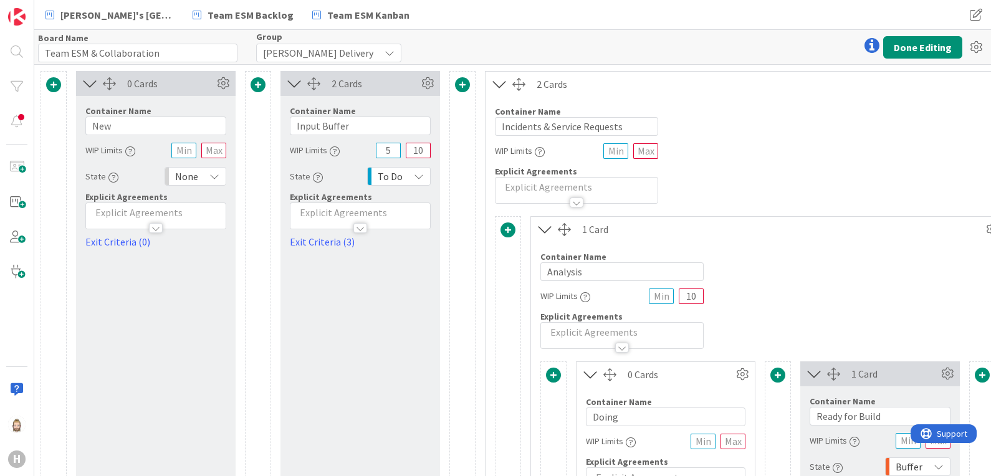
click at [196, 171] on span "None" at bounding box center [186, 176] width 23 height 17
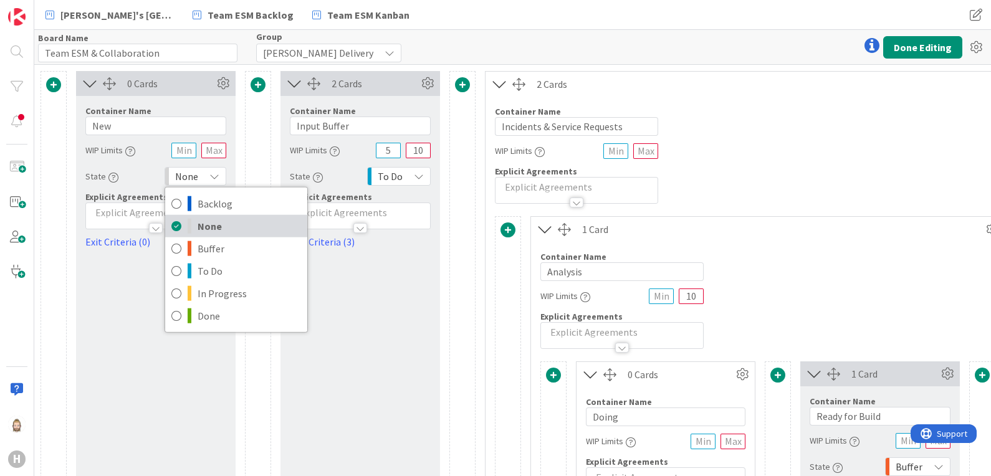
click at [234, 230] on span "None" at bounding box center [249, 226] width 103 height 19
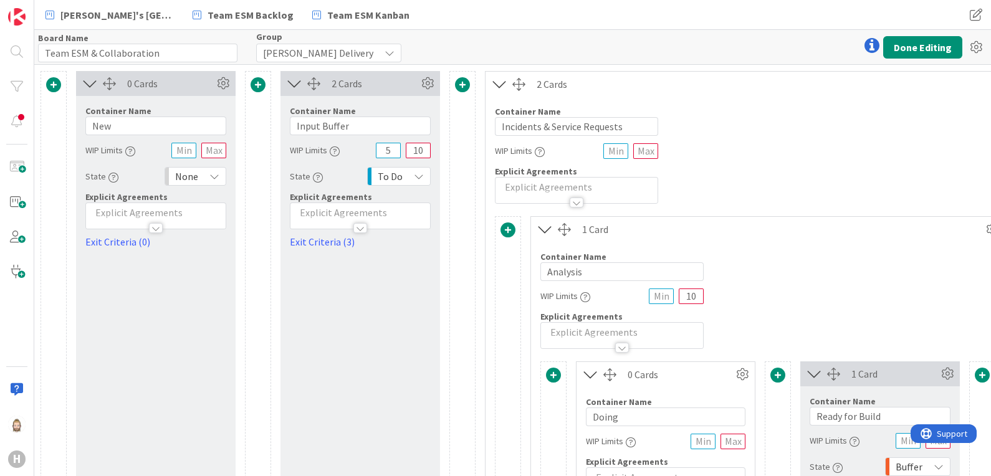
click at [111, 176] on icon "button" at bounding box center [113, 178] width 10 height 10
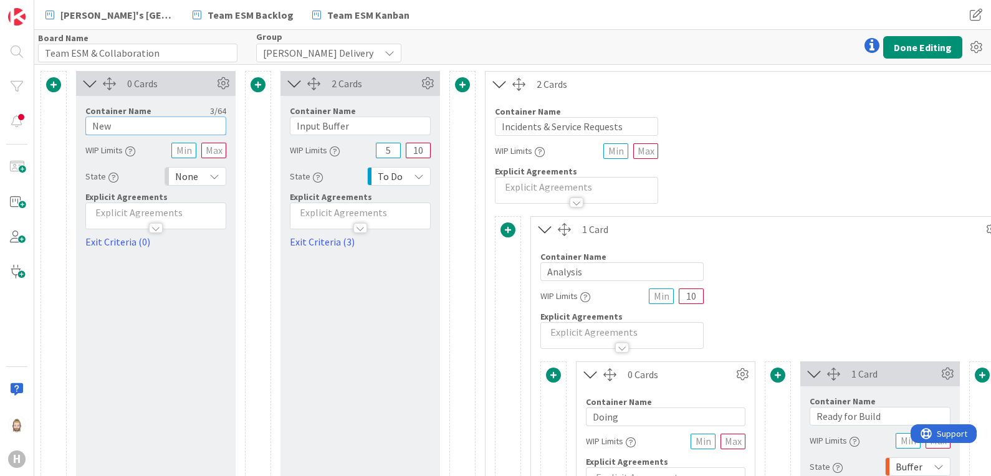
click at [139, 128] on input "New" at bounding box center [155, 126] width 141 height 19
type input "I"
type input "INFO"
click at [934, 45] on button "Done Editing" at bounding box center [922, 47] width 79 height 22
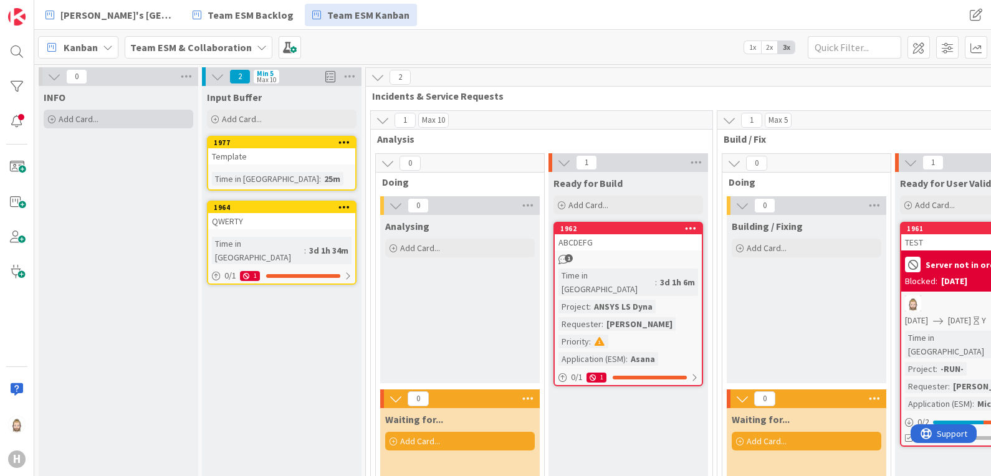
click at [112, 120] on div "Add Card..." at bounding box center [119, 119] width 150 height 19
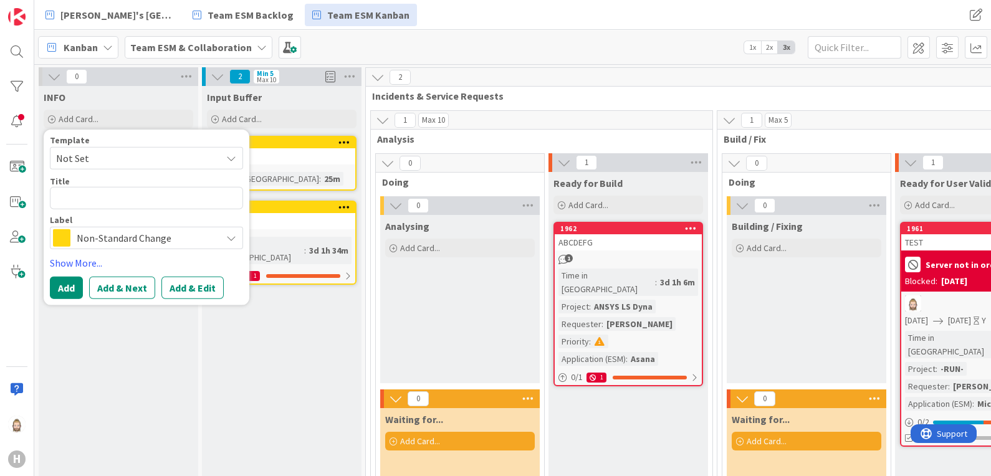
click at [107, 242] on span "Non-Standard Change" at bounding box center [146, 237] width 138 height 17
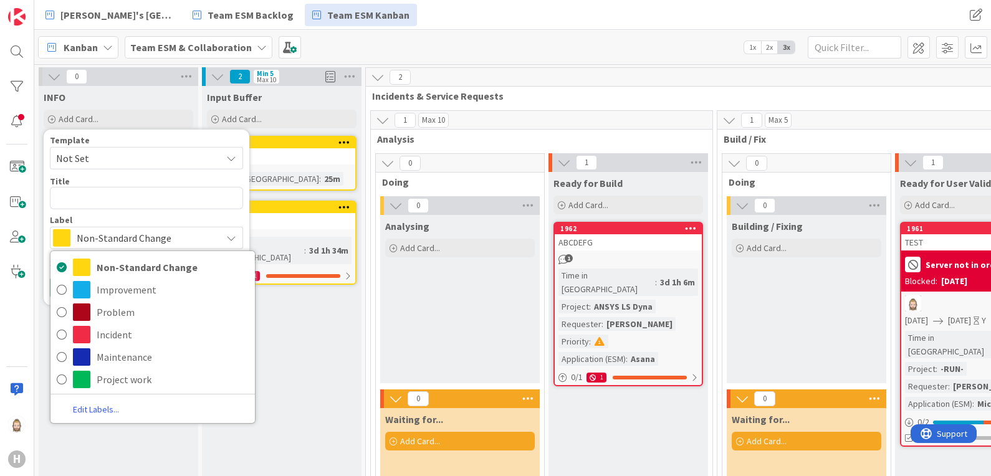
click at [97, 411] on link "Edit Labels..." at bounding box center [95, 409] width 91 height 17
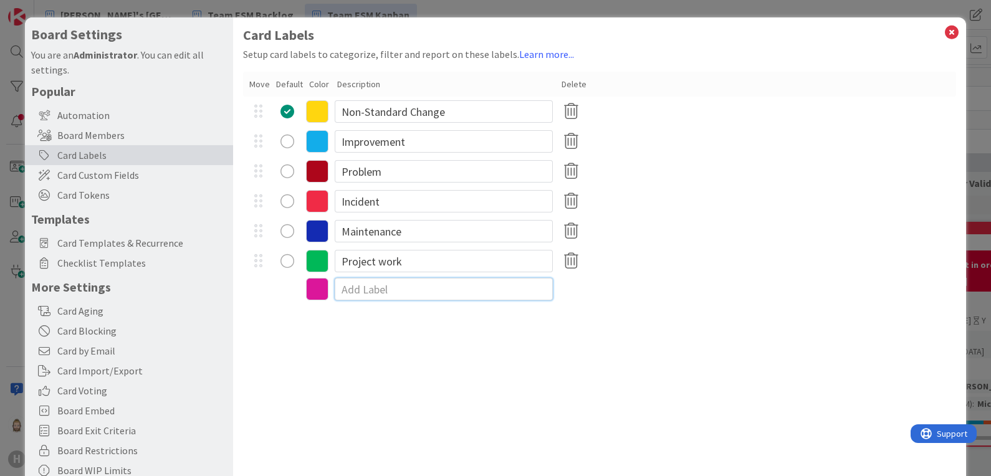
click at [370, 289] on input at bounding box center [444, 289] width 218 height 22
type input "INFO"
click at [315, 285] on icon at bounding box center [317, 291] width 22 height 22
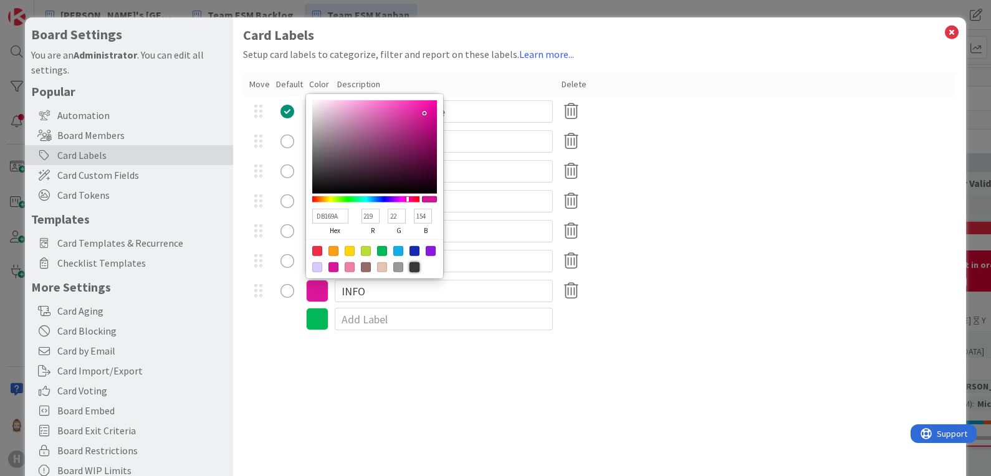
click at [414, 265] on div at bounding box center [414, 267] width 10 height 10
type input "383838"
type input "56"
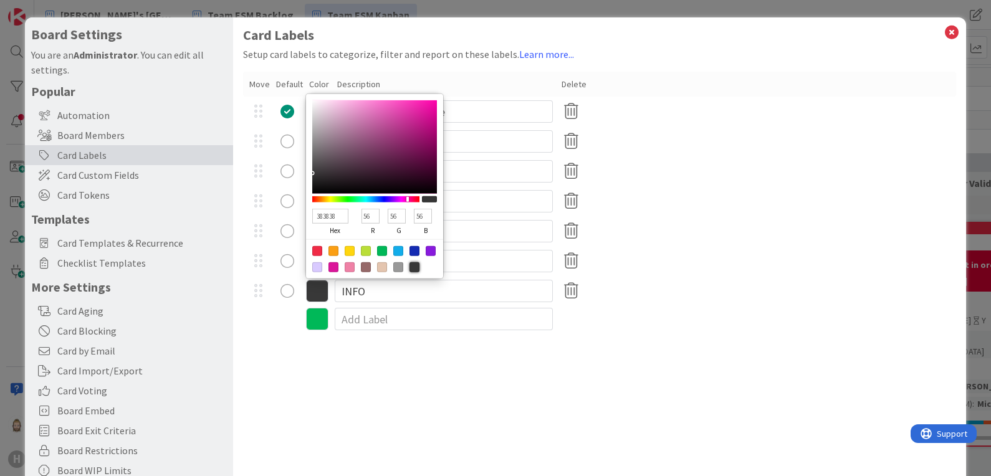
click at [397, 268] on div at bounding box center [398, 267] width 10 height 10
type input "999999"
type input "153"
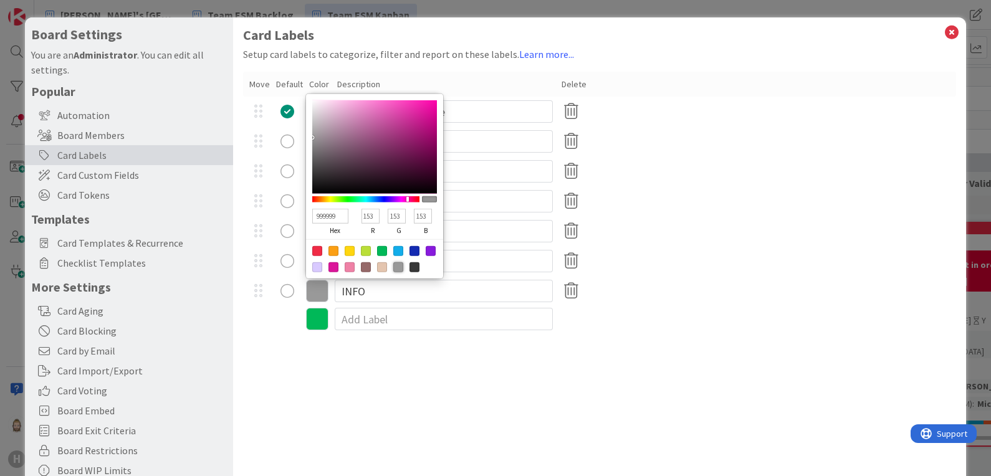
click at [380, 268] on div at bounding box center [382, 267] width 10 height 10
type input "E4C5AF"
type input "228"
type input "197"
type input "175"
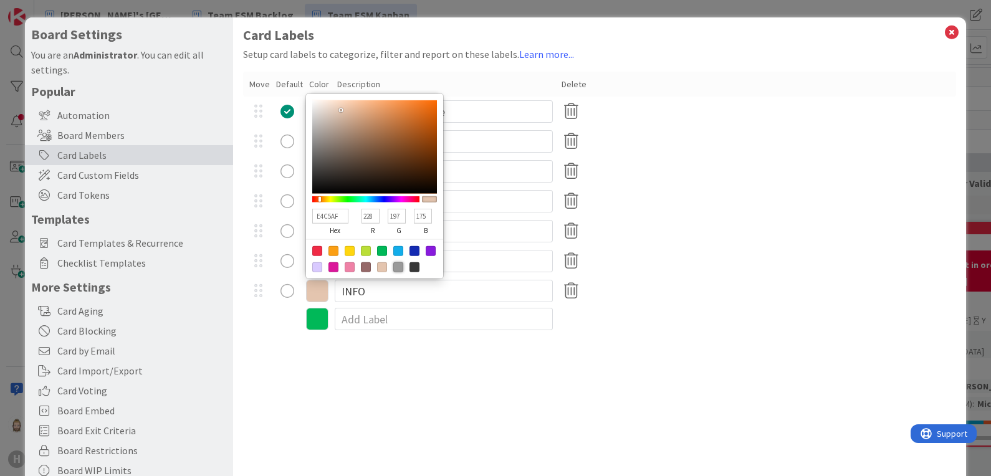
click at [395, 267] on div at bounding box center [398, 267] width 10 height 10
type input "999999"
type input "153"
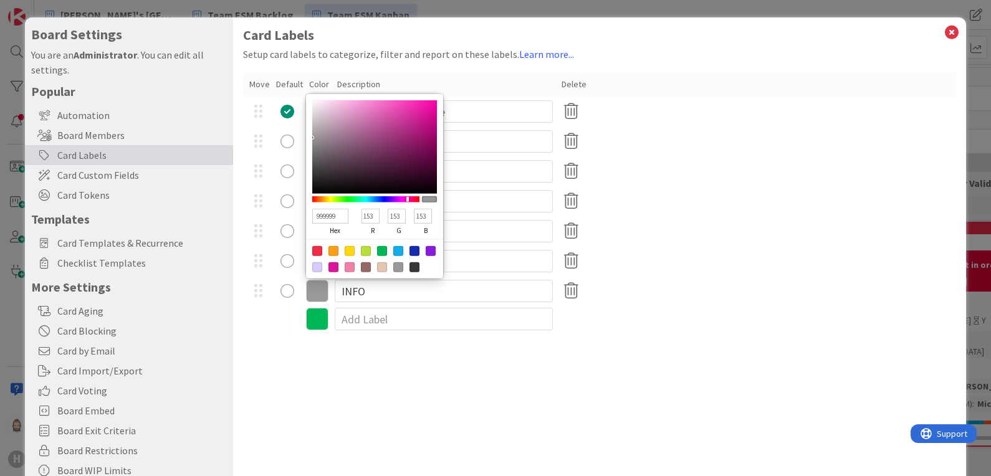
click at [429, 199] on div at bounding box center [429, 199] width 15 height 6
click at [399, 265] on div at bounding box center [398, 267] width 10 height 10
click at [411, 408] on div "Card Labels Setup card labels to categorize, filter and report on these labels.…" at bounding box center [599, 256] width 733 height 479
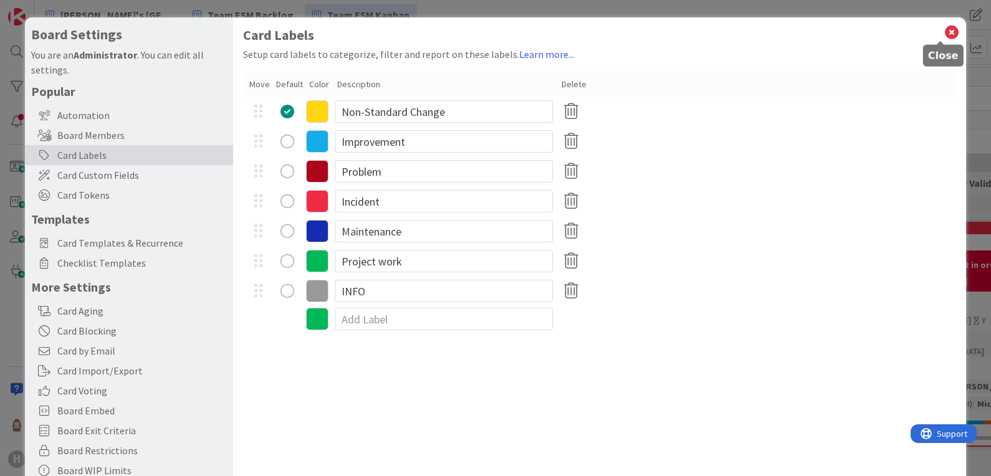
click at [943, 28] on icon at bounding box center [951, 32] width 16 height 17
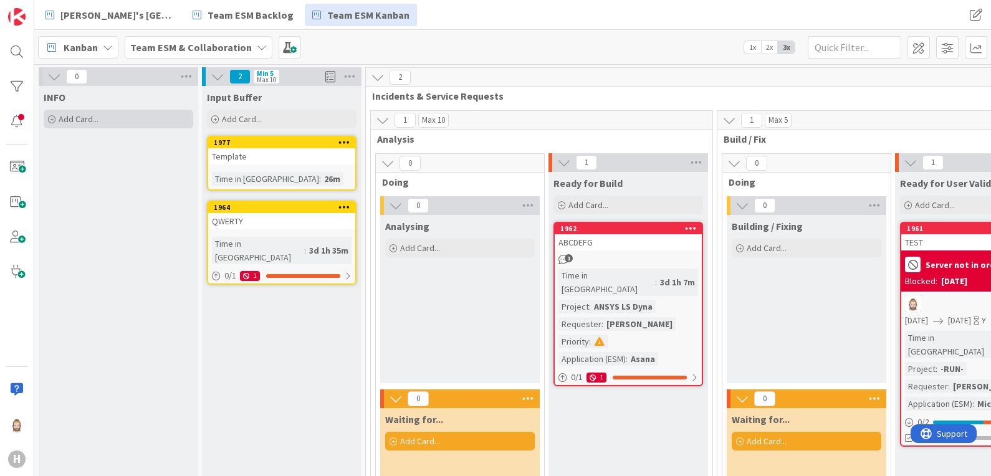
click at [107, 118] on div "Add Card..." at bounding box center [119, 119] width 150 height 19
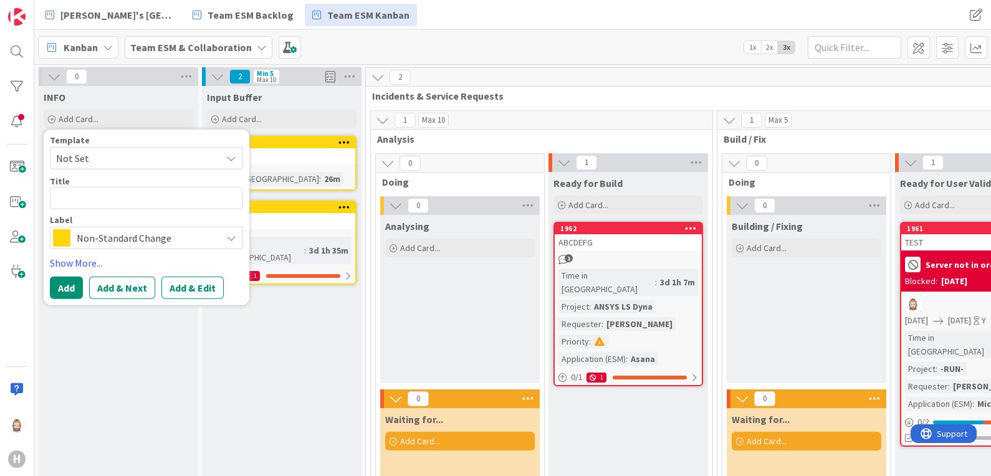
click at [117, 235] on span "Non-Standard Change" at bounding box center [146, 237] width 138 height 17
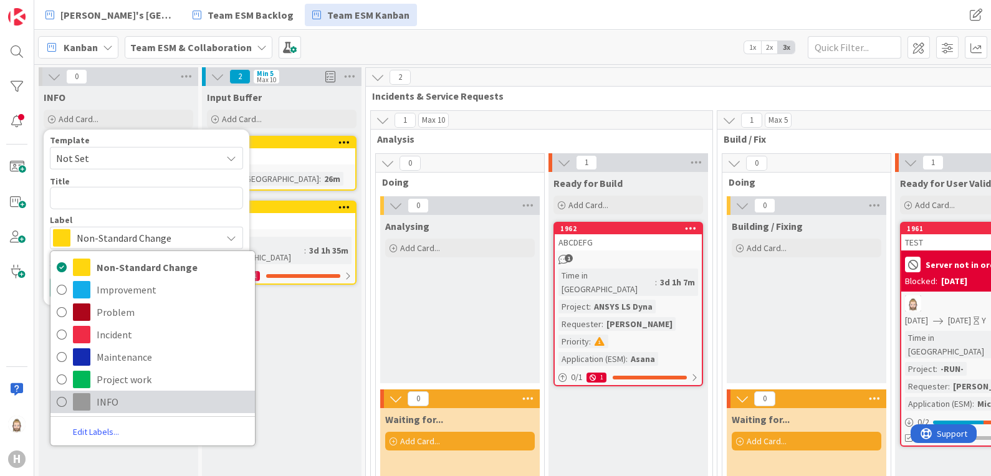
click at [122, 398] on span "INFO" at bounding box center [173, 402] width 152 height 19
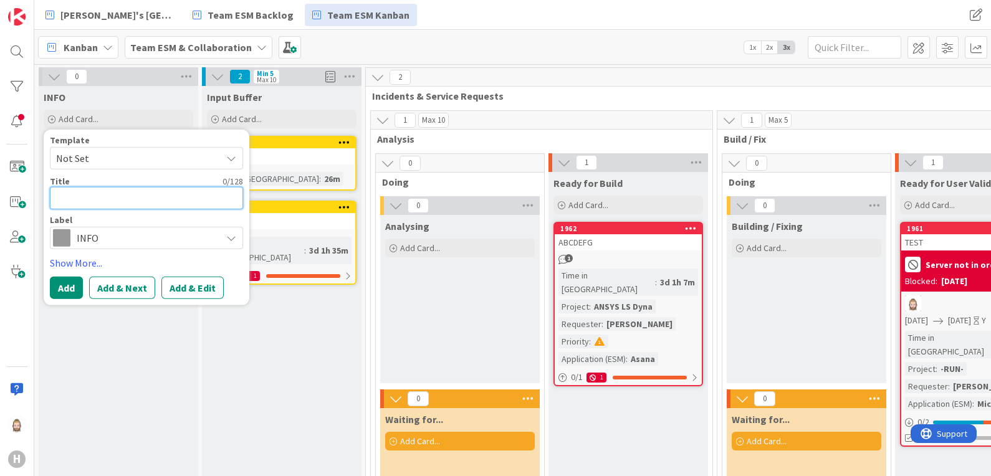
click at [128, 199] on textarea at bounding box center [146, 198] width 193 height 22
type textarea "x"
type textarea "T"
type textarea "x"
type textarea "To"
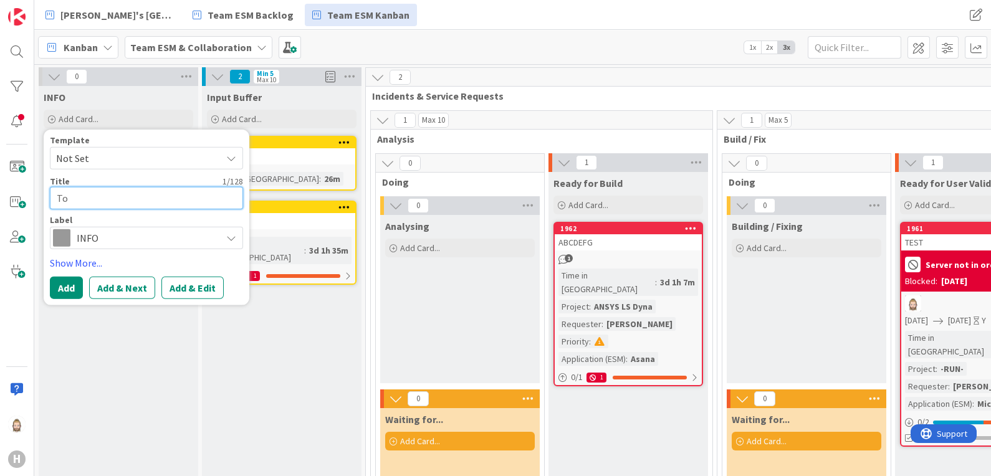
type textarea "x"
type textarea "To"
type textarea "x"
type textarea "To d"
type textarea "x"
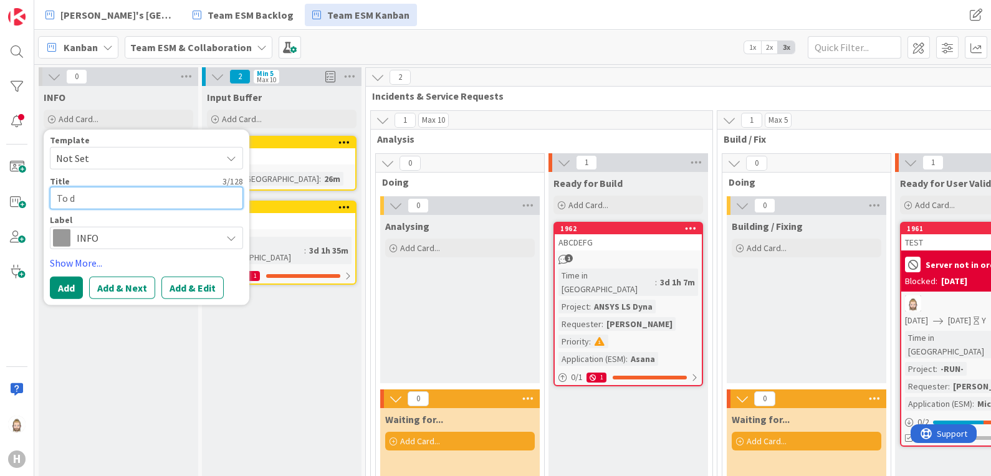
type textarea "To di"
type textarea "x"
type textarea "To dis"
type textarea "x"
type textarea "To disc"
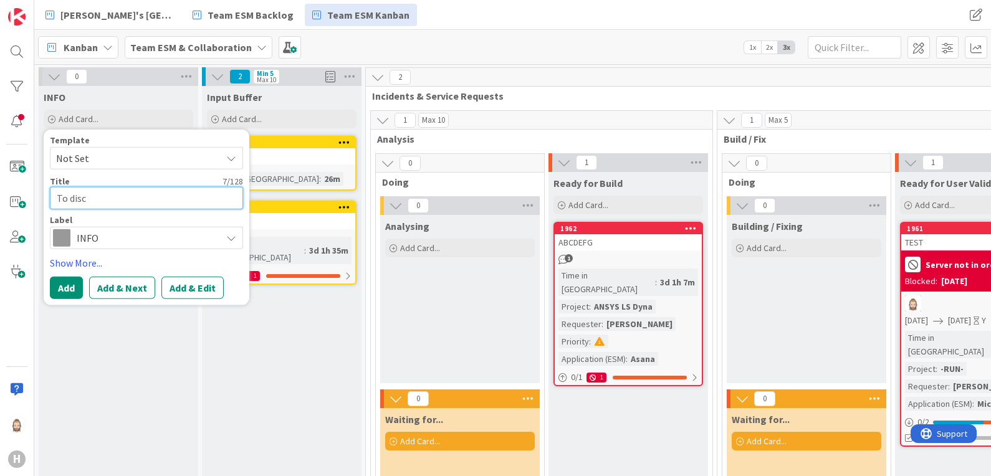
type textarea "x"
type textarea "To discu"
type textarea "x"
type textarea "To discus"
type textarea "x"
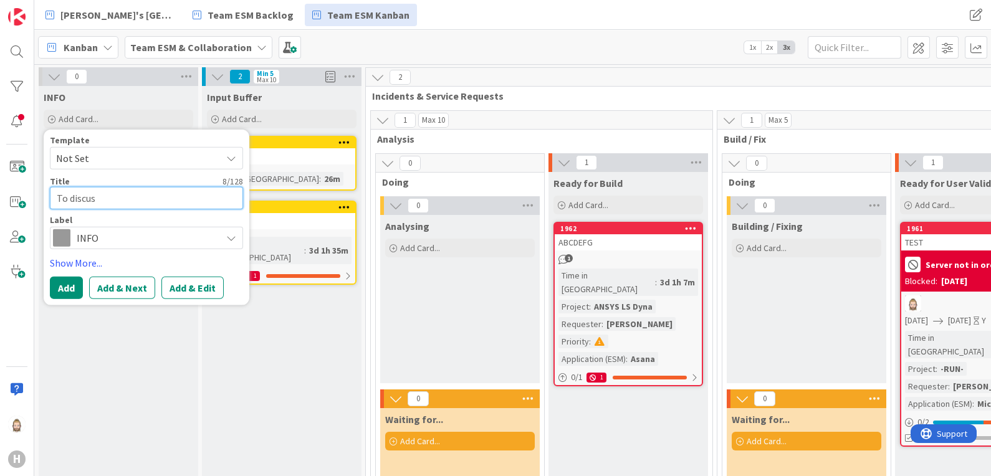
type textarea "To discuss"
type textarea "x"
type textarea "To discuss"
type textarea "x"
type textarea "To discuss d"
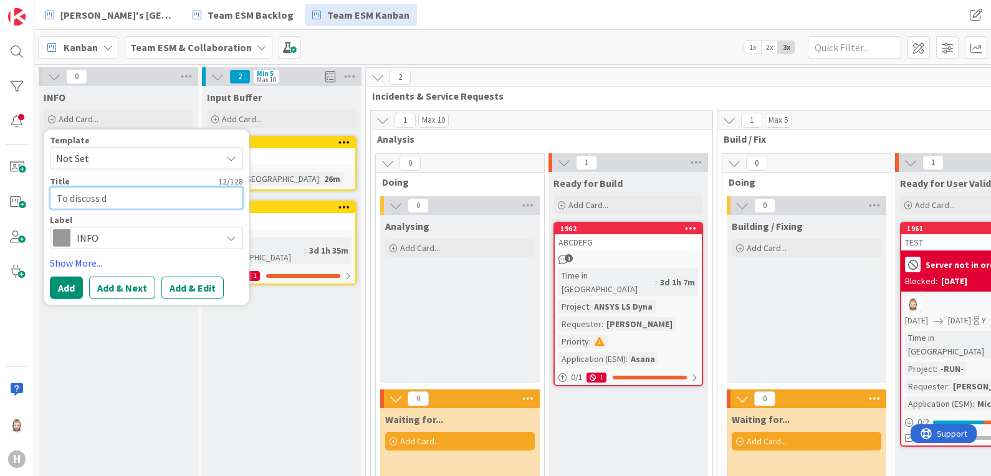
type textarea "x"
type textarea "To discuss du"
type textarea "x"
type textarea "To discuss dur"
type textarea "x"
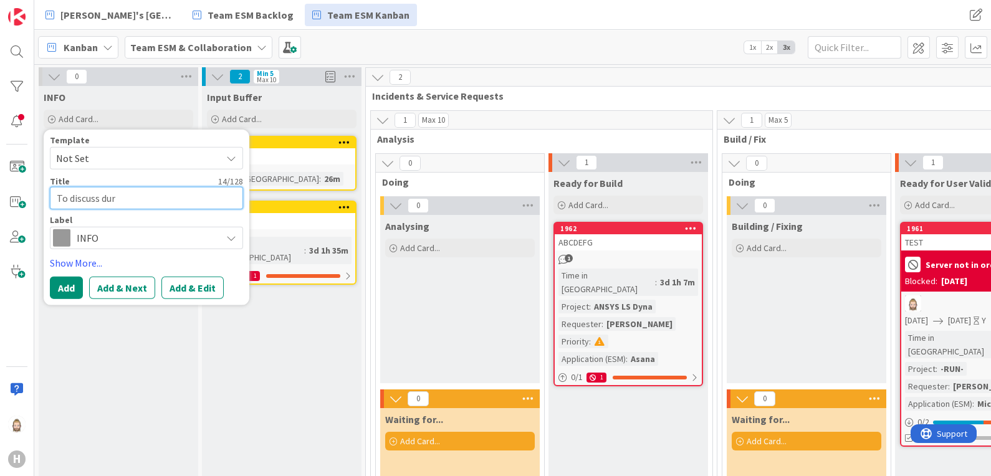
type textarea "To discuss duri"
type textarea "x"
type textarea "To discuss durin"
type textarea "x"
type textarea "To discuss during"
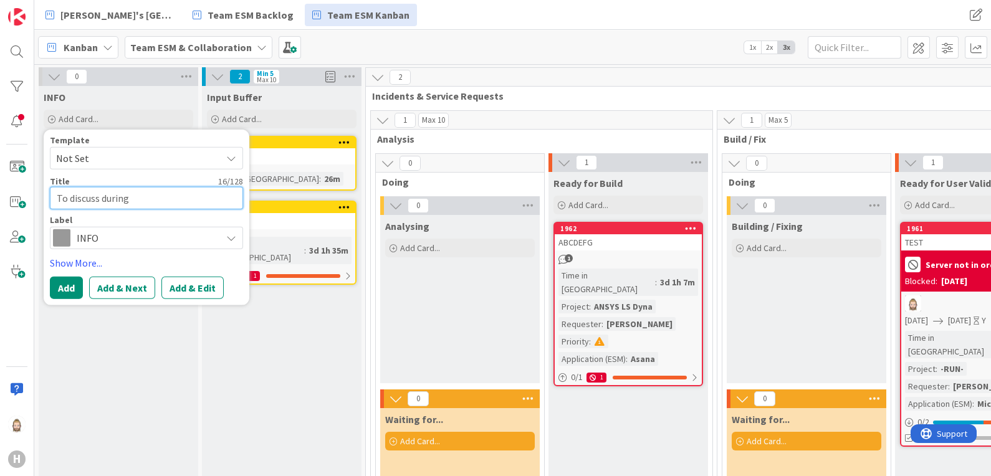
type textarea "x"
type textarea "To discuss during"
type textarea "x"
type textarea "To discuss during D"
type textarea "x"
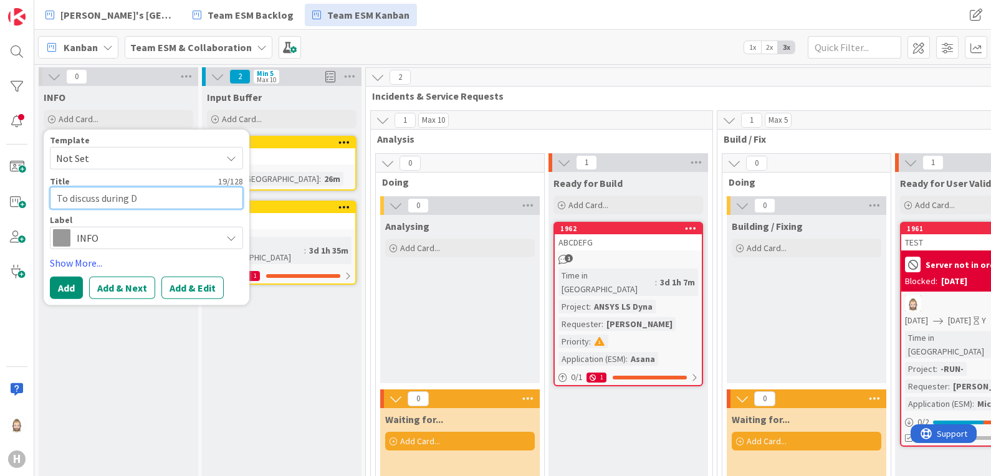
type textarea "To discuss during Da"
type textarea "x"
type textarea "To discuss during Dai"
type textarea "x"
type textarea "To discuss during Dail"
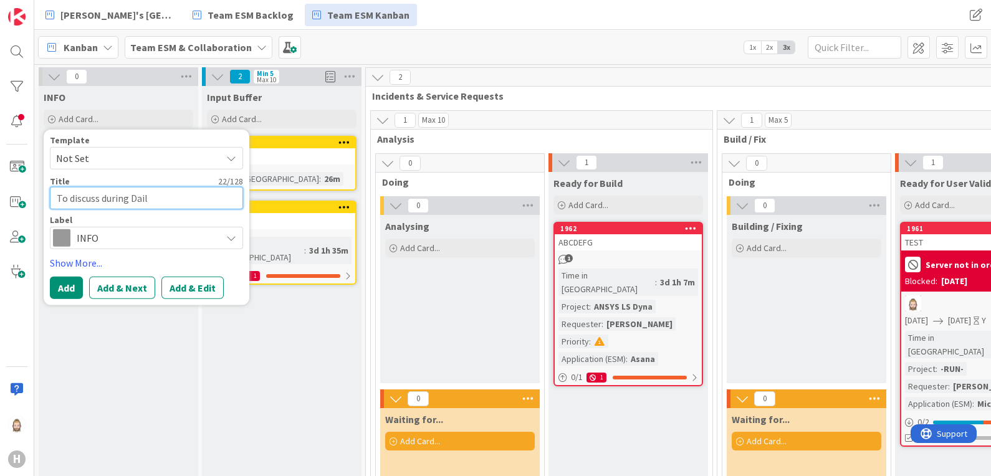
type textarea "x"
type textarea "To discuss during Daily"
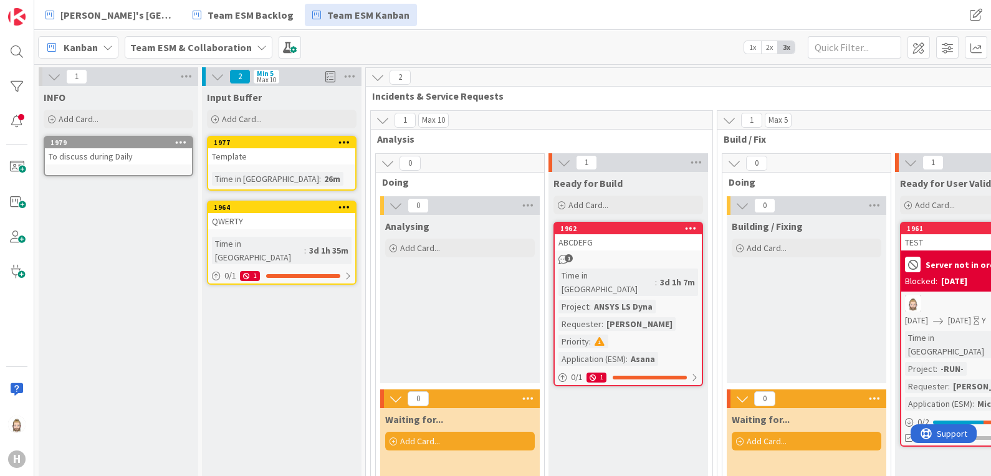
click at [125, 153] on div "To discuss during Daily" at bounding box center [118, 156] width 147 height 16
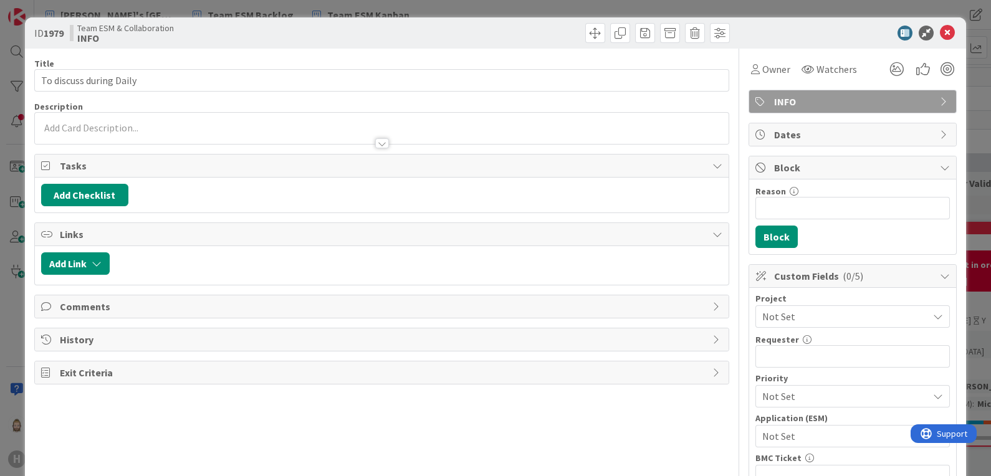
click at [375, 138] on div at bounding box center [382, 143] width 14 height 10
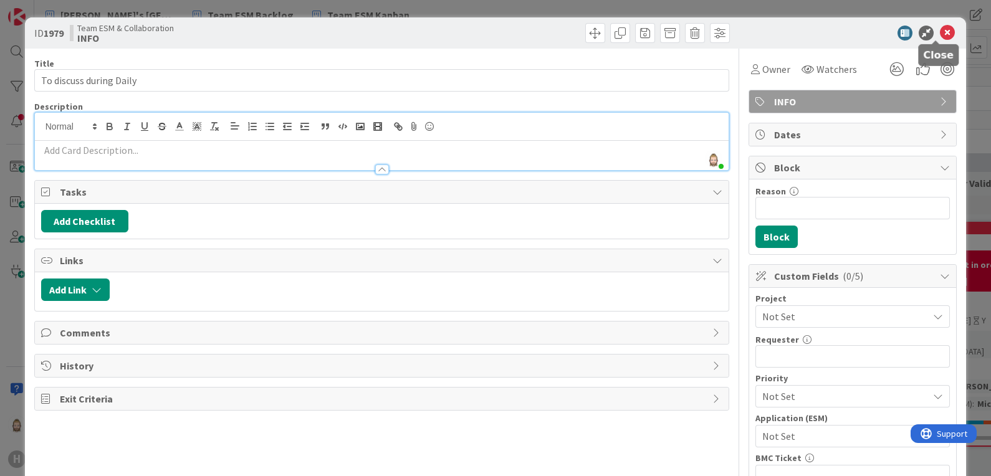
click at [940, 30] on icon at bounding box center [947, 33] width 15 height 15
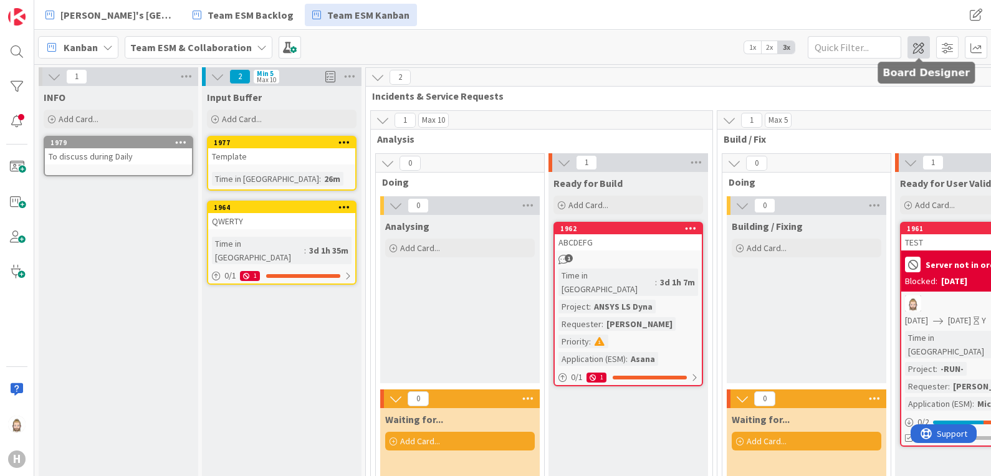
click at [912, 44] on span at bounding box center [918, 47] width 22 height 22
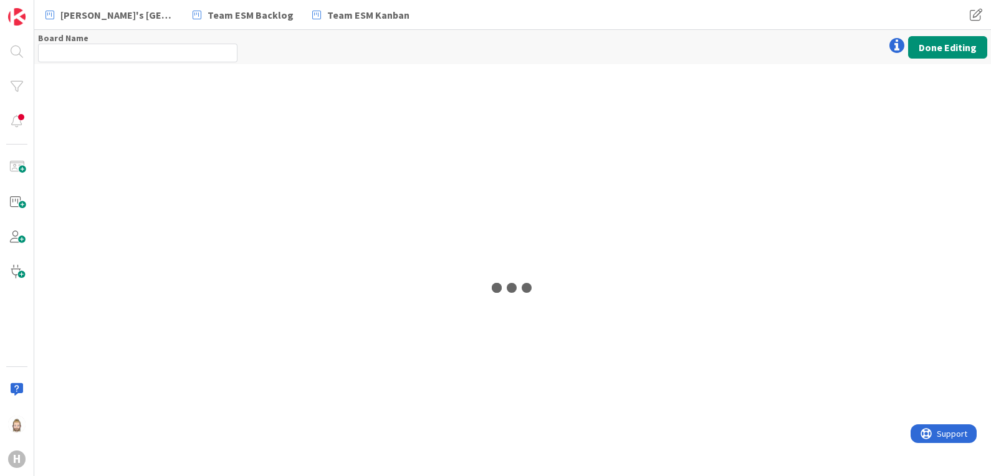
type input "Team ESM & Collaboration"
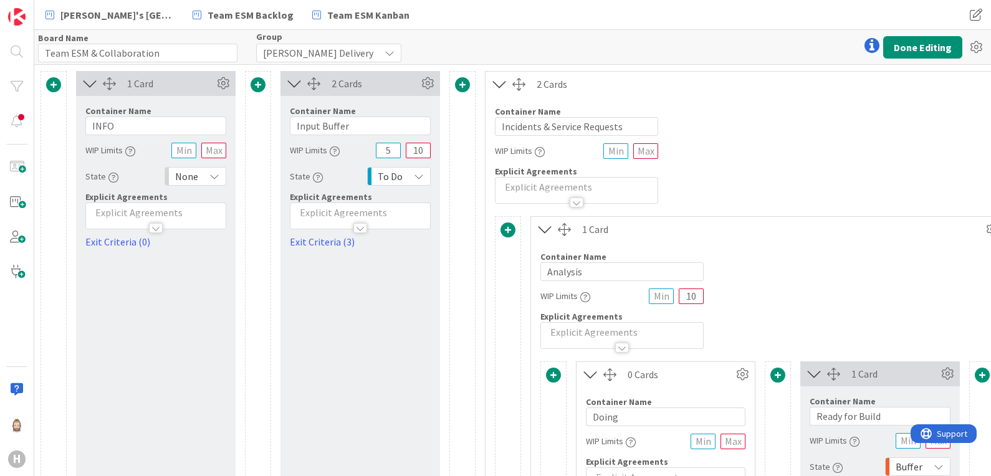
drag, startPoint x: 362, startPoint y: 227, endPoint x: 354, endPoint y: 229, distance: 8.5
click at [363, 227] on div at bounding box center [360, 228] width 14 height 10
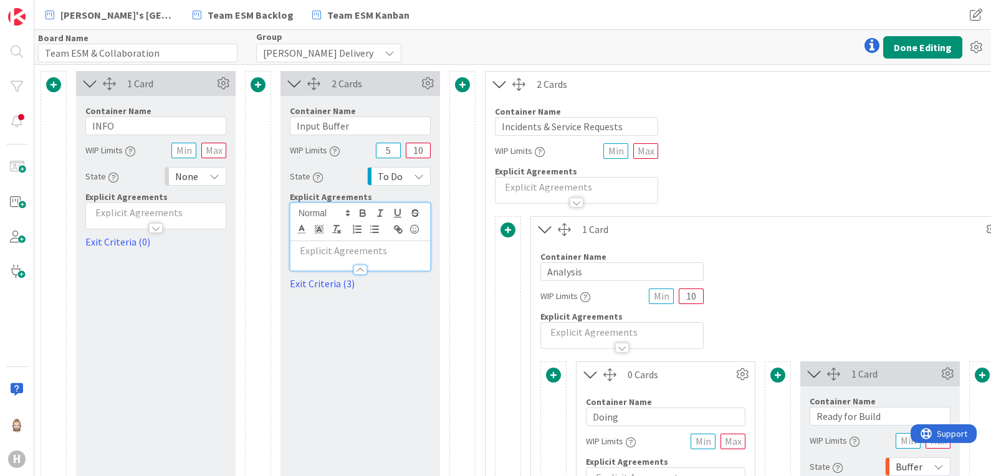
click at [159, 227] on div at bounding box center [156, 228] width 14 height 10
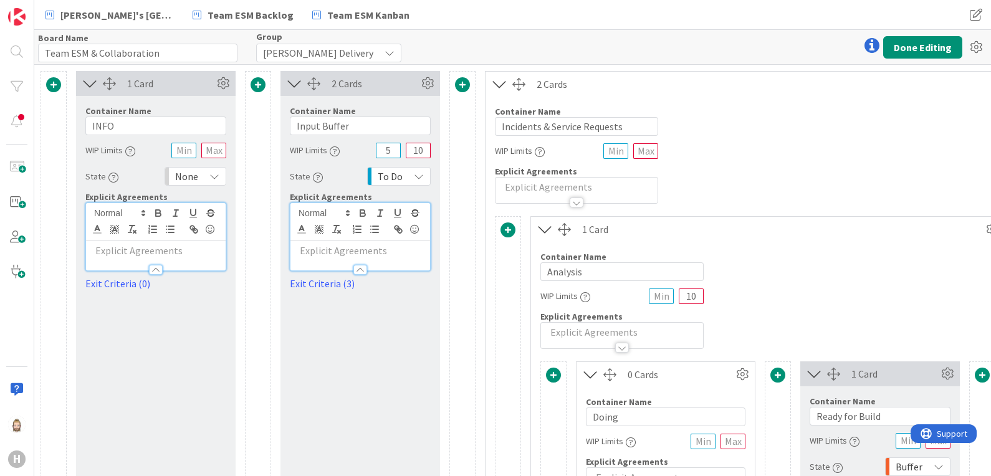
click at [151, 252] on p at bounding box center [155, 251] width 127 height 14
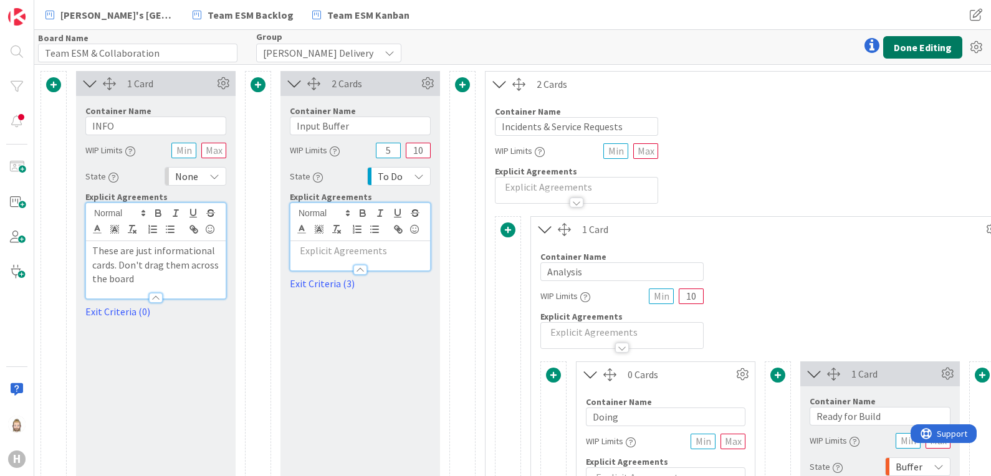
click at [899, 45] on button "Done Editing" at bounding box center [922, 47] width 79 height 22
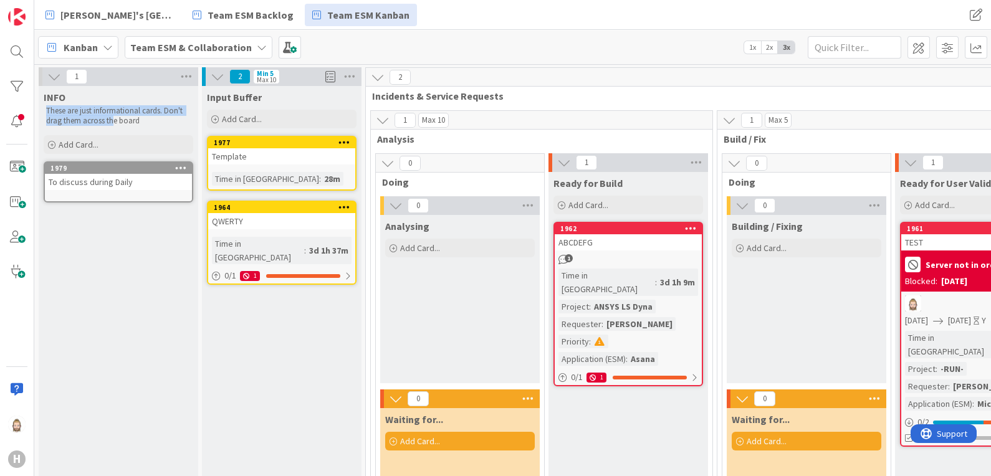
drag, startPoint x: 47, startPoint y: 111, endPoint x: 113, endPoint y: 122, distance: 66.9
click at [113, 122] on p "These are just informational cards. Don't drag them across the board" at bounding box center [118, 116] width 145 height 21
drag, startPoint x: 113, startPoint y: 122, endPoint x: 135, endPoint y: 262, distance: 142.0
click at [135, 262] on div "INFO These are just informational cards. Don't drag them across the board Add C…" at bounding box center [119, 341] width 160 height 511
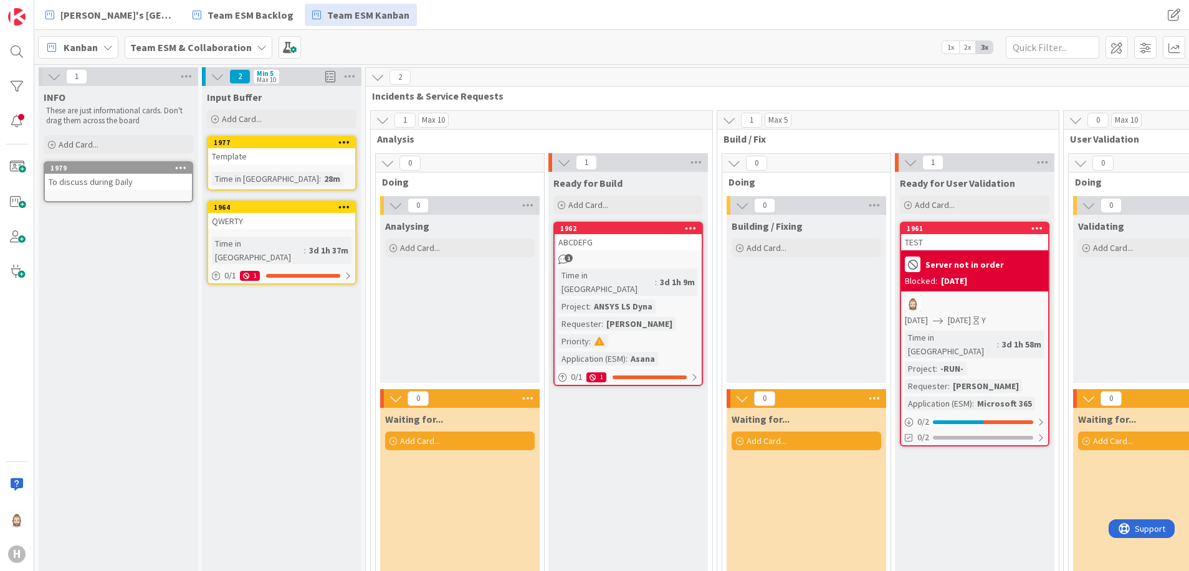
click at [128, 173] on div "1979" at bounding box center [118, 168] width 147 height 11
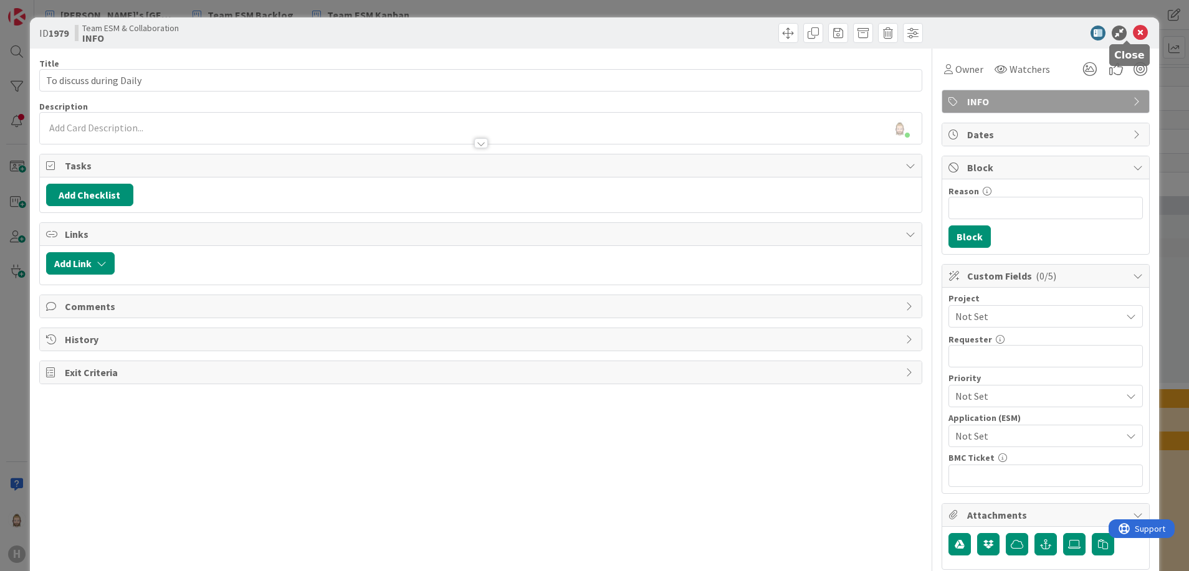
click at [1133, 36] on icon at bounding box center [1140, 33] width 15 height 15
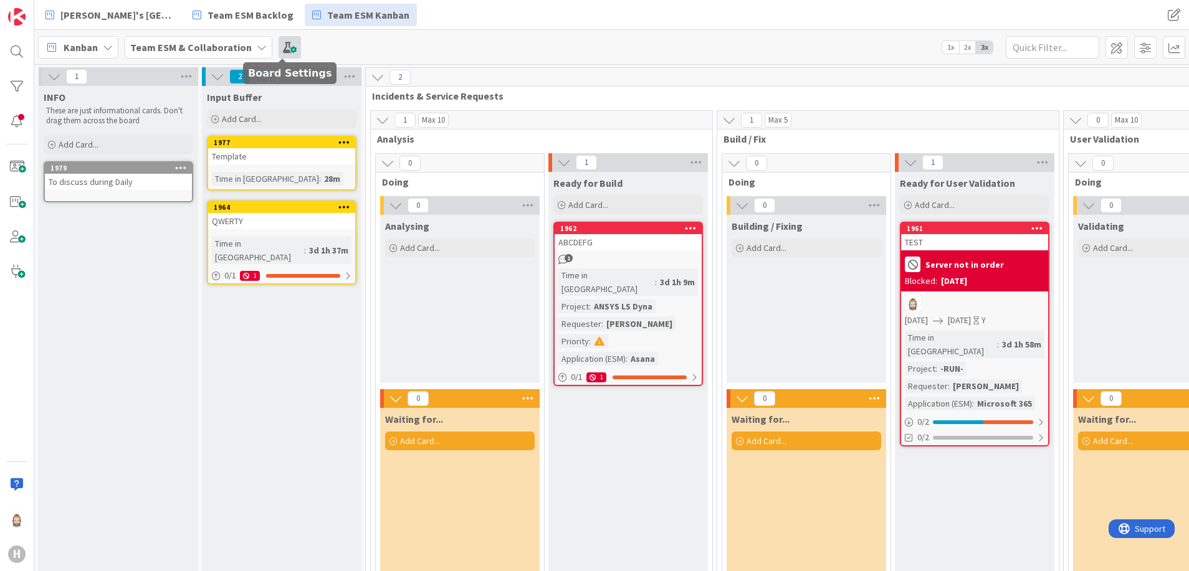
click at [282, 47] on span at bounding box center [290, 47] width 22 height 22
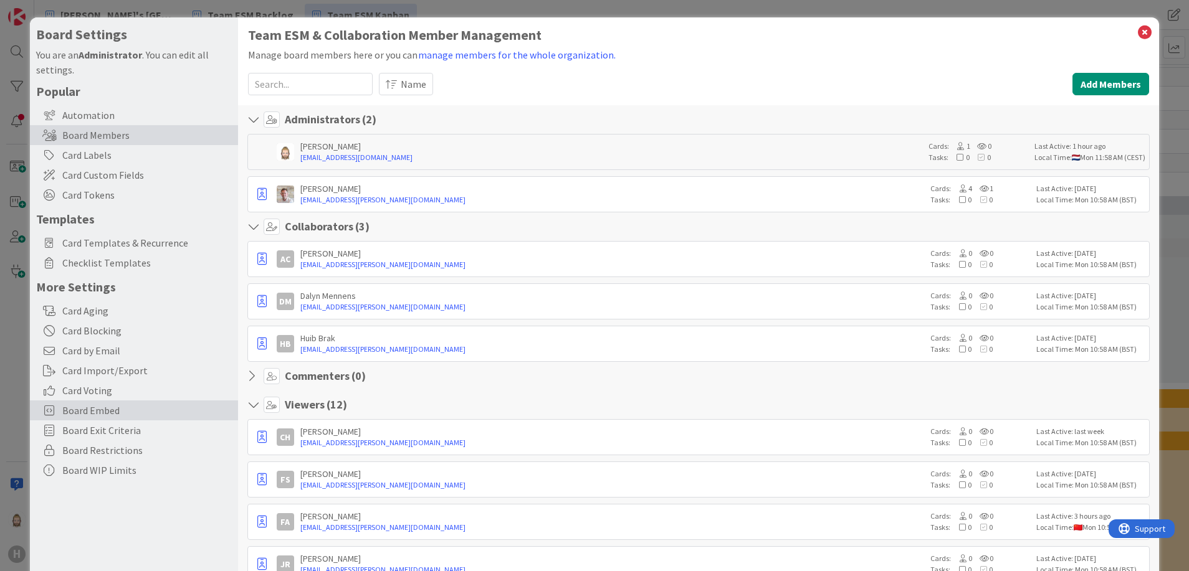
click at [141, 403] on div "Board Embed" at bounding box center [134, 411] width 208 height 20
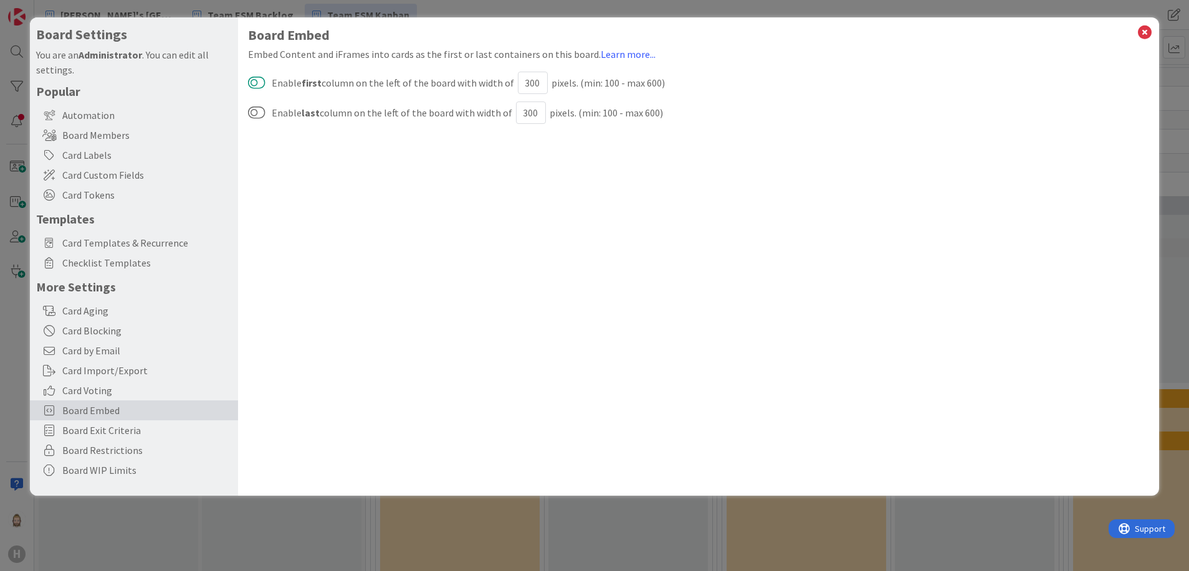
click at [260, 80] on button at bounding box center [256, 82] width 17 height 15
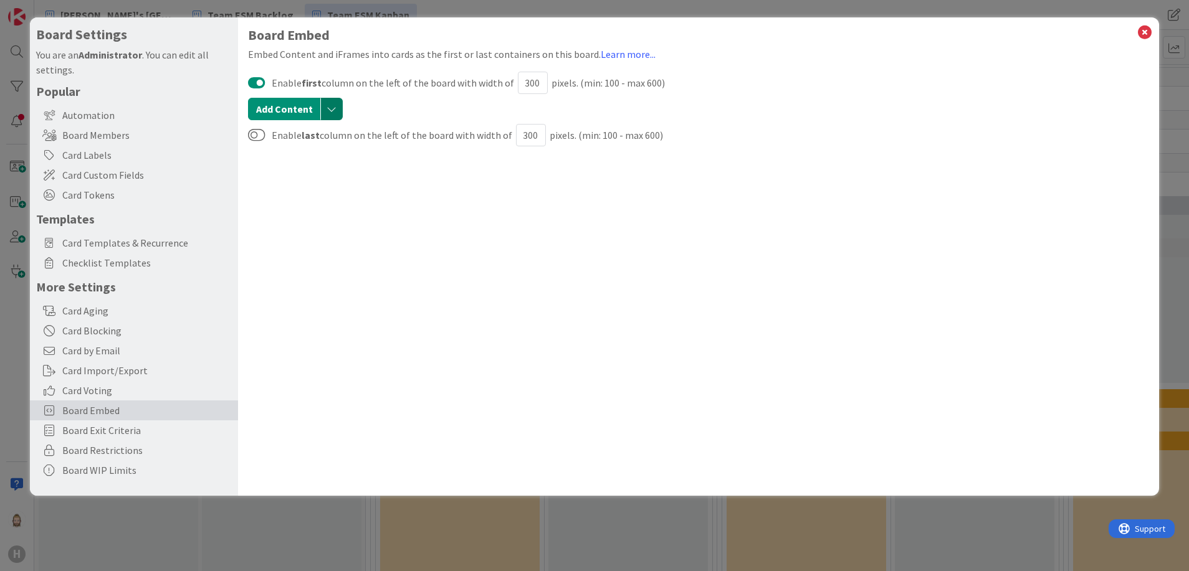
click at [331, 107] on button "button" at bounding box center [331, 109] width 22 height 22
click at [345, 127] on link "Add Content" at bounding box center [367, 137] width 98 height 20
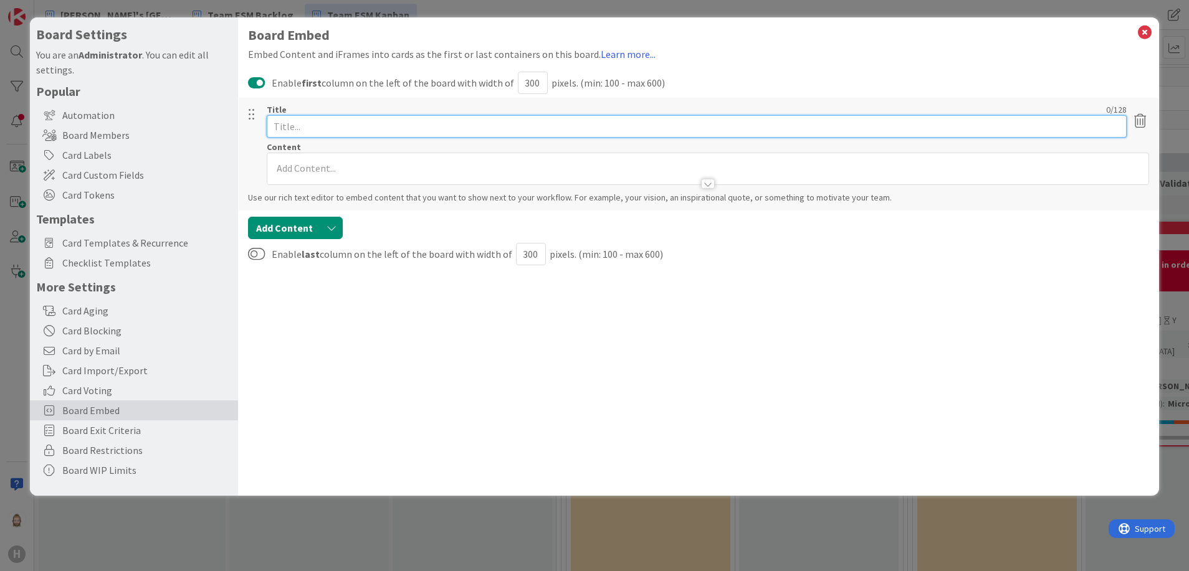
click at [379, 129] on input "text" at bounding box center [697, 126] width 861 height 22
type input "To discuss during Daily"
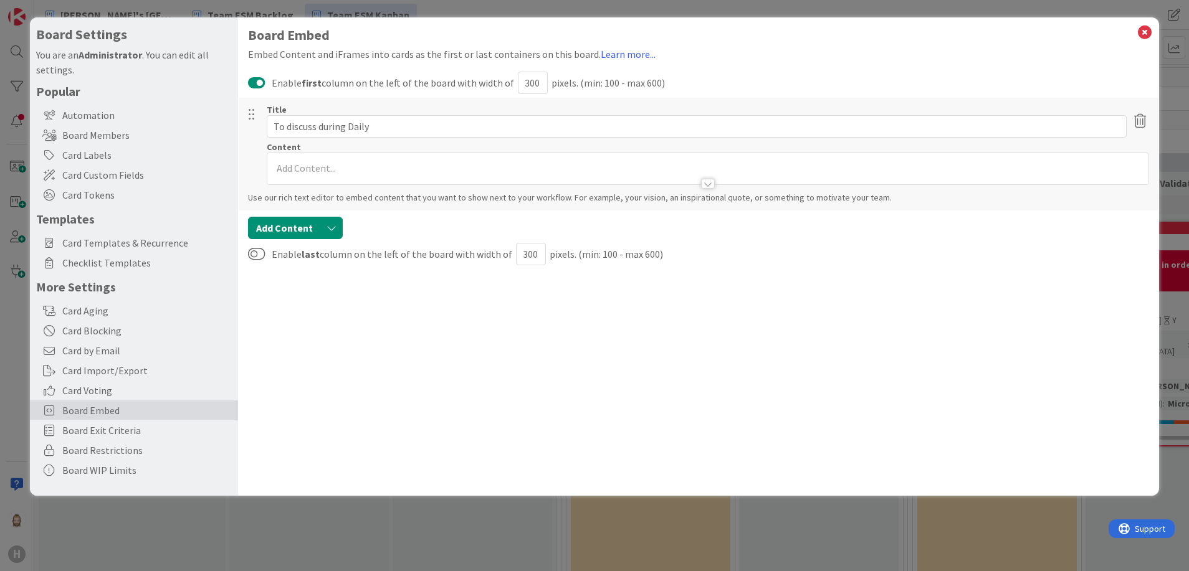
click at [527, 165] on p at bounding box center [708, 168] width 869 height 14
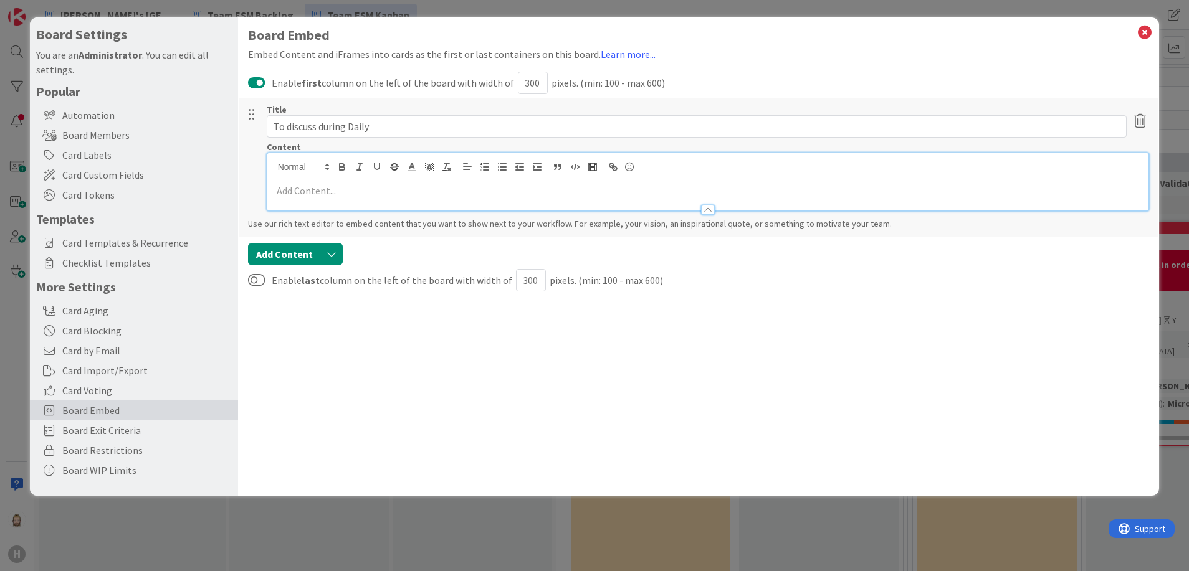
click at [522, 184] on p at bounding box center [708, 191] width 869 height 14
click at [540, 197] on div at bounding box center [708, 182] width 883 height 59
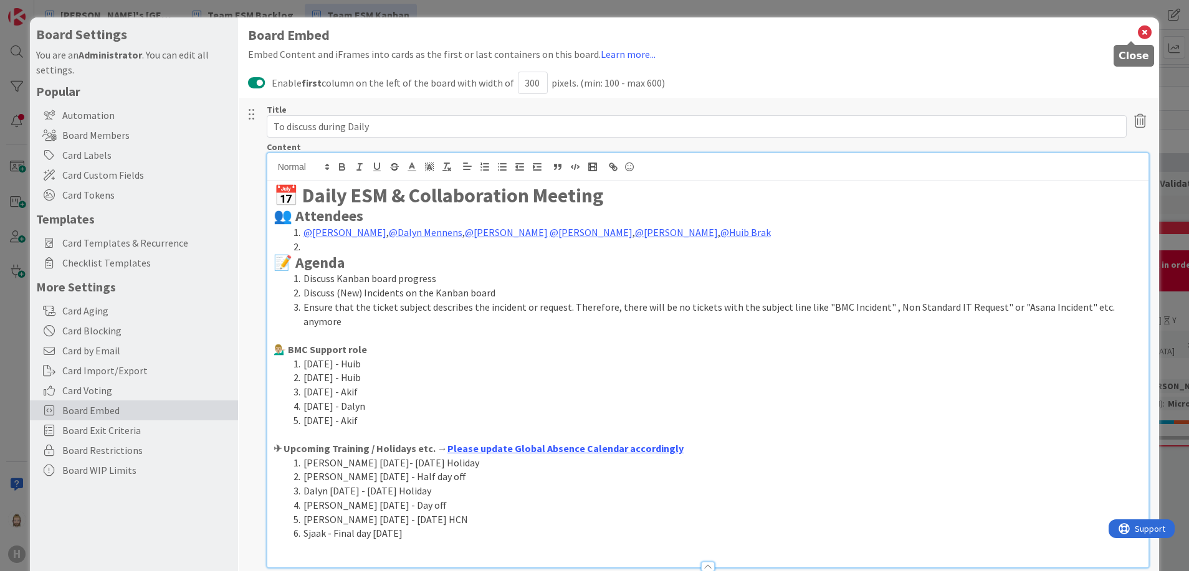
click at [1137, 27] on icon at bounding box center [1145, 32] width 16 height 17
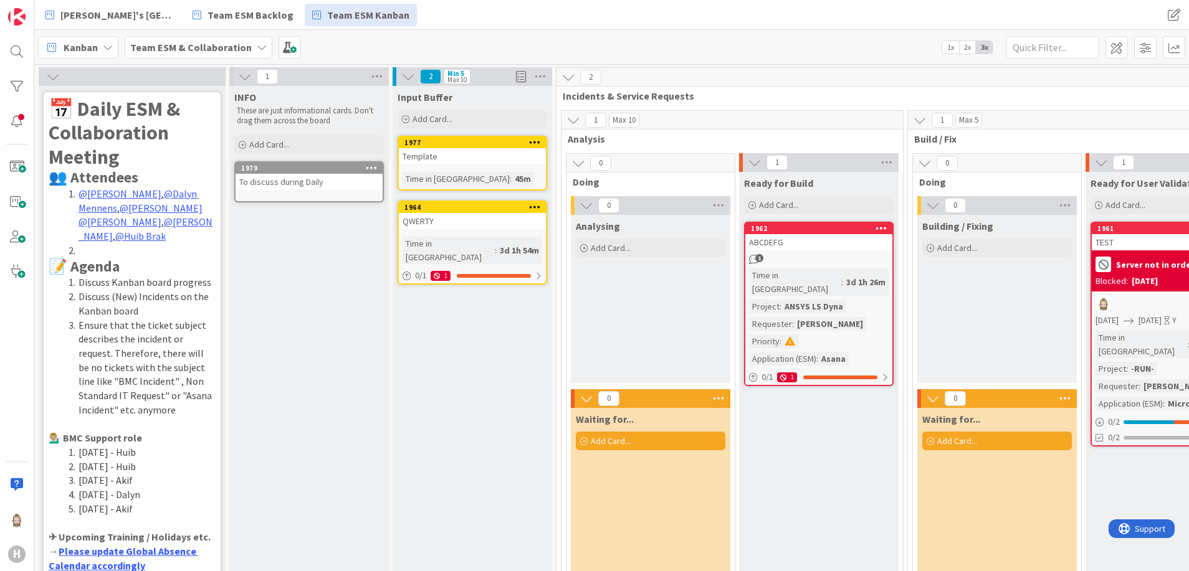
click at [237, 74] on button at bounding box center [245, 77] width 16 height 16
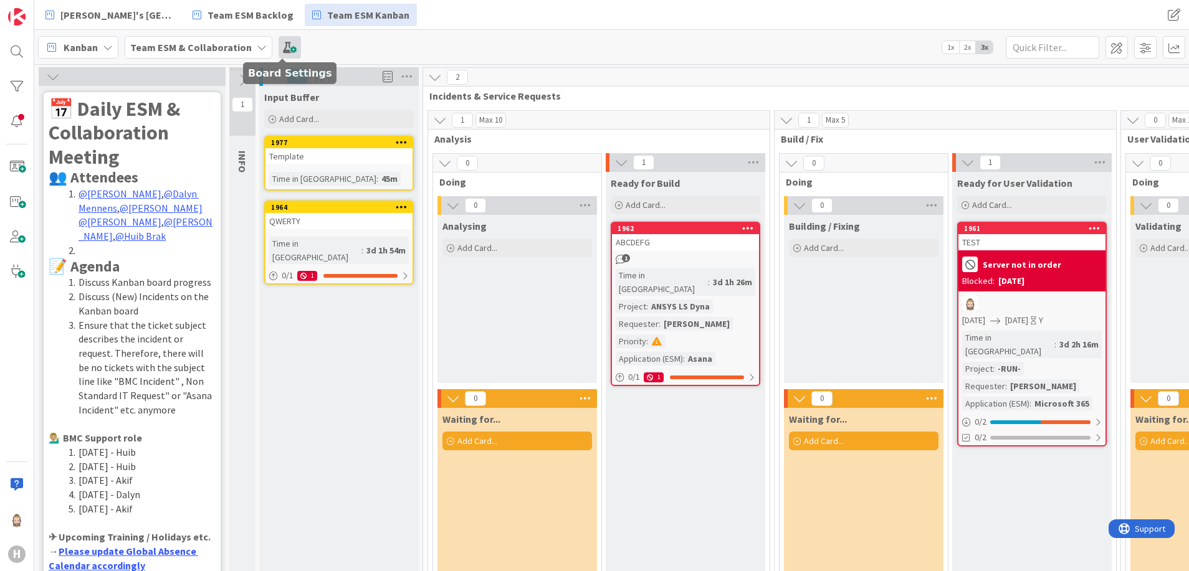
click at [285, 41] on span at bounding box center [290, 47] width 22 height 22
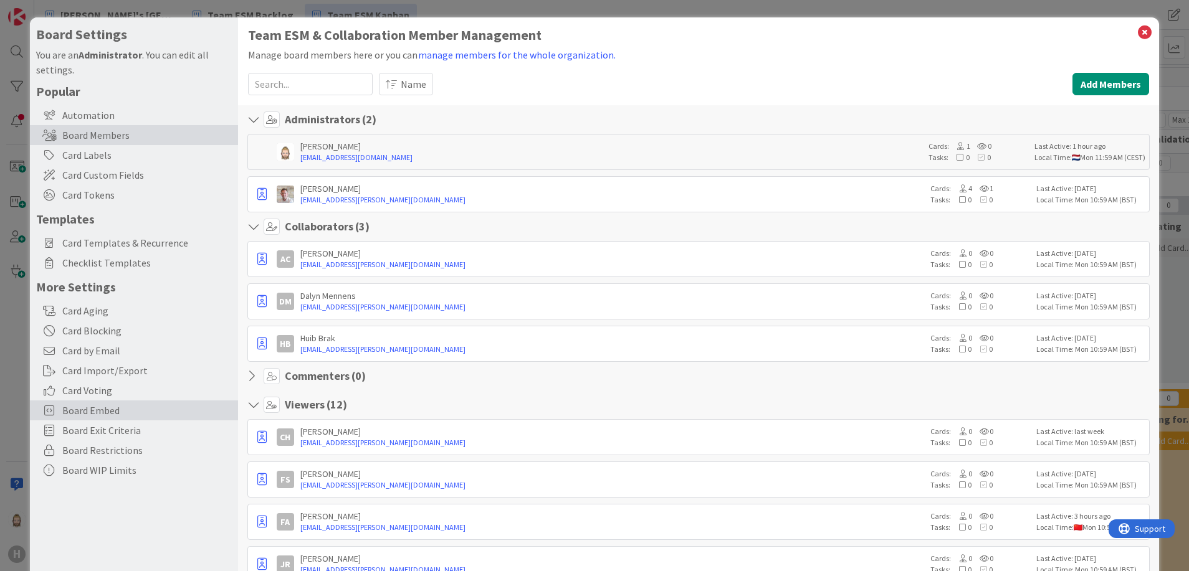
click at [149, 407] on span "Board Embed" at bounding box center [146, 410] width 169 height 15
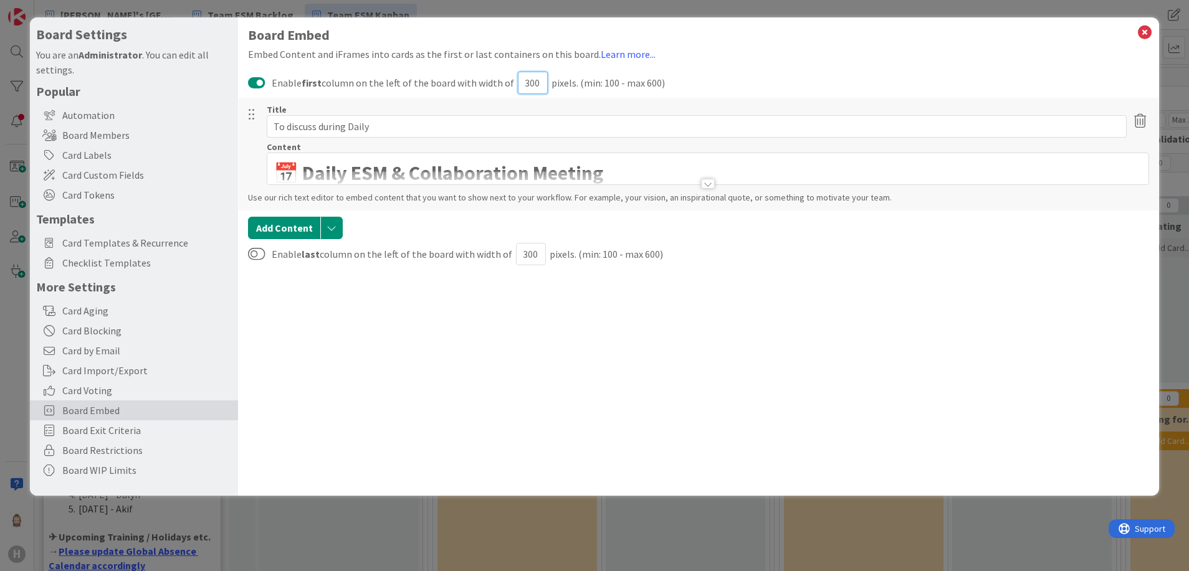
click at [531, 81] on input "300" at bounding box center [533, 83] width 30 height 22
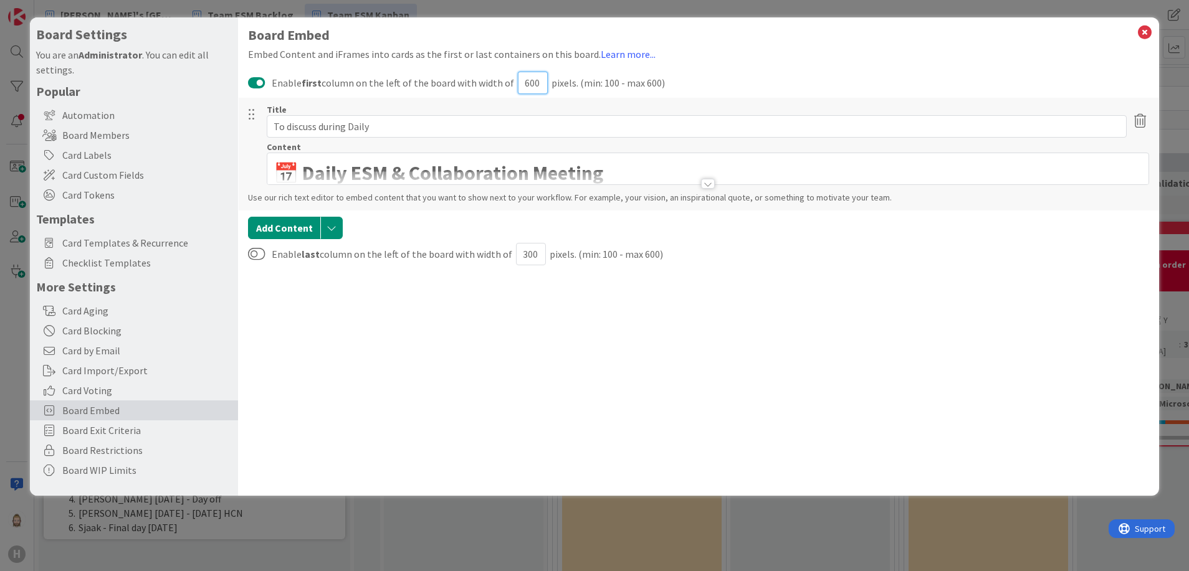
type input "600"
click at [710, 183] on div at bounding box center [708, 184] width 14 height 10
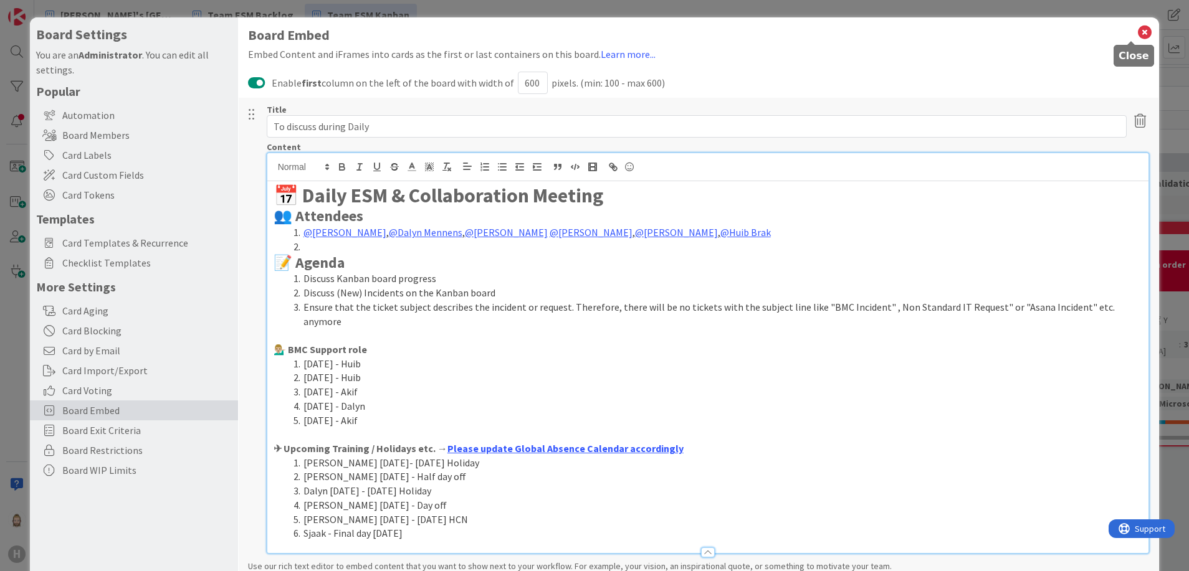
click at [1137, 31] on icon at bounding box center [1145, 32] width 16 height 17
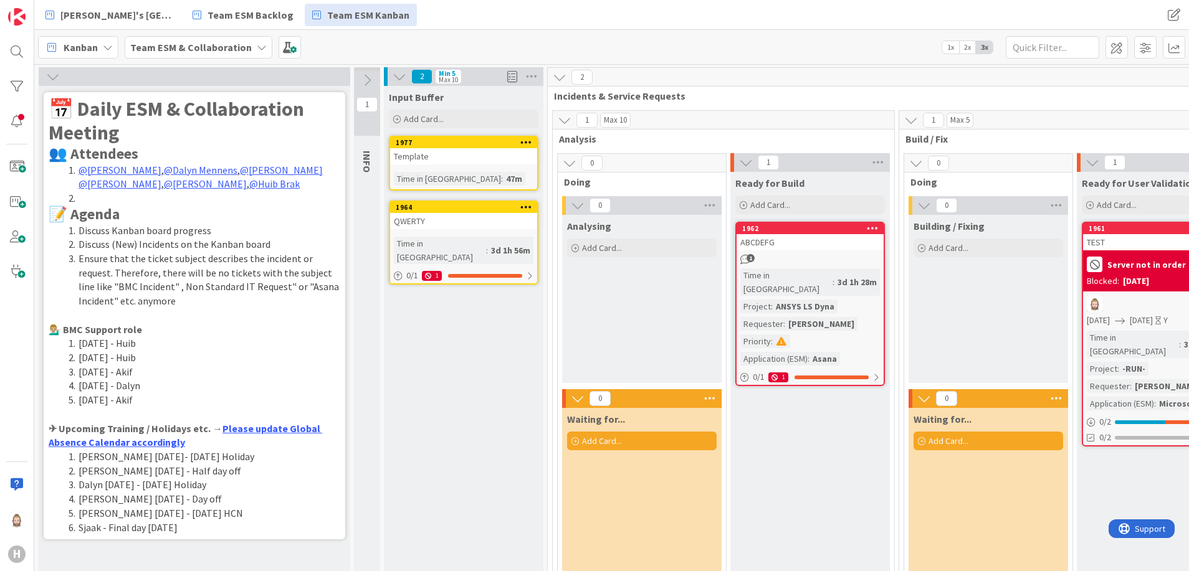
click at [52, 78] on icon at bounding box center [53, 77] width 14 height 14
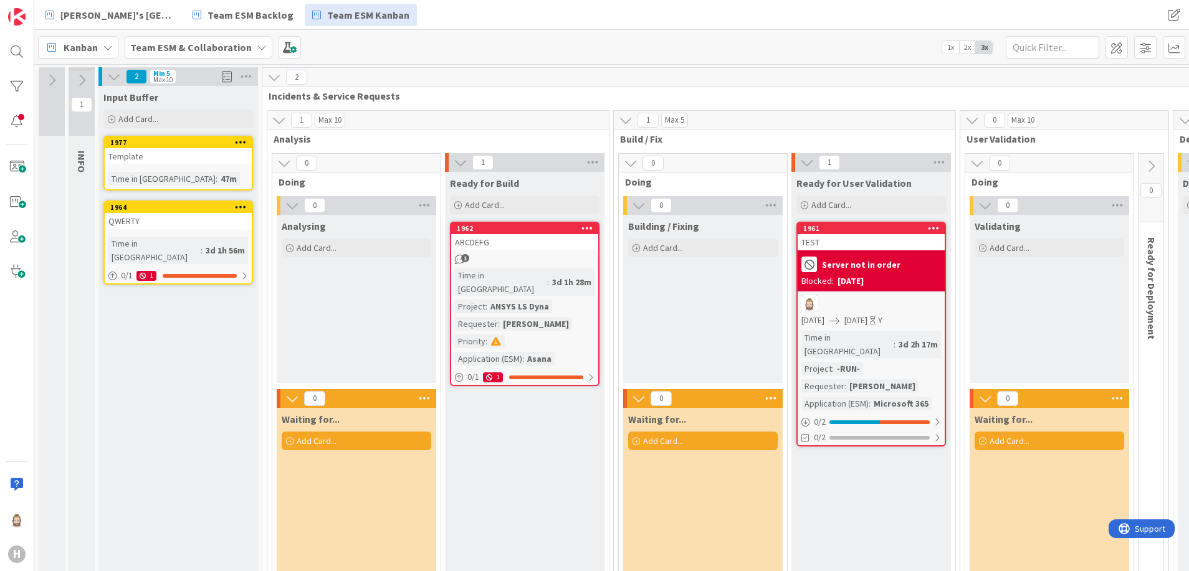
click at [52, 78] on icon at bounding box center [52, 81] width 14 height 14
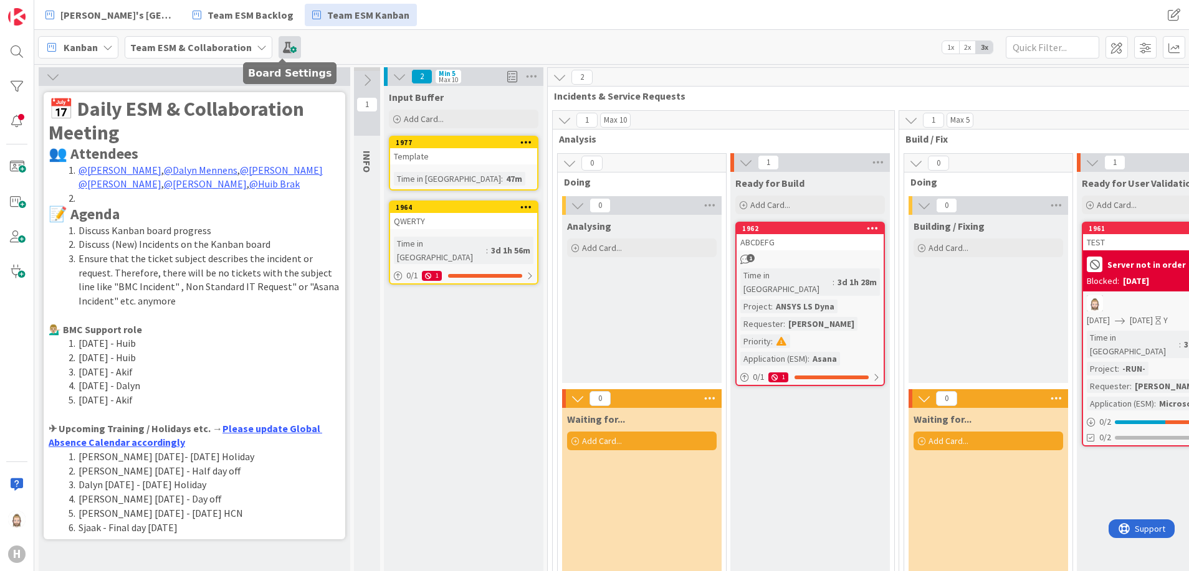
click at [287, 46] on span at bounding box center [290, 47] width 22 height 22
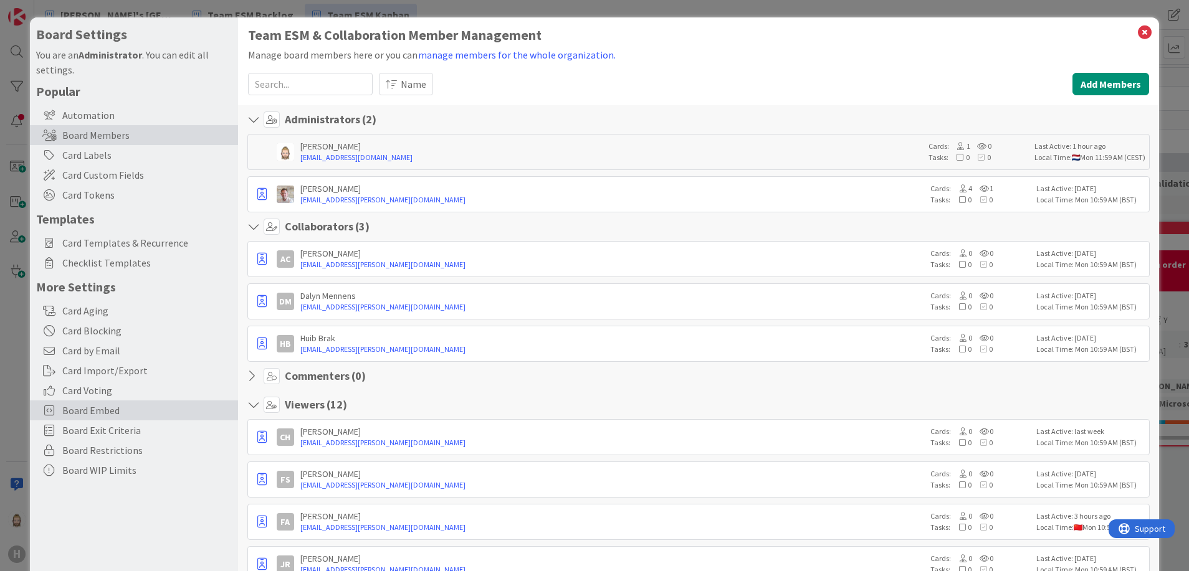
click at [128, 409] on span "Board Embed" at bounding box center [146, 410] width 169 height 15
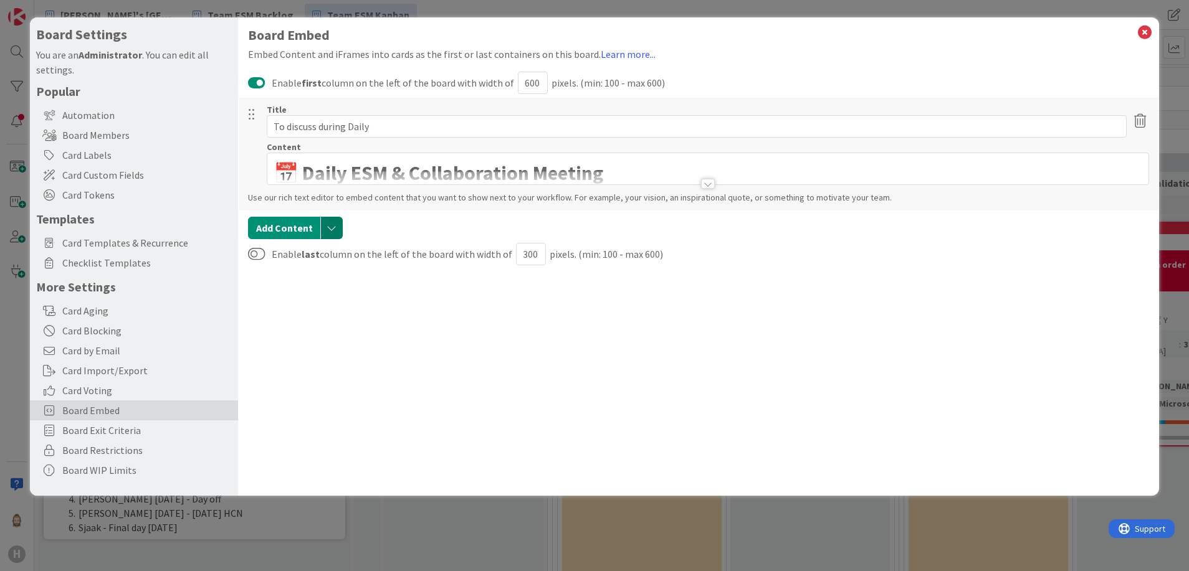
click at [330, 224] on button "button" at bounding box center [331, 228] width 22 height 22
click at [388, 353] on div "Board Embed Embed Content and iFrames into cards as the first or last container…" at bounding box center [699, 256] width 922 height 479
click at [1145, 32] on icon at bounding box center [1145, 32] width 16 height 17
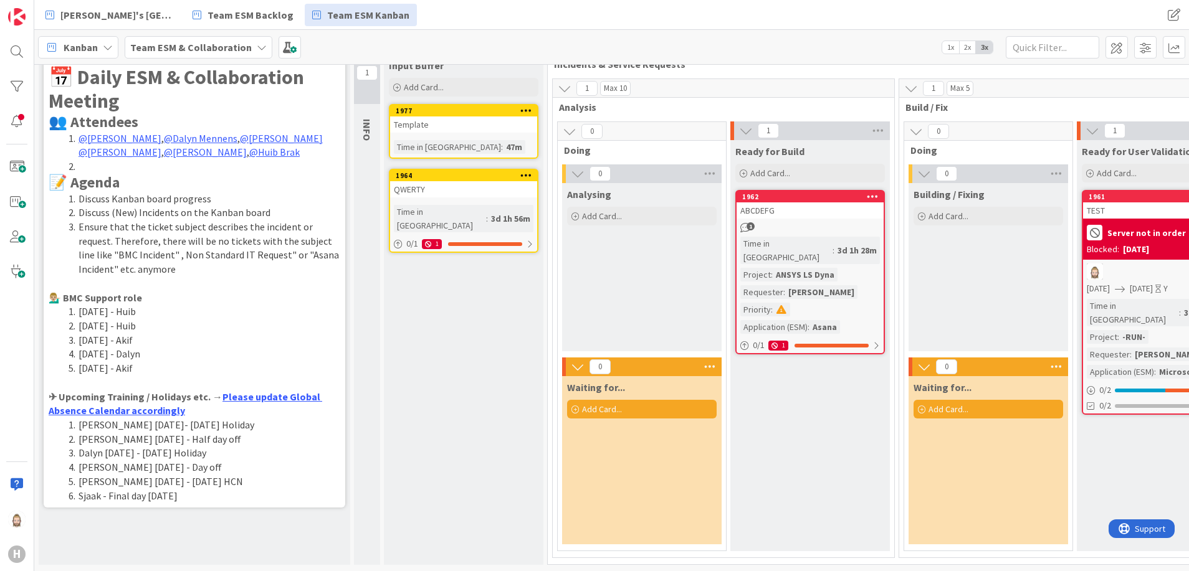
scroll to position [46, 0]
click at [230, 305] on li "[DATE] - Huib" at bounding box center [202, 312] width 277 height 14
click at [222, 251] on li "Ensure that the ticket subject describes the incident or request. Therefore, th…" at bounding box center [202, 248] width 277 height 57
click at [177, 174] on h2 "📝 Agenda" at bounding box center [195, 183] width 292 height 18
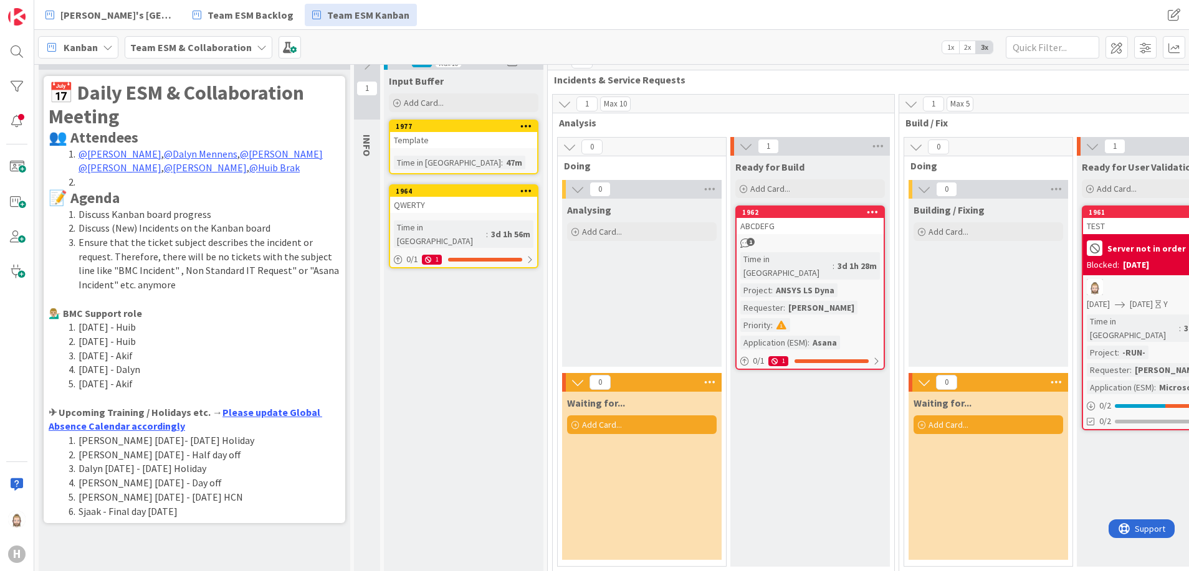
scroll to position [0, 0]
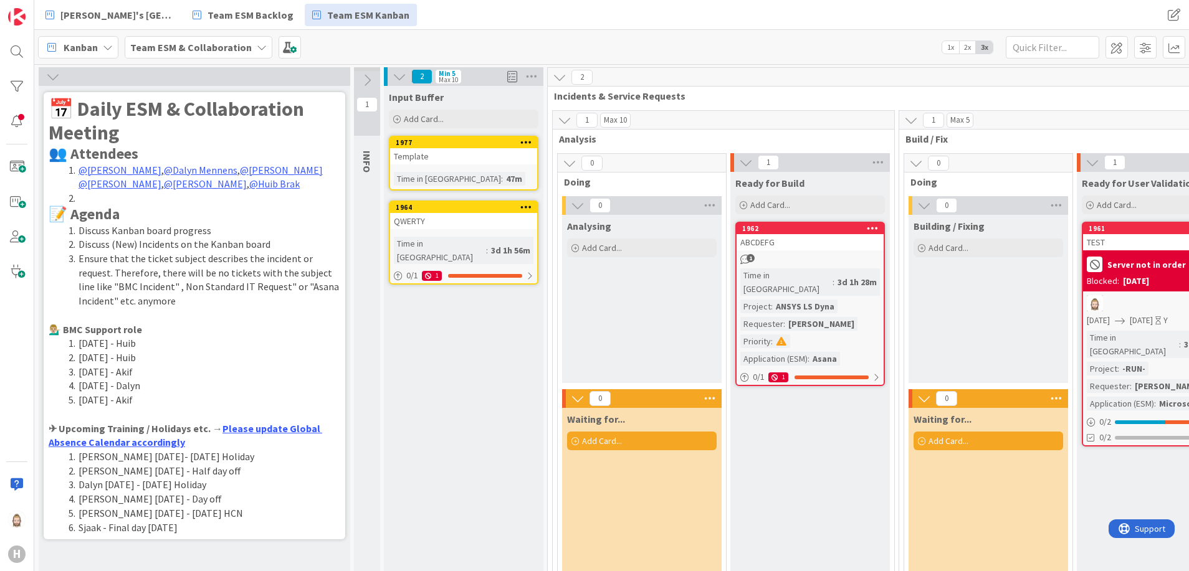
click at [168, 118] on strong "📅 Daily ESM & Collaboration Meeting" at bounding box center [178, 121] width 259 height 49
drag, startPoint x: 168, startPoint y: 118, endPoint x: 161, endPoint y: 240, distance: 121.7
click at [161, 240] on li "Discuss (New) Incidents on the Kanban board" at bounding box center [202, 244] width 277 height 14
drag, startPoint x: 161, startPoint y: 240, endPoint x: 283, endPoint y: 45, distance: 229.3
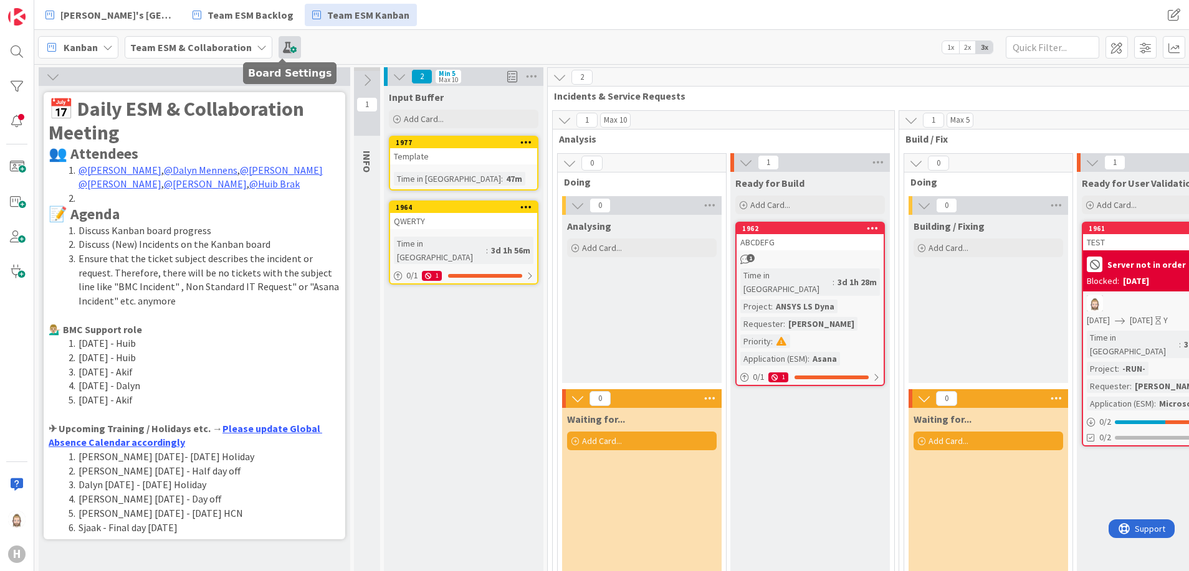
click at [283, 45] on span at bounding box center [290, 47] width 22 height 22
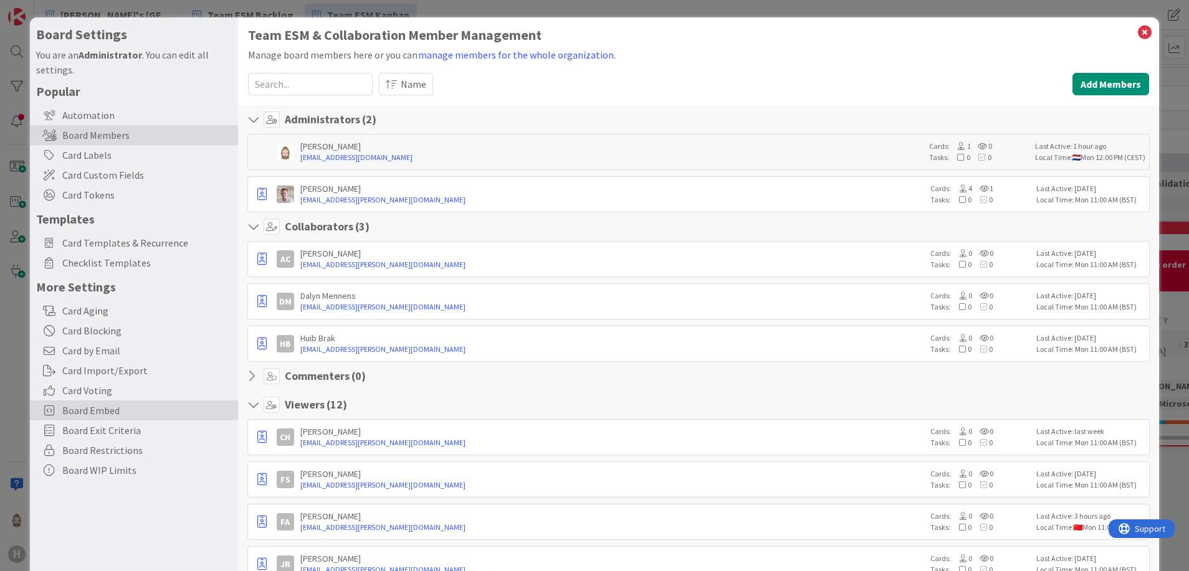
click at [132, 414] on span "Board Embed" at bounding box center [146, 410] width 169 height 15
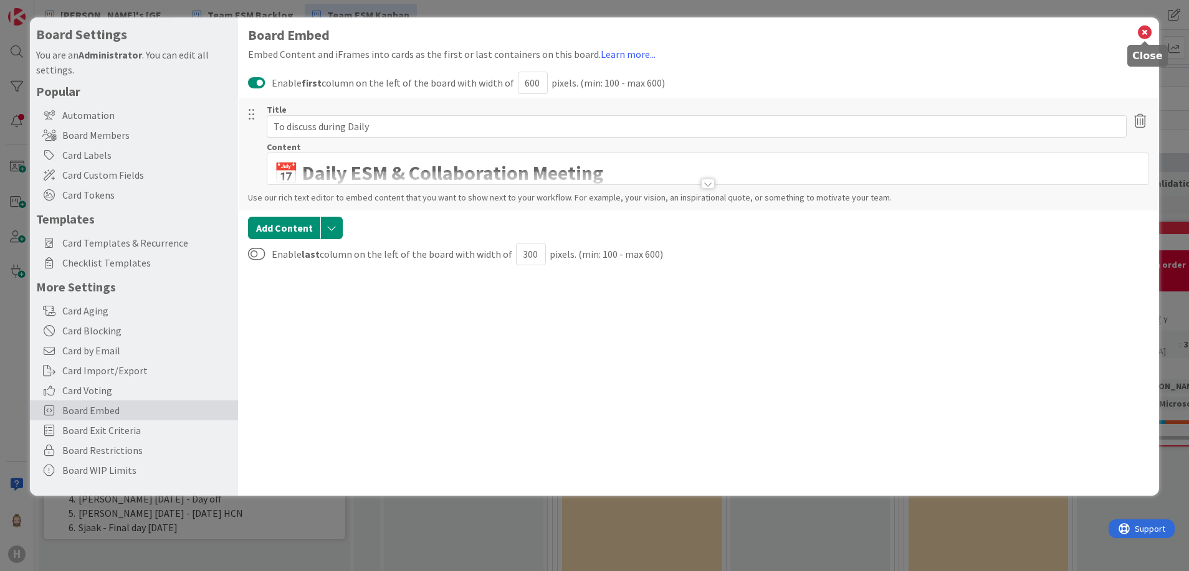
click at [1147, 30] on icon at bounding box center [1145, 32] width 16 height 17
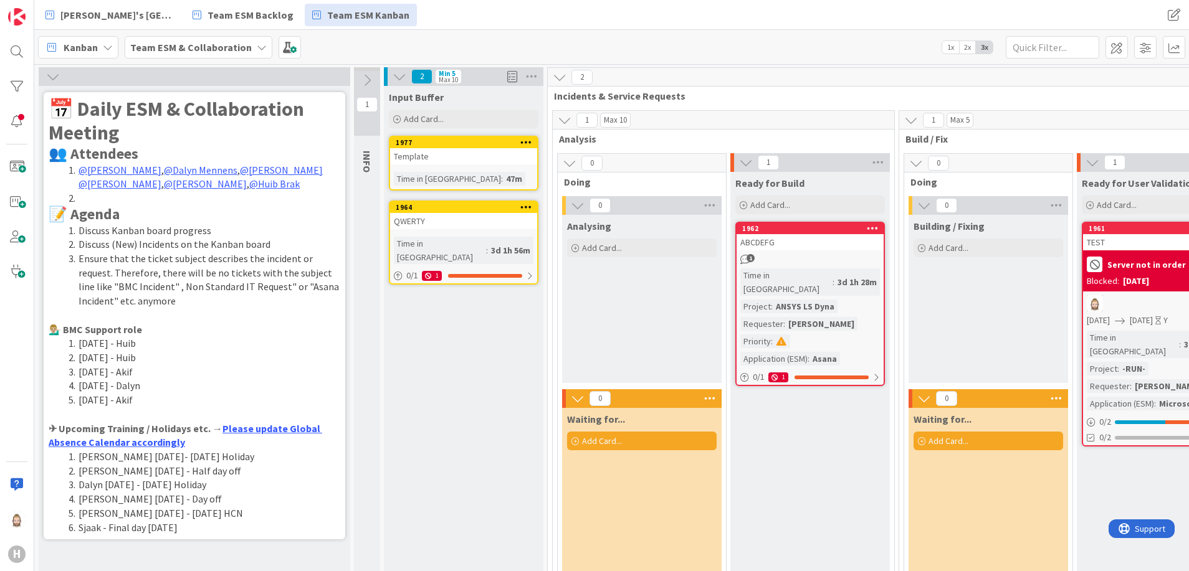
click at [54, 77] on icon at bounding box center [53, 77] width 14 height 14
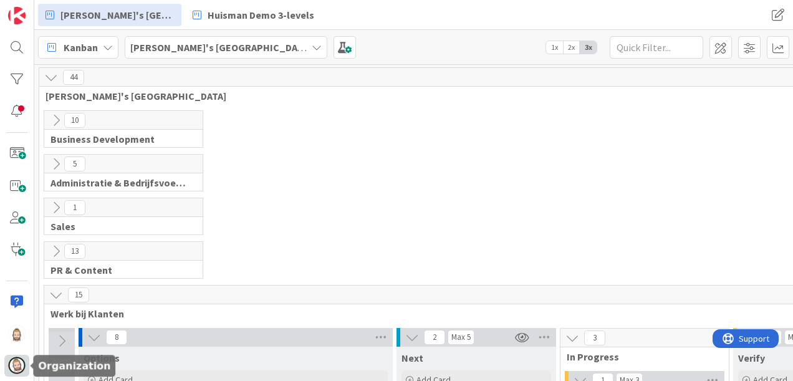
click at [17, 365] on img at bounding box center [16, 364] width 17 height 17
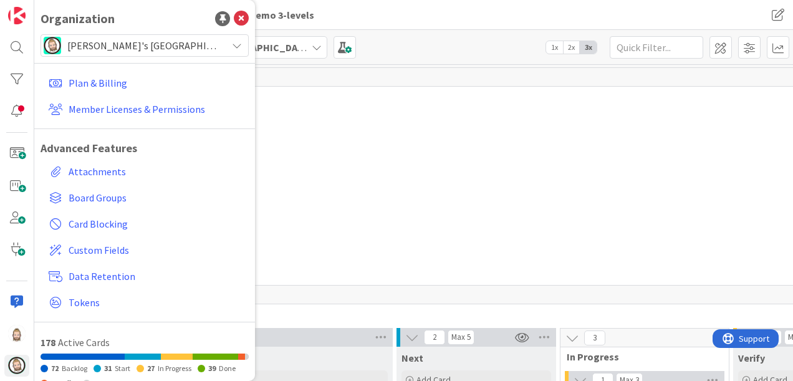
click at [167, 43] on span "[PERSON_NAME]'s [GEOGRAPHIC_DATA]" at bounding box center [143, 45] width 153 height 17
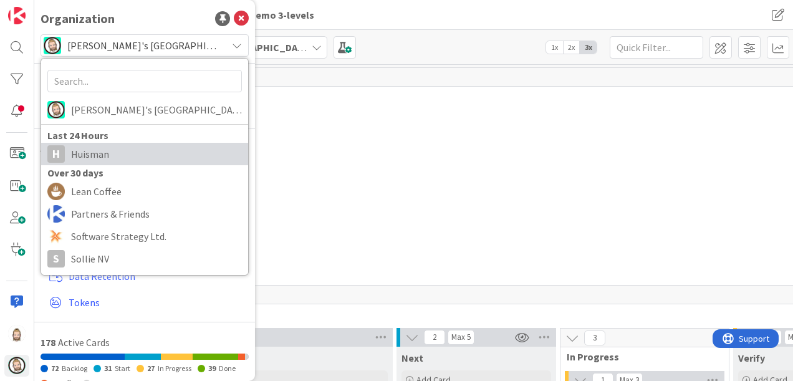
click at [122, 147] on span "Huisman" at bounding box center [156, 154] width 171 height 19
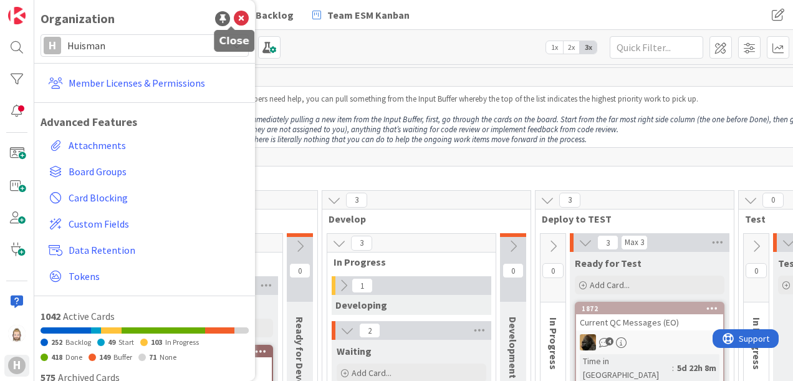
click at [236, 20] on icon at bounding box center [241, 18] width 15 height 15
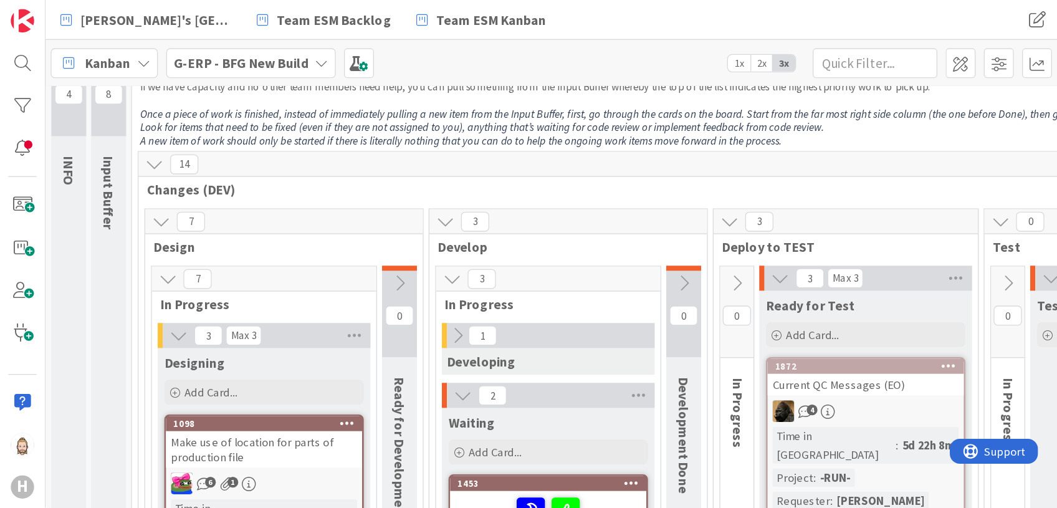
scroll to position [62, 0]
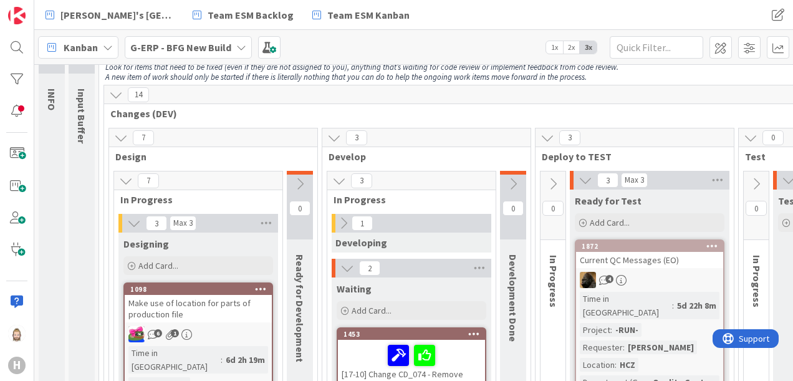
click at [571, 47] on span "2x" at bounding box center [571, 47] width 17 height 12
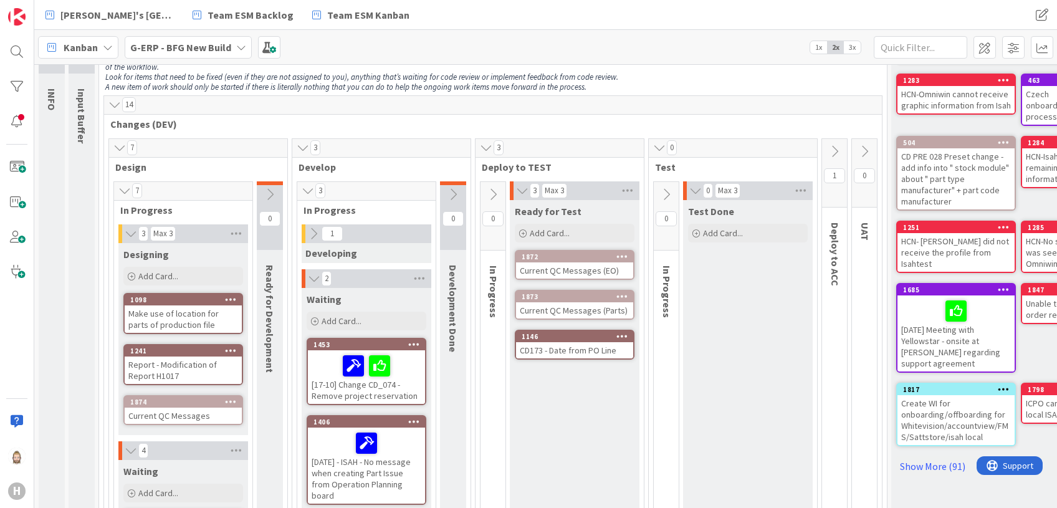
scroll to position [62, 0]
click at [566, 259] on div "1872" at bounding box center [578, 257] width 112 height 9
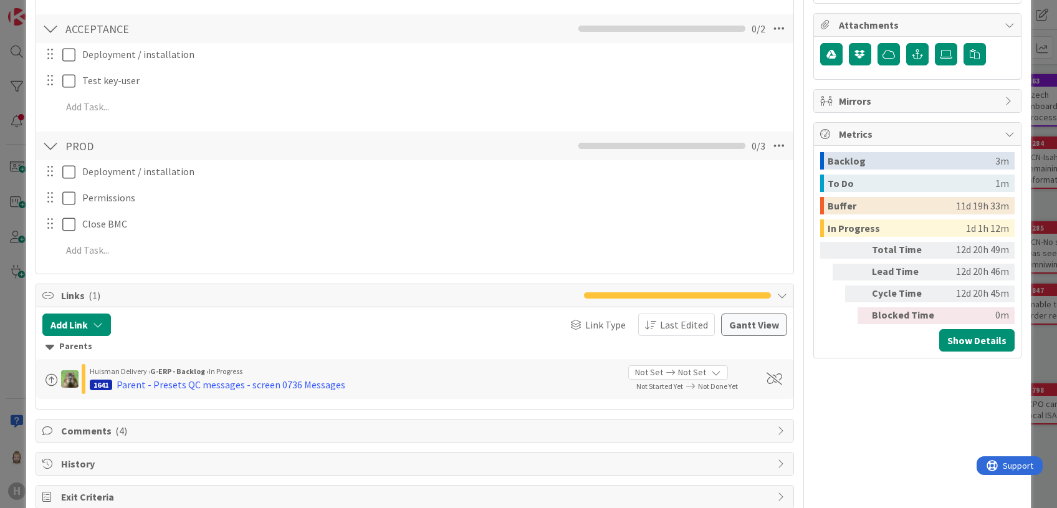
scroll to position [499, 0]
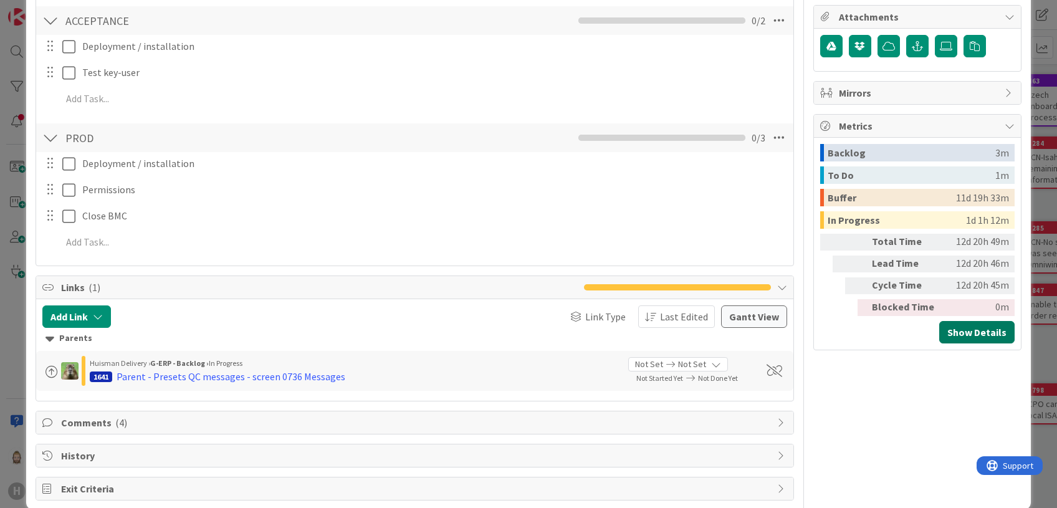
click at [792, 325] on button "Show Details" at bounding box center [976, 332] width 75 height 22
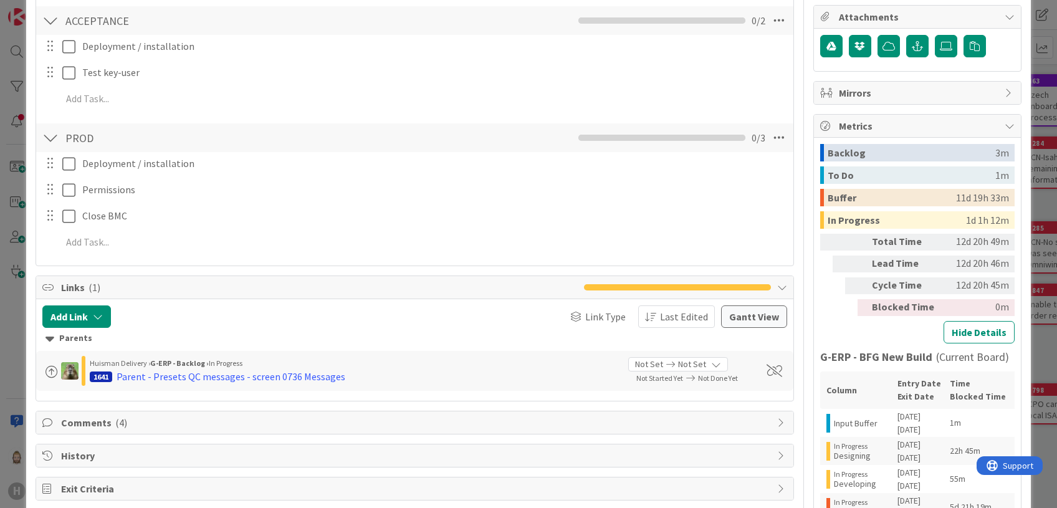
scroll to position [748, 0]
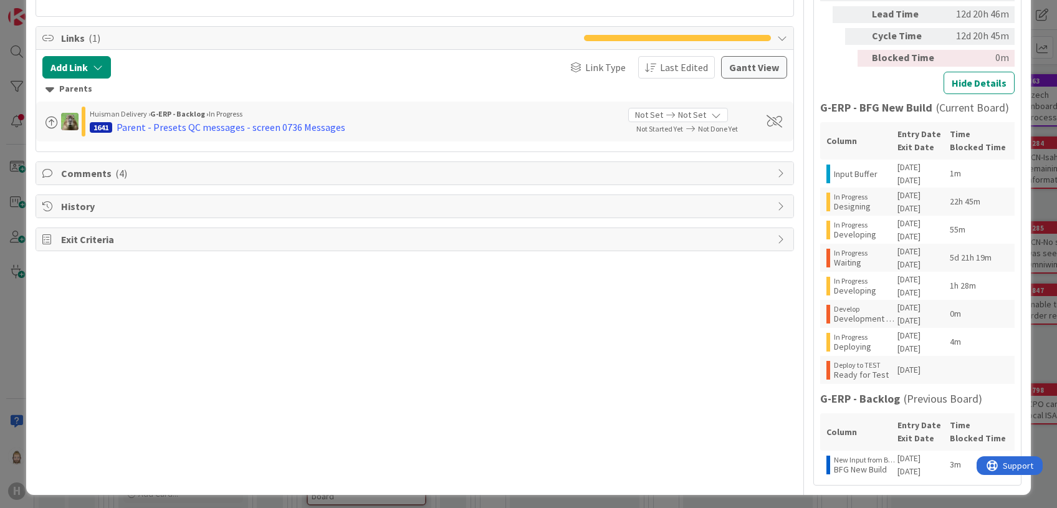
click at [792, 259] on div "Waiting" at bounding box center [851, 262] width 34 height 10
drag, startPoint x: 838, startPoint y: 259, endPoint x: 833, endPoint y: 371, distance: 112.3
click at [792, 371] on div "Ready for Test" at bounding box center [861, 375] width 55 height 10
drag, startPoint x: 833, startPoint y: 371, endPoint x: 904, endPoint y: 366, distance: 71.9
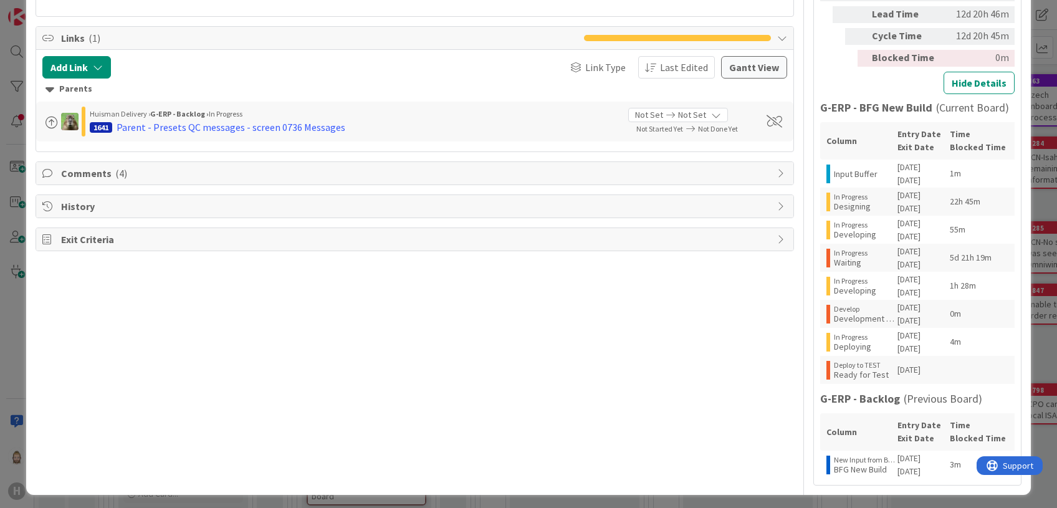
click at [792, 366] on span "16/09/2025" at bounding box center [908, 369] width 23 height 11
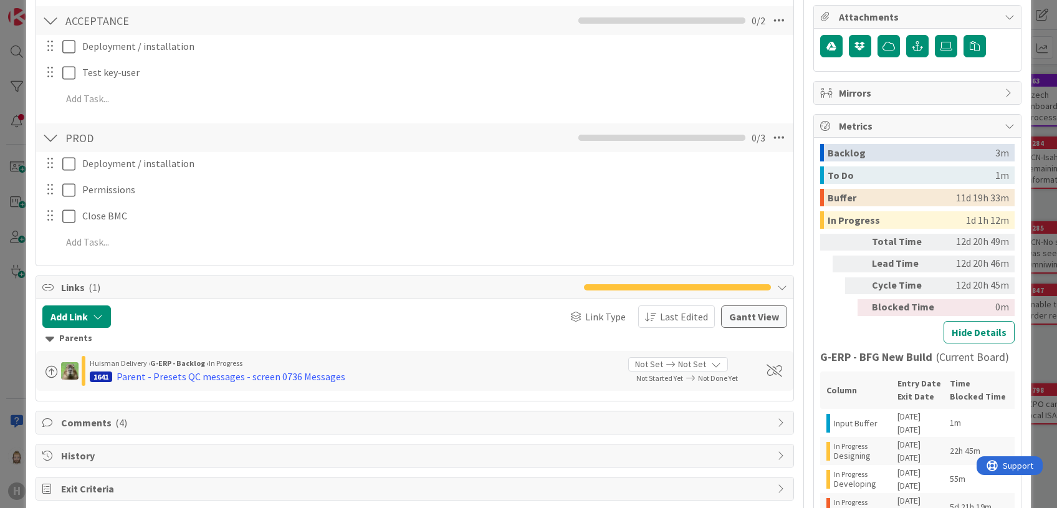
scroll to position [0, 0]
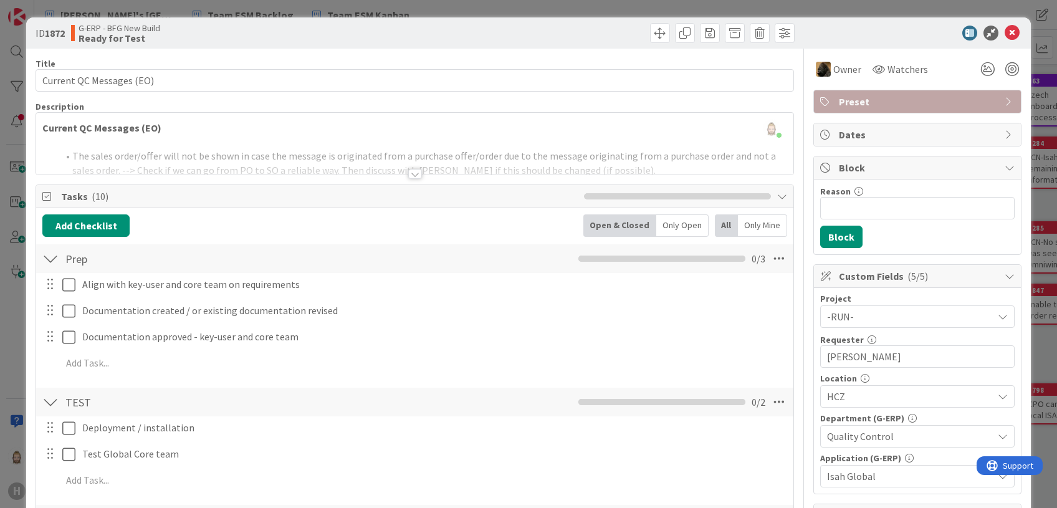
click at [792, 32] on div at bounding box center [911, 33] width 221 height 15
click at [792, 32] on icon at bounding box center [1012, 33] width 15 height 15
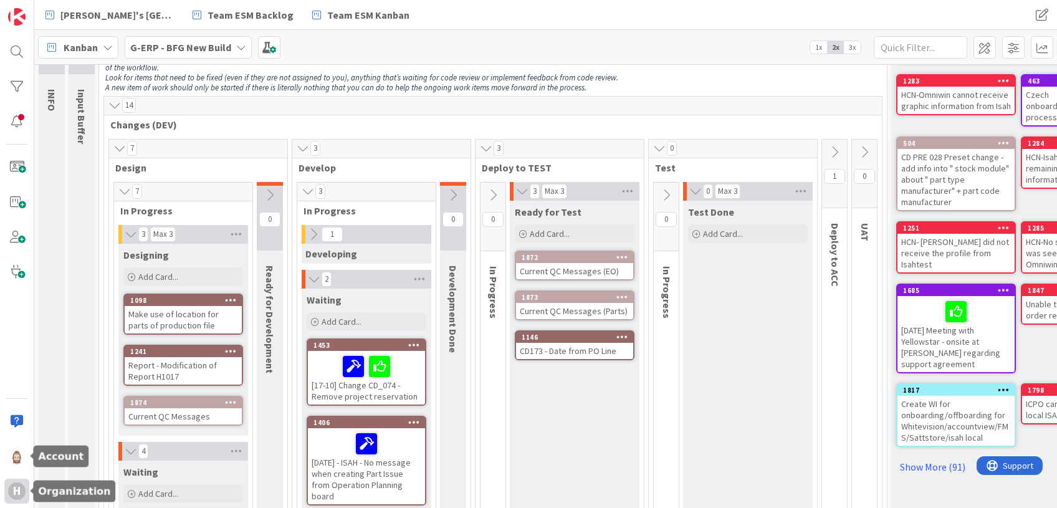
click at [21, 380] on div "H" at bounding box center [16, 490] width 17 height 17
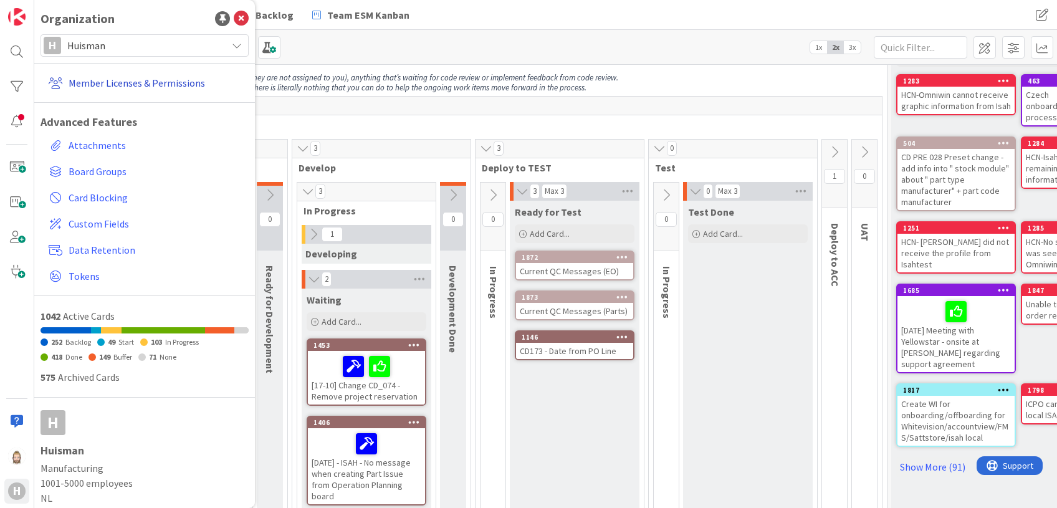
click at [149, 84] on link "Member Licenses & Permissions" at bounding box center [146, 83] width 205 height 22
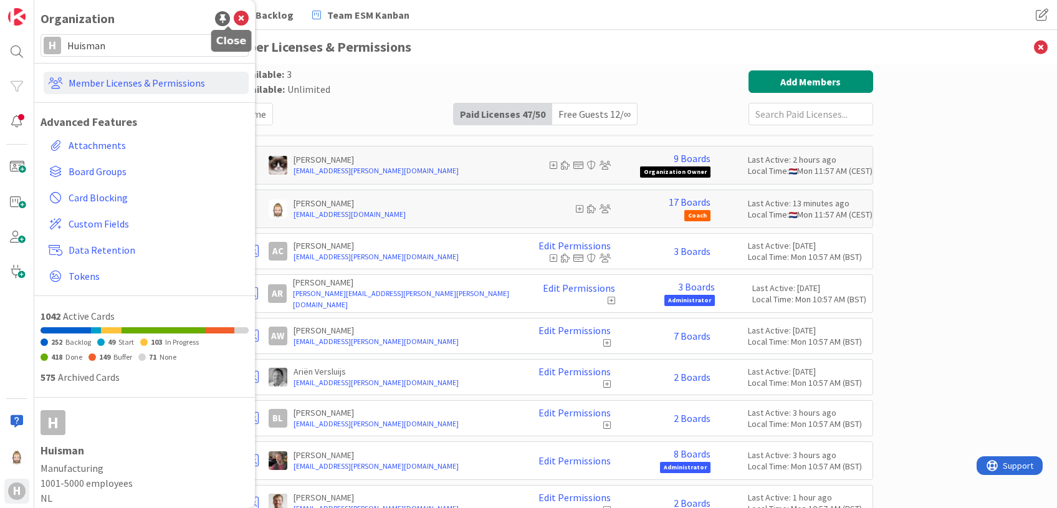
click at [234, 14] on icon at bounding box center [241, 18] width 15 height 15
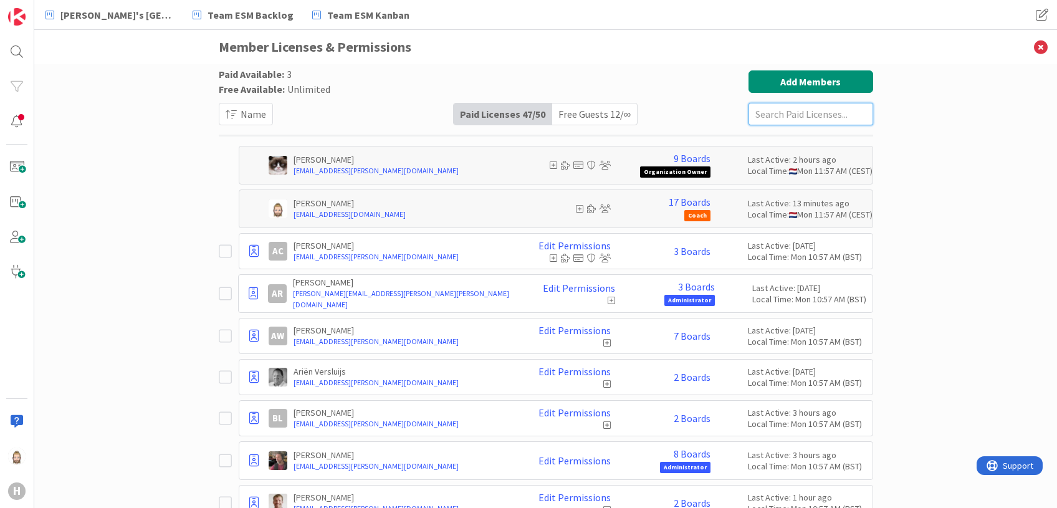
click at [766, 118] on input "text" at bounding box center [810, 114] width 125 height 22
paste input "[EMAIL_ADDRESS][PERSON_NAME][DOMAIN_NAME]"
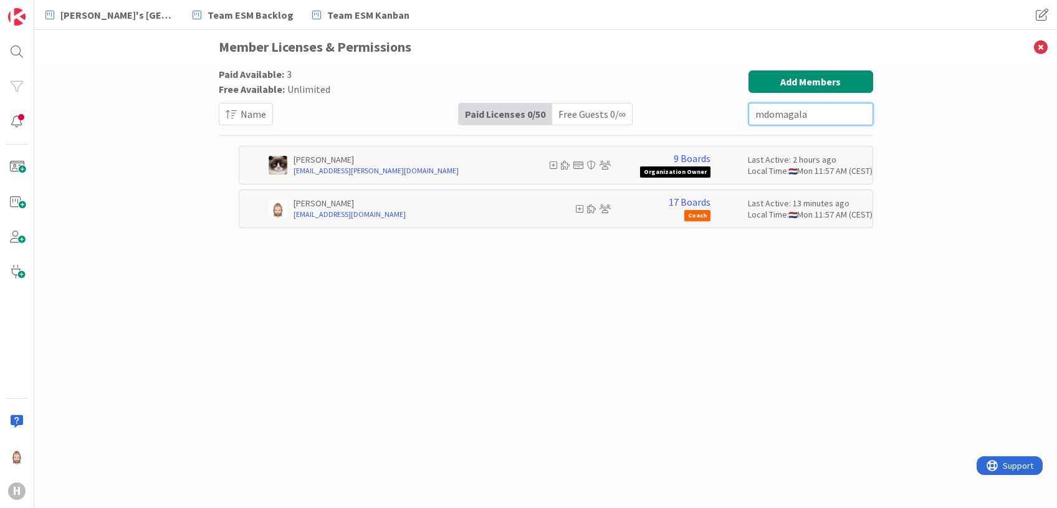
type input "mdomagala"
click at [606, 113] on div "Free Guests 0 / ∞" at bounding box center [592, 113] width 80 height 21
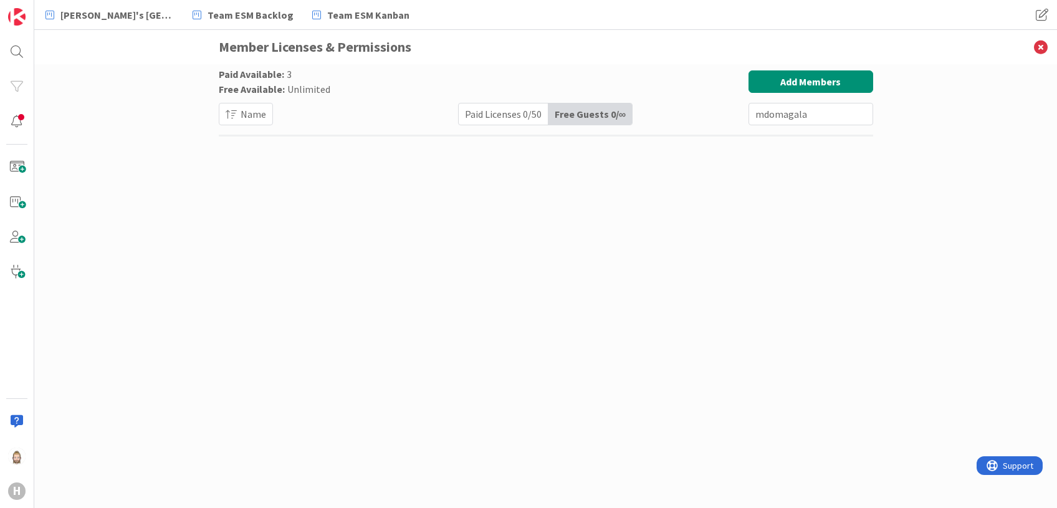
click at [507, 118] on div "Paid Licenses 0 / 50" at bounding box center [504, 113] width 90 height 21
